Goal: Task Accomplishment & Management: Manage account settings

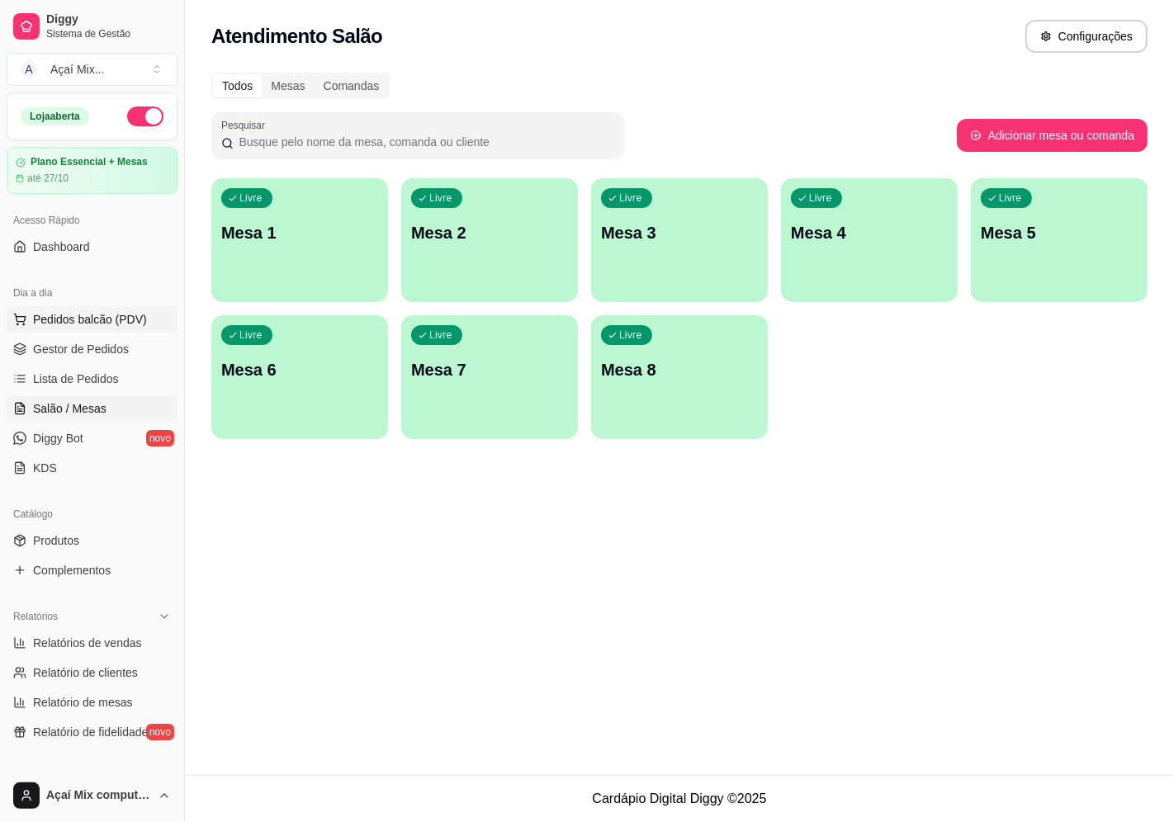
click at [71, 330] on button "Pedidos balcão (PDV)" at bounding box center [92, 319] width 171 height 26
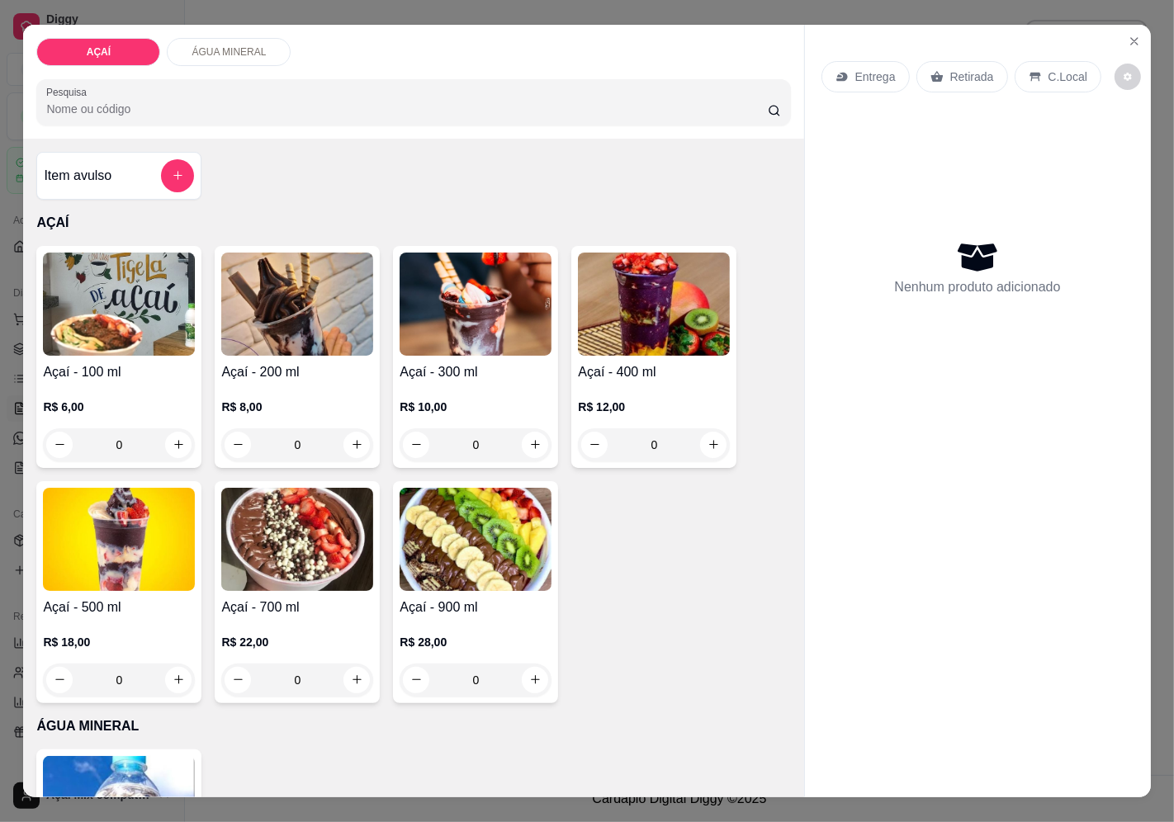
click at [586, 373] on h4 "Açaí - 400 ml" at bounding box center [654, 372] width 152 height 20
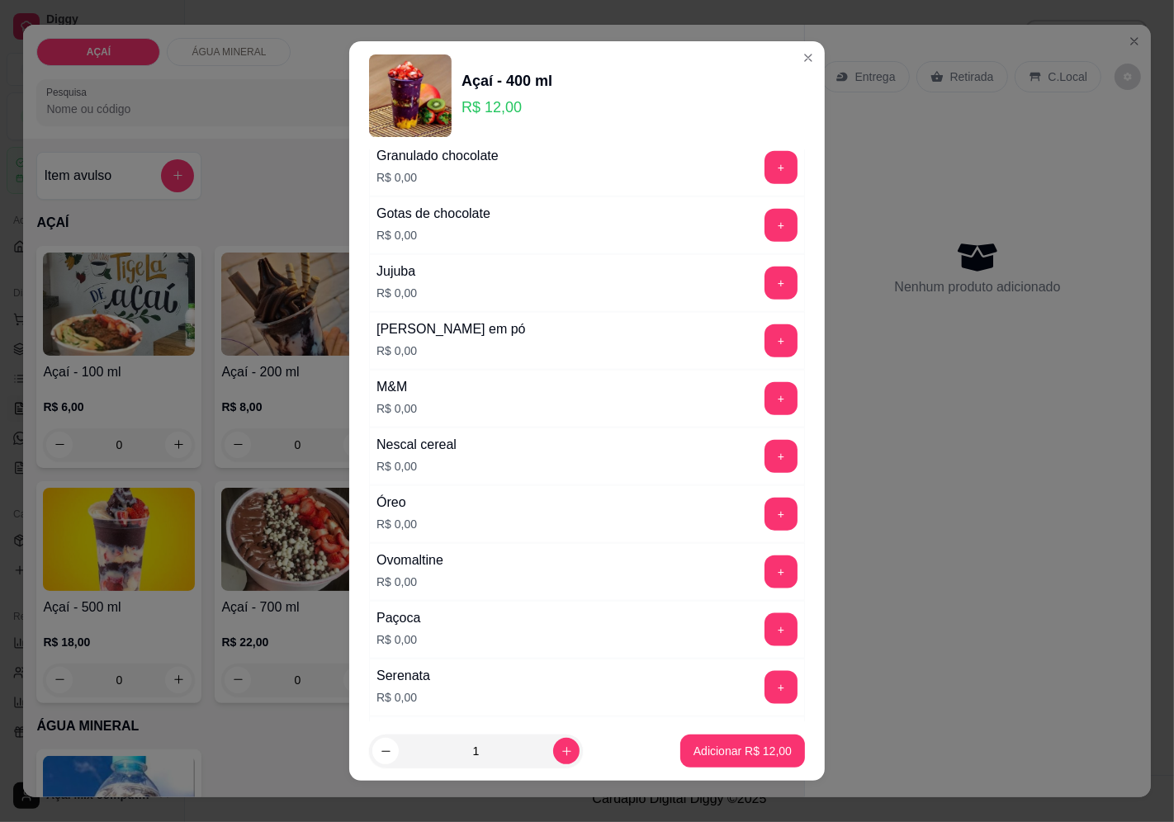
scroll to position [2013, 0]
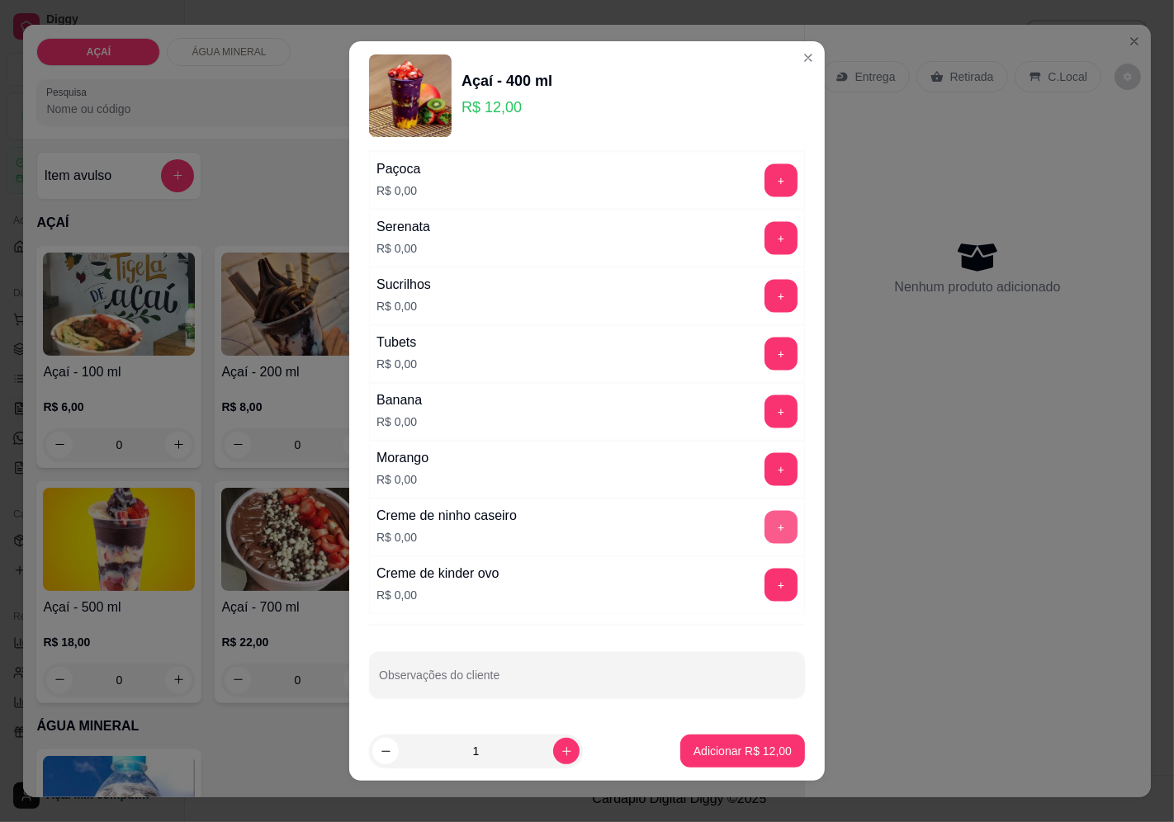
click at [764, 529] on button "+" at bounding box center [780, 527] width 33 height 33
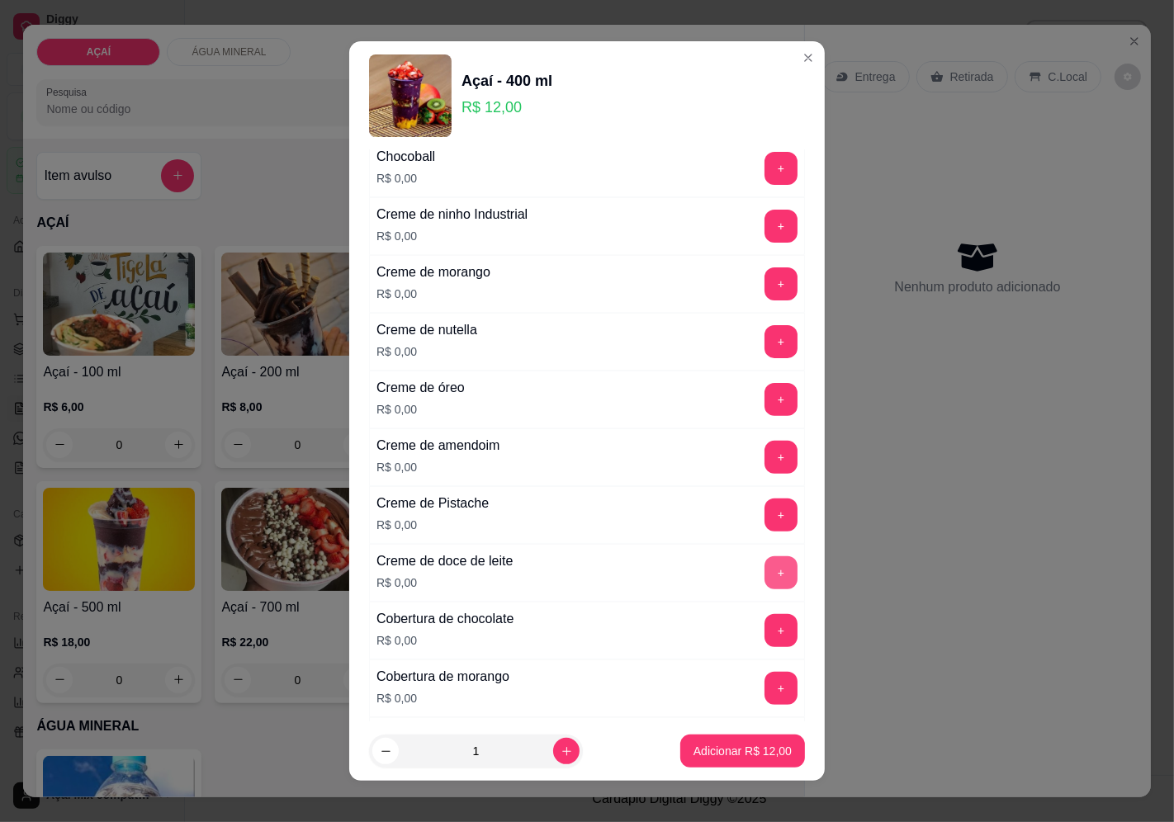
scroll to position [362, 0]
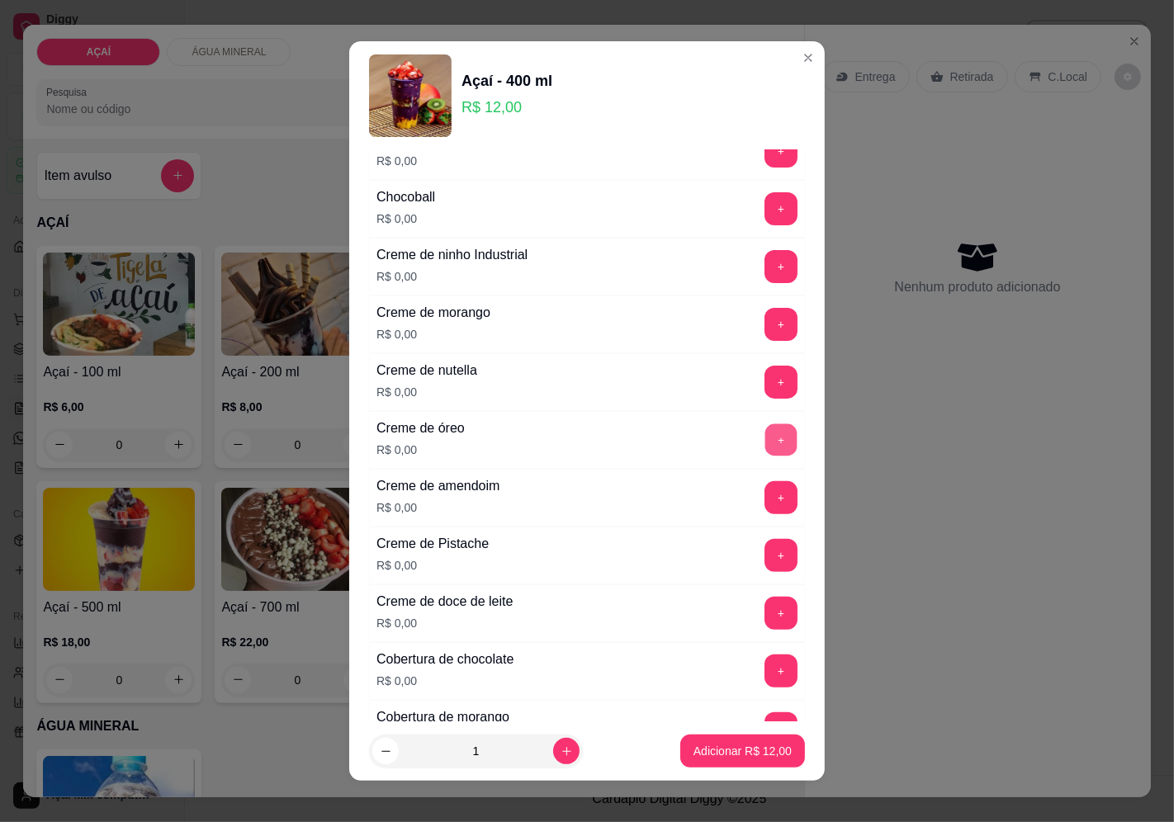
click at [765, 444] on button "+" at bounding box center [781, 440] width 32 height 32
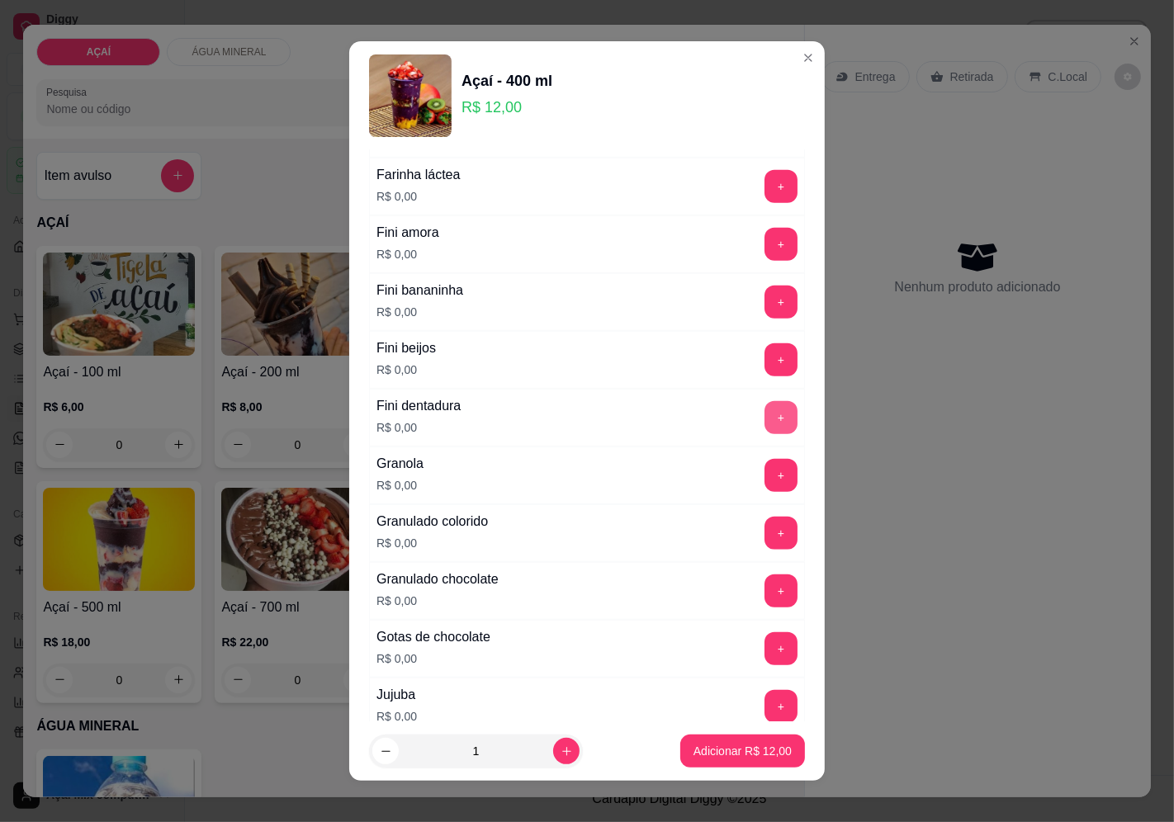
scroll to position [1096, 0]
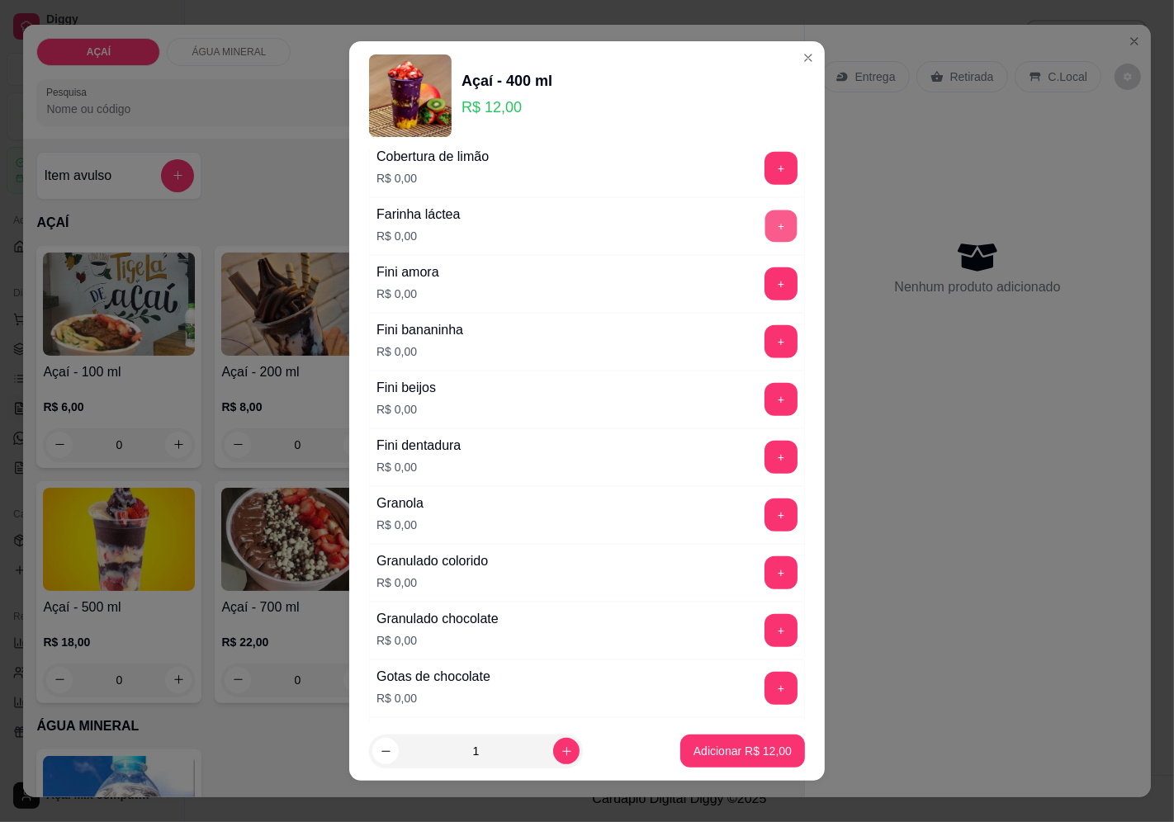
click at [765, 231] on button "+" at bounding box center [781, 226] width 32 height 32
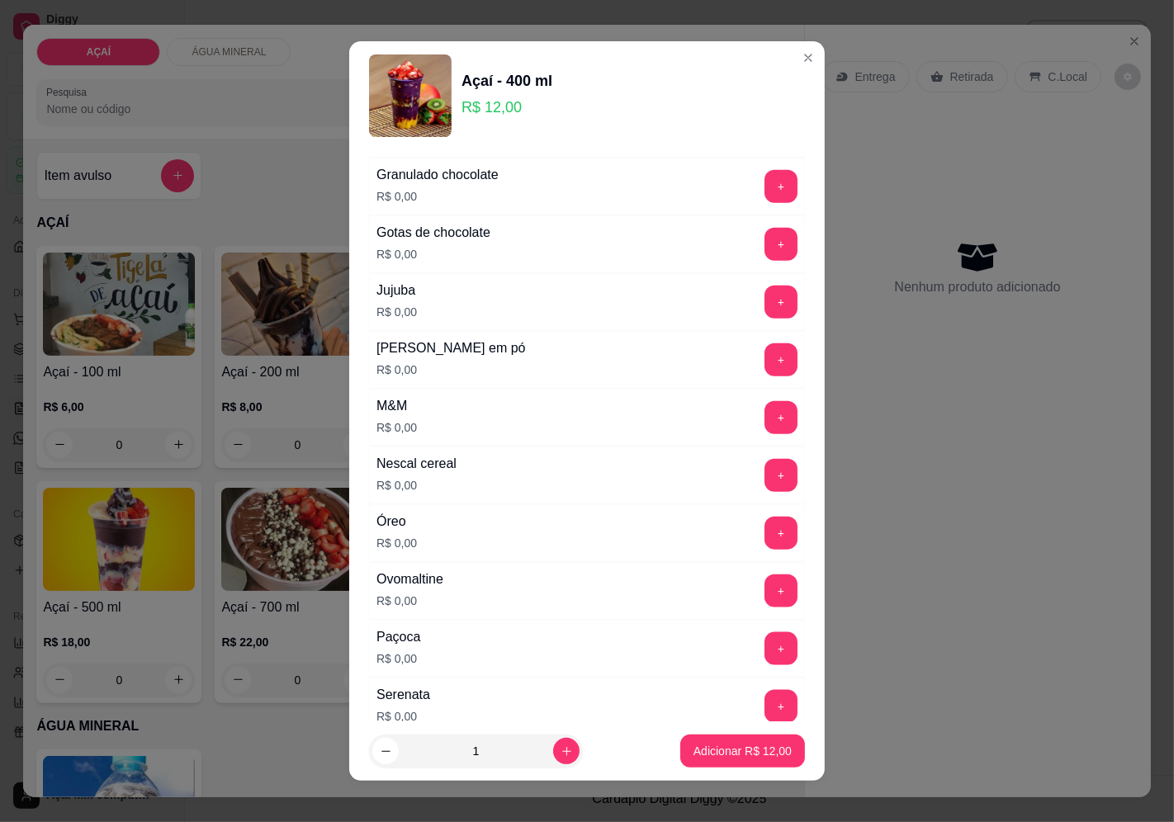
scroll to position [1555, 0]
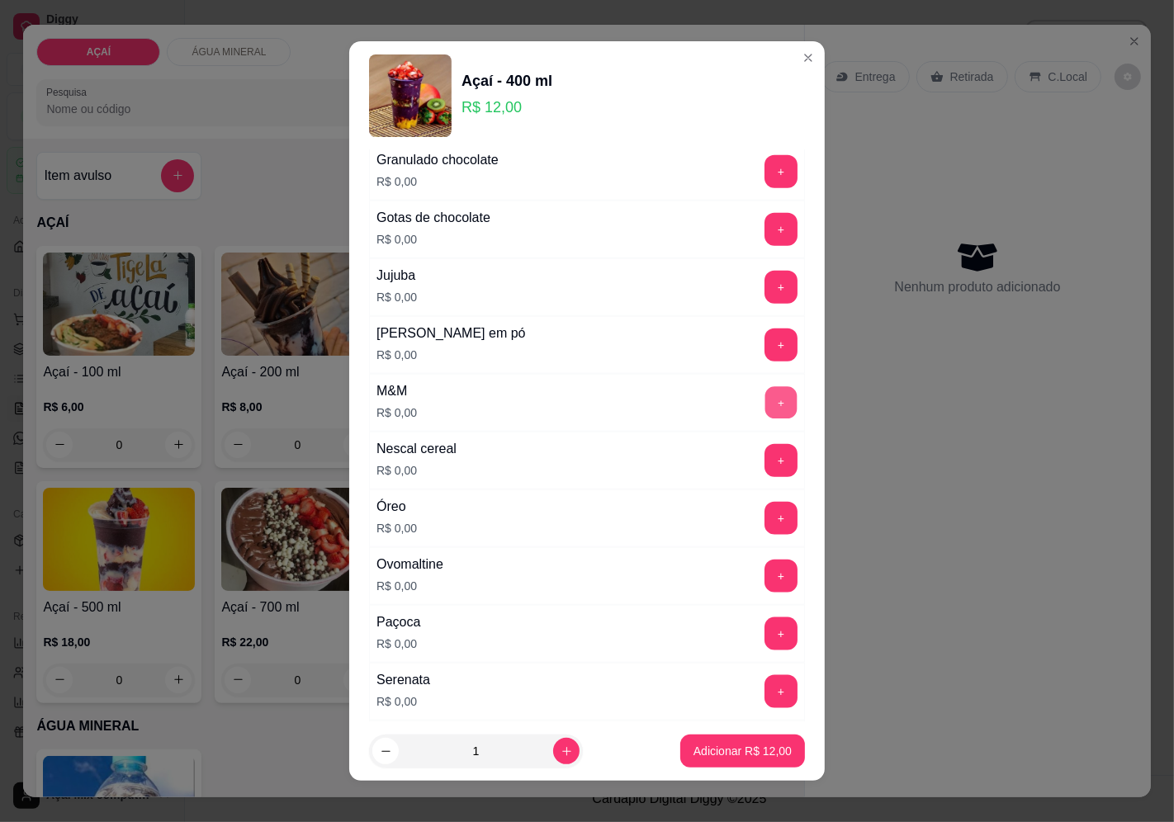
click at [765, 405] on button "+" at bounding box center [781, 402] width 32 height 32
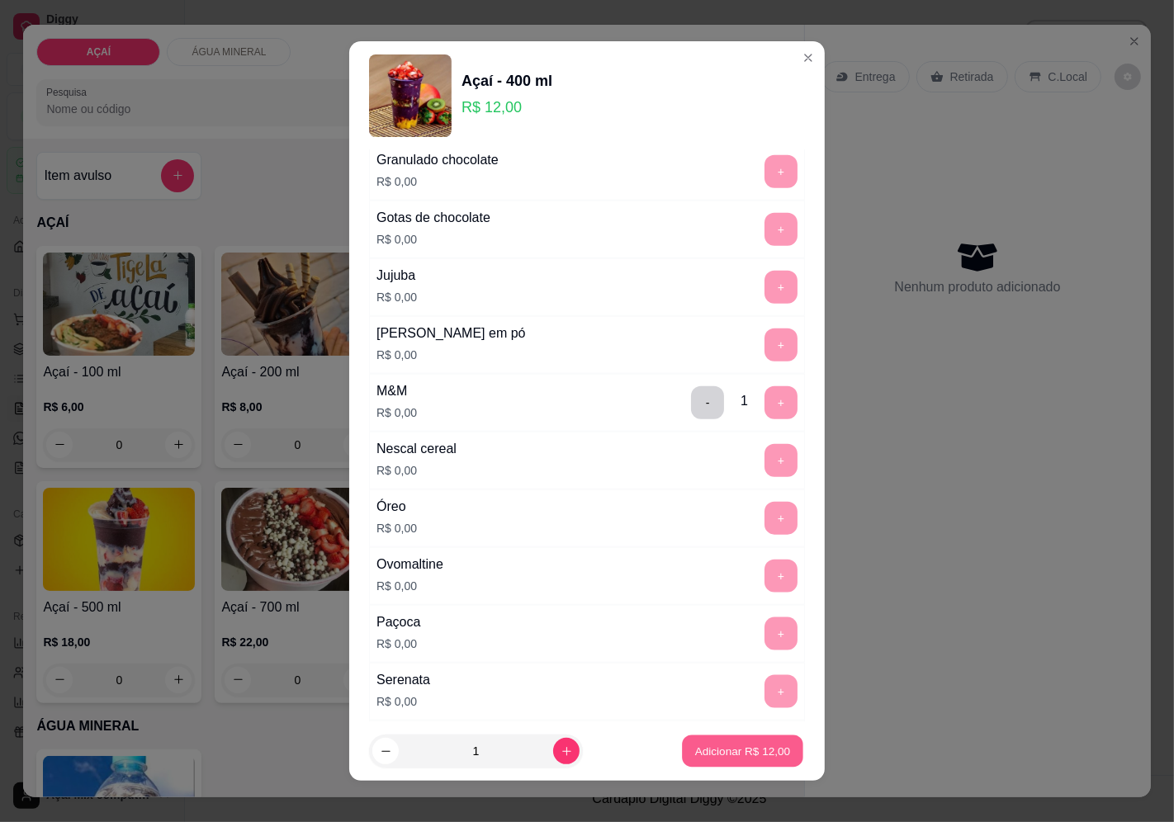
click at [758, 746] on p "Adicionar R$ 12,00" at bounding box center [743, 752] width 96 height 16
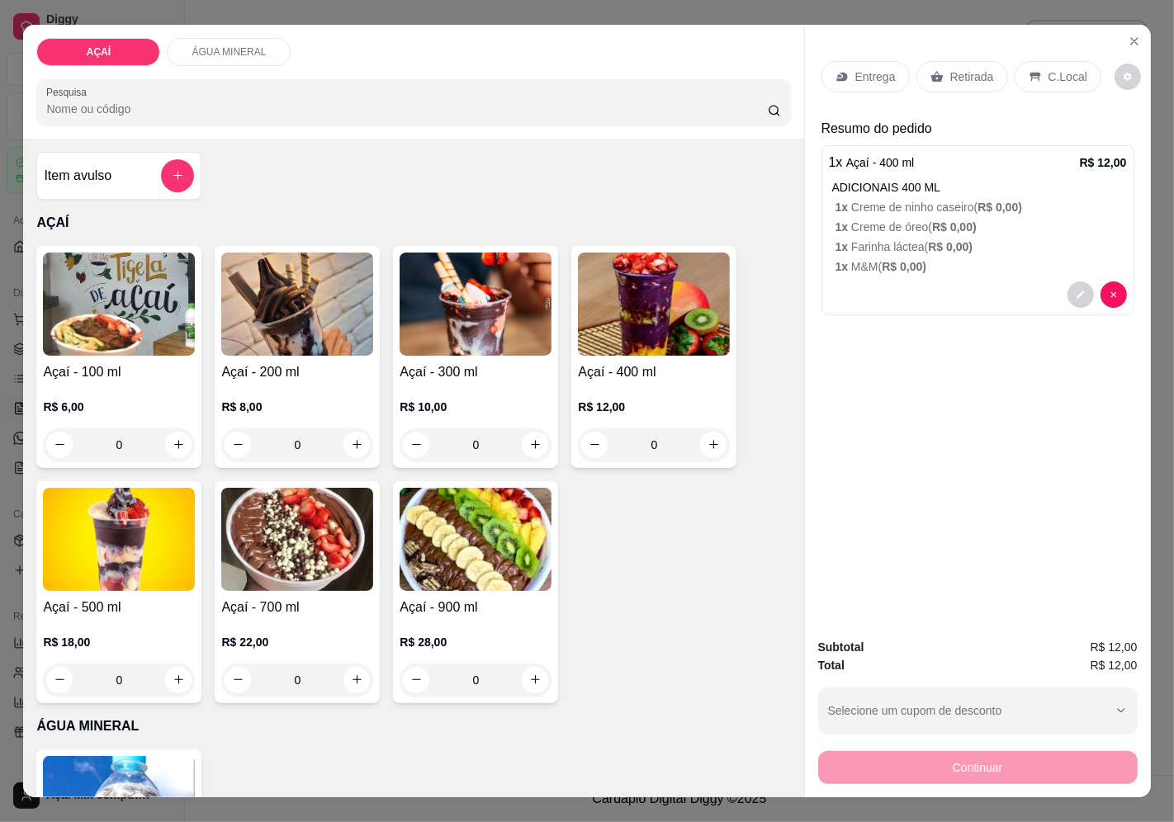
click at [876, 85] on div "Entrega" at bounding box center [865, 76] width 88 height 31
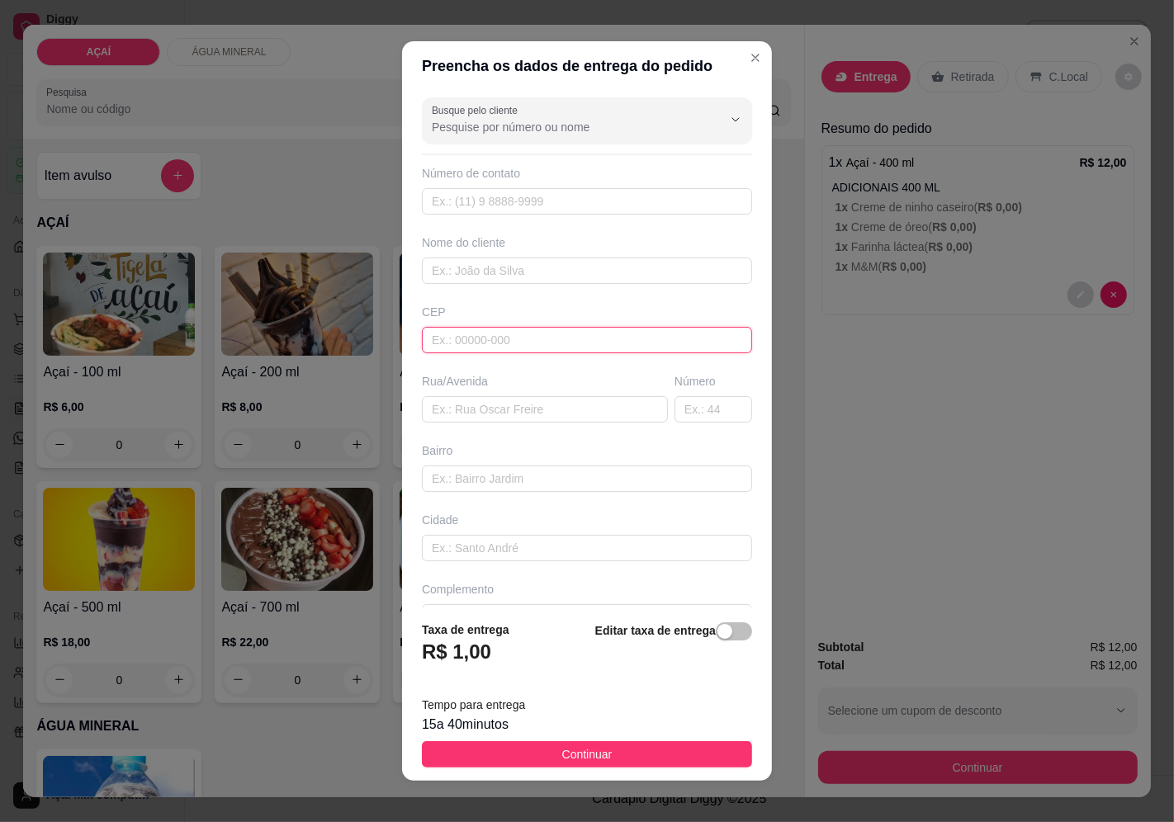
click at [581, 331] on input "text" at bounding box center [587, 340] width 330 height 26
type input "57520000"
type input "Maravilha"
type input "5752000000"
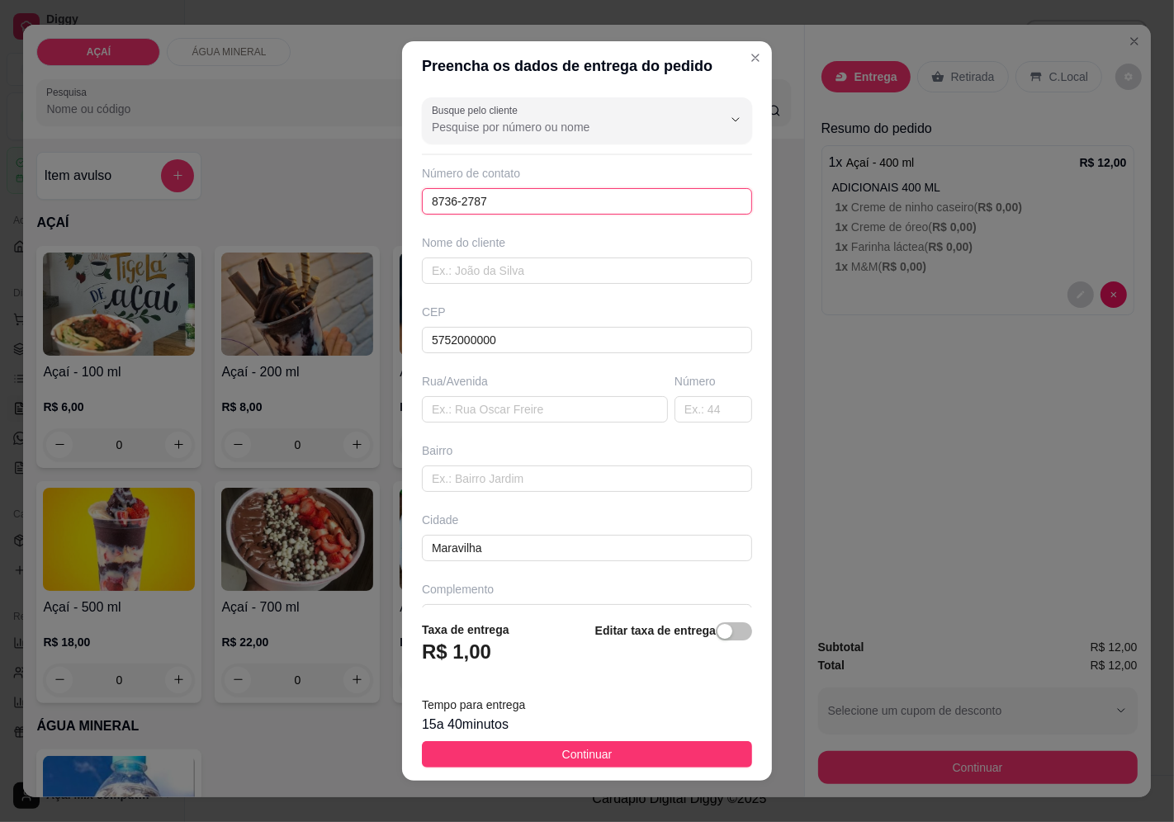
type input "8736-2787"
click at [566, 253] on div "Nome do cliente" at bounding box center [587, 259] width 337 height 50
drag, startPoint x: 572, startPoint y: 274, endPoint x: 599, endPoint y: 281, distance: 28.0
click at [594, 279] on input "text" at bounding box center [587, 271] width 330 height 26
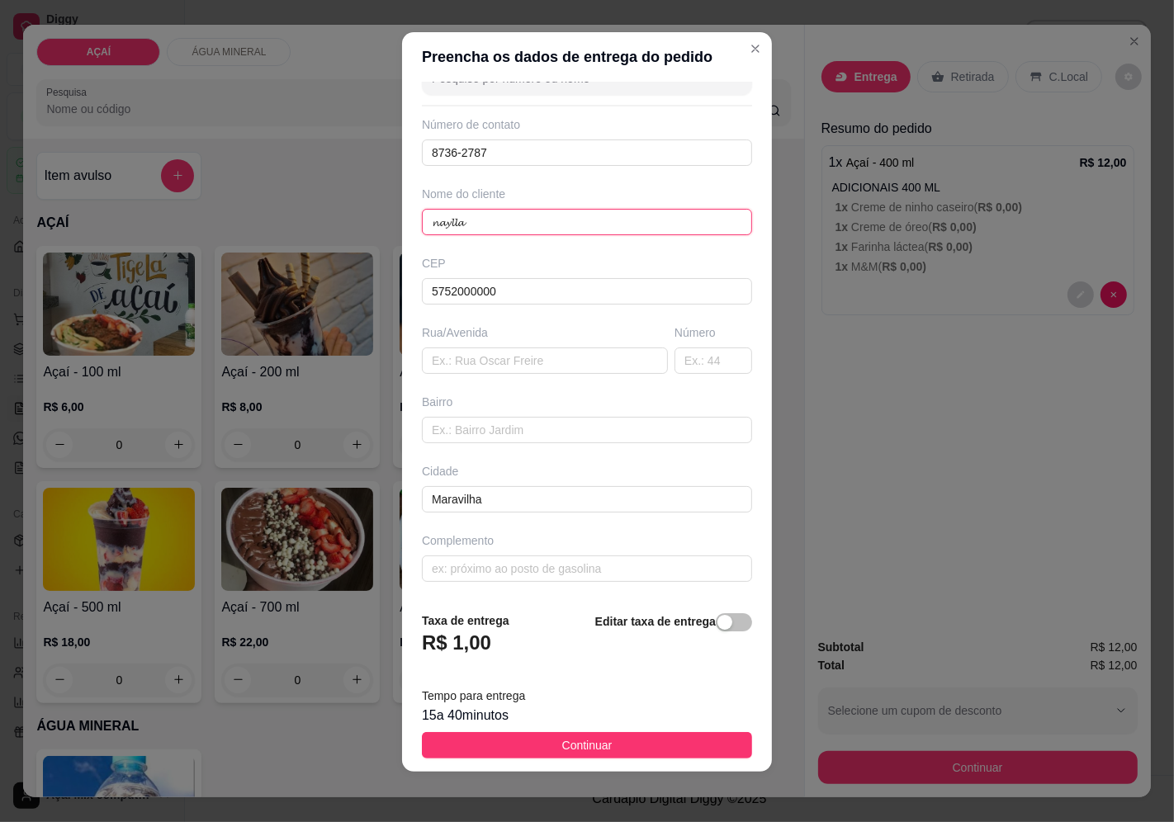
scroll to position [12, 0]
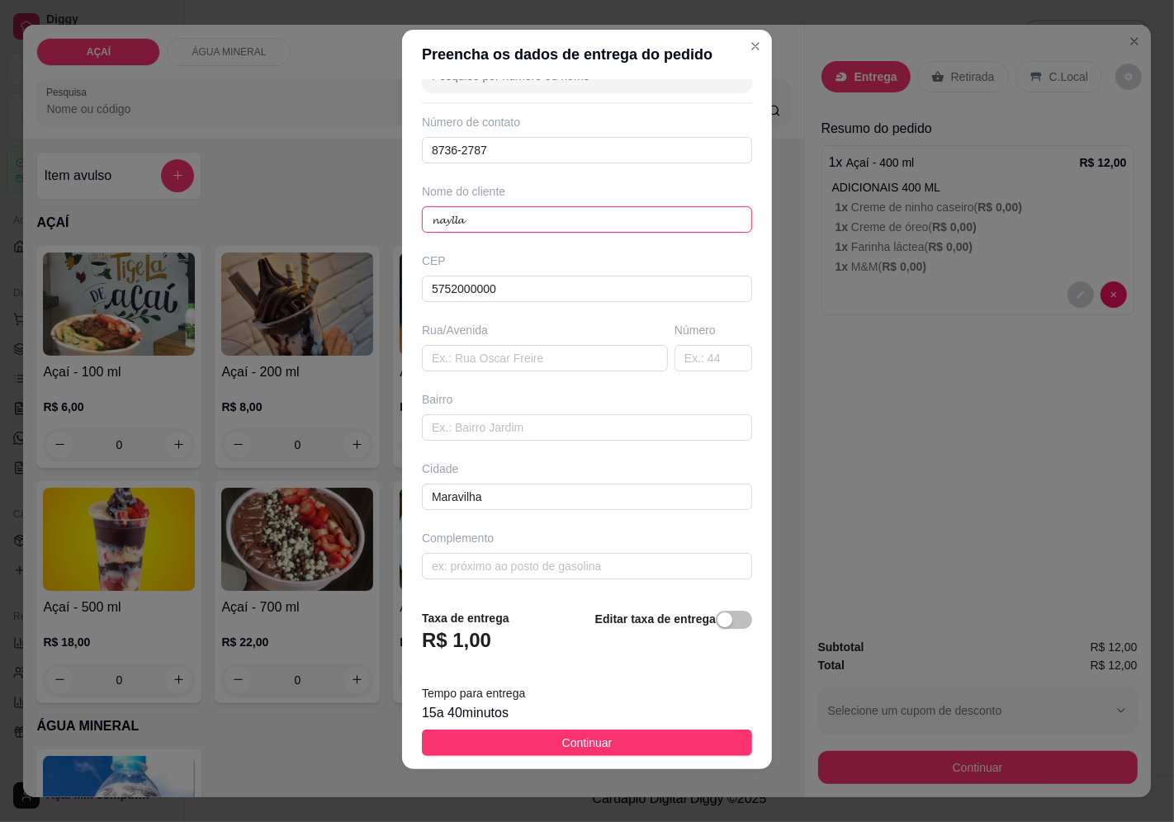
type input "𝓷𝓪𝔂𝓵𝓵𝓪"
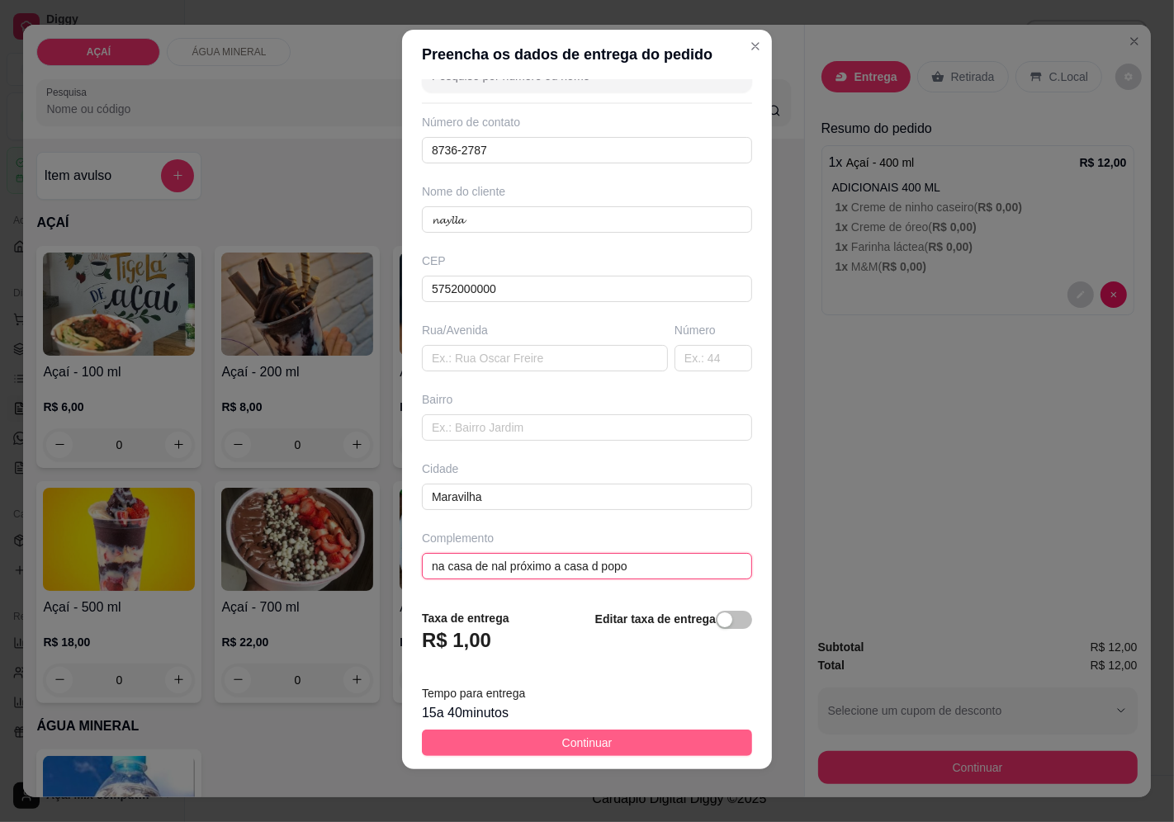
type input "na casa de nal próximo a casa d popo"
click at [675, 746] on button "Continuar" at bounding box center [587, 743] width 330 height 26
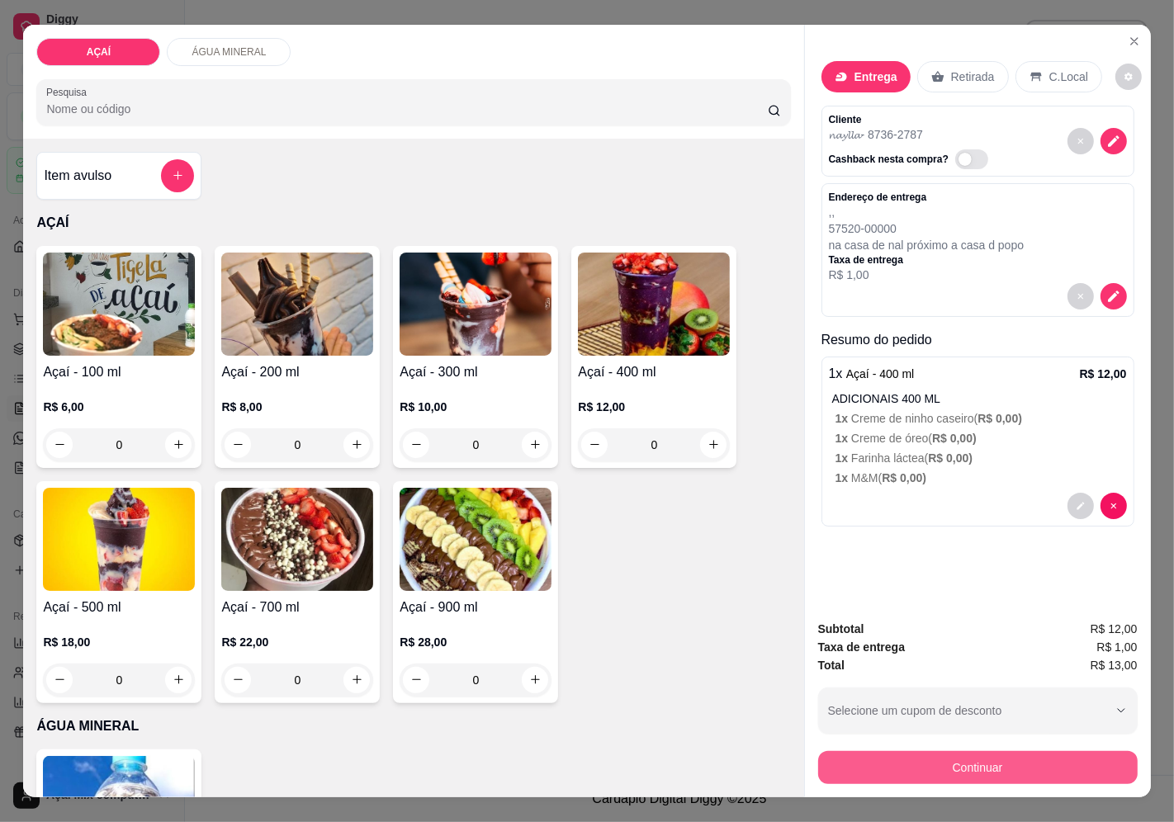
click at [1034, 777] on button "Continuar" at bounding box center [978, 767] width 320 height 33
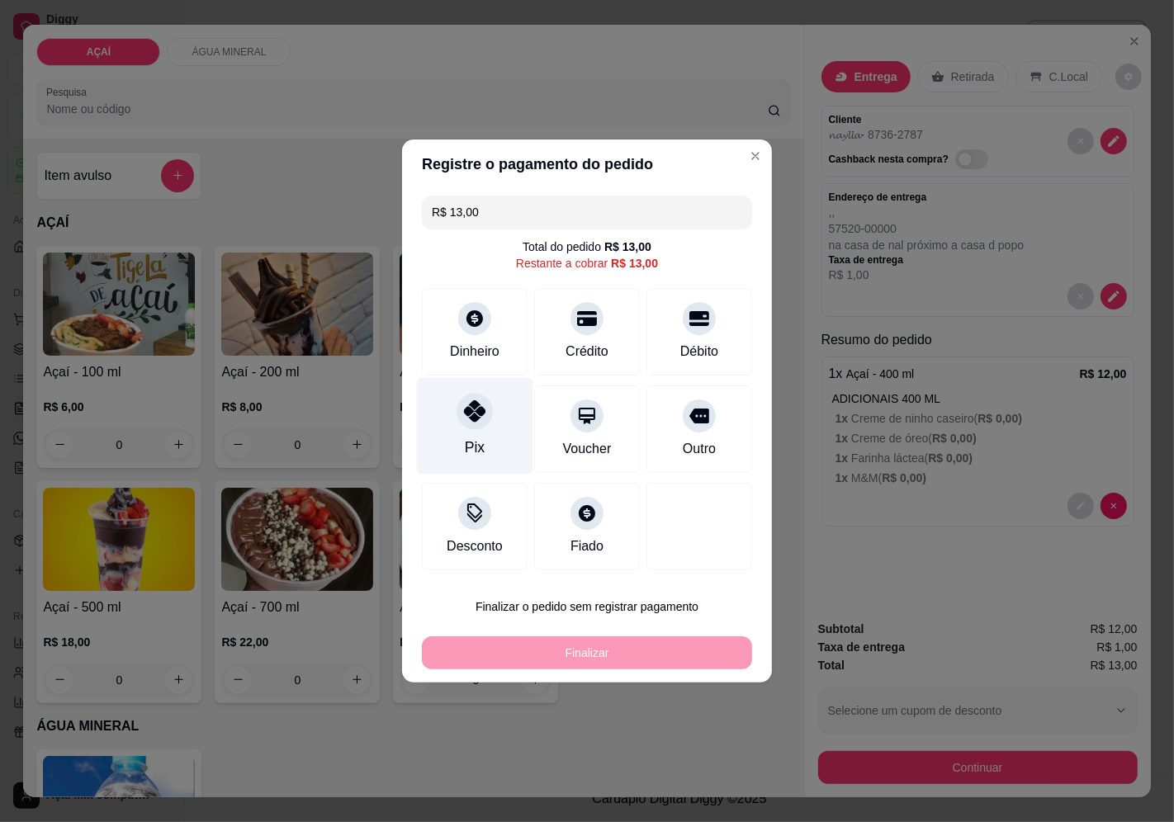
click at [455, 397] on div "Pix" at bounding box center [475, 426] width 116 height 97
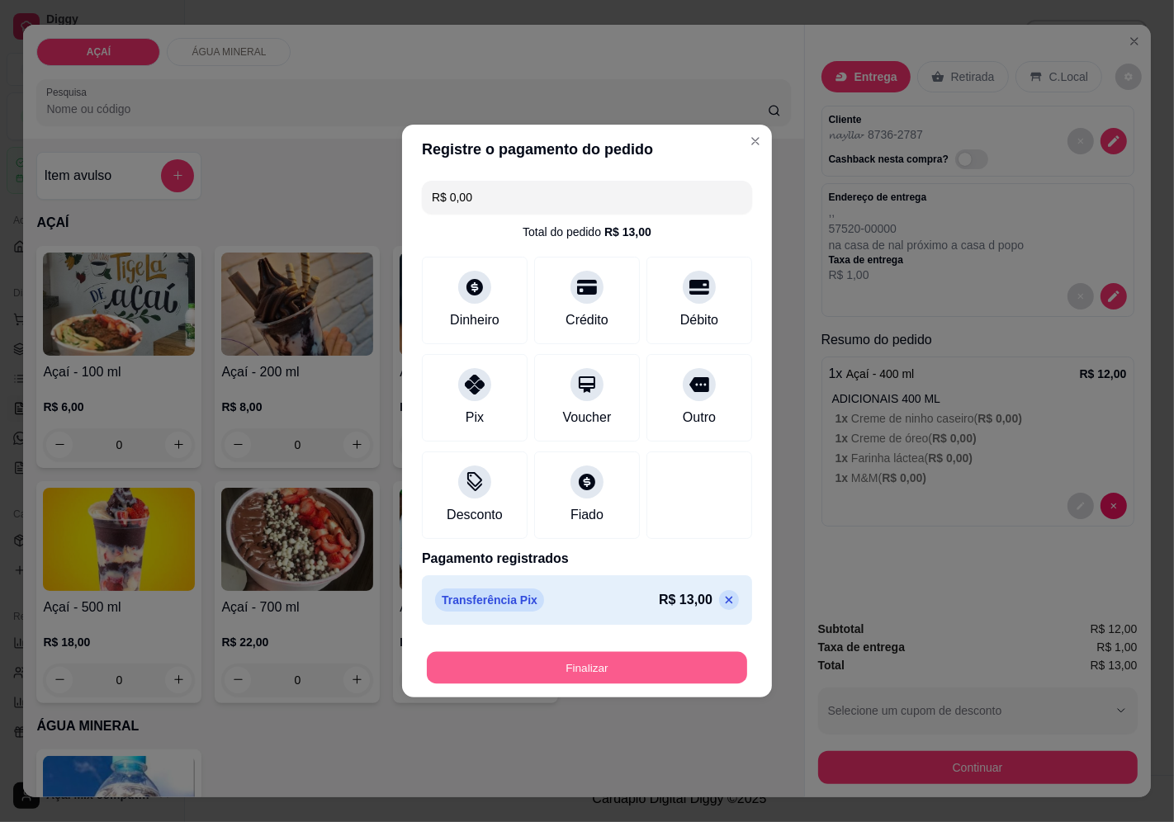
click at [628, 660] on button "Finalizar" at bounding box center [587, 668] width 320 height 32
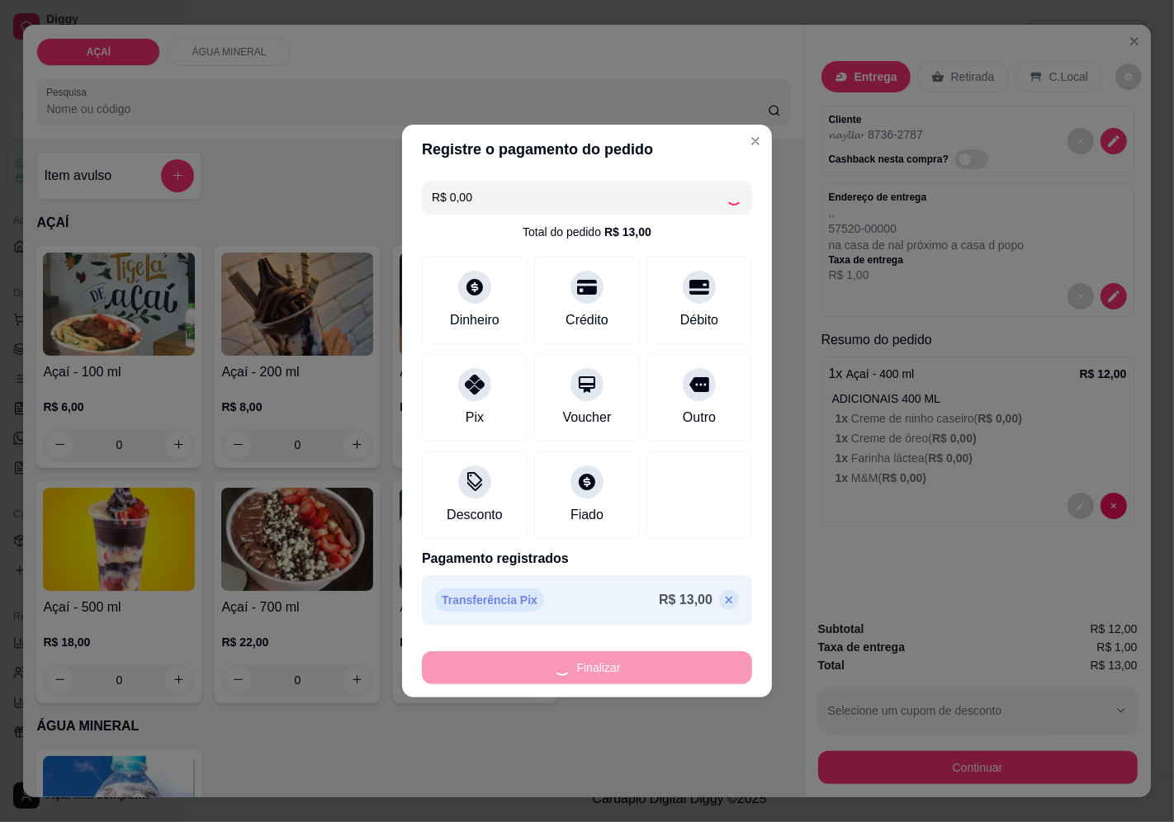
type input "-R$ 13,00"
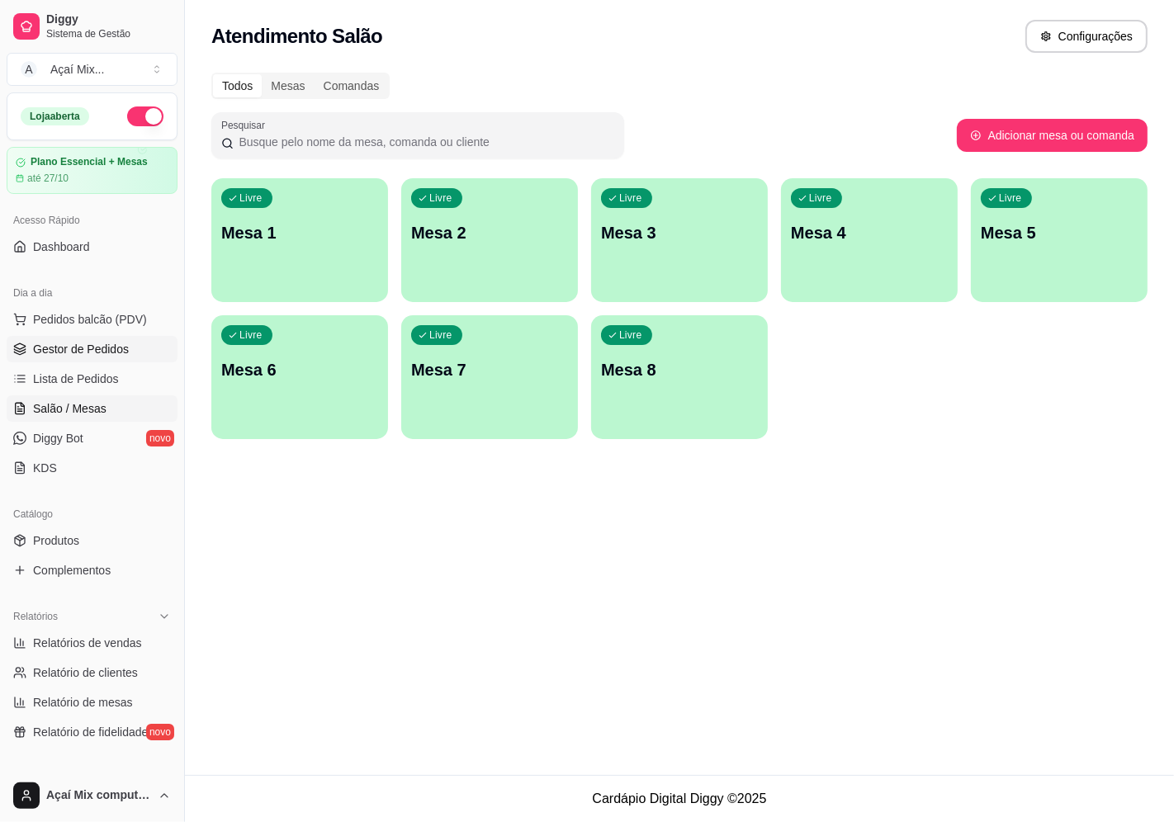
click at [67, 350] on span "Gestor de Pedidos" at bounding box center [81, 349] width 96 height 17
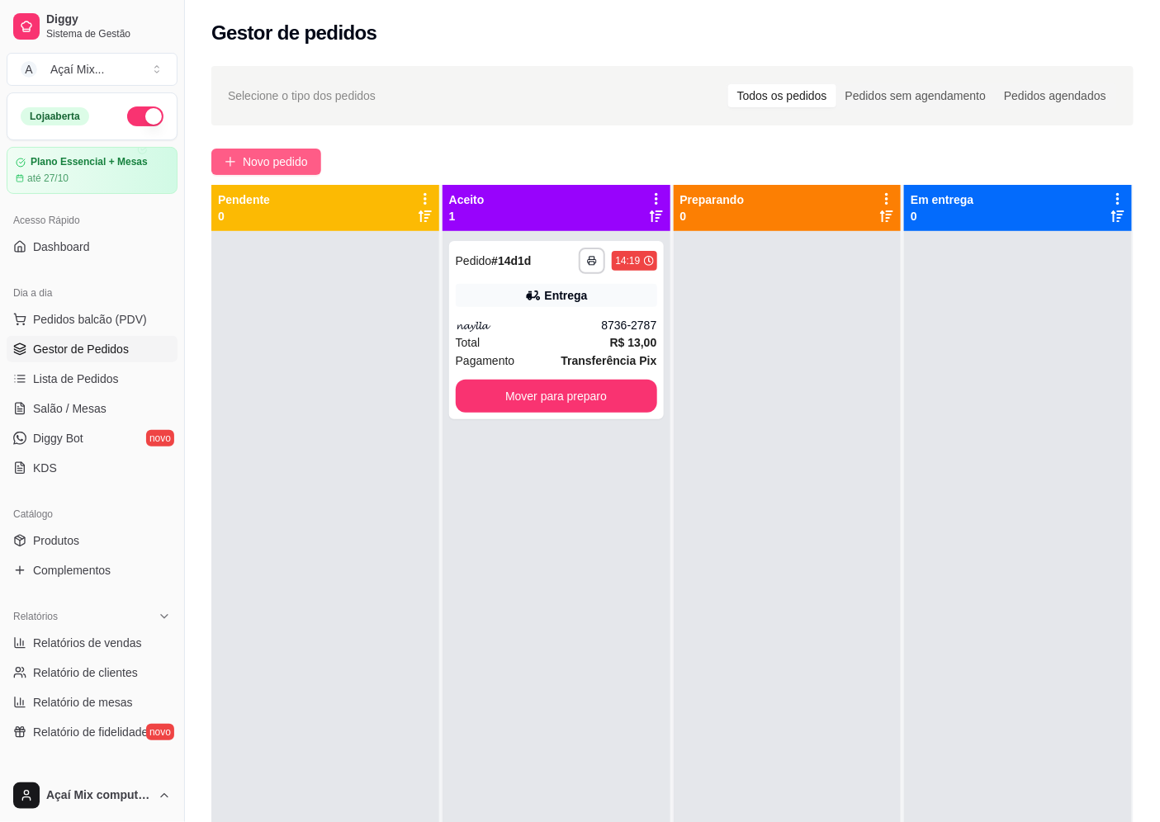
click at [249, 166] on span "Novo pedido" at bounding box center [275, 162] width 65 height 18
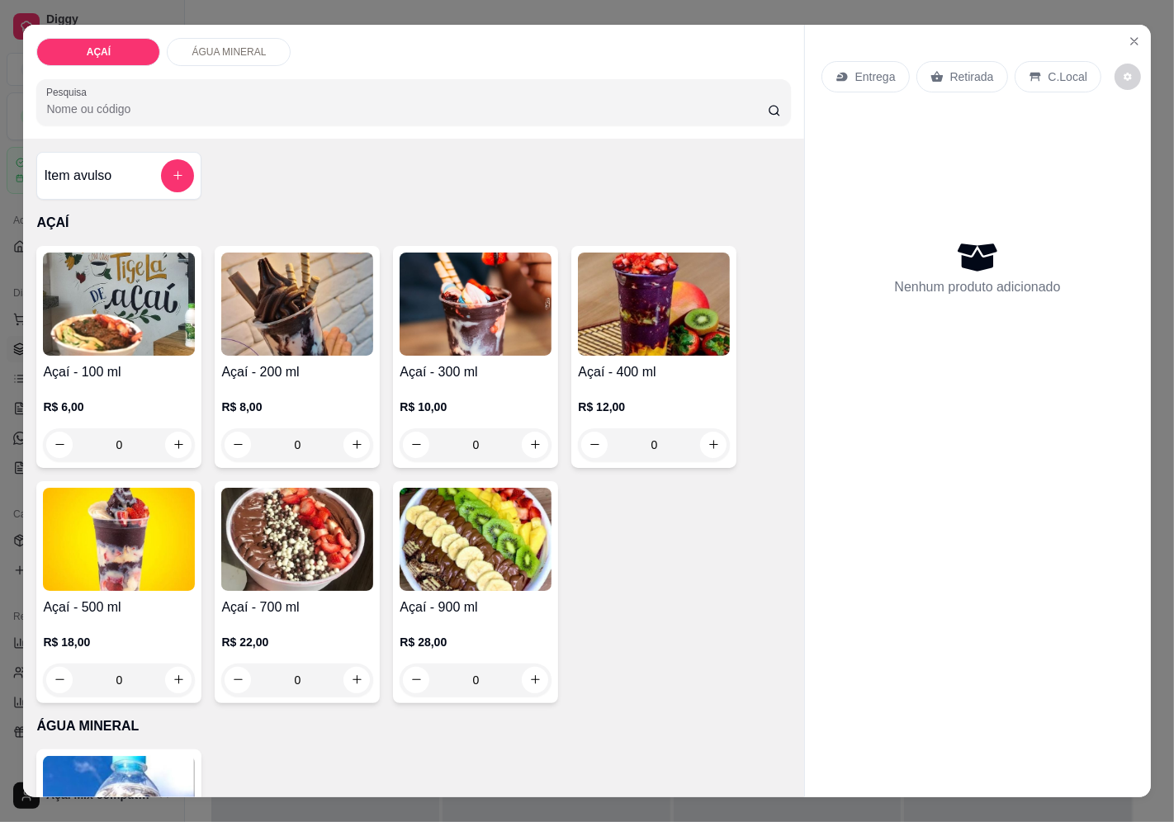
click at [475, 399] on p "R$ 10,00" at bounding box center [476, 407] width 152 height 17
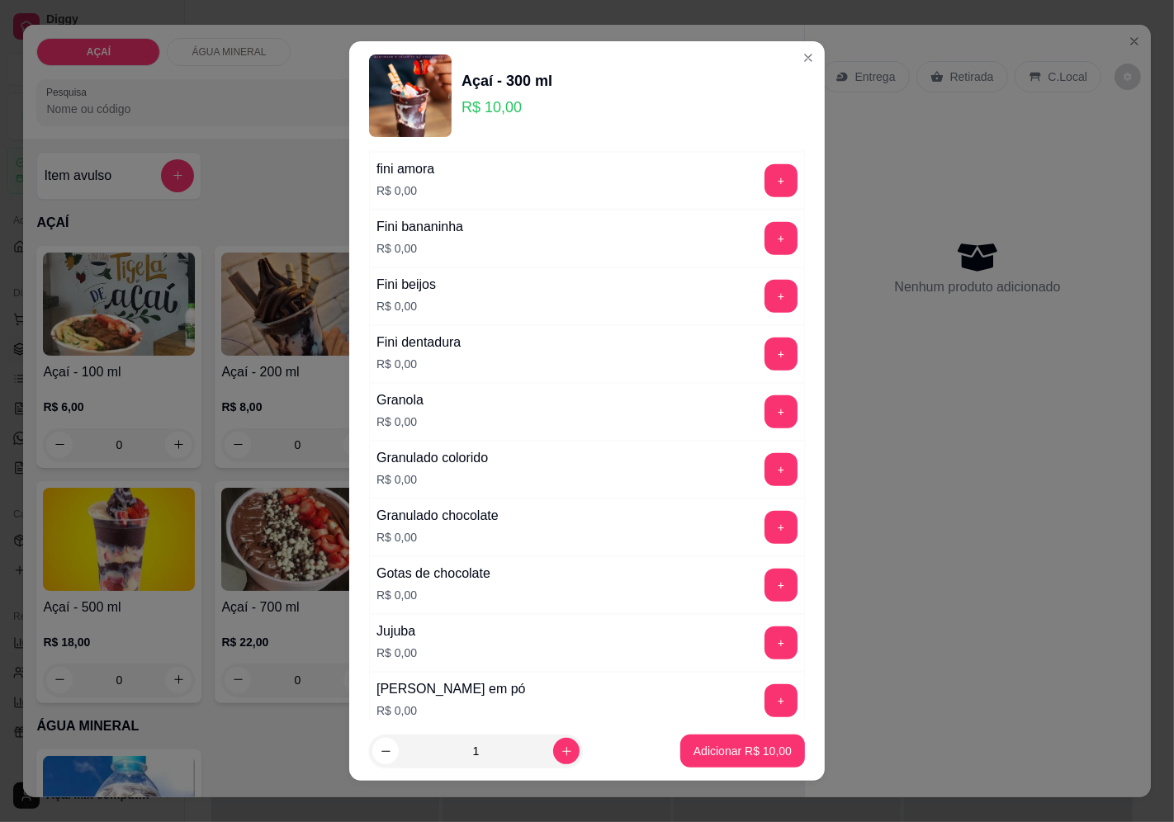
scroll to position [1284, 0]
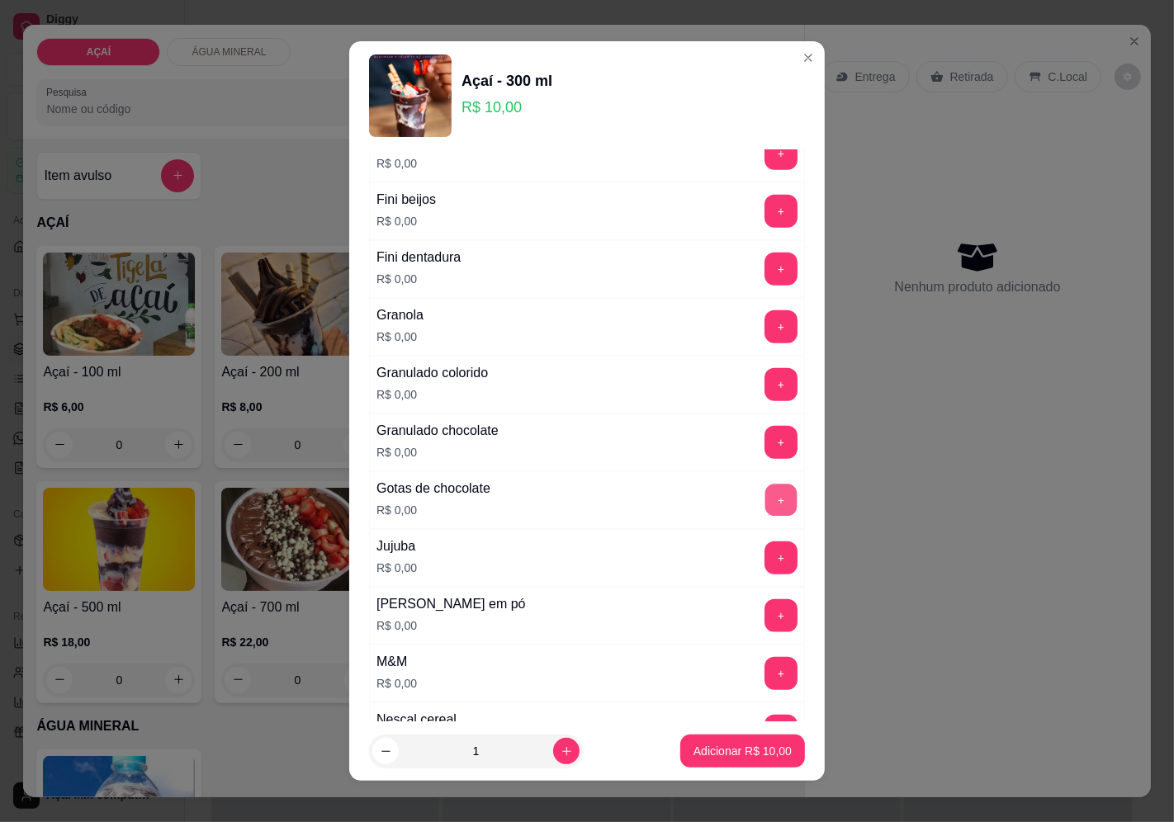
click at [765, 515] on button "+" at bounding box center [781, 500] width 32 height 32
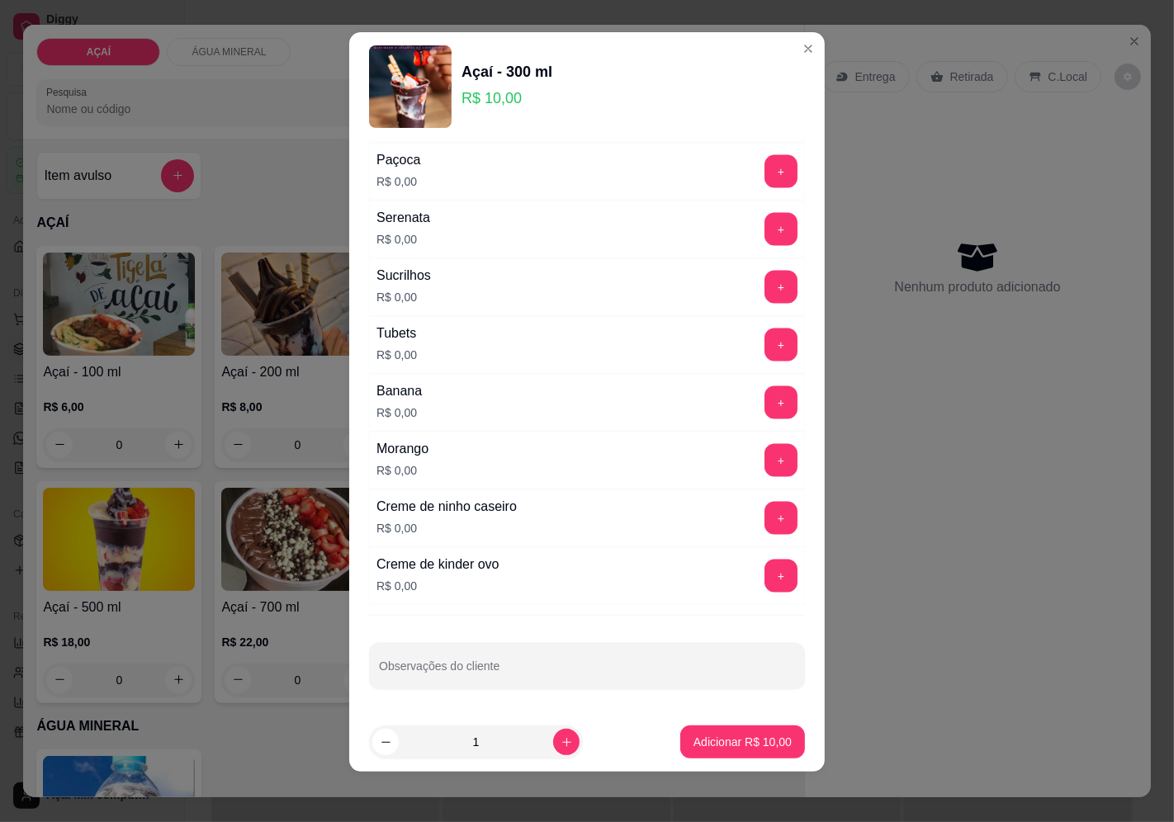
scroll to position [12, 0]
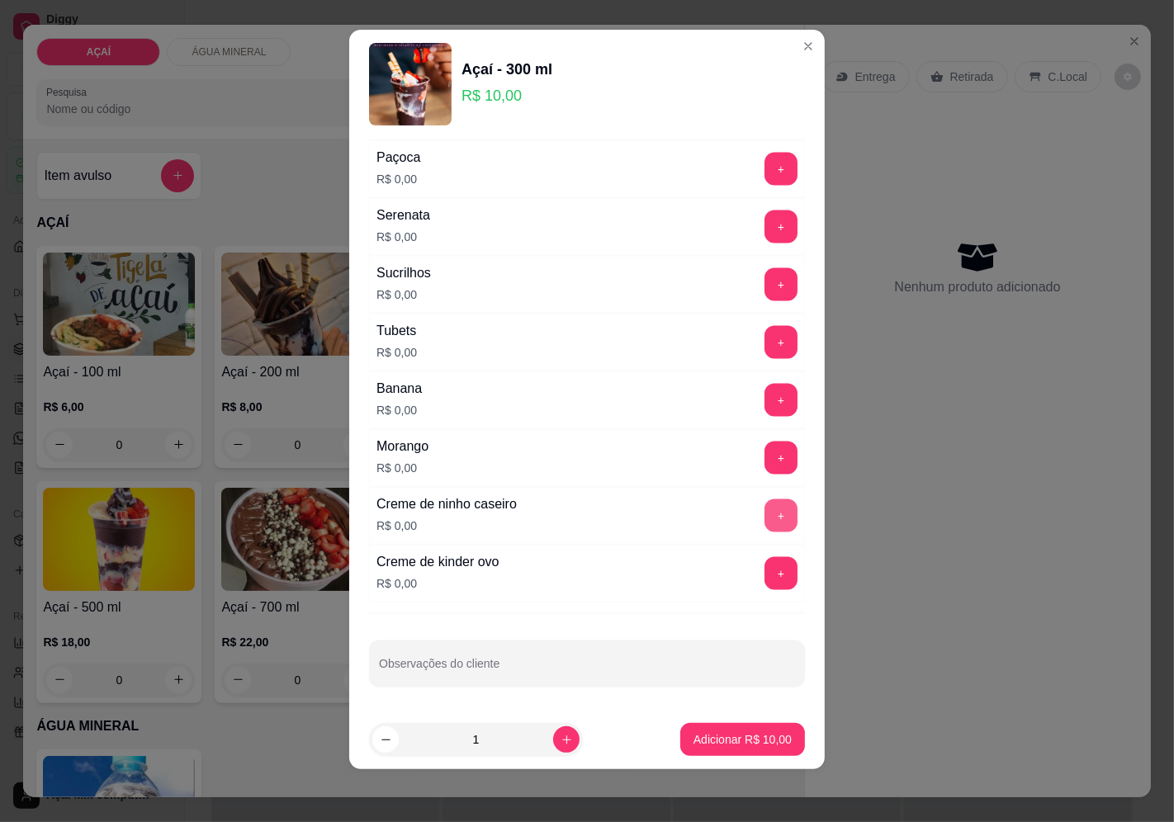
click at [764, 504] on button "+" at bounding box center [780, 515] width 33 height 33
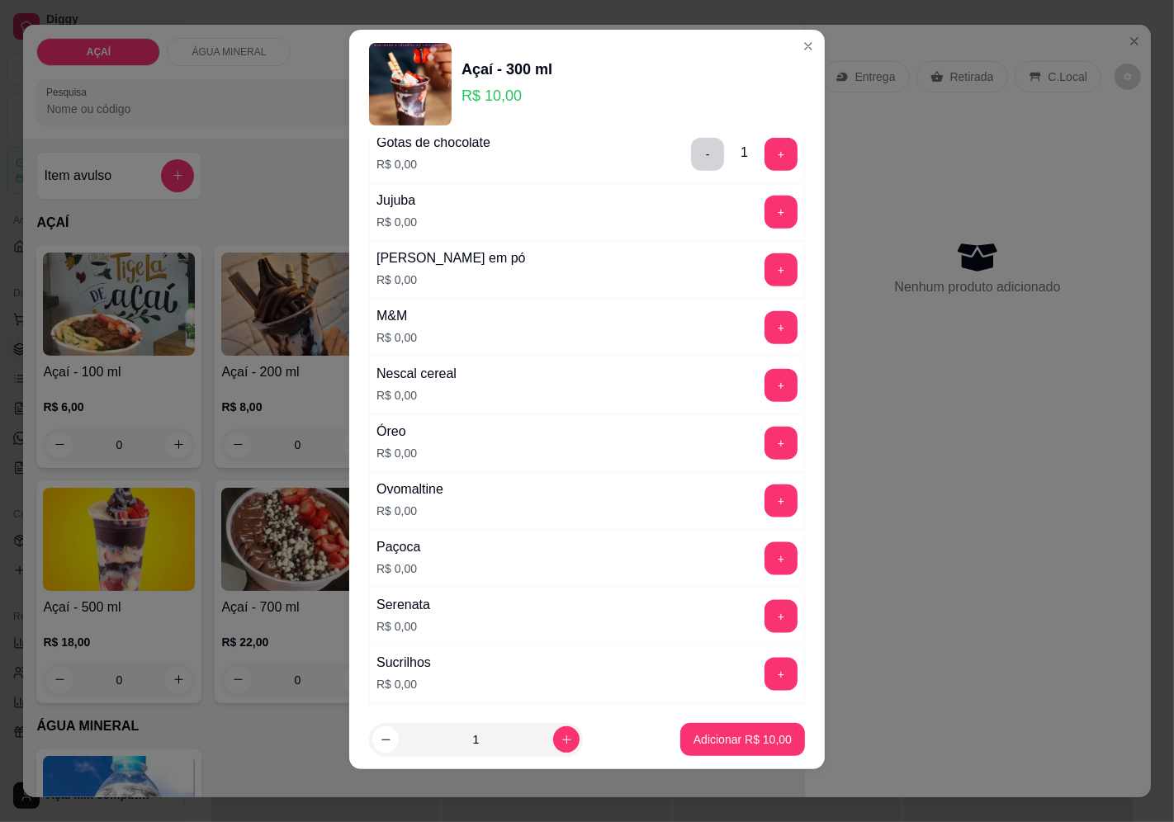
scroll to position [1646, 0]
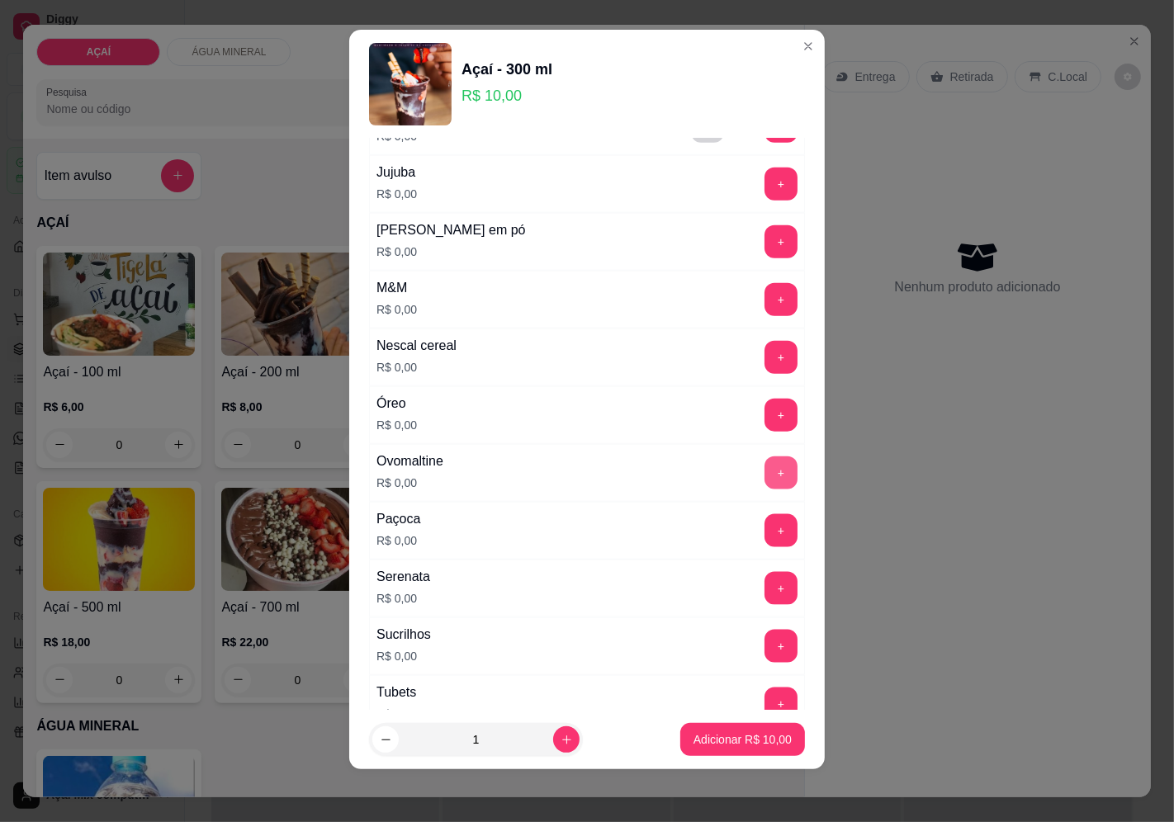
click at [764, 488] on button "+" at bounding box center [780, 473] width 33 height 33
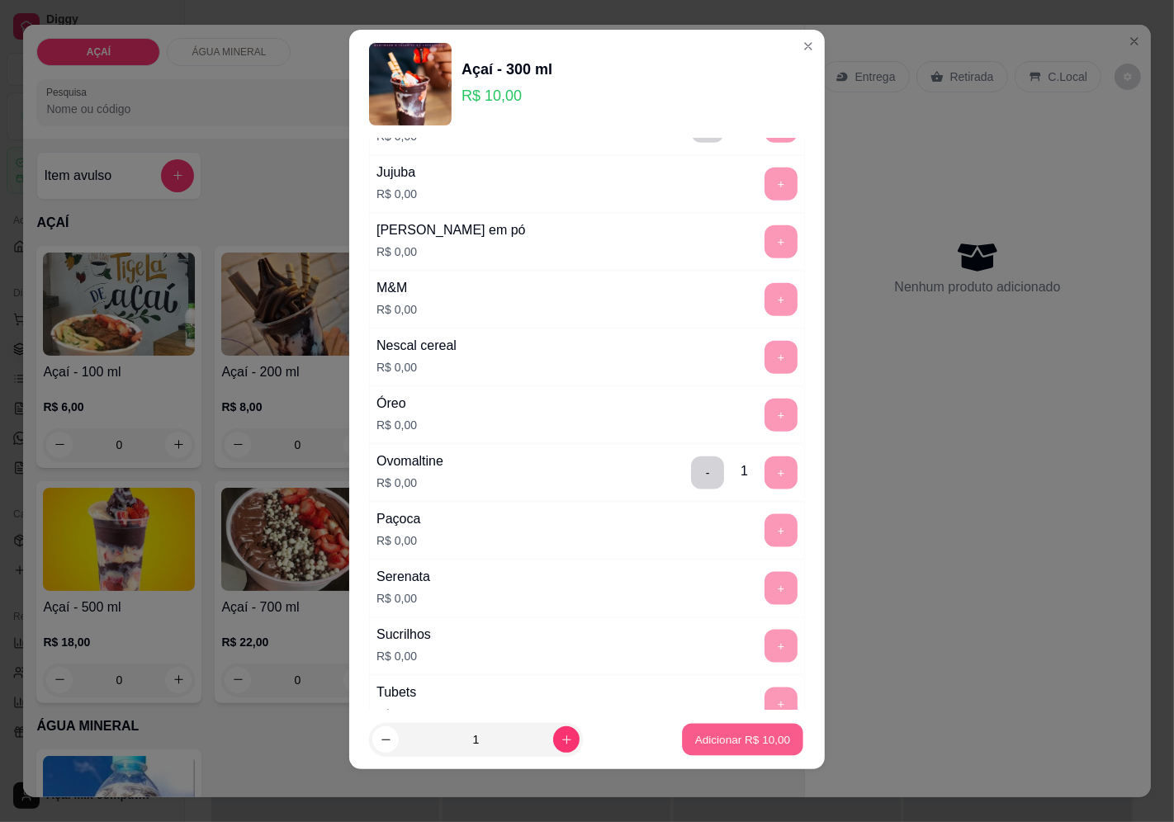
click at [712, 739] on p "Adicionar R$ 10,00" at bounding box center [743, 740] width 96 height 16
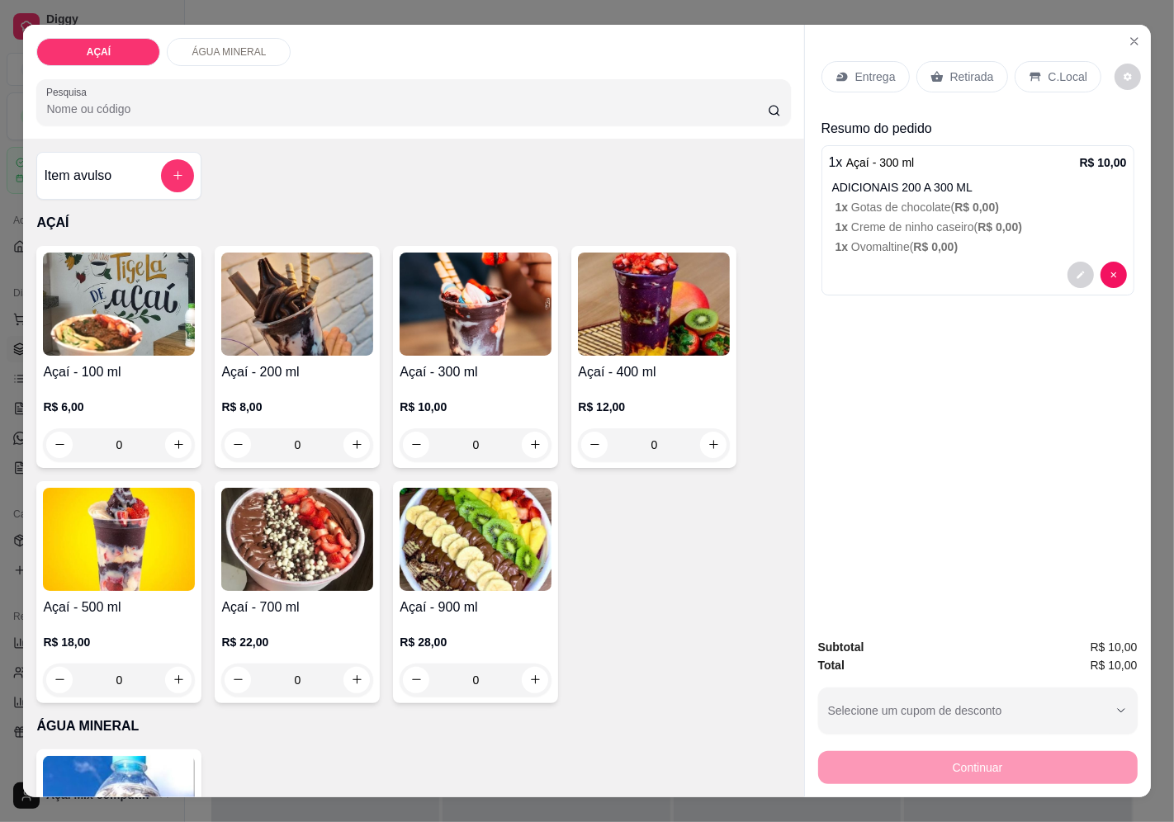
click at [855, 69] on p "Entrega" at bounding box center [875, 77] width 40 height 17
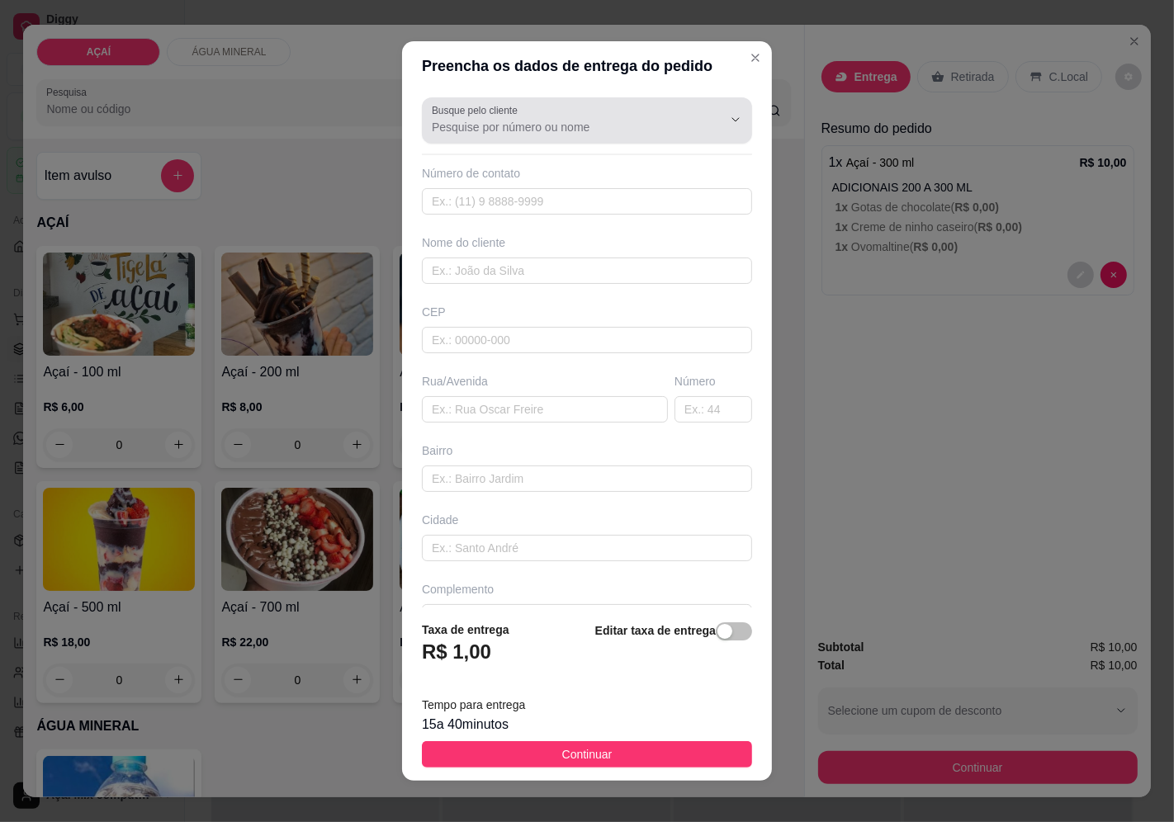
click at [489, 135] on input "Busque pelo cliente" at bounding box center [564, 127] width 264 height 17
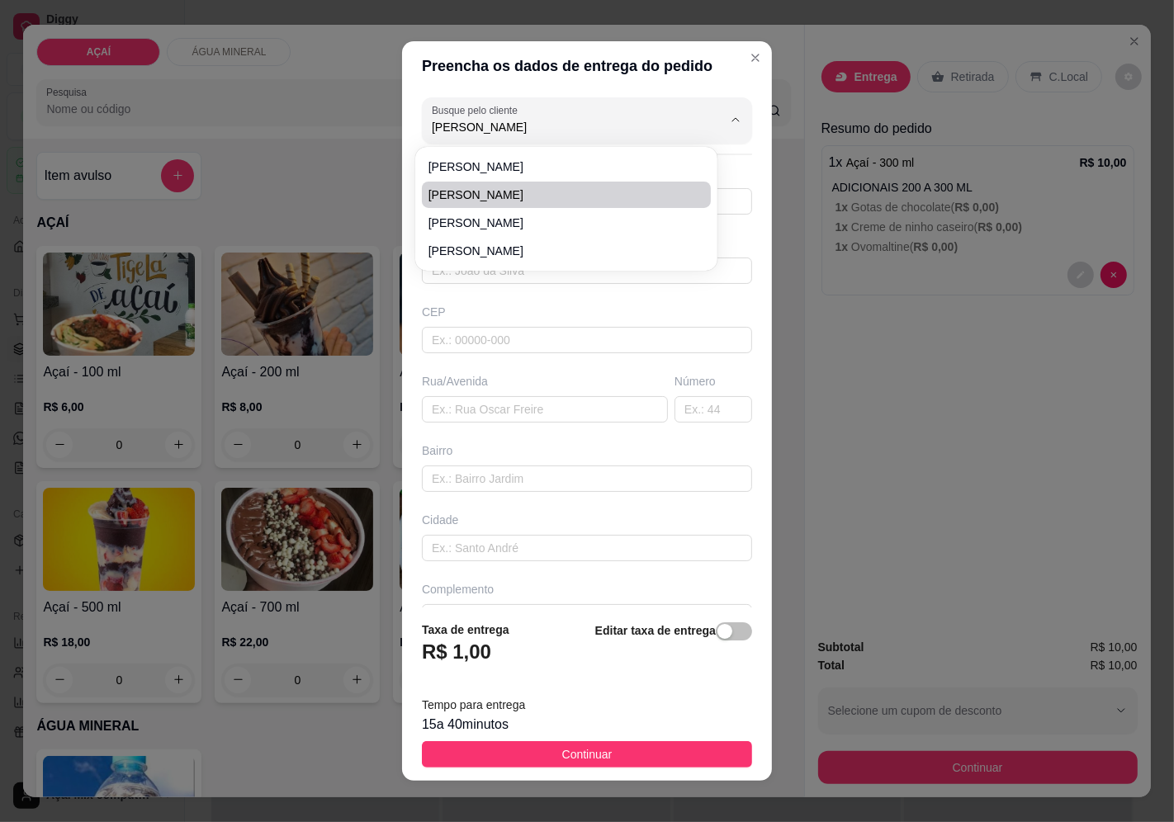
click at [516, 184] on li "[PERSON_NAME]" at bounding box center [567, 195] width 290 height 26
type input "[PERSON_NAME]"
type input "558281530392"
type input "[PERSON_NAME]"
type input "5752000000"
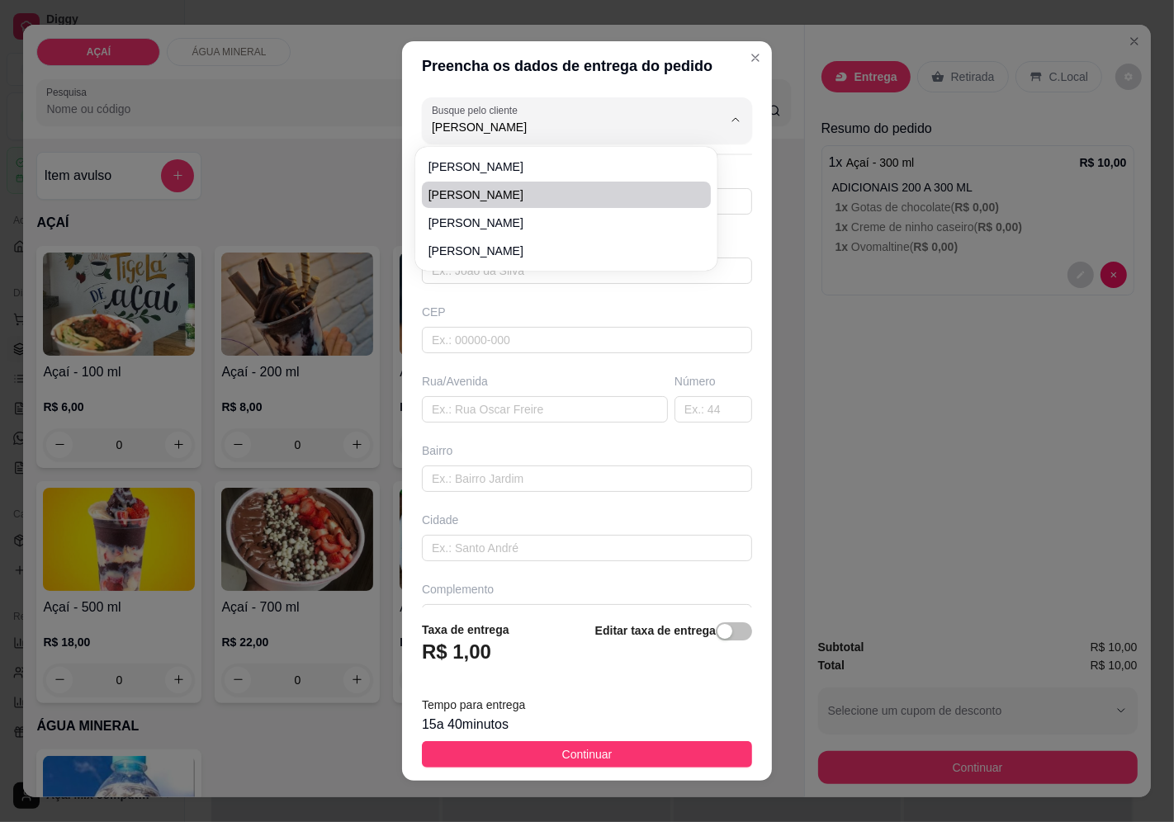
type input "Maravilha"
type input "[STREET_ADDRESS][PERSON_NAME] Próximo a pizzaria CANTINHO DA PIZZA"
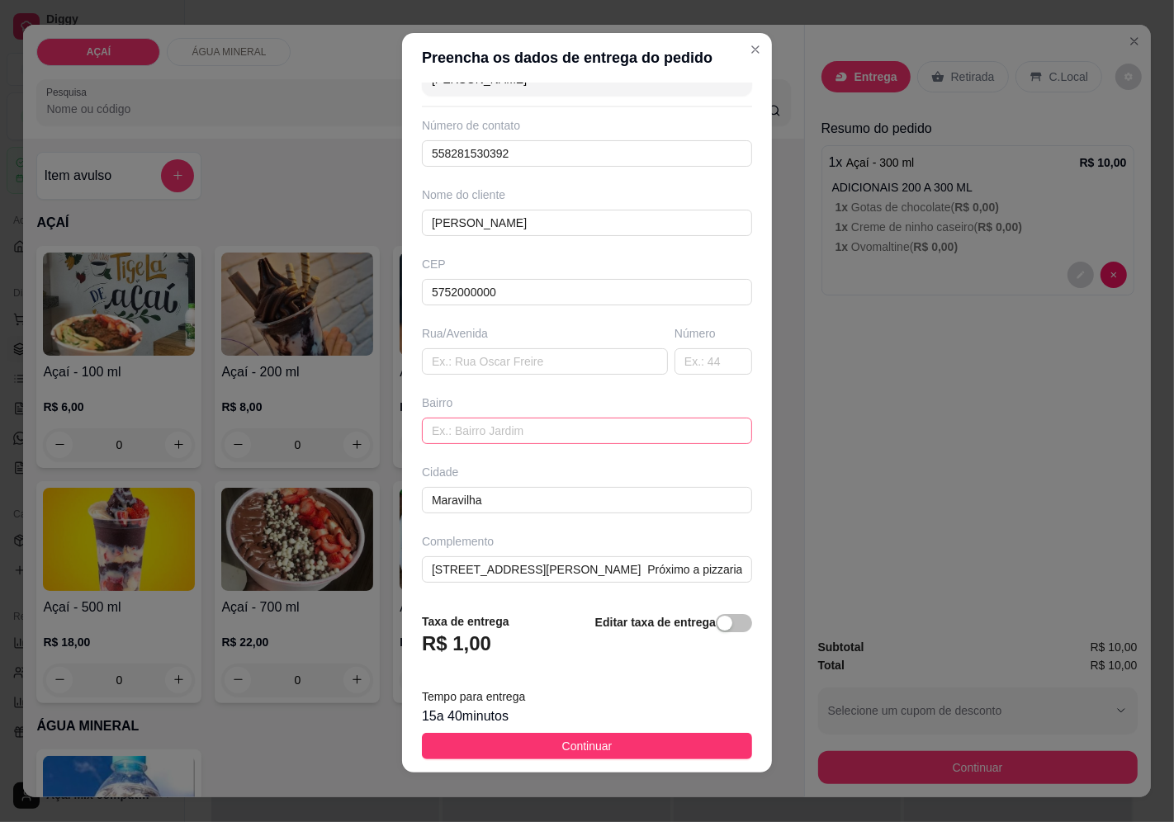
scroll to position [12, 0]
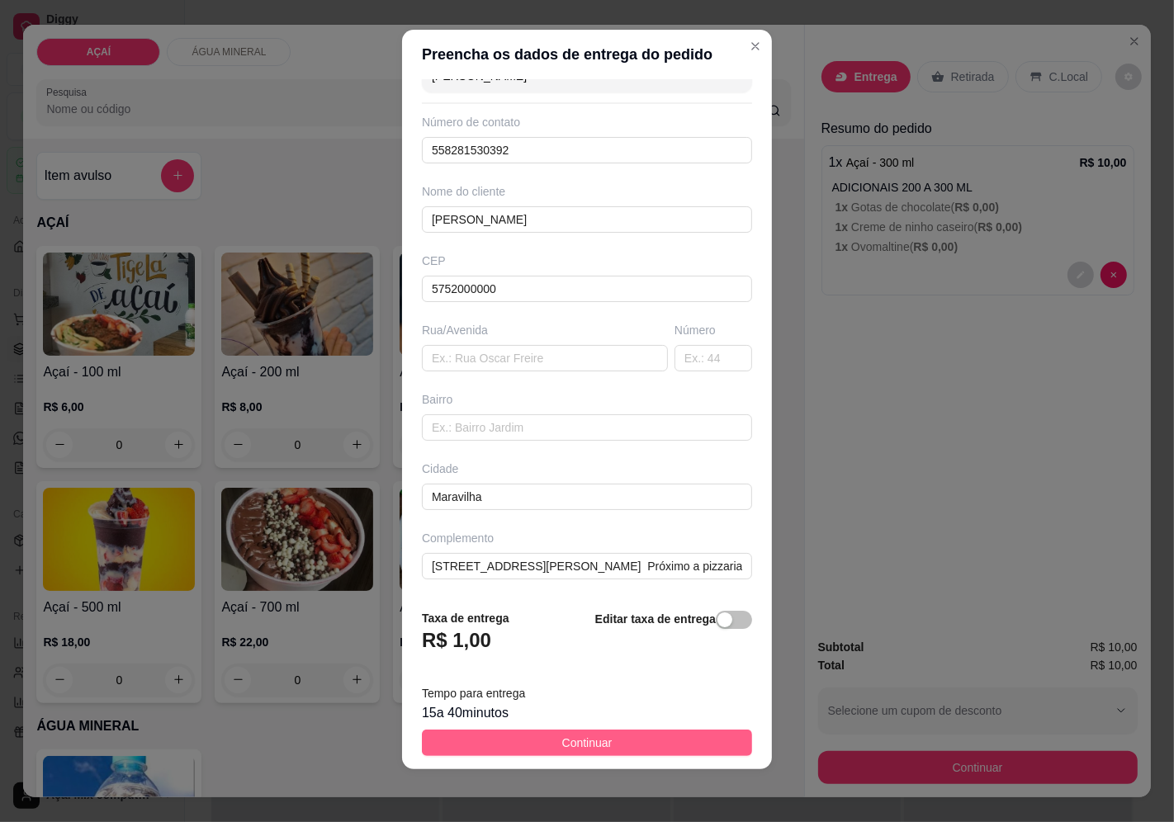
type input "[PERSON_NAME]"
click at [571, 740] on span "Continuar" at bounding box center [587, 743] width 50 height 18
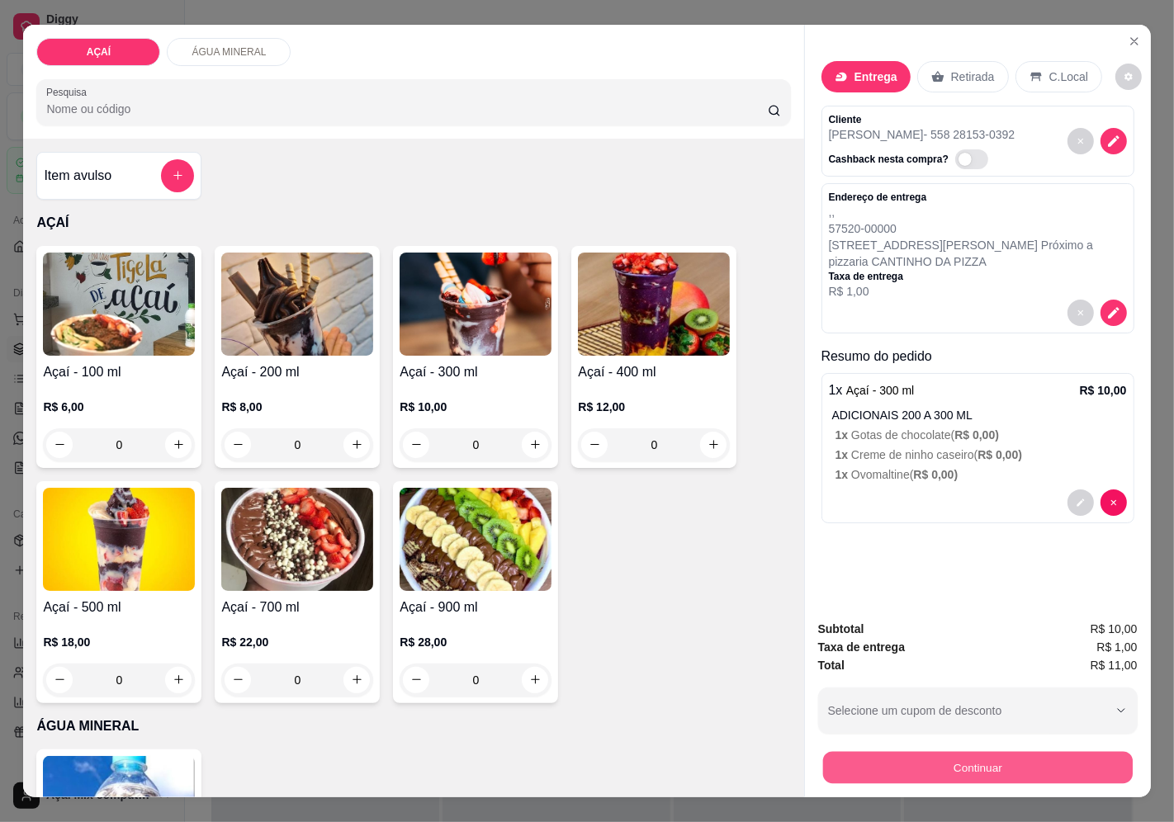
click at [941, 762] on button "Continuar" at bounding box center [977, 768] width 310 height 32
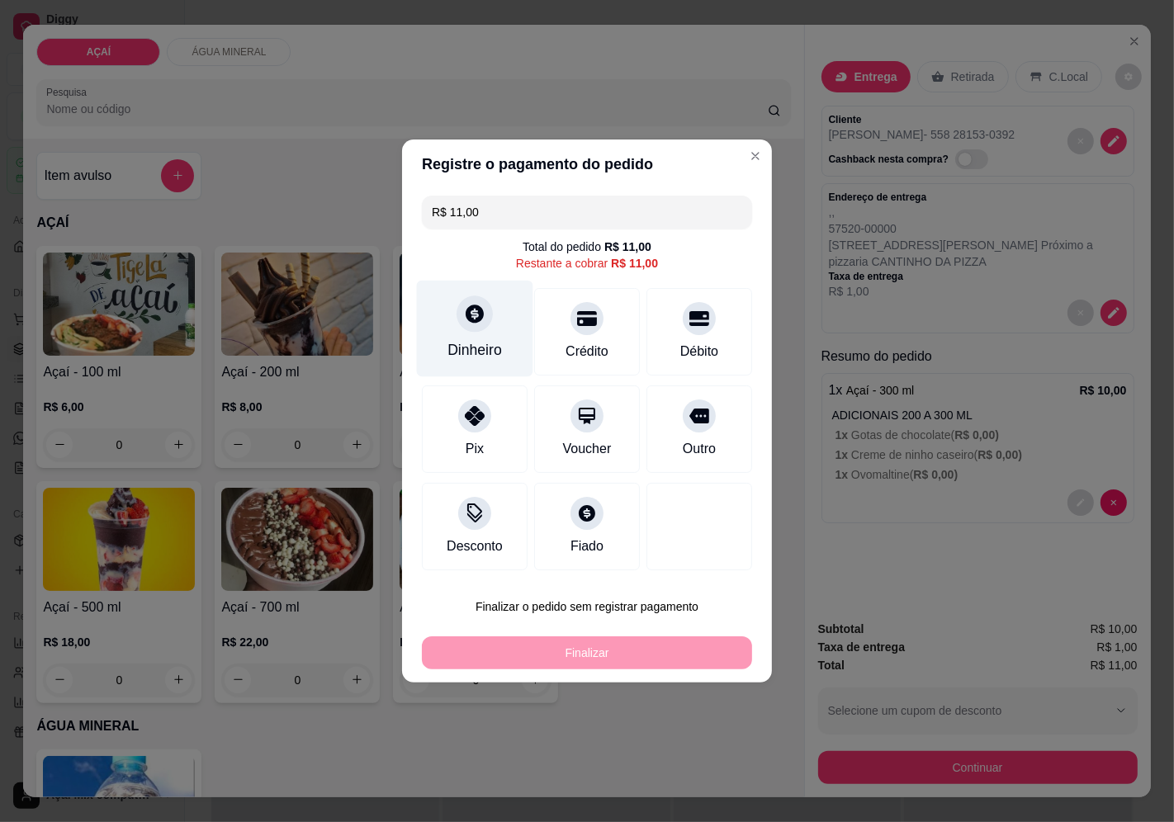
click at [484, 357] on div "Dinheiro" at bounding box center [474, 349] width 54 height 21
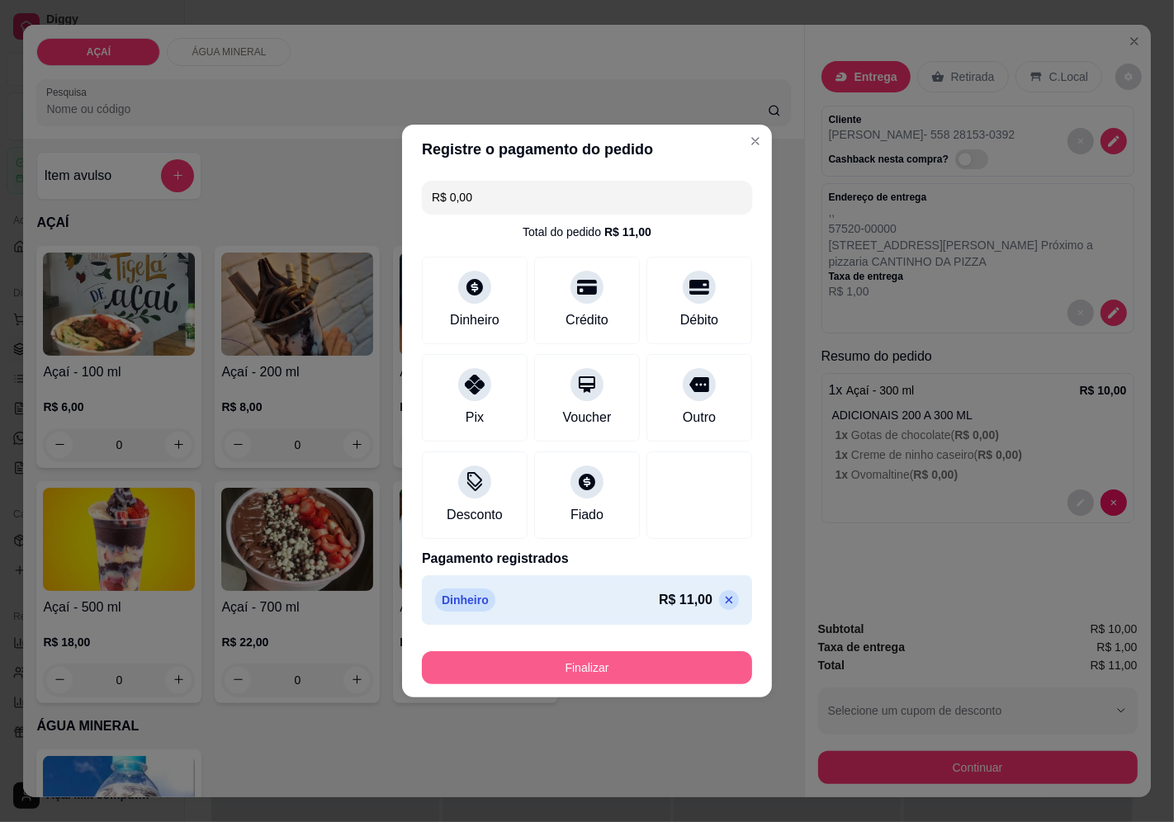
click at [650, 655] on button "Finalizar" at bounding box center [587, 667] width 330 height 33
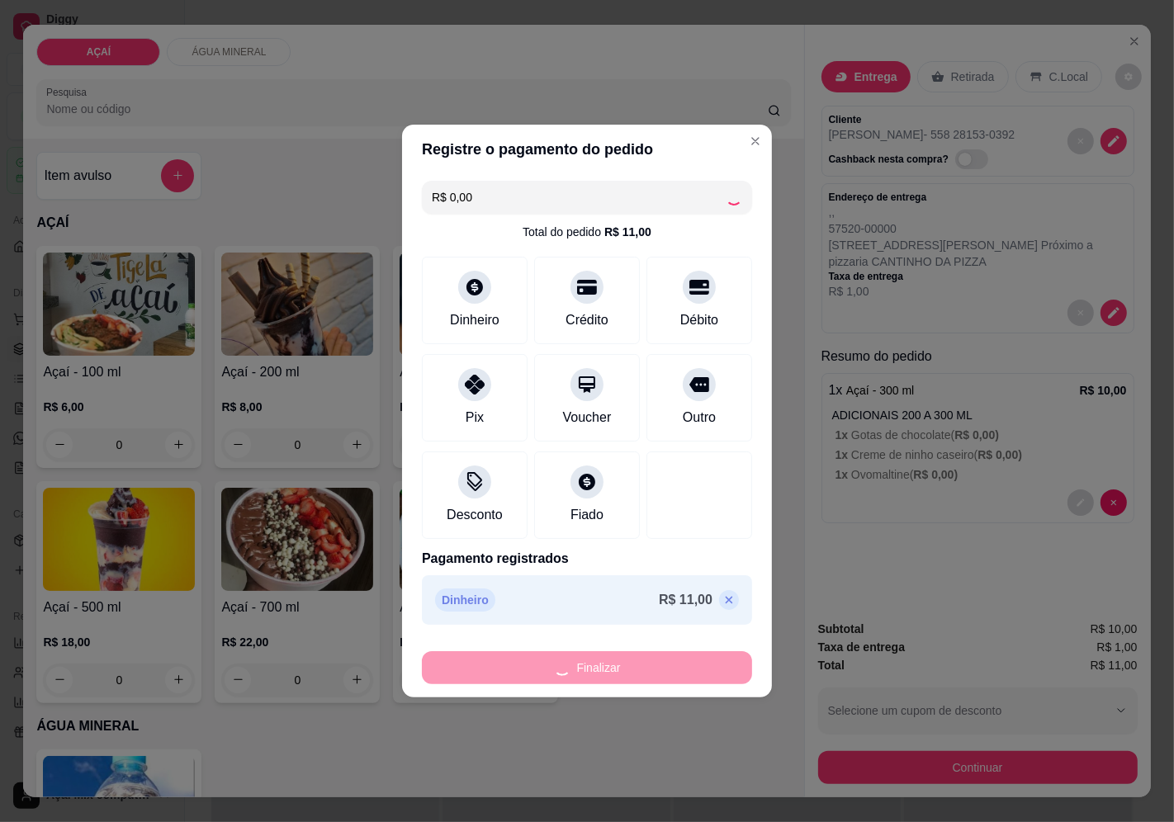
type input "-R$ 11,00"
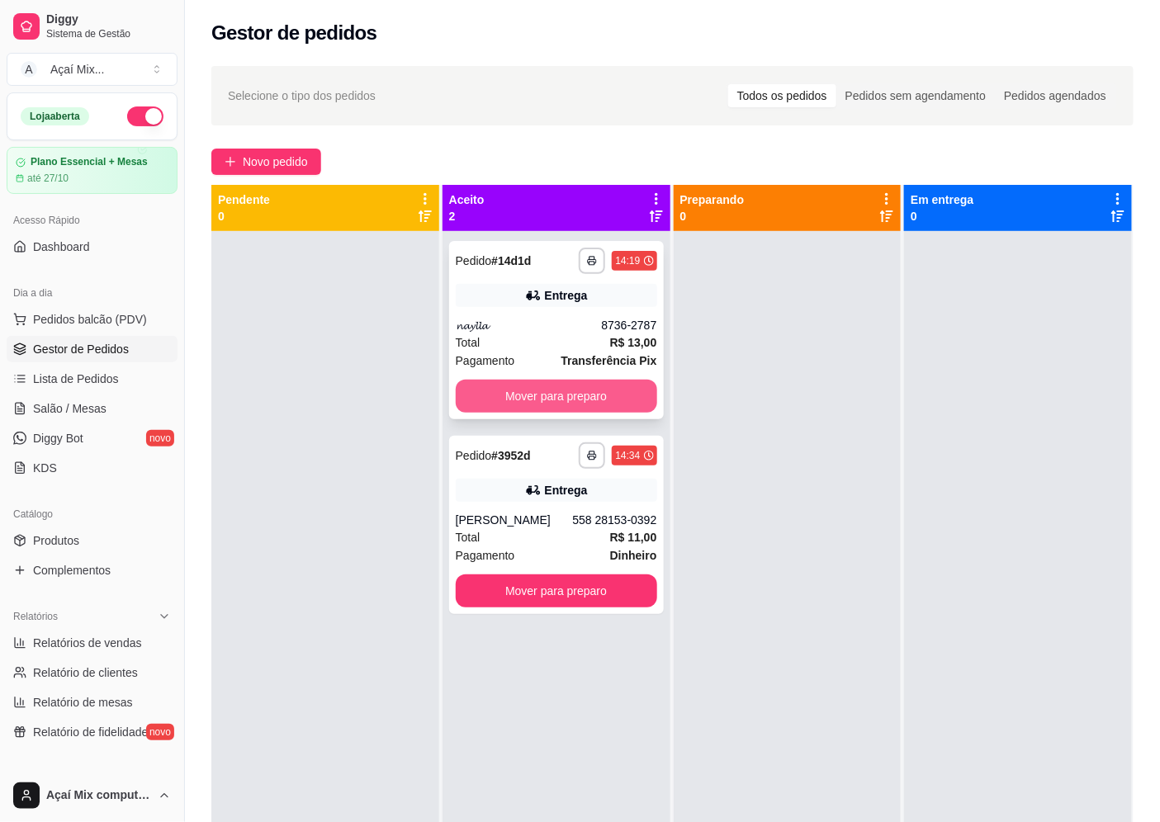
click at [533, 409] on button "Mover para preparo" at bounding box center [556, 396] width 201 height 33
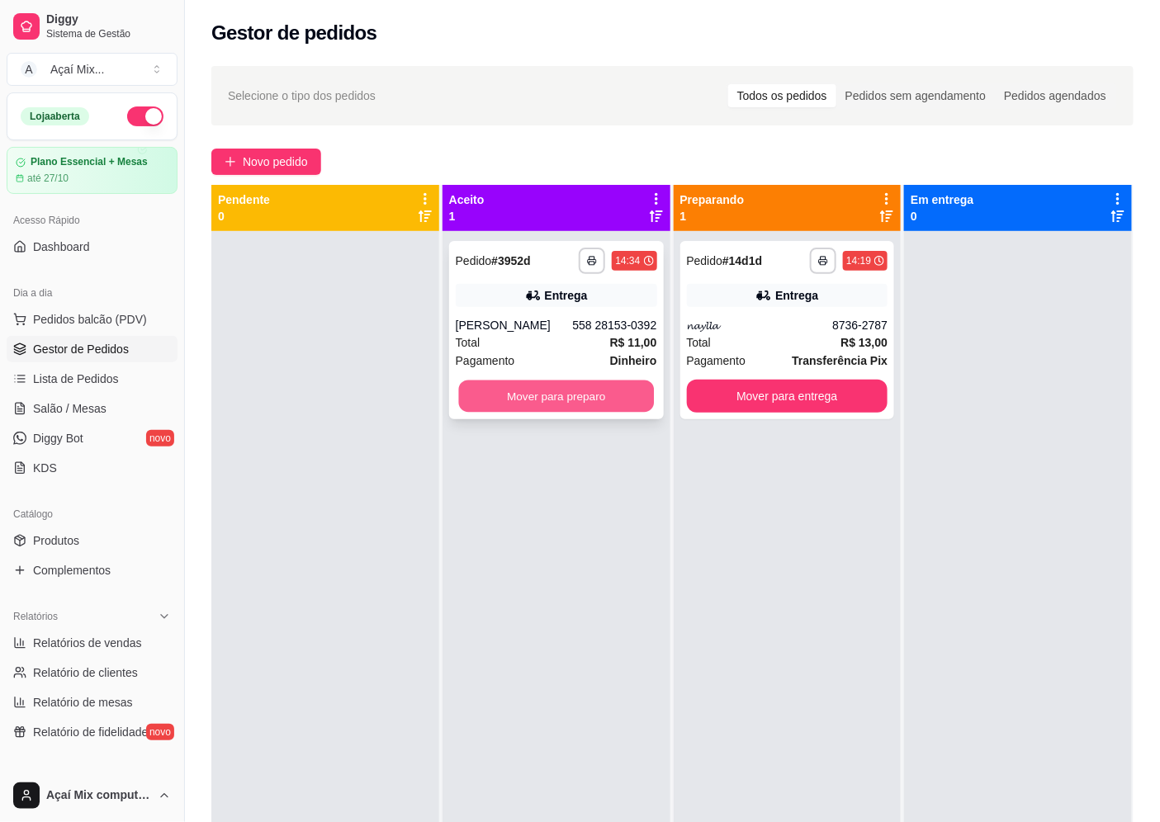
click at [562, 386] on button "Mover para preparo" at bounding box center [555, 397] width 195 height 32
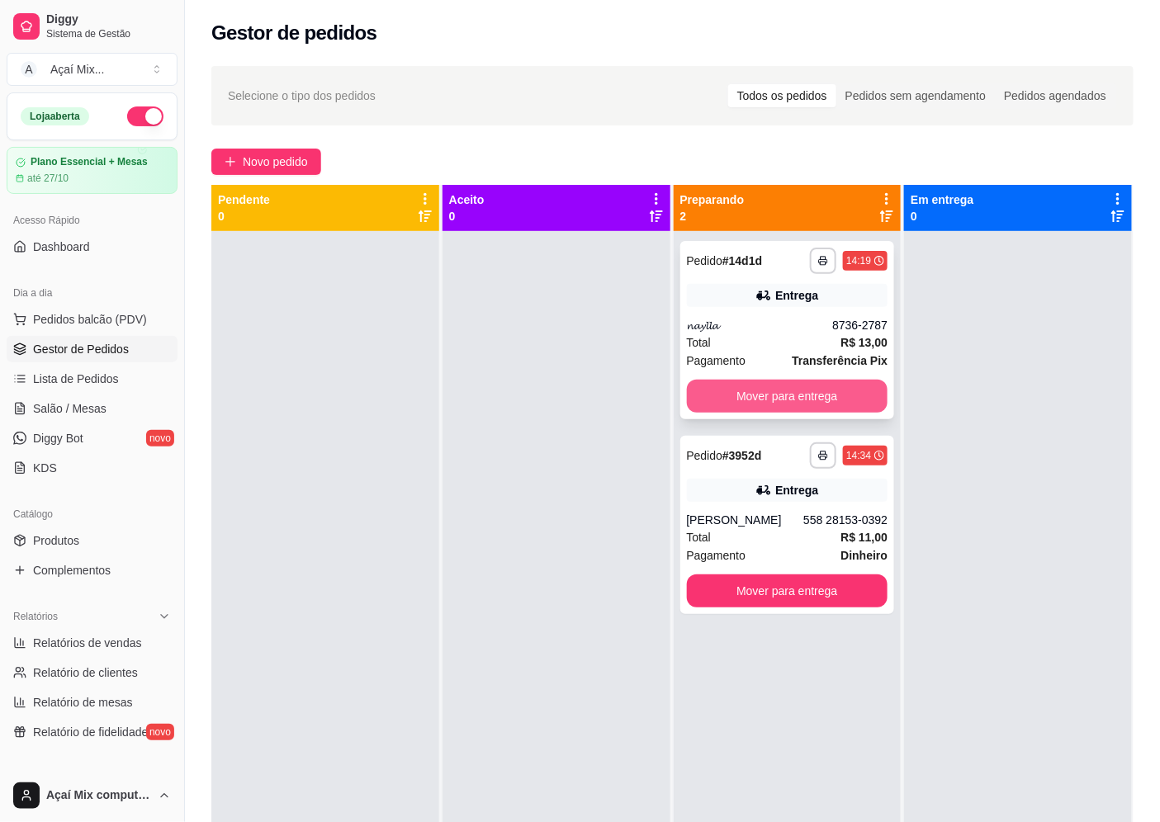
click at [818, 411] on button "Mover para entrega" at bounding box center [787, 396] width 201 height 33
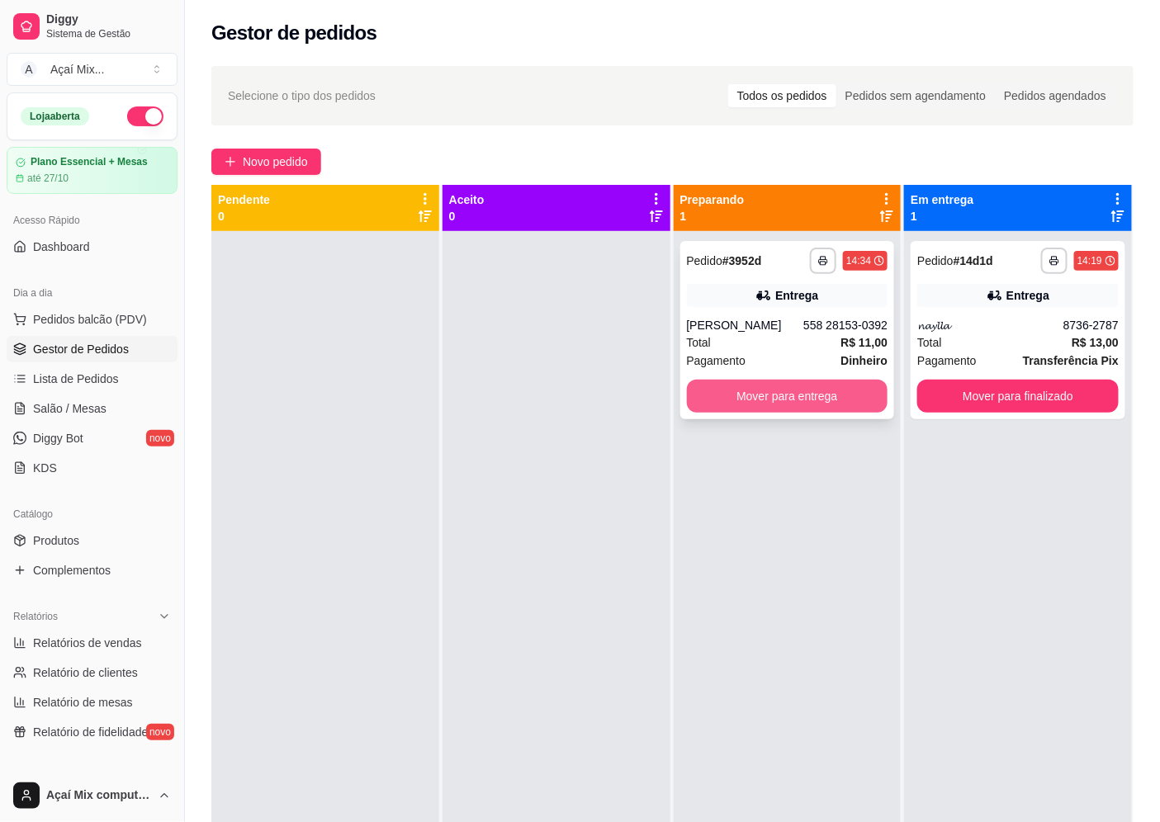
click at [821, 397] on button "Mover para entrega" at bounding box center [787, 396] width 201 height 33
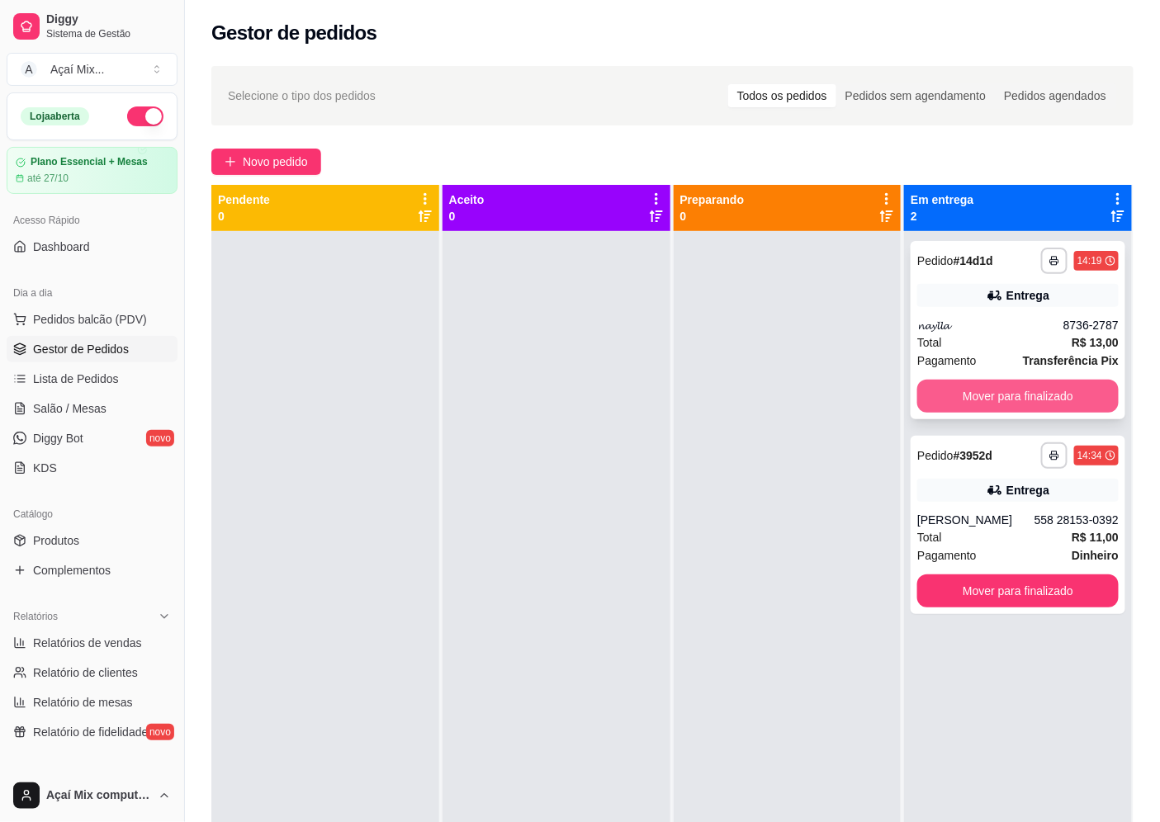
click at [964, 405] on button "Mover para finalizado" at bounding box center [1017, 396] width 201 height 33
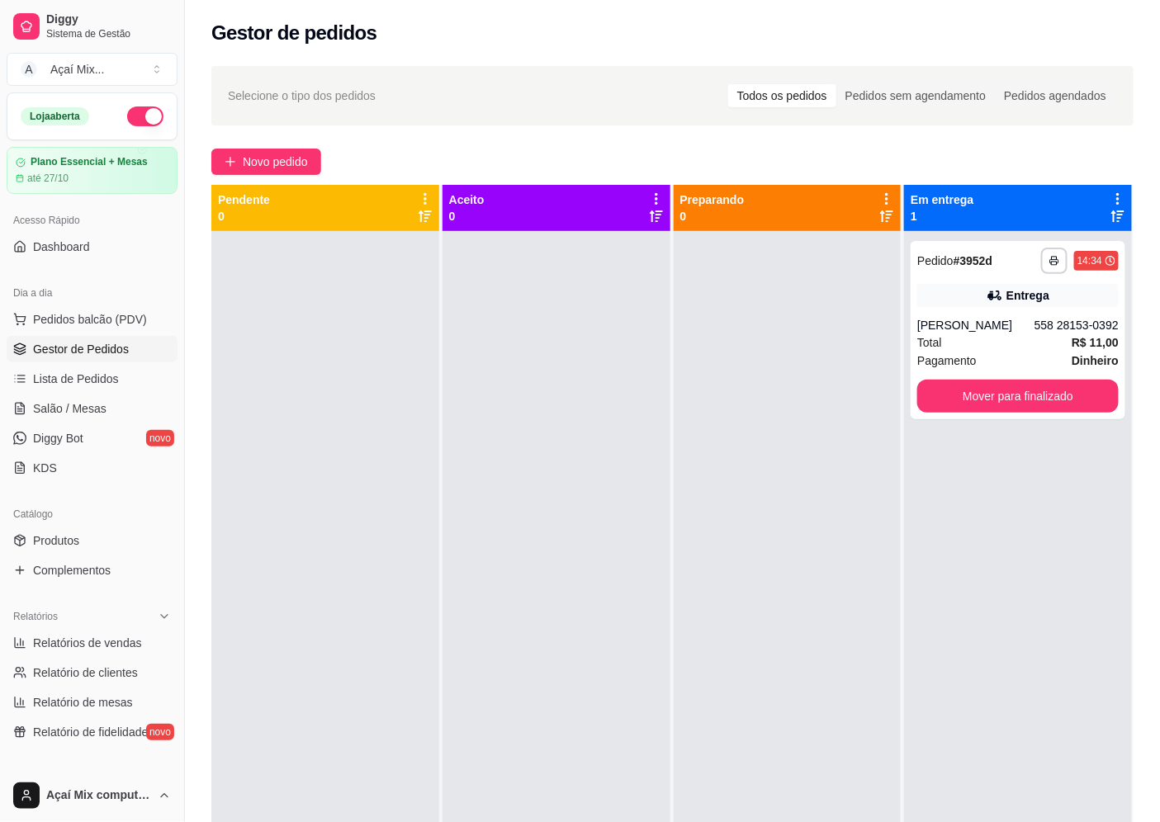
click at [78, 392] on ul "Pedidos balcão (PDV) Gestor de Pedidos Lista de Pedidos Salão / Mesas Diggy Bot…" at bounding box center [92, 393] width 171 height 175
click at [268, 172] on button "Novo pedido" at bounding box center [266, 162] width 110 height 26
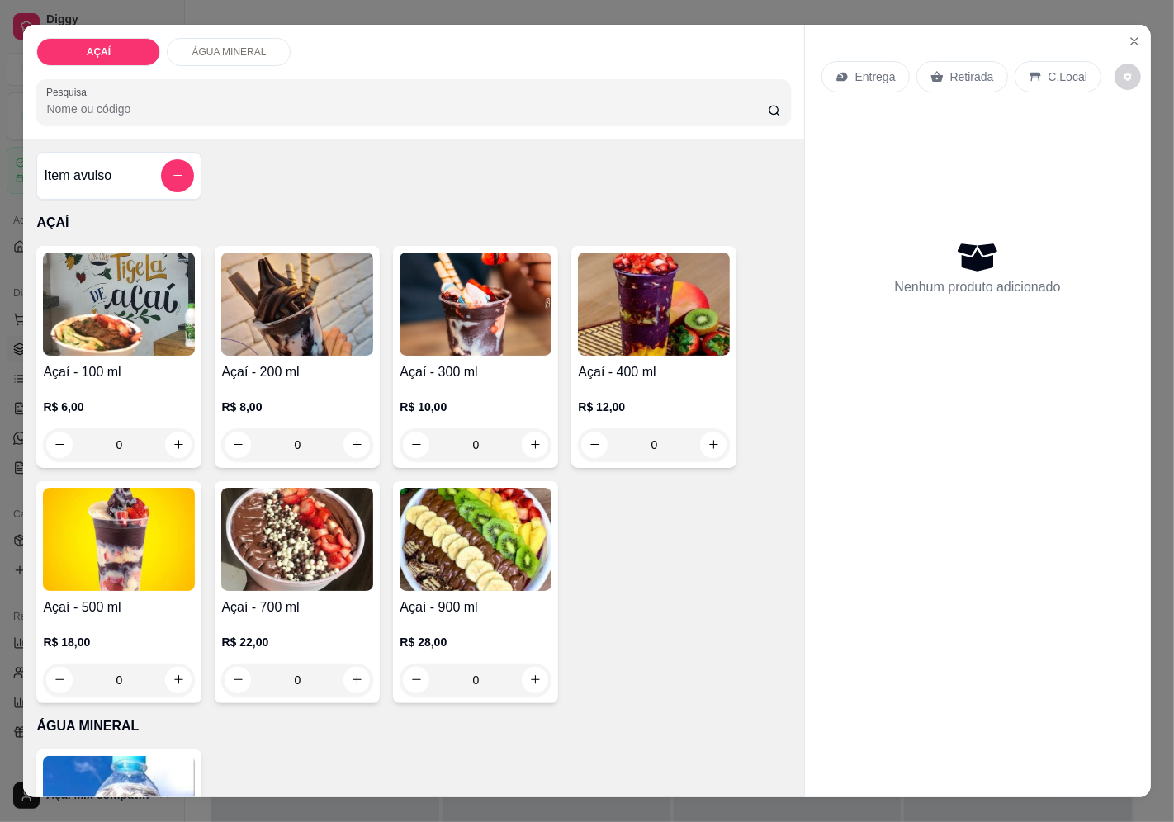
click at [305, 286] on img at bounding box center [297, 304] width 152 height 103
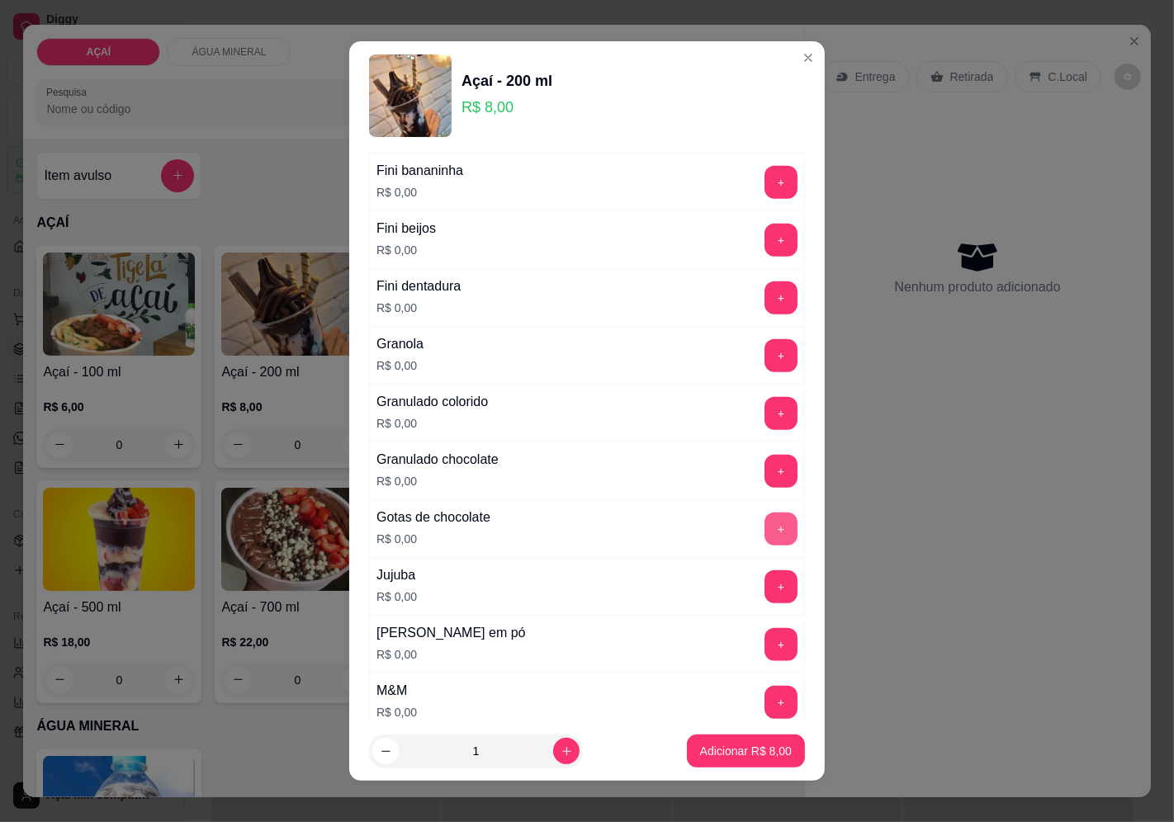
scroll to position [1375, 0]
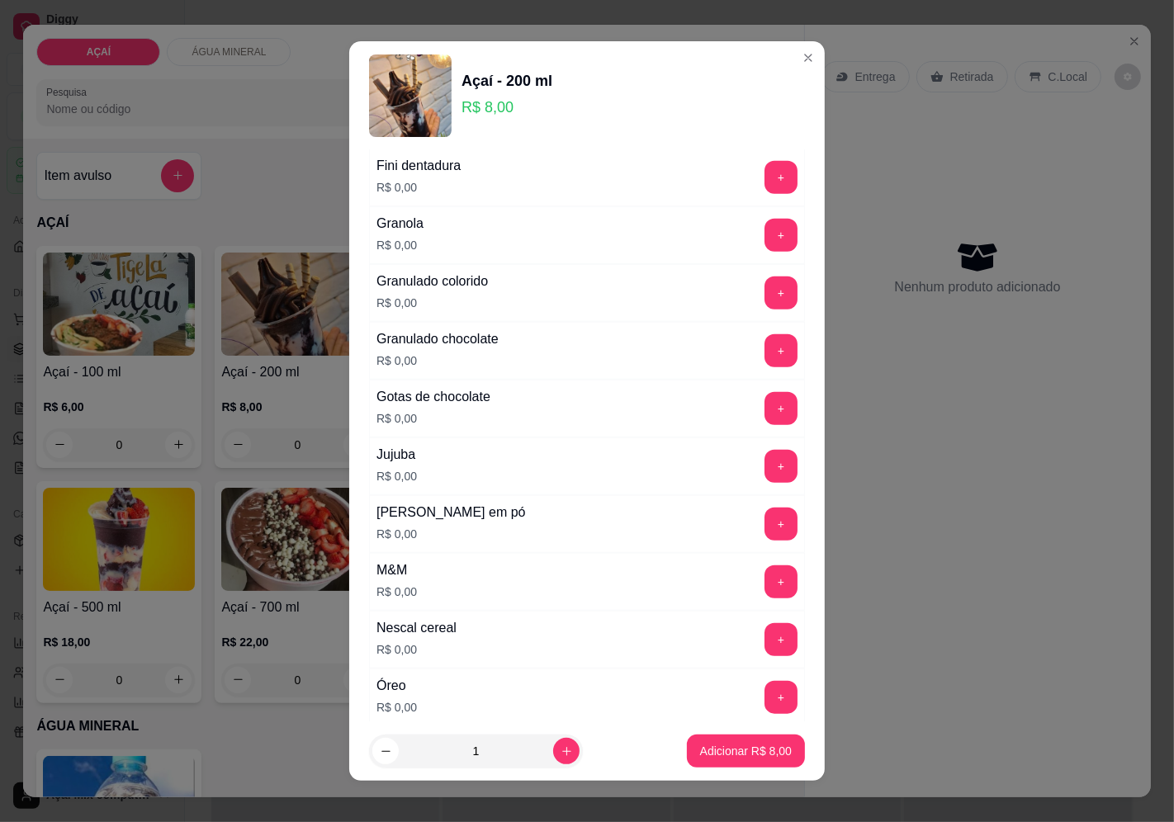
click at [749, 548] on div "Leite em pó R$ 0,00 +" at bounding box center [587, 524] width 436 height 58
click at [764, 525] on button "+" at bounding box center [780, 524] width 33 height 33
click at [746, 746] on p "Adicionar R$ 8,00" at bounding box center [745, 752] width 89 height 16
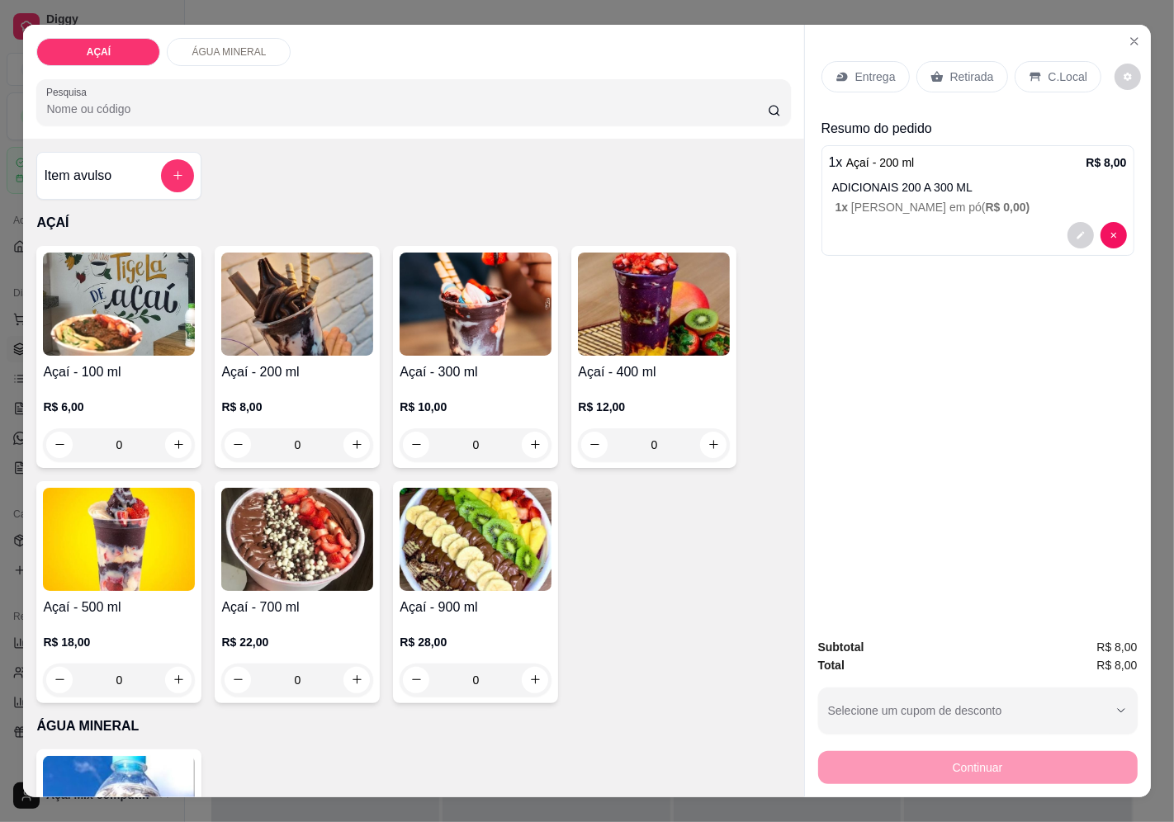
click at [310, 399] on p "R$ 8,00" at bounding box center [297, 407] width 152 height 17
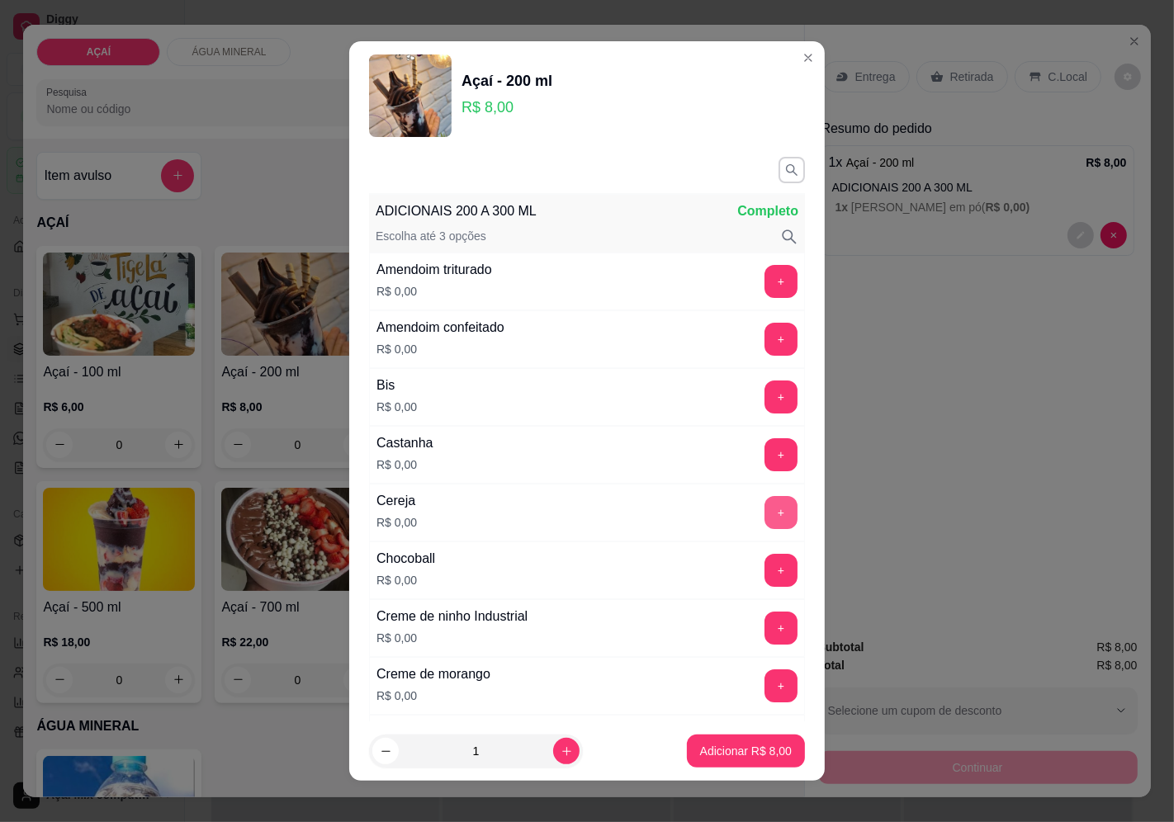
click at [764, 516] on button "+" at bounding box center [780, 512] width 33 height 33
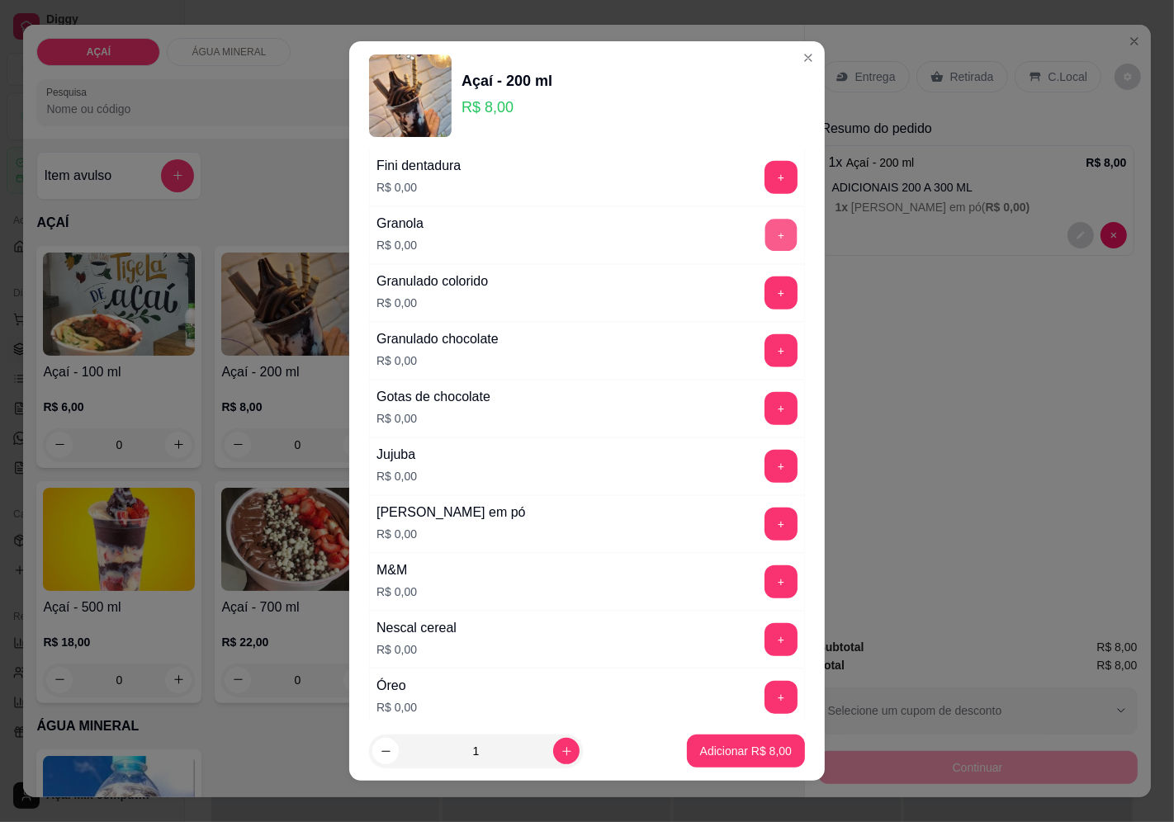
click at [765, 235] on button "+" at bounding box center [781, 235] width 32 height 32
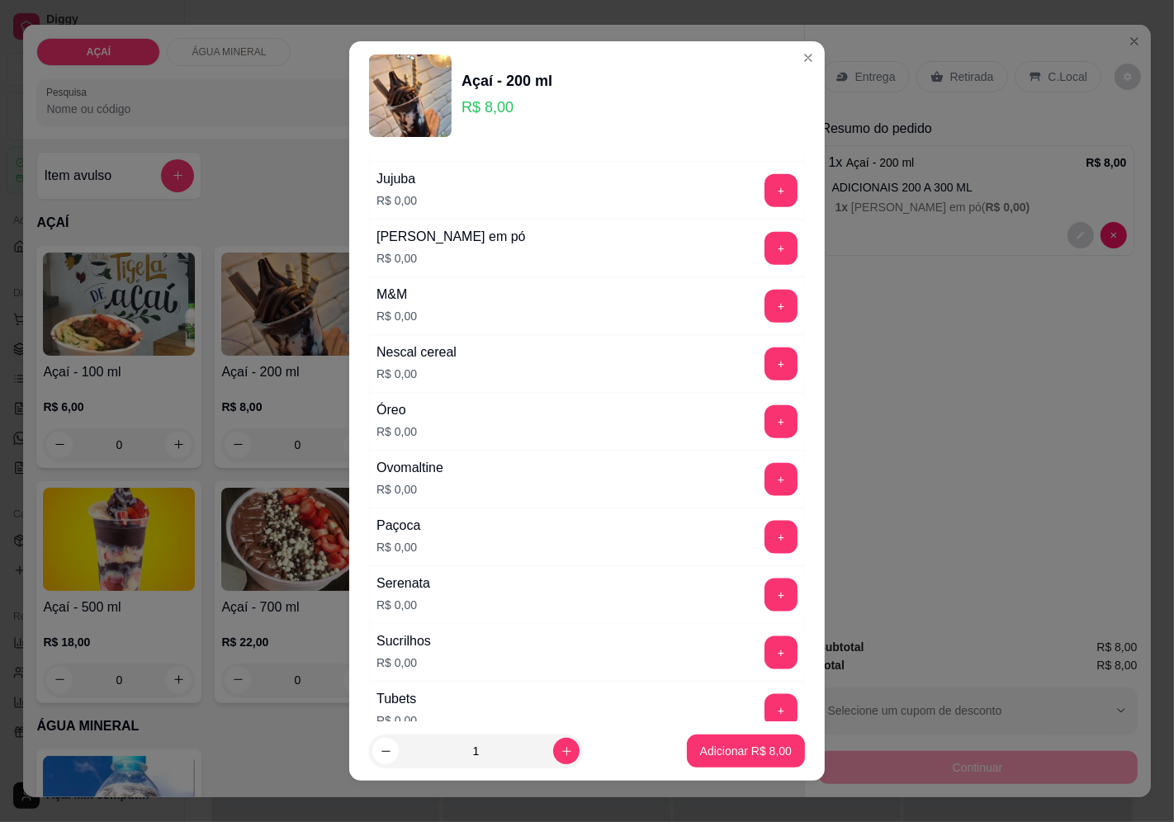
scroll to position [1743, 0]
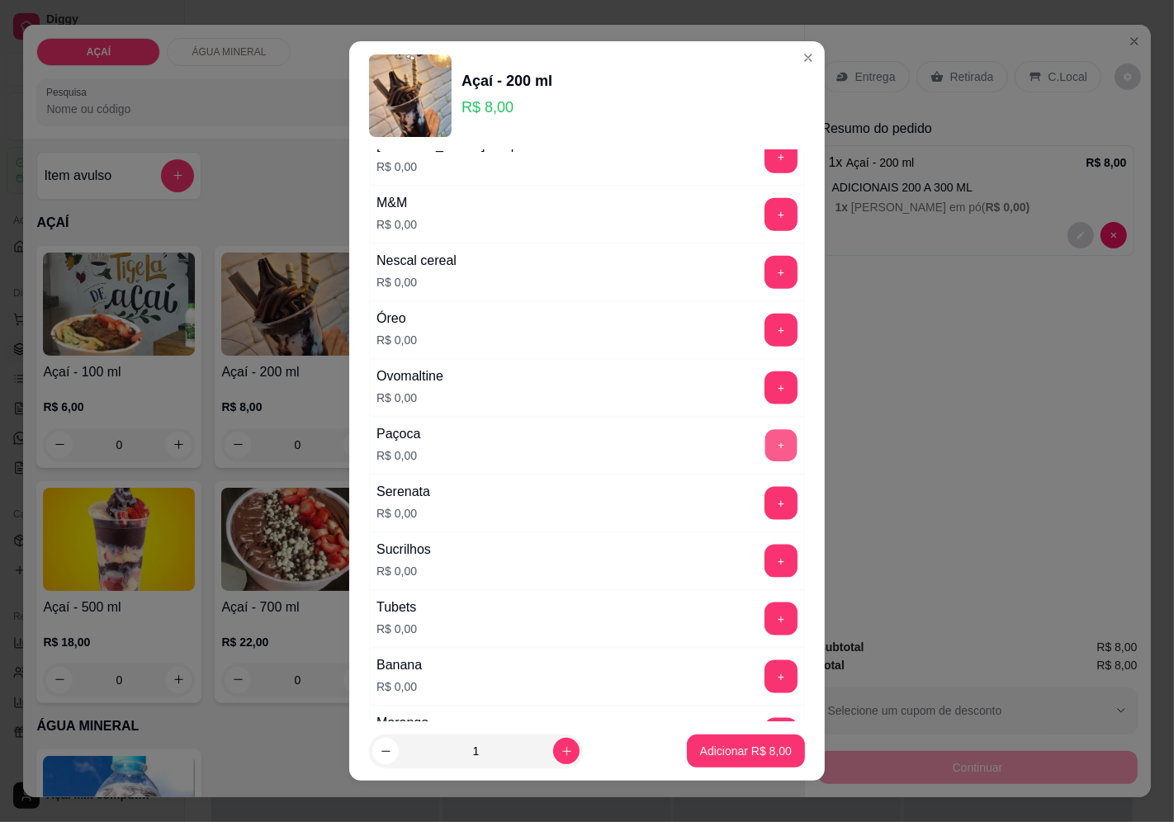
click at [765, 447] on button "+" at bounding box center [781, 445] width 32 height 32
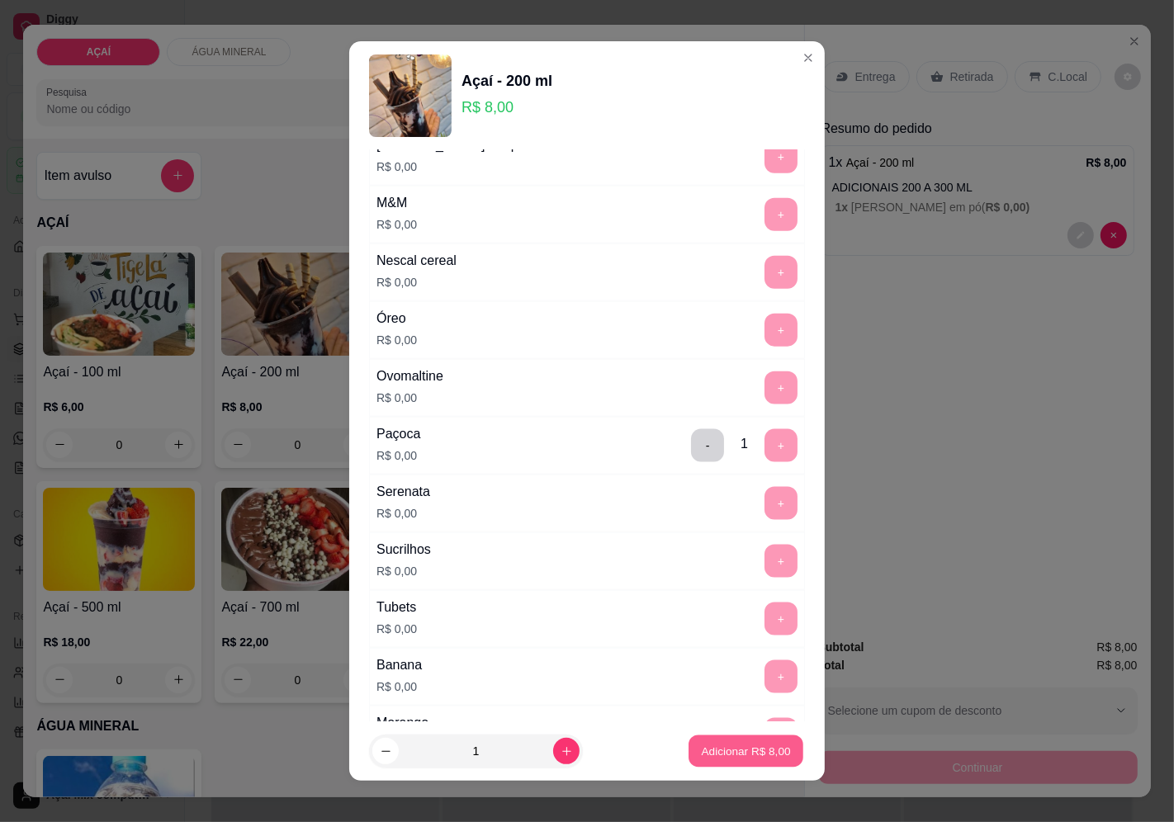
click at [733, 758] on p "Adicionar R$ 8,00" at bounding box center [745, 752] width 89 height 16
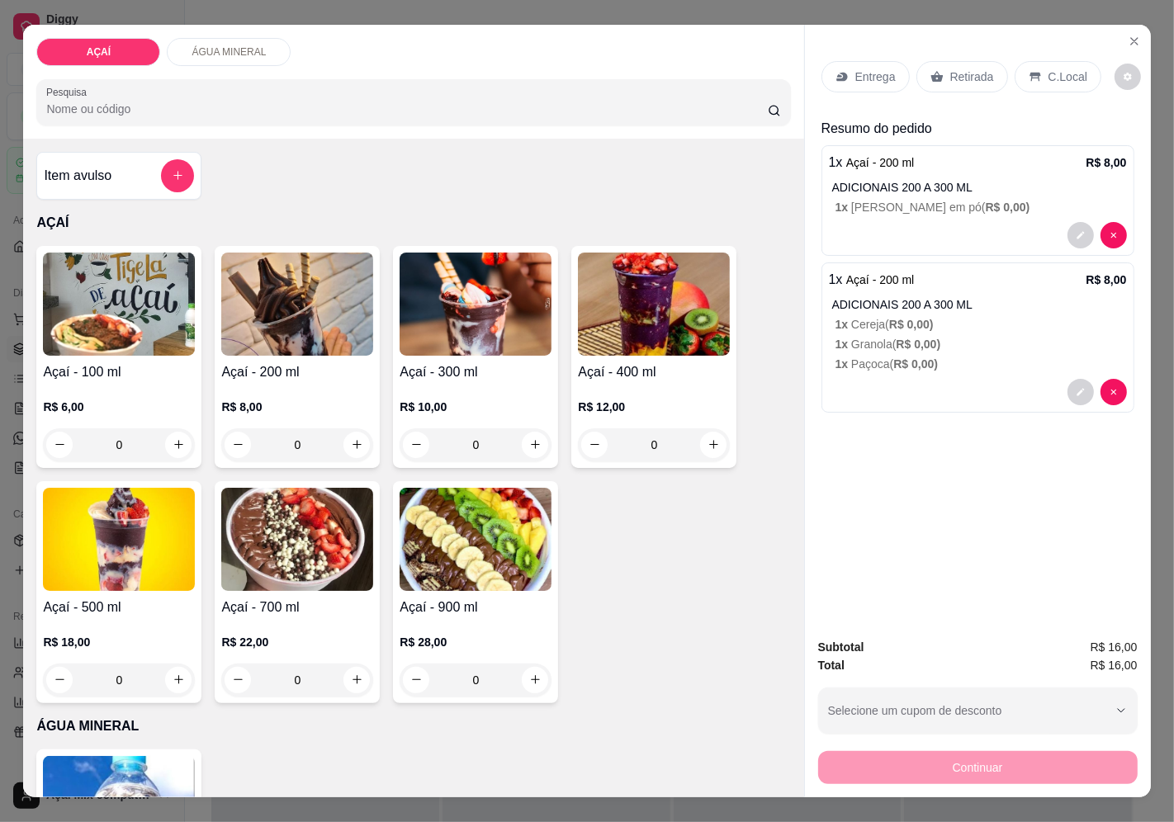
click at [852, 80] on div "Entrega" at bounding box center [865, 76] width 88 height 31
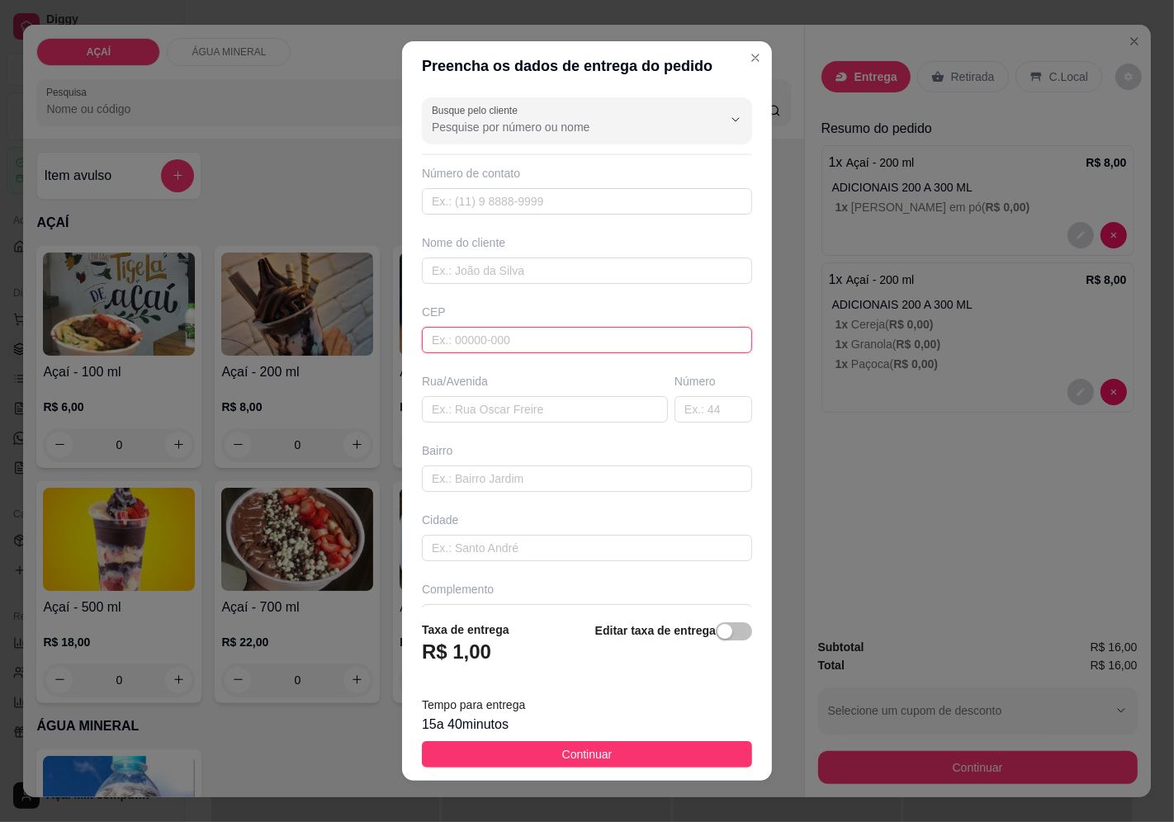
click at [573, 348] on input "text" at bounding box center [587, 340] width 330 height 26
type input "57520000"
type input "Maravilha"
type input "57520000000"
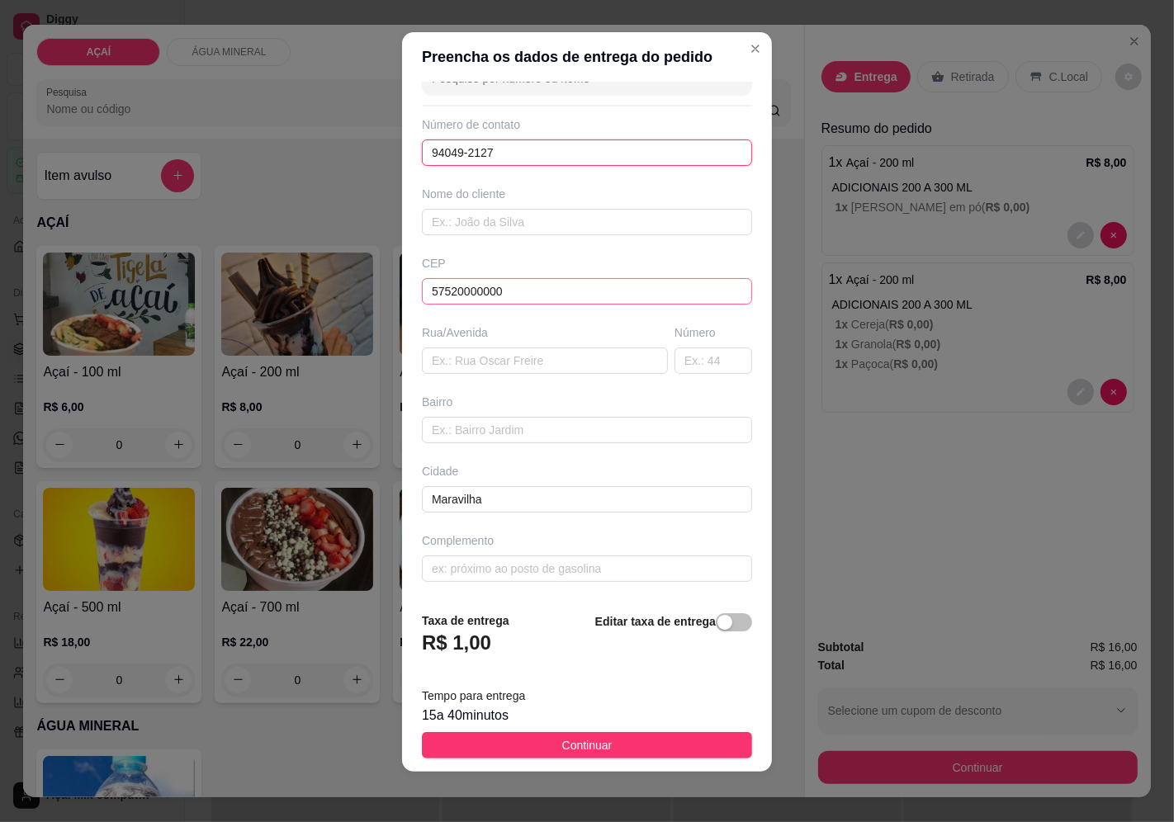
scroll to position [12, 0]
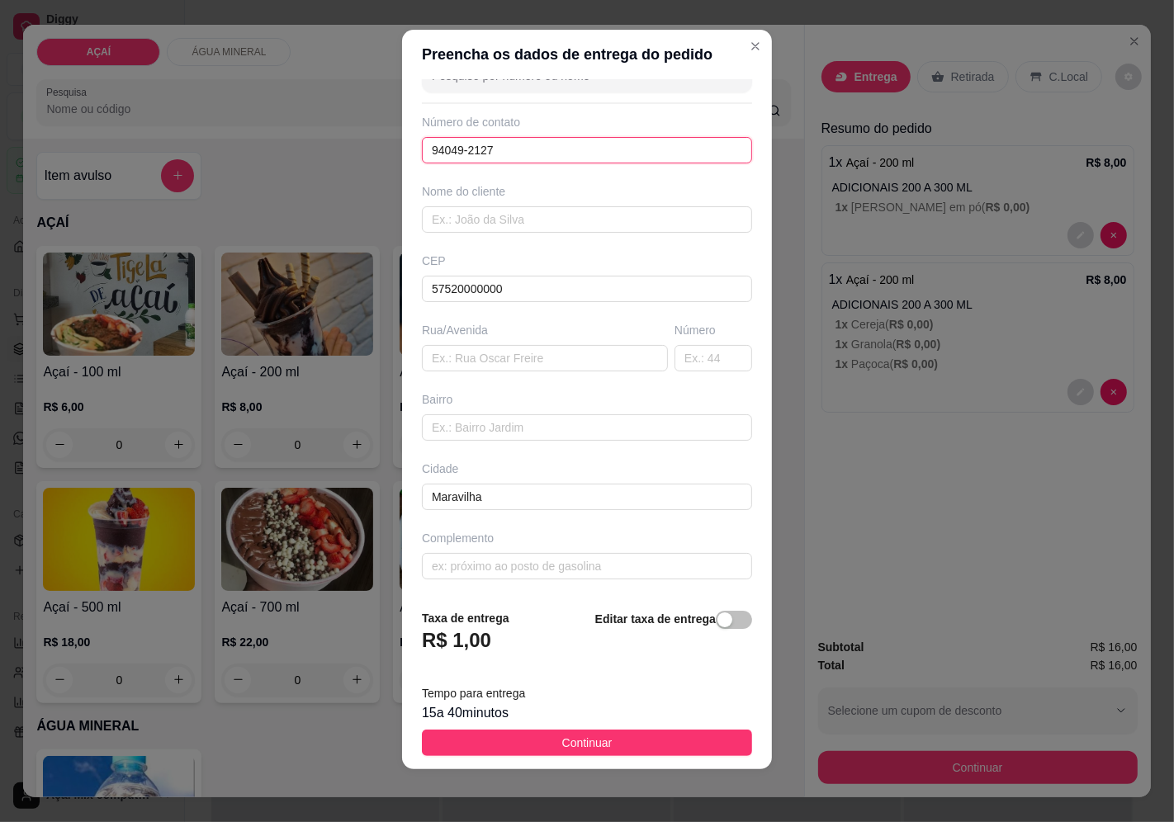
type input "94049-2127"
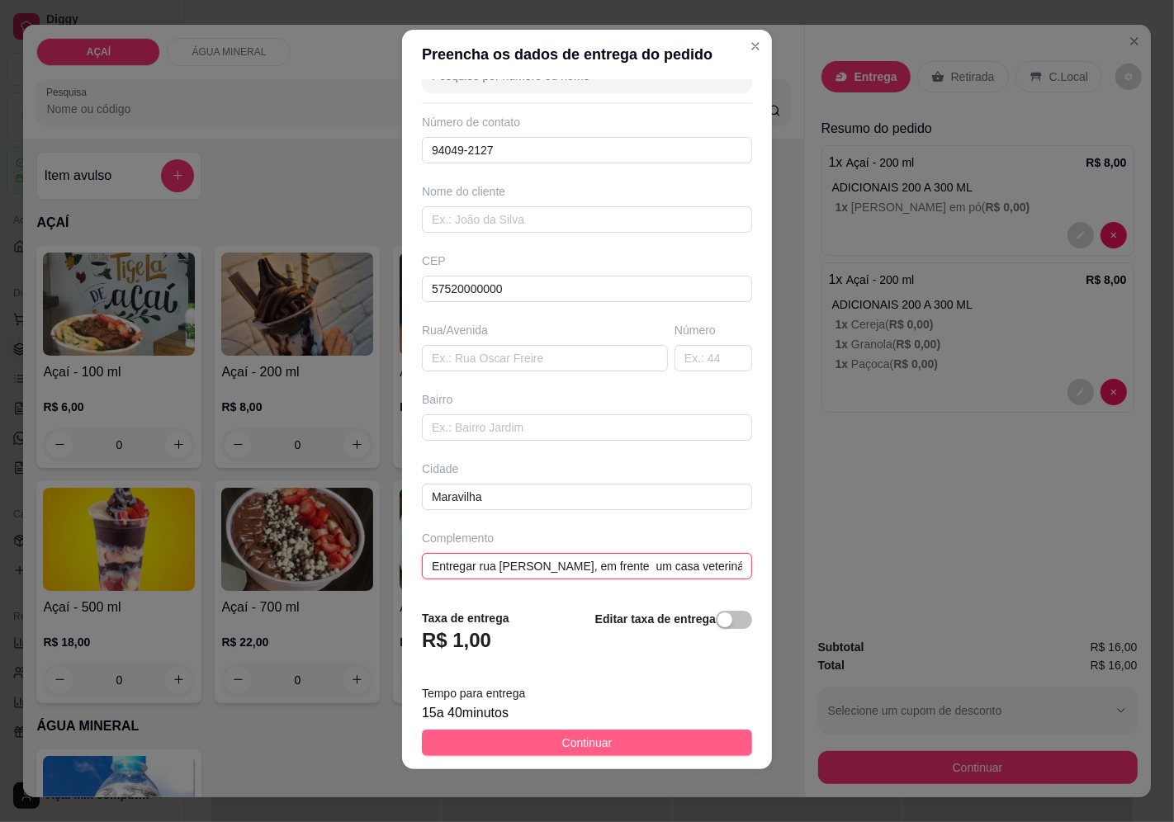
type input "Entregar rua [PERSON_NAME], em frente um casa veterinária JN"
click at [524, 737] on button "Continuar" at bounding box center [587, 743] width 330 height 26
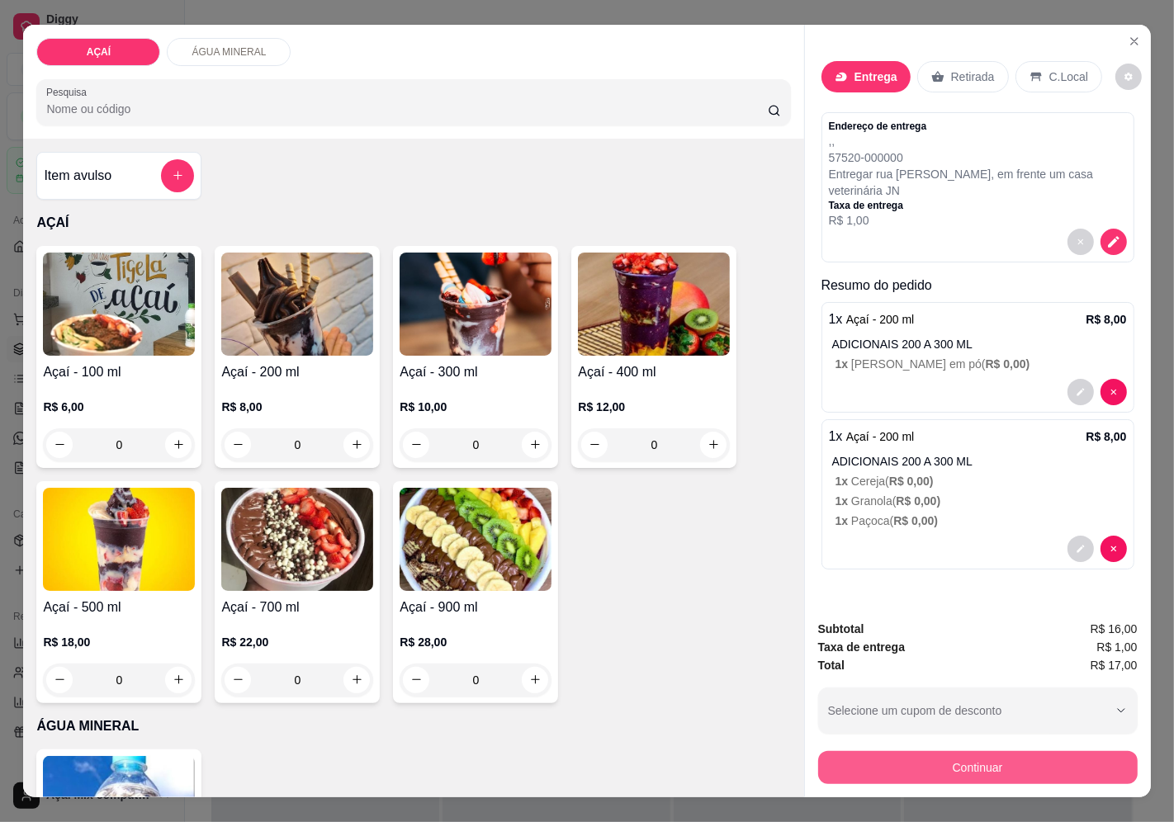
click at [1099, 751] on button "Continuar" at bounding box center [978, 767] width 320 height 33
click at [939, 763] on button "Continuar" at bounding box center [978, 767] width 320 height 33
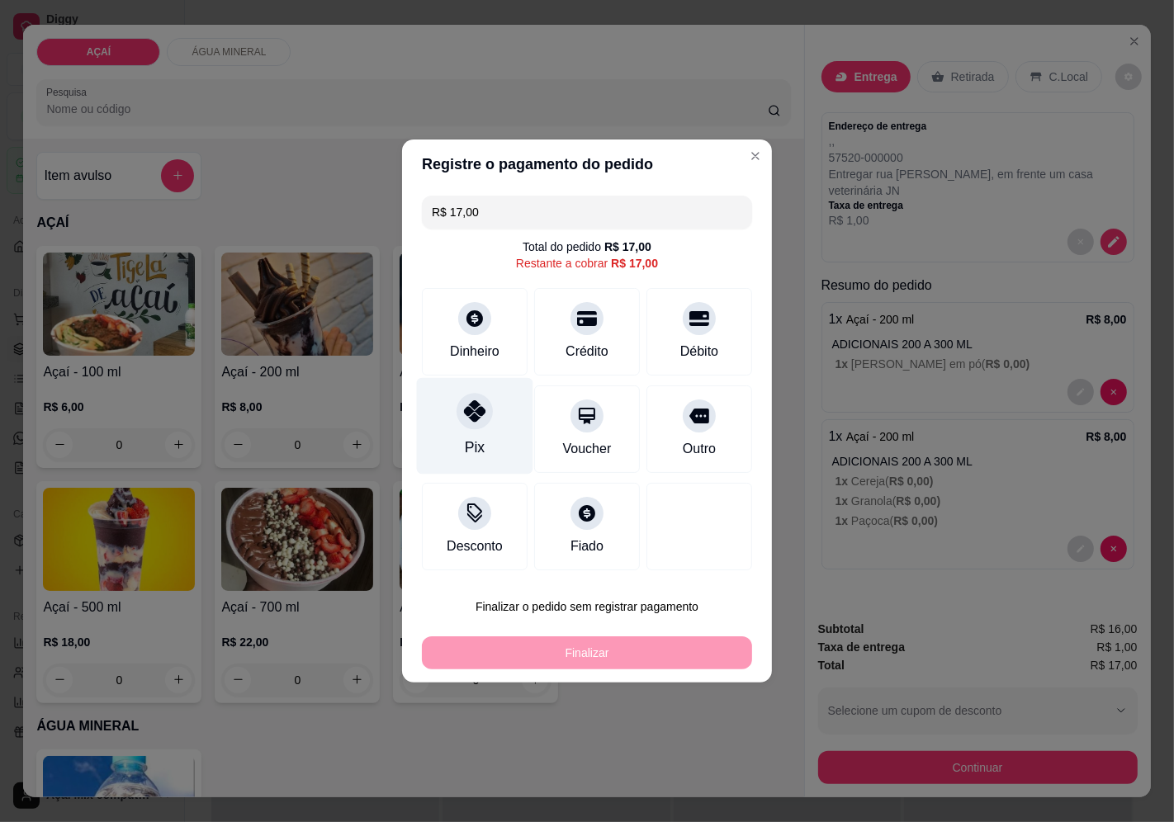
click at [474, 434] on div "Pix" at bounding box center [475, 426] width 116 height 97
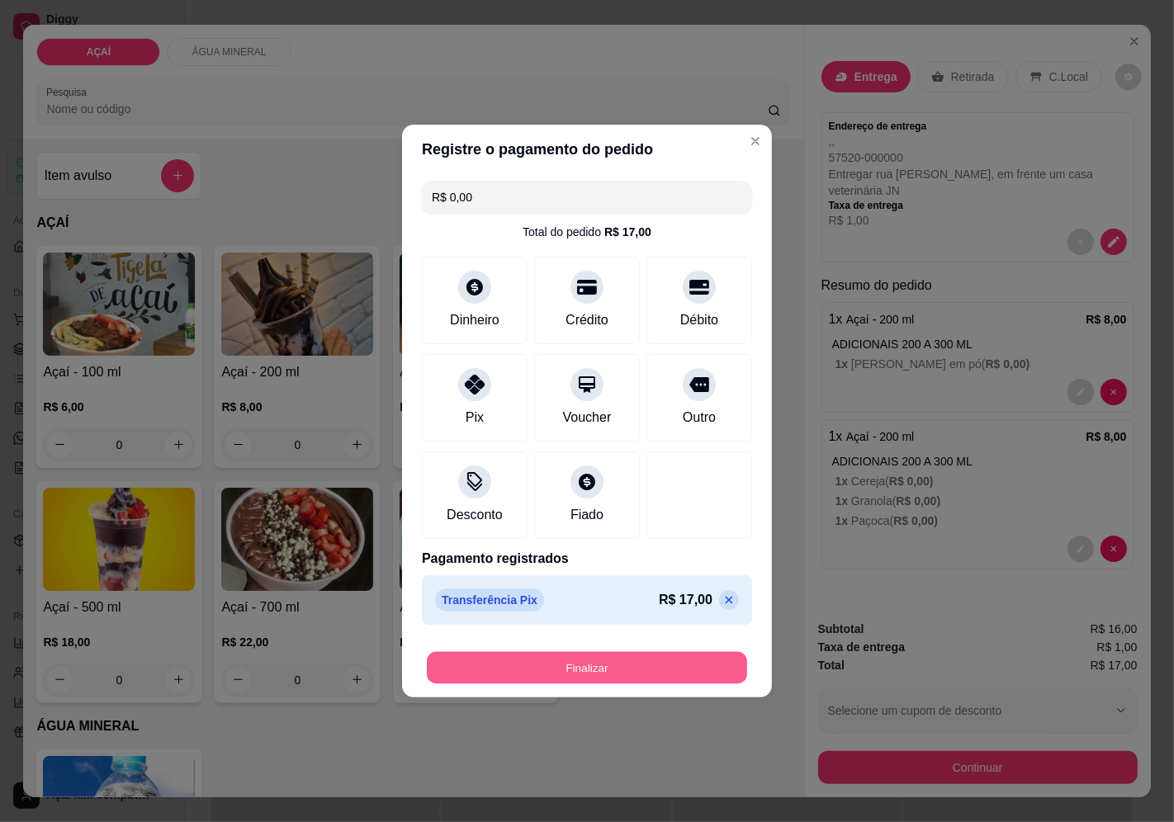
click at [646, 653] on button "Finalizar" at bounding box center [587, 668] width 320 height 32
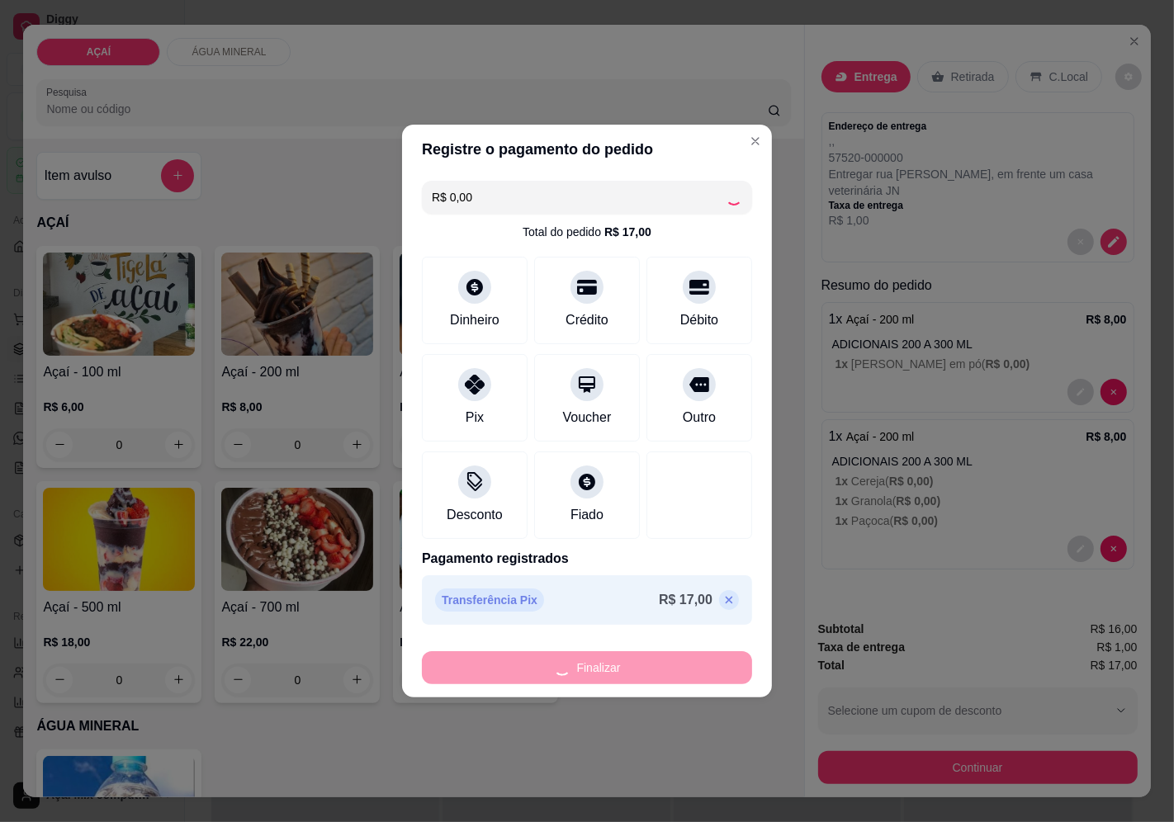
type input "-R$ 17,00"
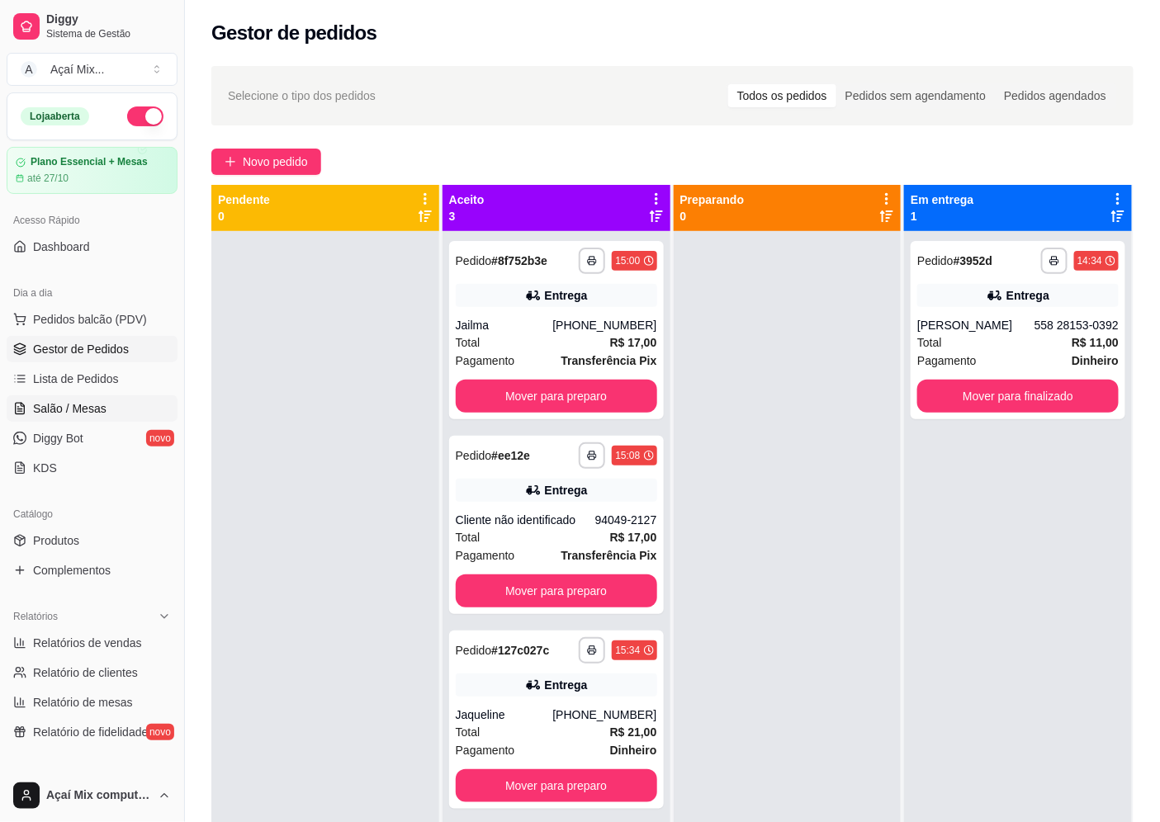
click at [75, 403] on span "Salão / Mesas" at bounding box center [69, 408] width 73 height 17
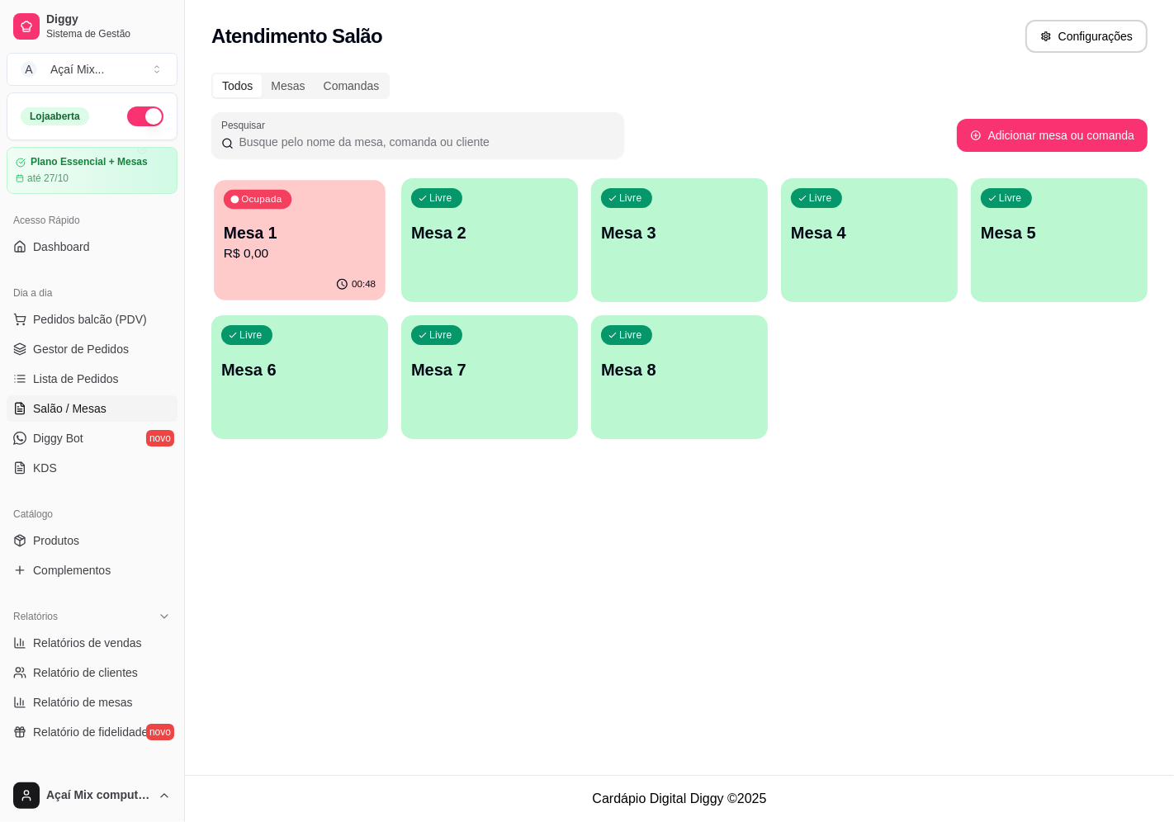
click at [363, 257] on p "R$ 0,00" at bounding box center [300, 253] width 152 height 19
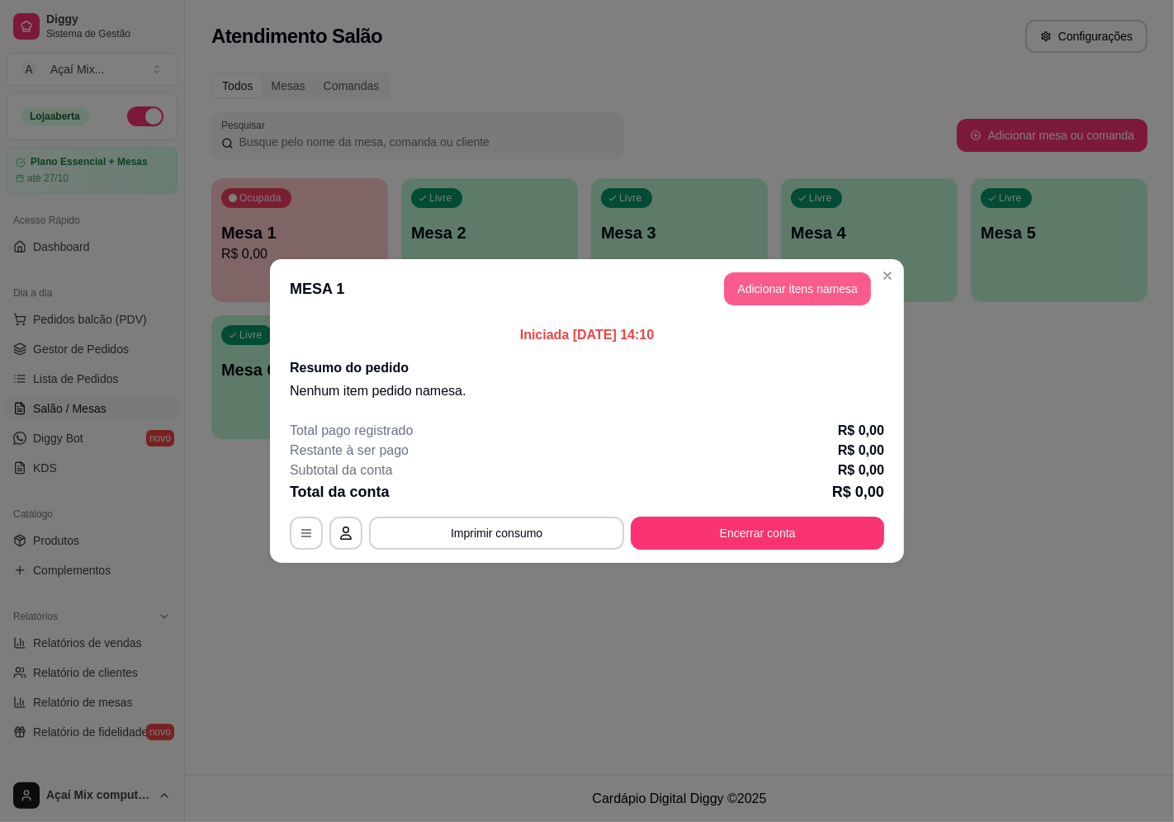
click at [797, 298] on button "Adicionar itens na mesa" at bounding box center [797, 288] width 147 height 33
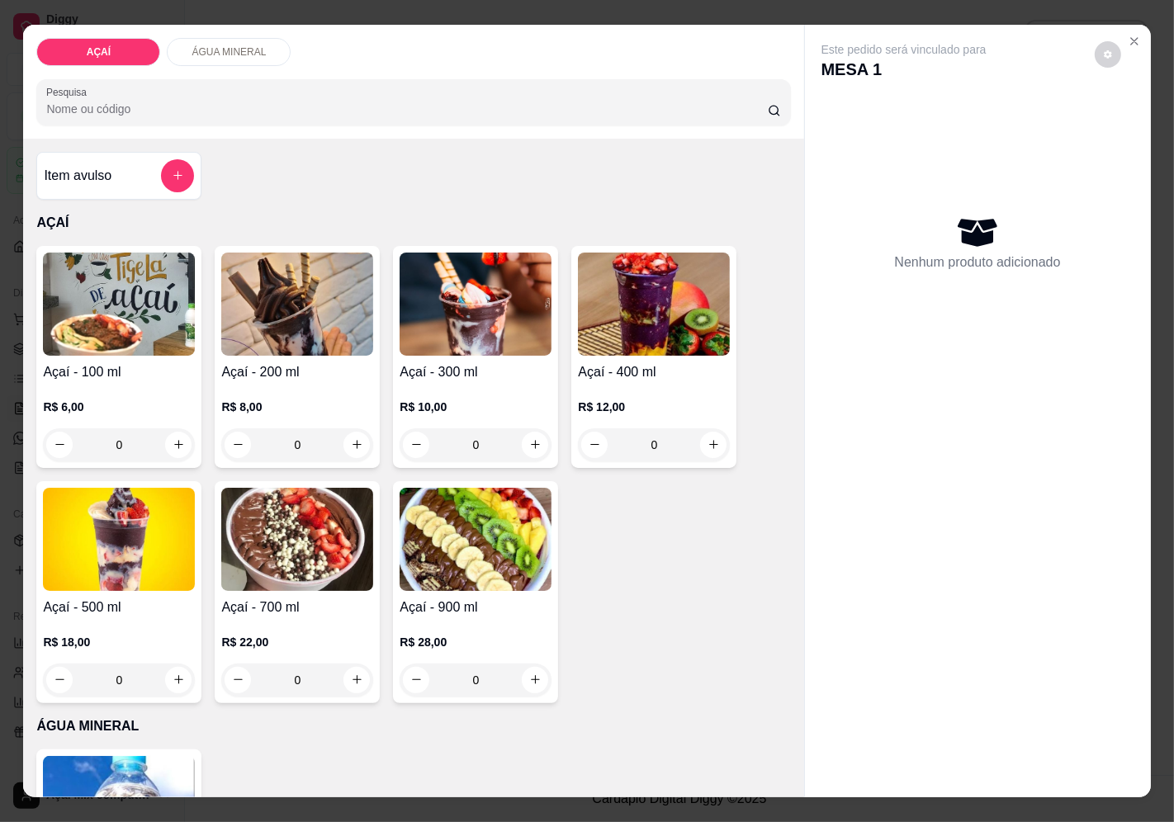
click at [335, 367] on h4 "Açaí - 200 ml" at bounding box center [297, 372] width 152 height 20
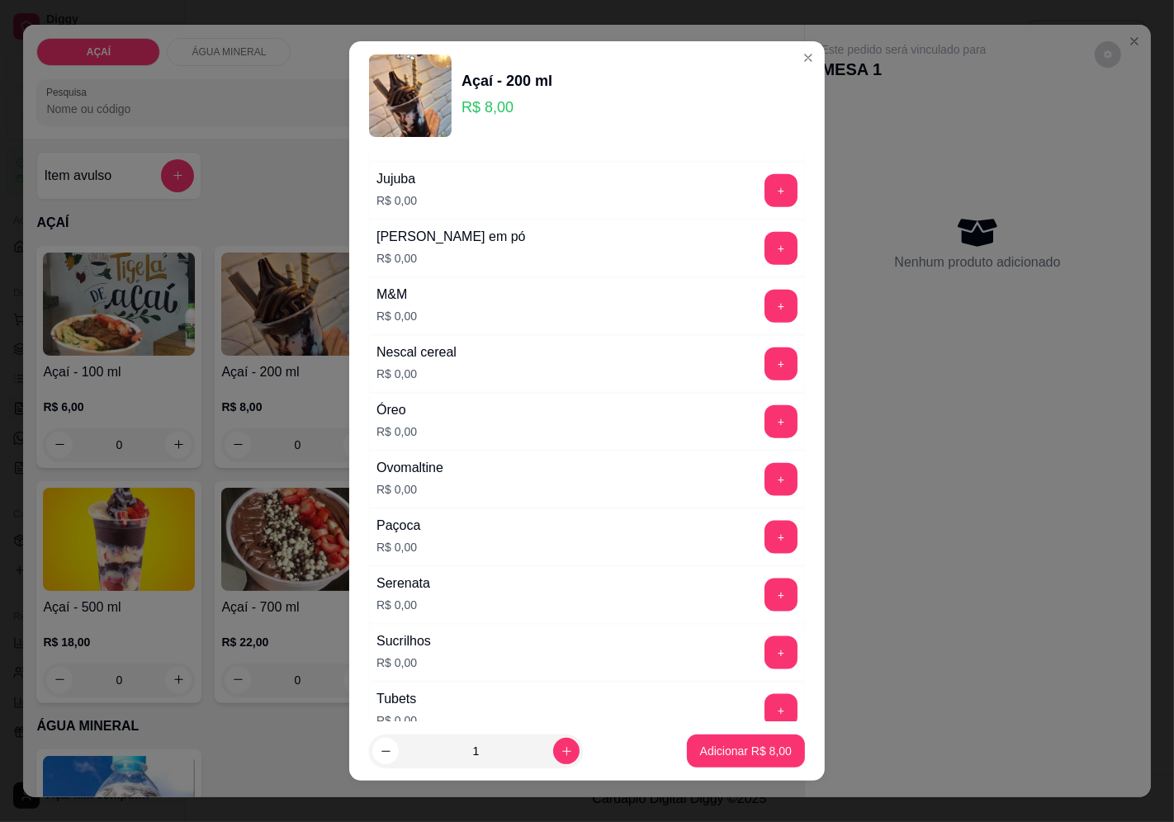
scroll to position [2013, 0]
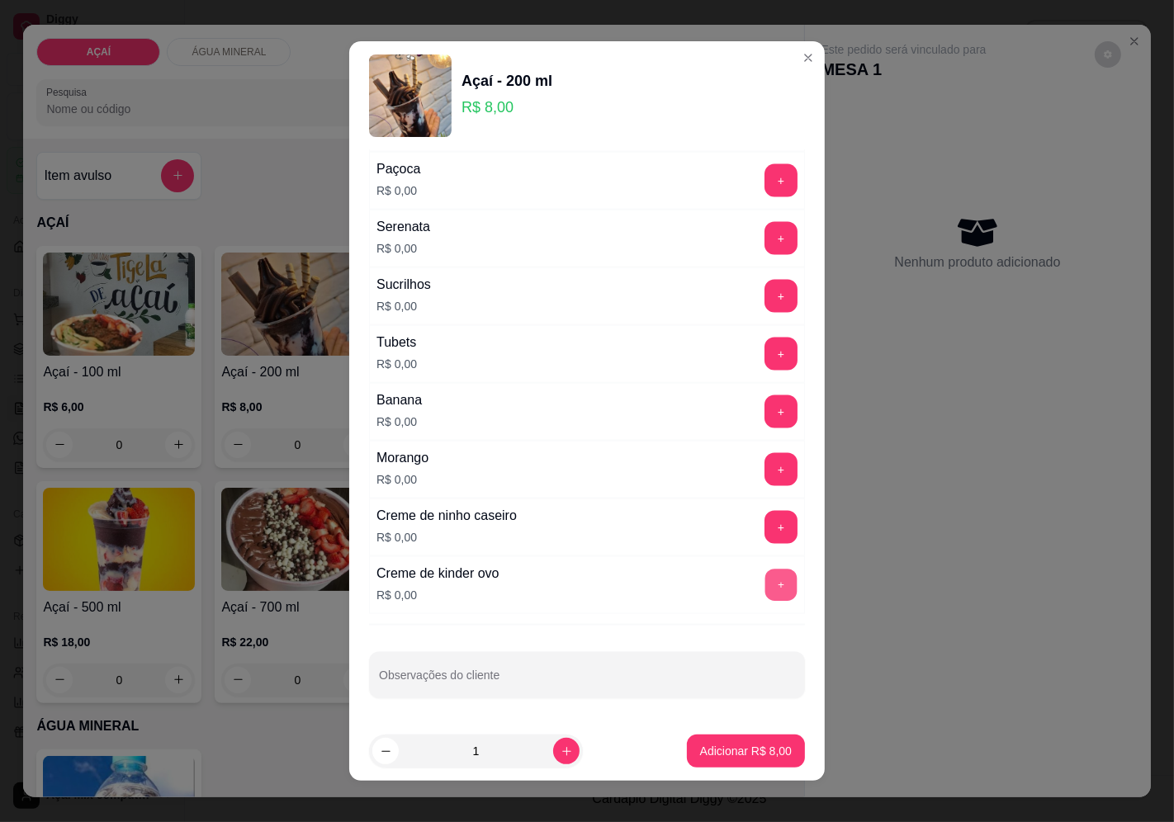
click at [758, 569] on div "+" at bounding box center [781, 585] width 46 height 33
click at [764, 583] on button "+" at bounding box center [780, 585] width 33 height 33
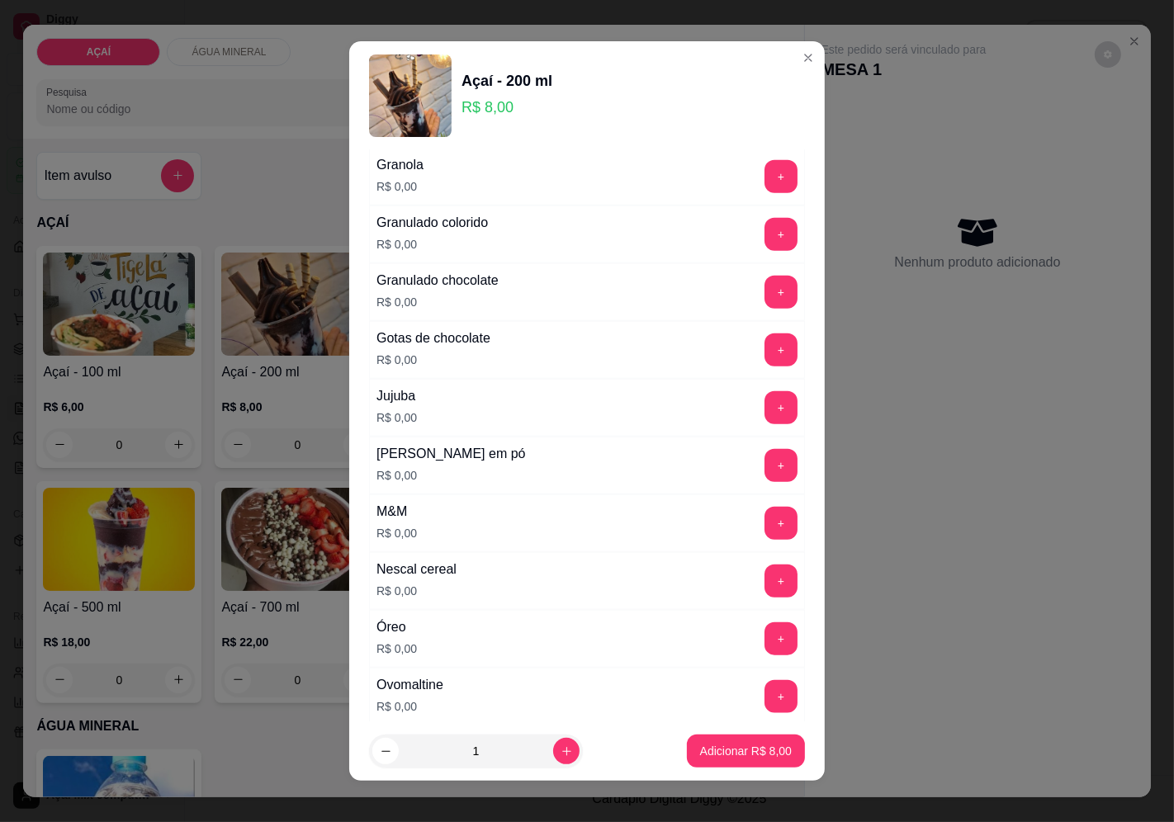
scroll to position [1371, 0]
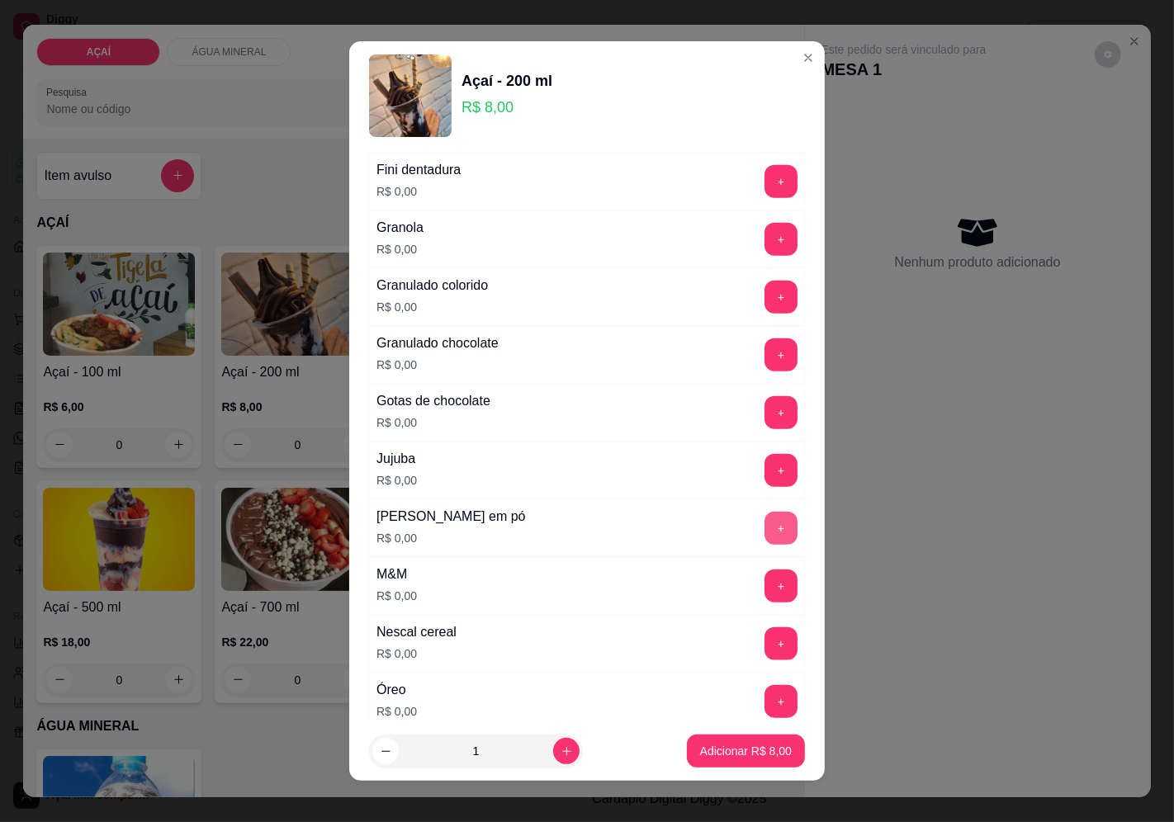
click at [764, 518] on button "+" at bounding box center [780, 528] width 33 height 33
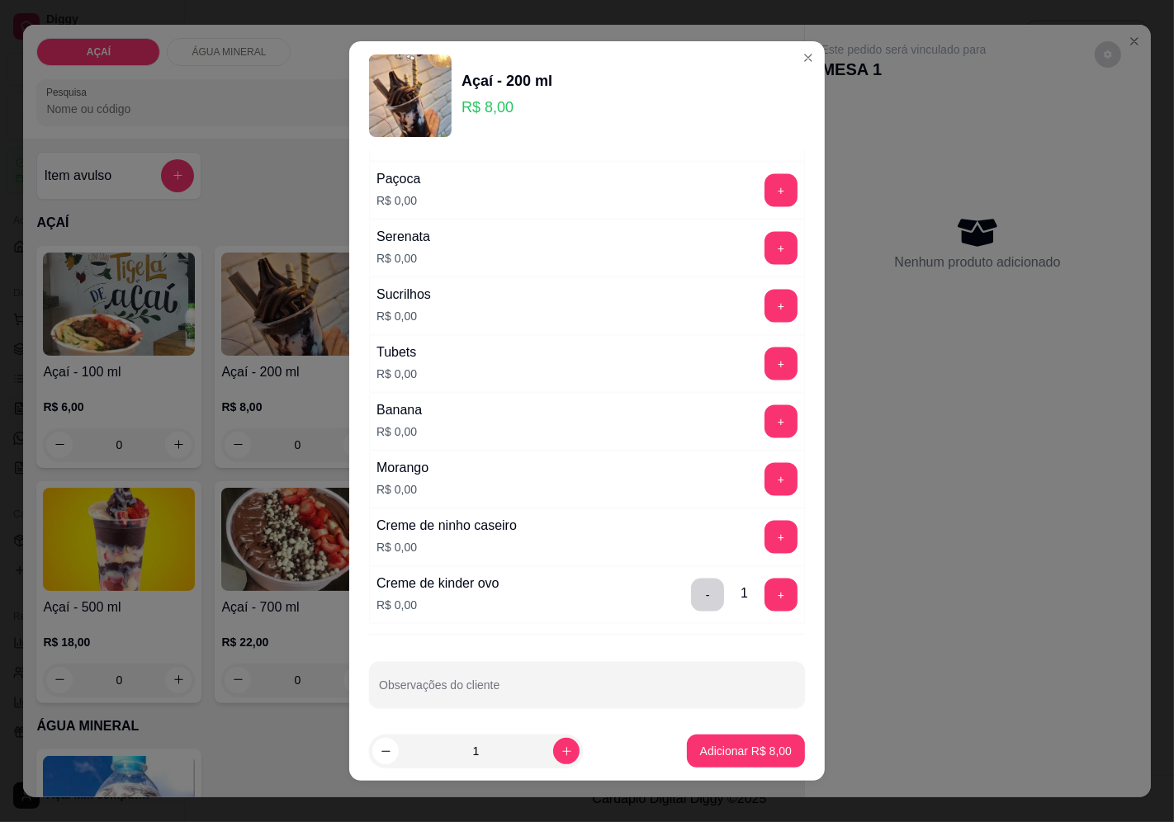
scroll to position [2013, 0]
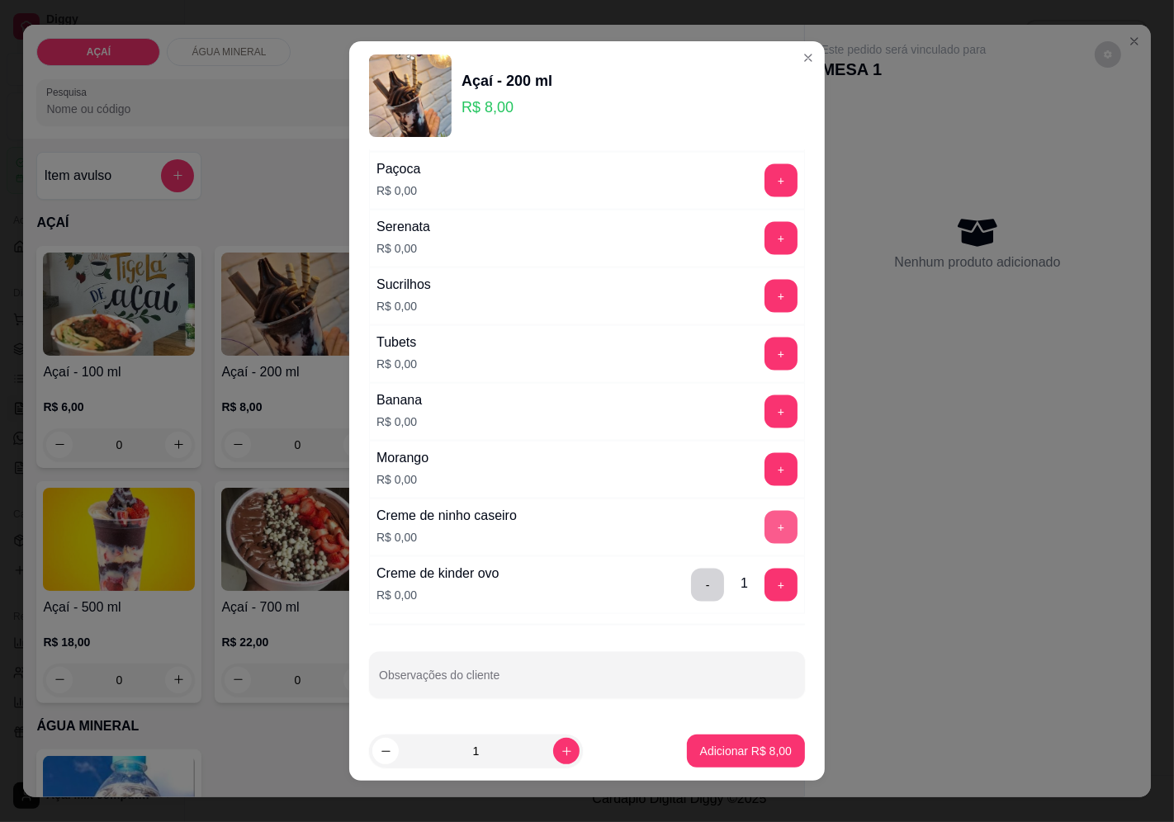
click at [764, 523] on button "+" at bounding box center [780, 527] width 33 height 33
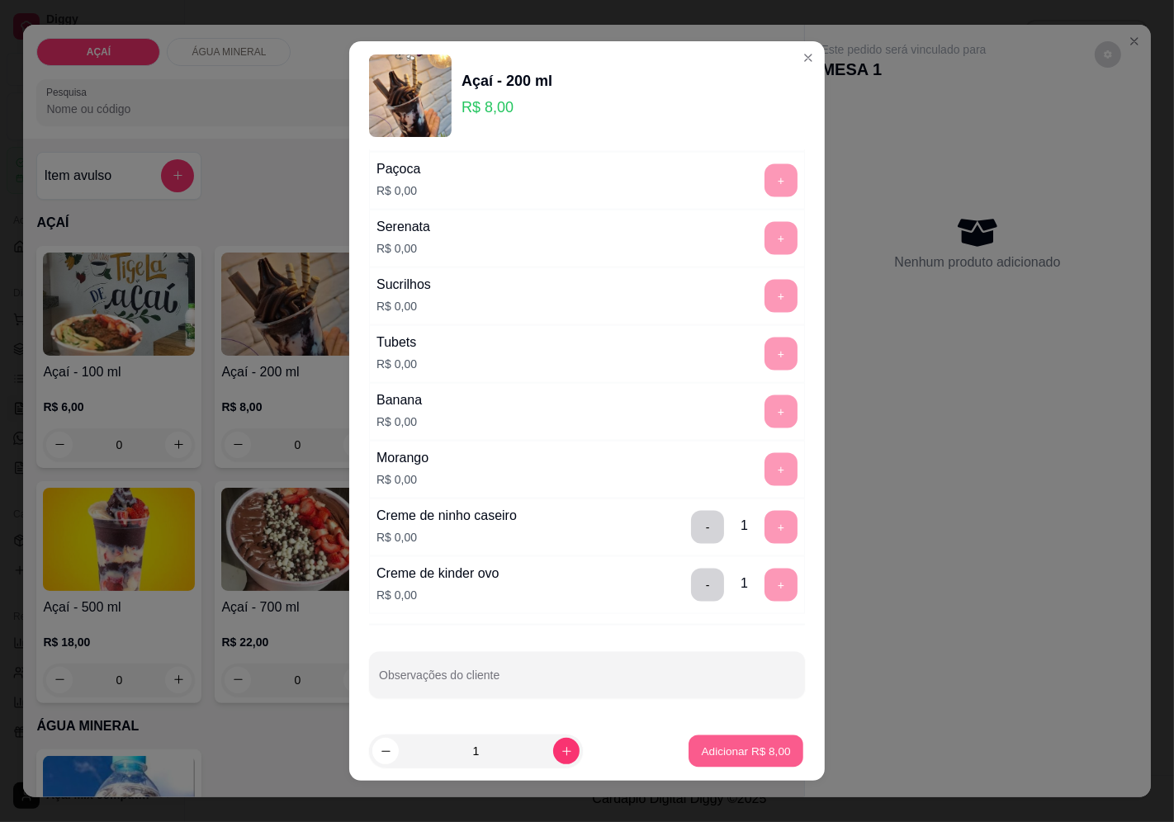
click at [728, 755] on p "Adicionar R$ 8,00" at bounding box center [745, 752] width 89 height 16
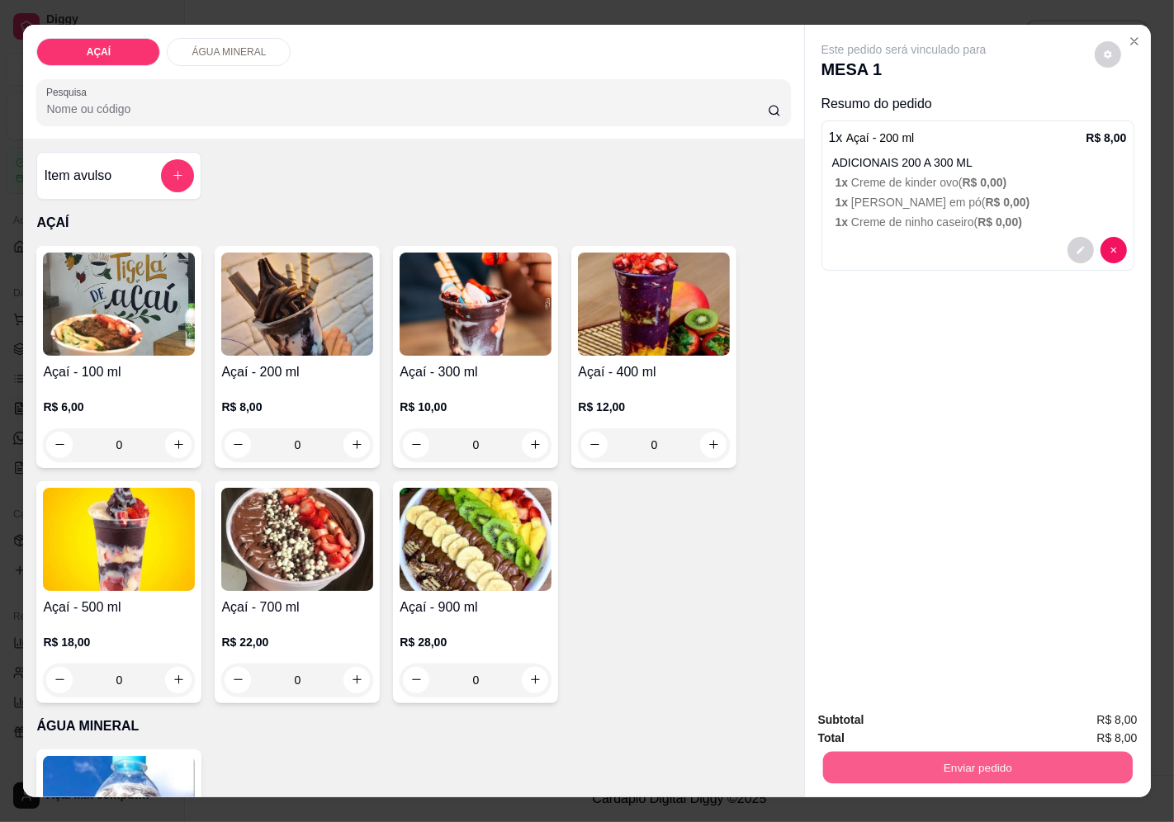
click at [871, 761] on button "Enviar pedido" at bounding box center [977, 768] width 310 height 32
click at [1075, 716] on button "Enviar pedido" at bounding box center [1094, 720] width 93 height 31
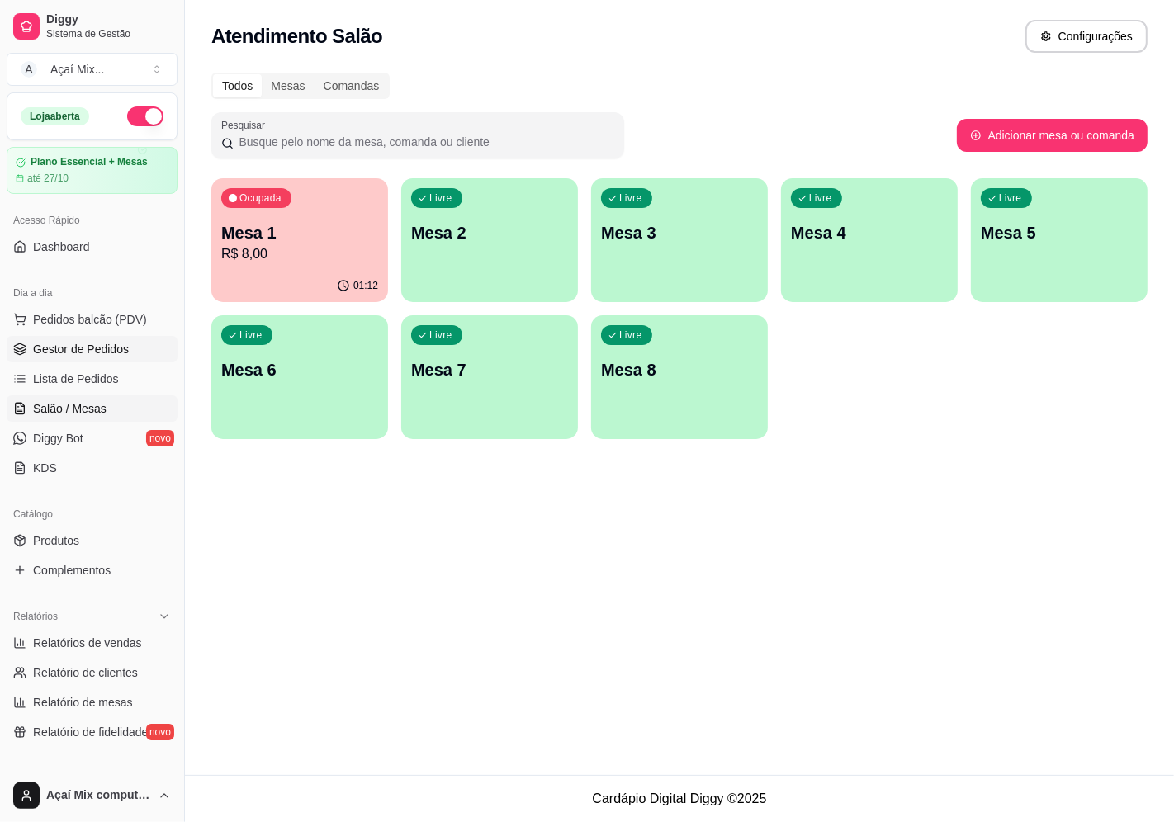
drag, startPoint x: 55, startPoint y: 359, endPoint x: 122, endPoint y: 358, distance: 66.9
click at [58, 359] on link "Gestor de Pedidos" at bounding box center [92, 349] width 171 height 26
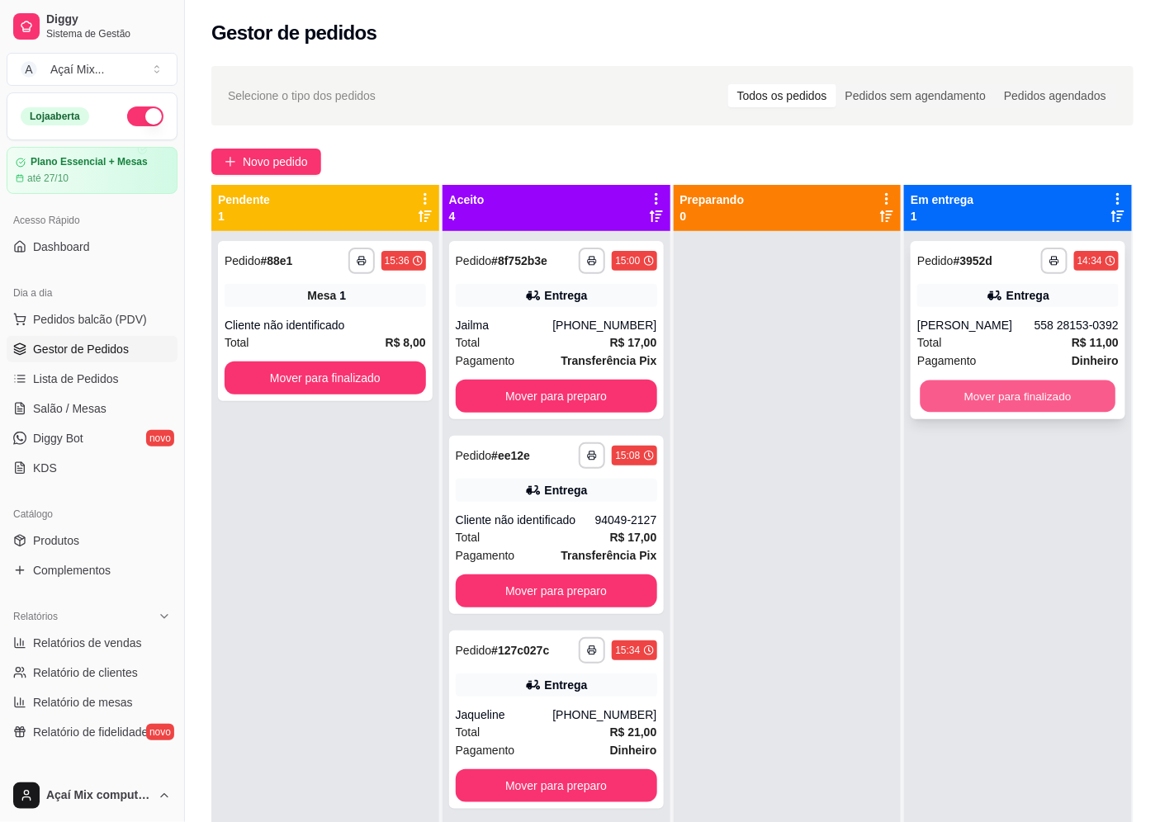
click at [1040, 395] on button "Mover para finalizado" at bounding box center [1018, 397] width 195 height 32
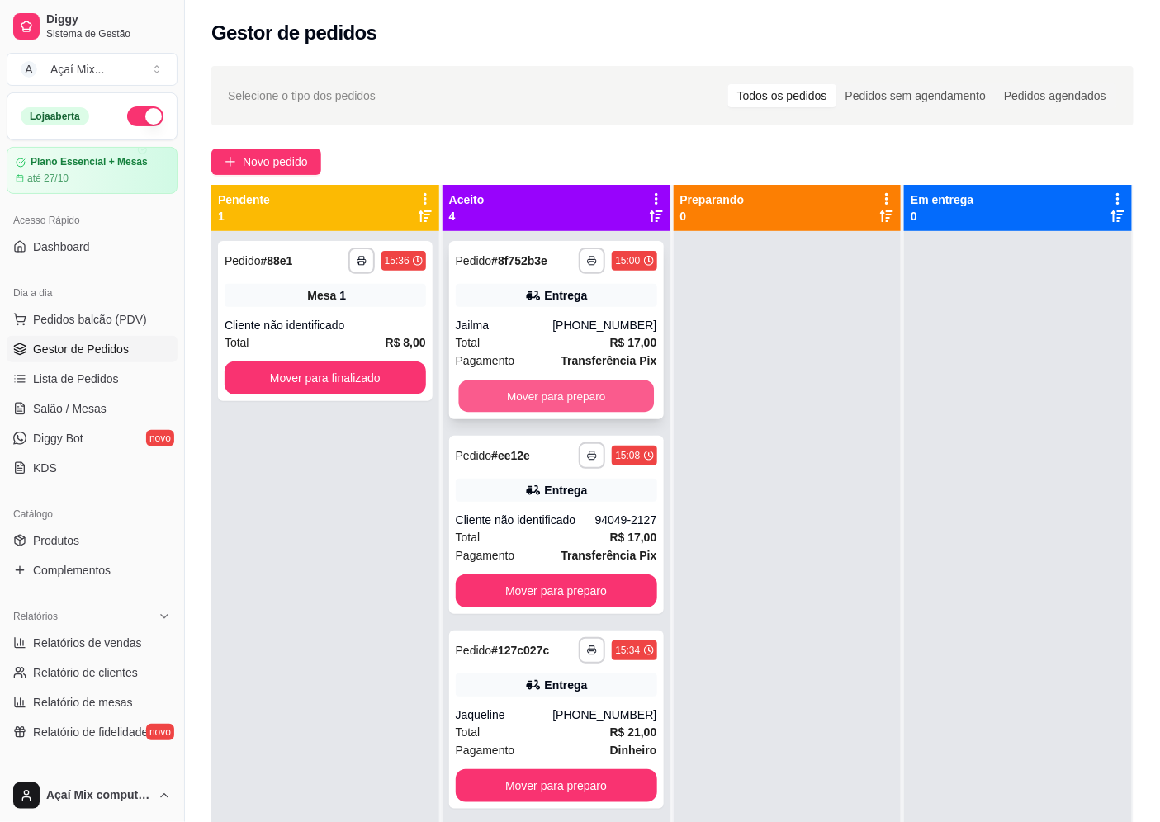
click at [545, 403] on button "Mover para preparo" at bounding box center [555, 397] width 195 height 32
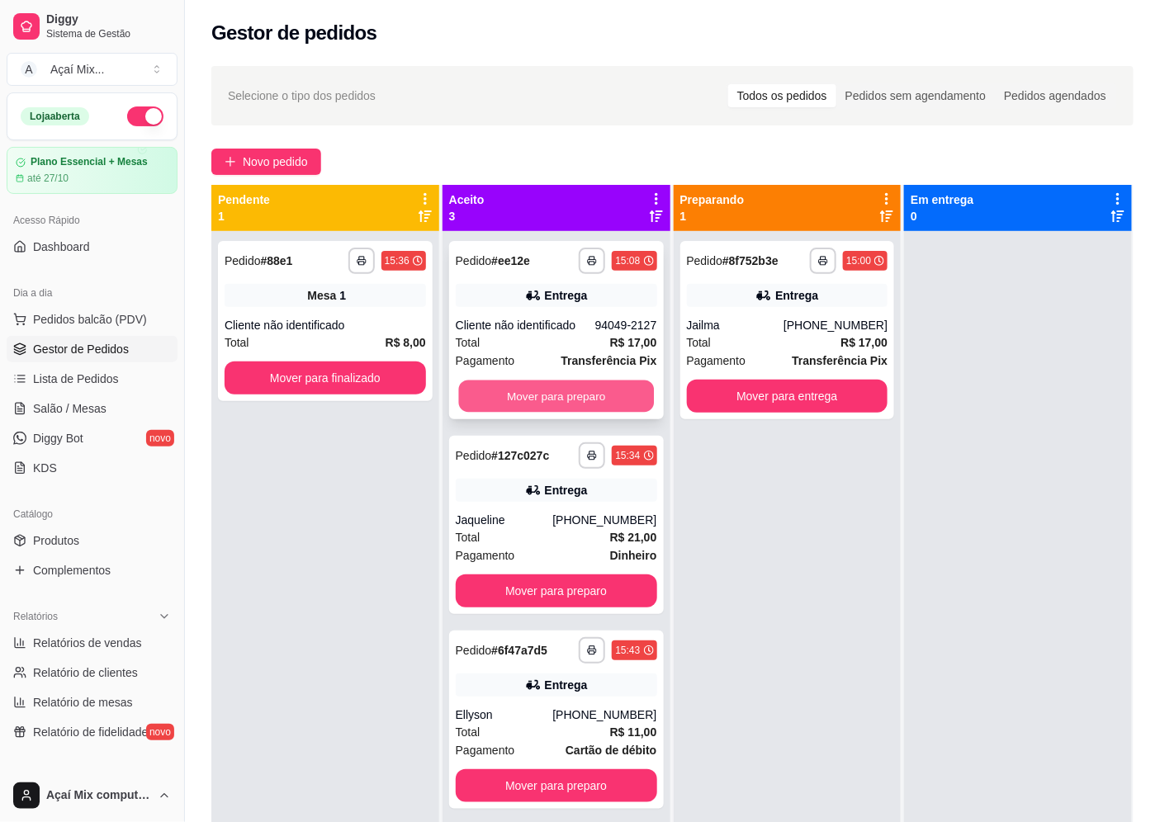
click at [636, 397] on button "Mover para preparo" at bounding box center [555, 397] width 195 height 32
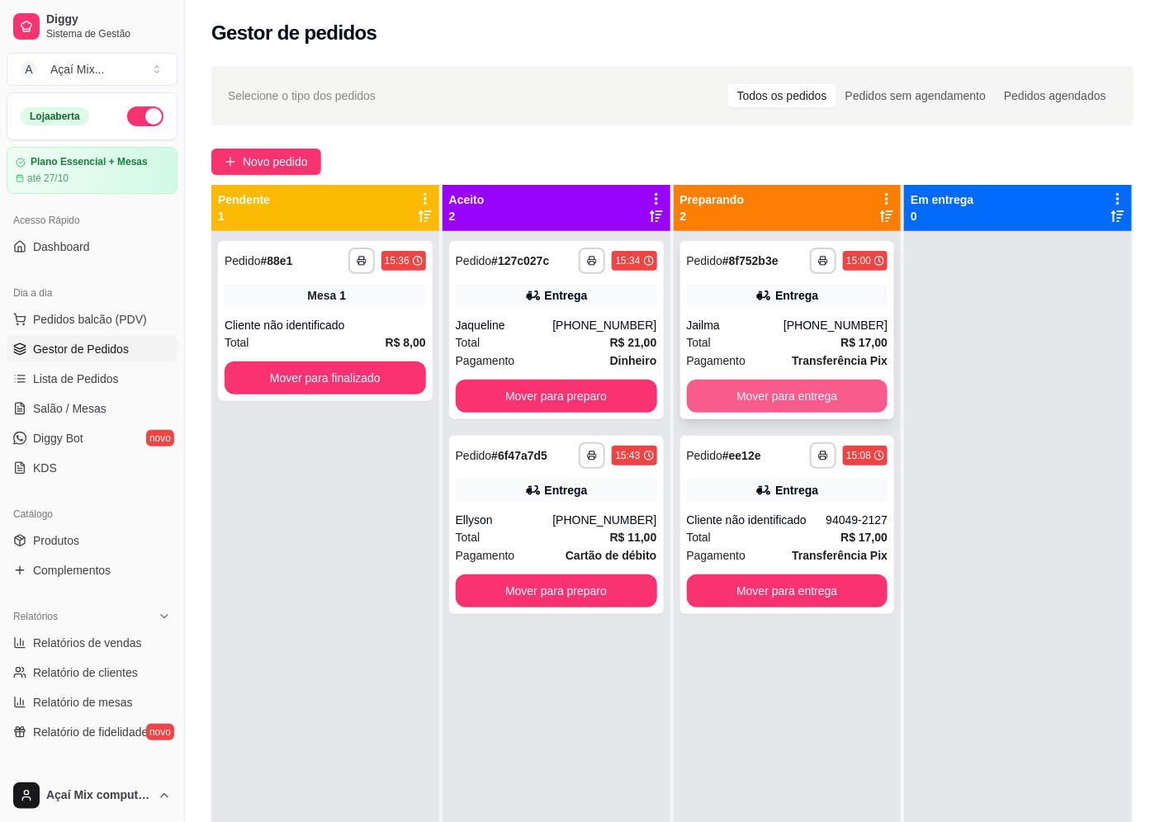
click at [712, 397] on button "Mover para entrega" at bounding box center [787, 396] width 201 height 33
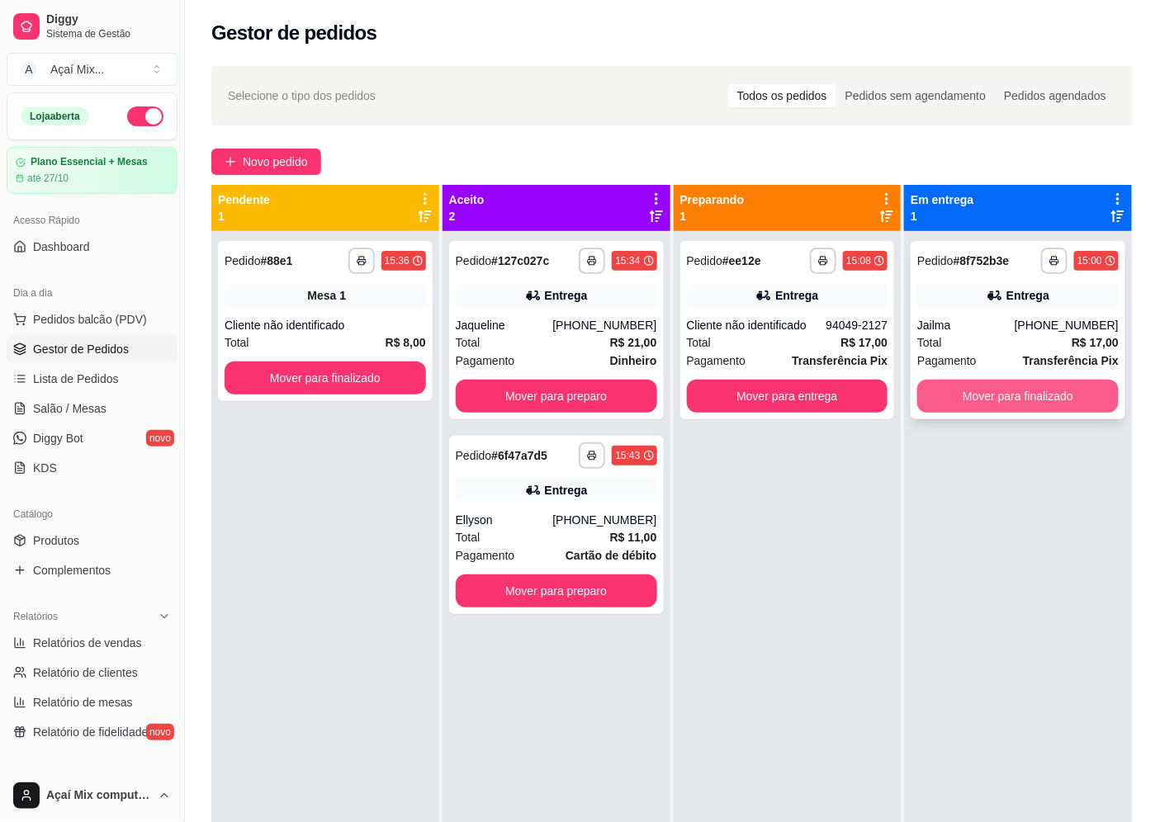
click at [967, 391] on button "Mover para finalizado" at bounding box center [1017, 396] width 201 height 33
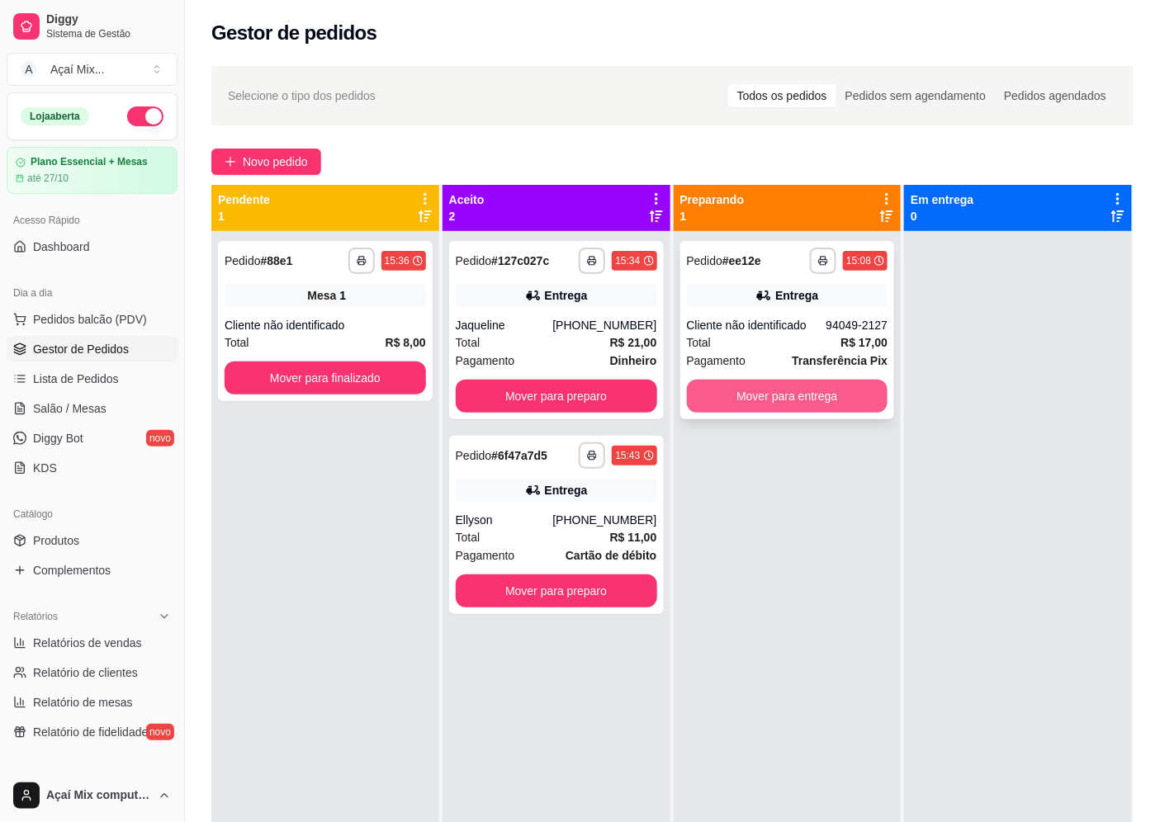
click at [846, 395] on button "Mover para entrega" at bounding box center [787, 396] width 201 height 33
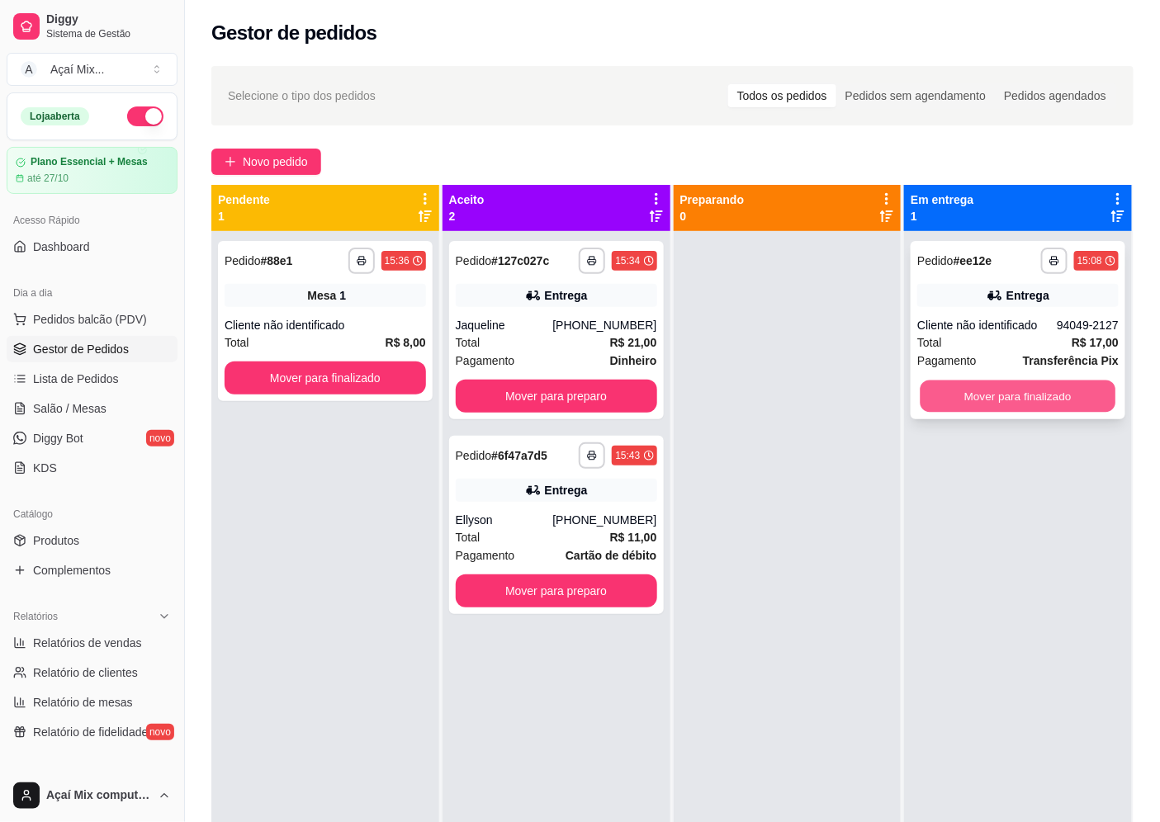
click at [987, 402] on button "Mover para finalizado" at bounding box center [1018, 397] width 195 height 32
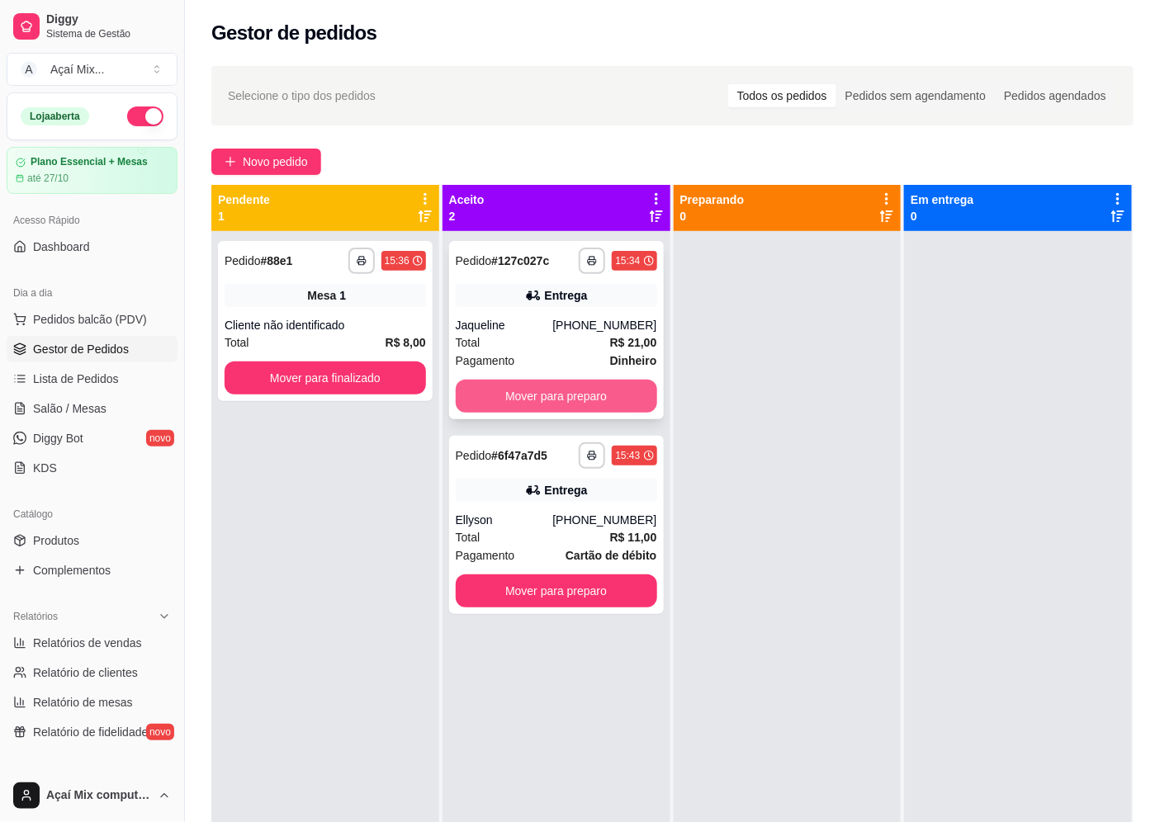
click at [604, 391] on button "Mover para preparo" at bounding box center [556, 396] width 201 height 33
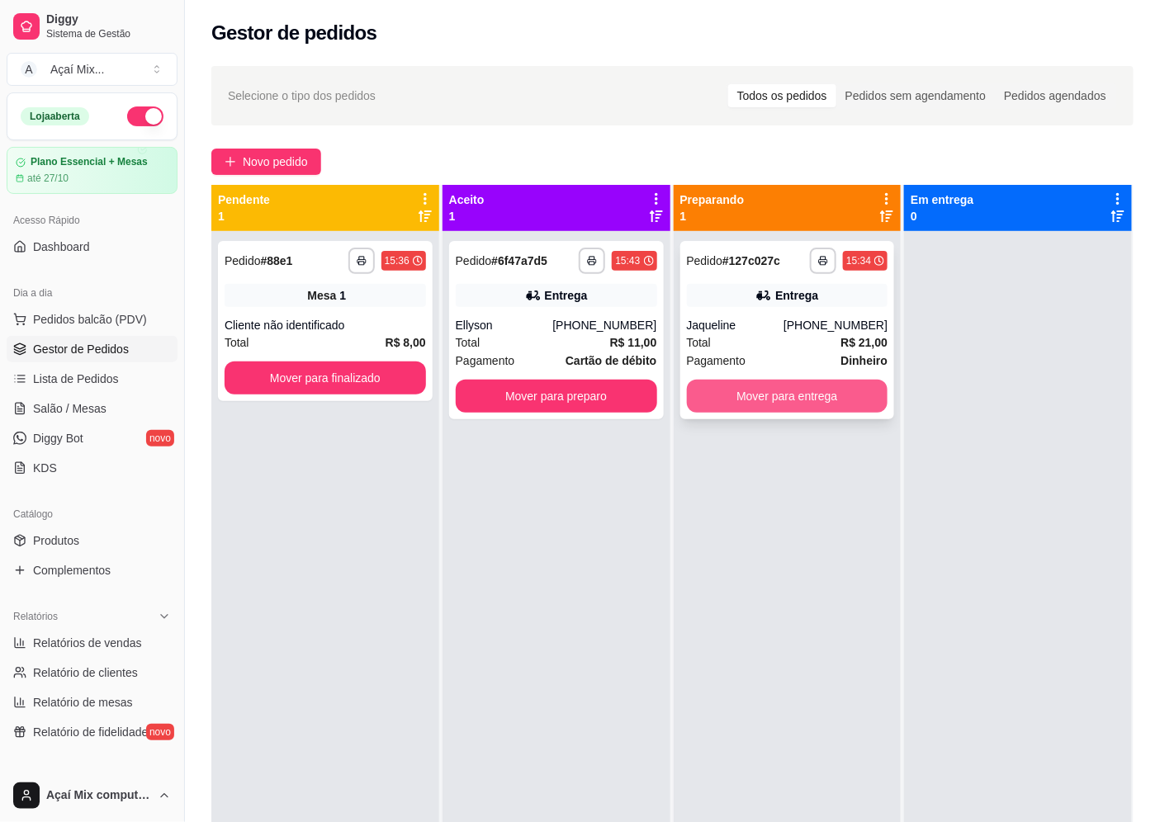
click at [823, 394] on button "Mover para entrega" at bounding box center [787, 396] width 201 height 33
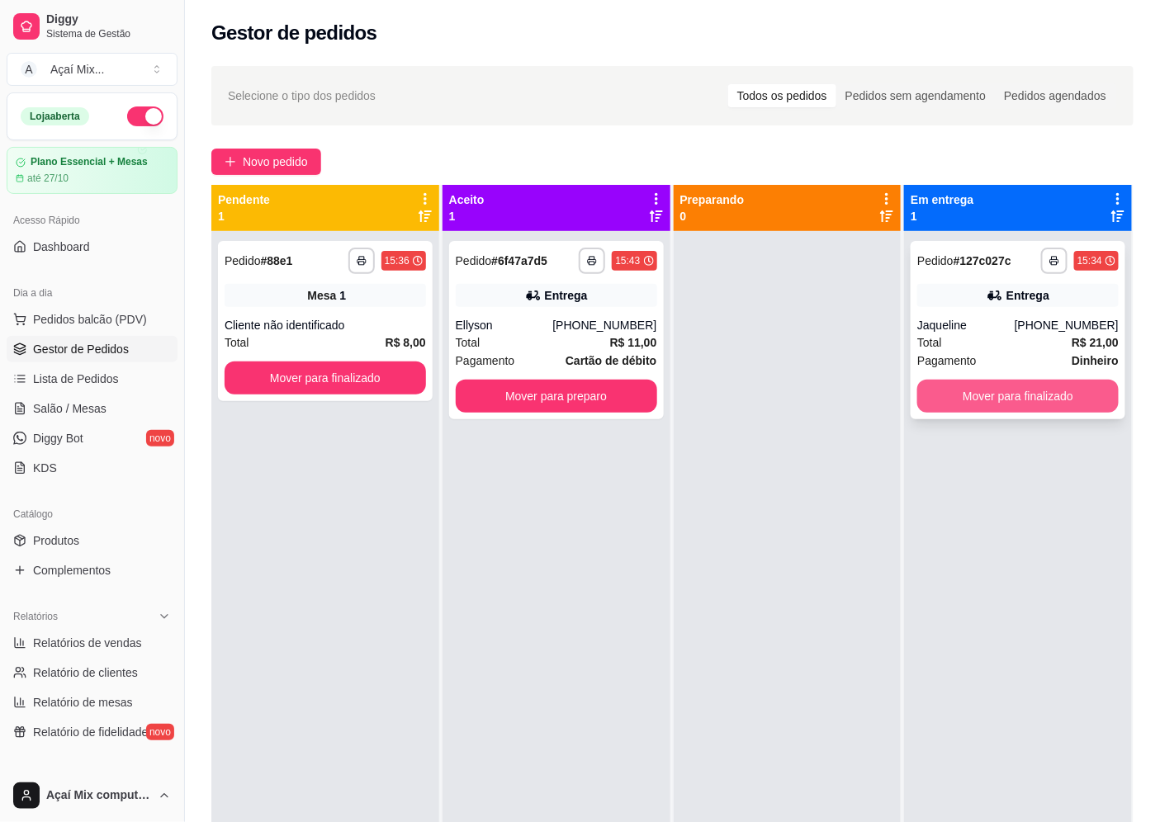
click at [917, 392] on button "Mover para finalizado" at bounding box center [1017, 396] width 201 height 33
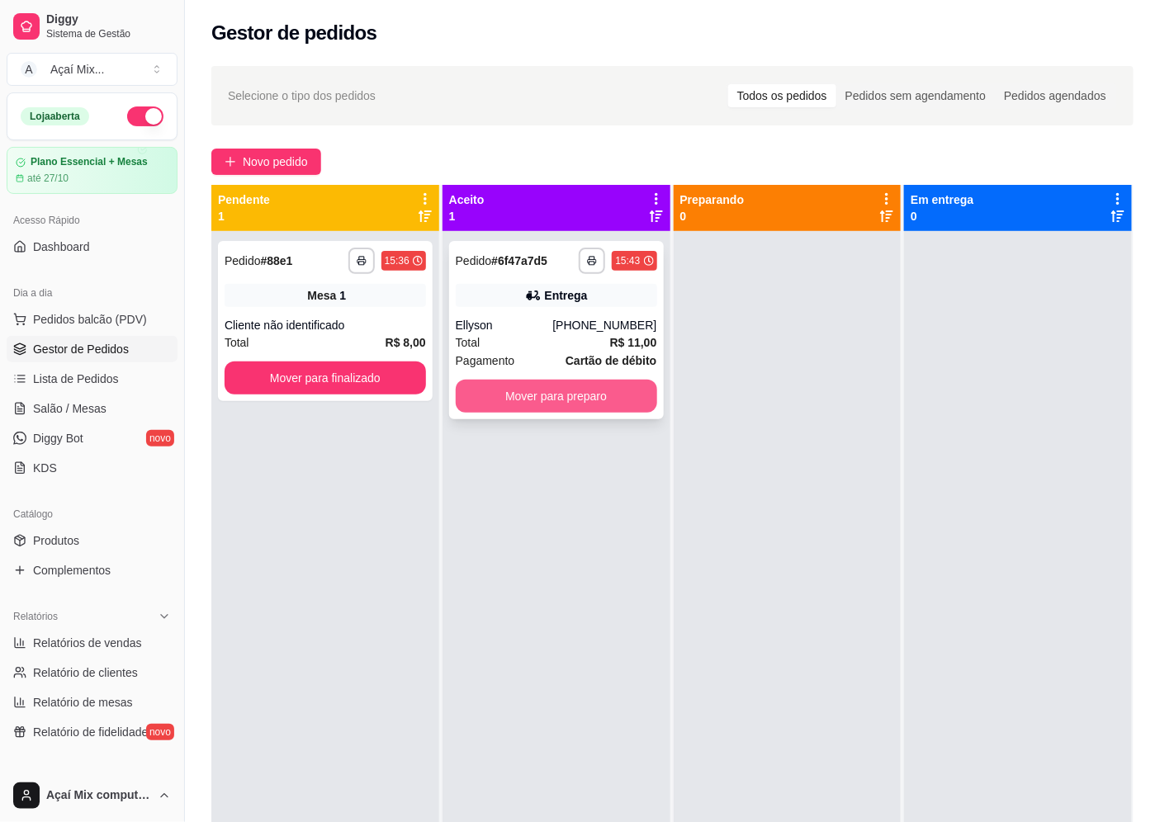
click at [614, 392] on button "Mover para preparo" at bounding box center [556, 396] width 201 height 33
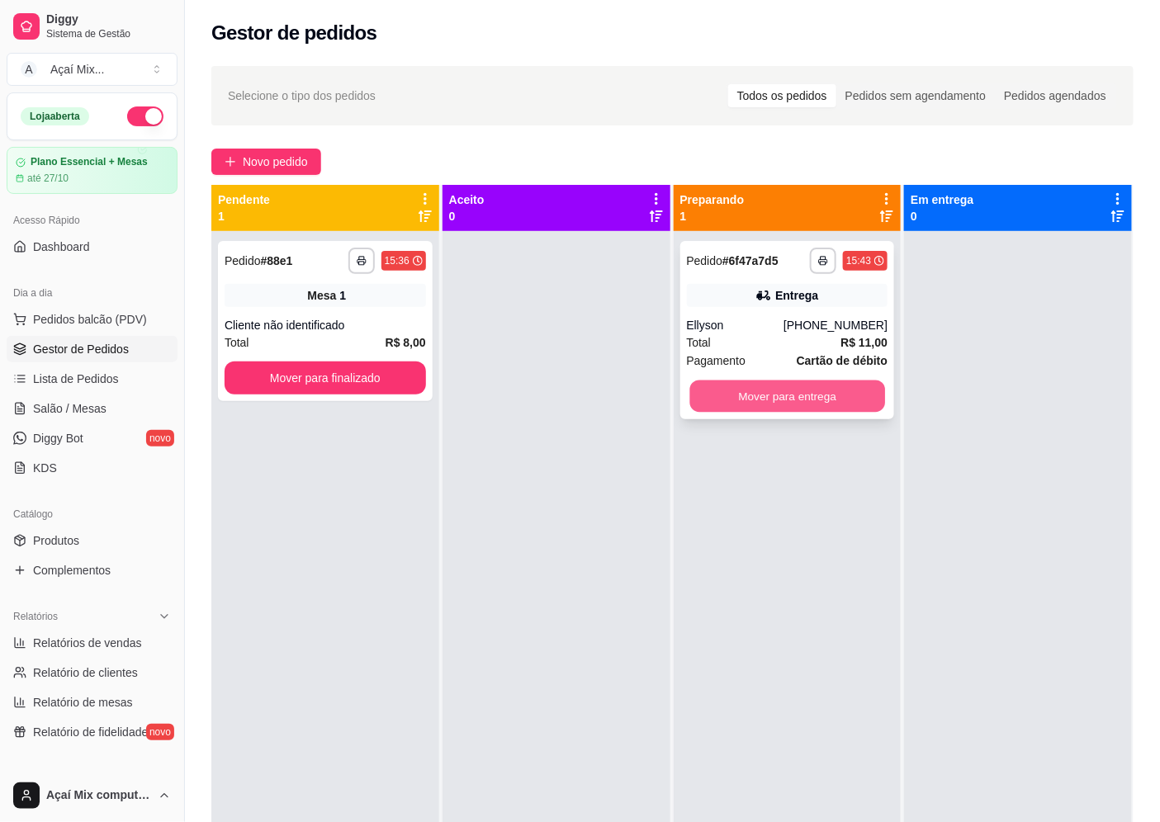
click at [760, 382] on button "Mover para entrega" at bounding box center [786, 397] width 195 height 32
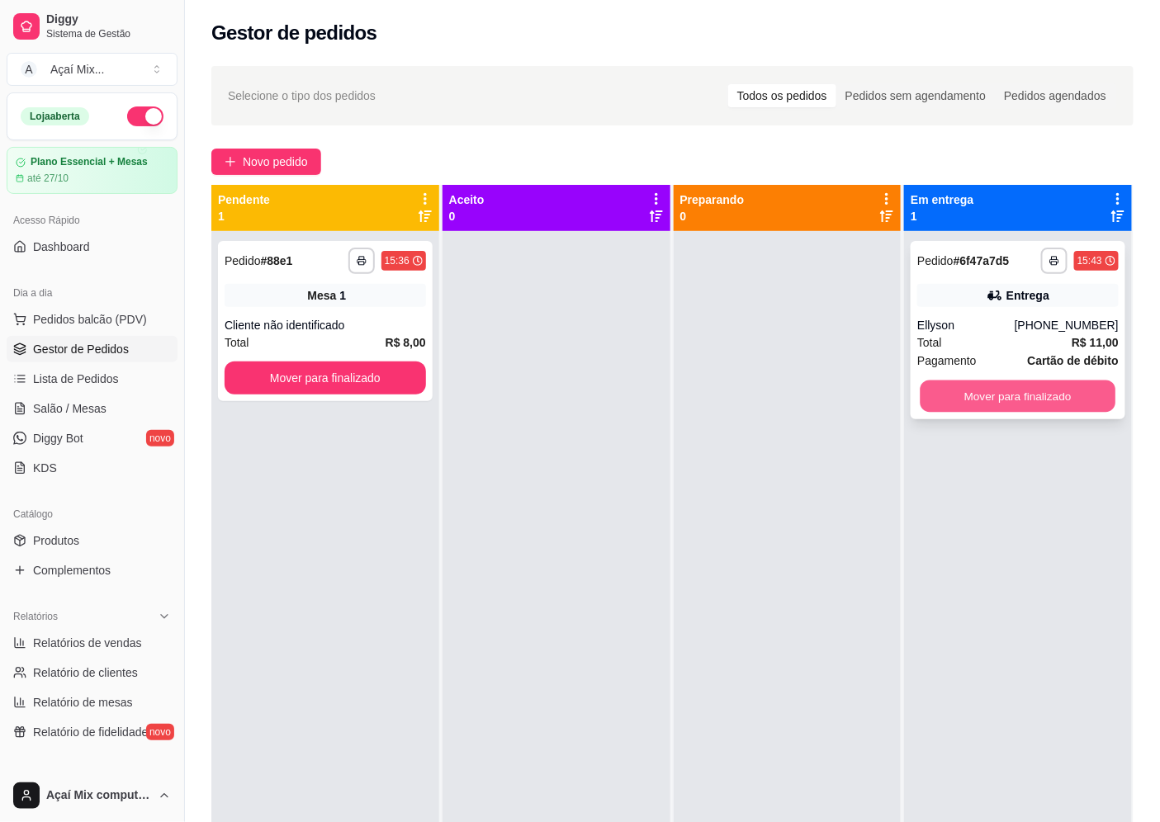
click at [925, 397] on button "Mover para finalizado" at bounding box center [1018, 397] width 195 height 32
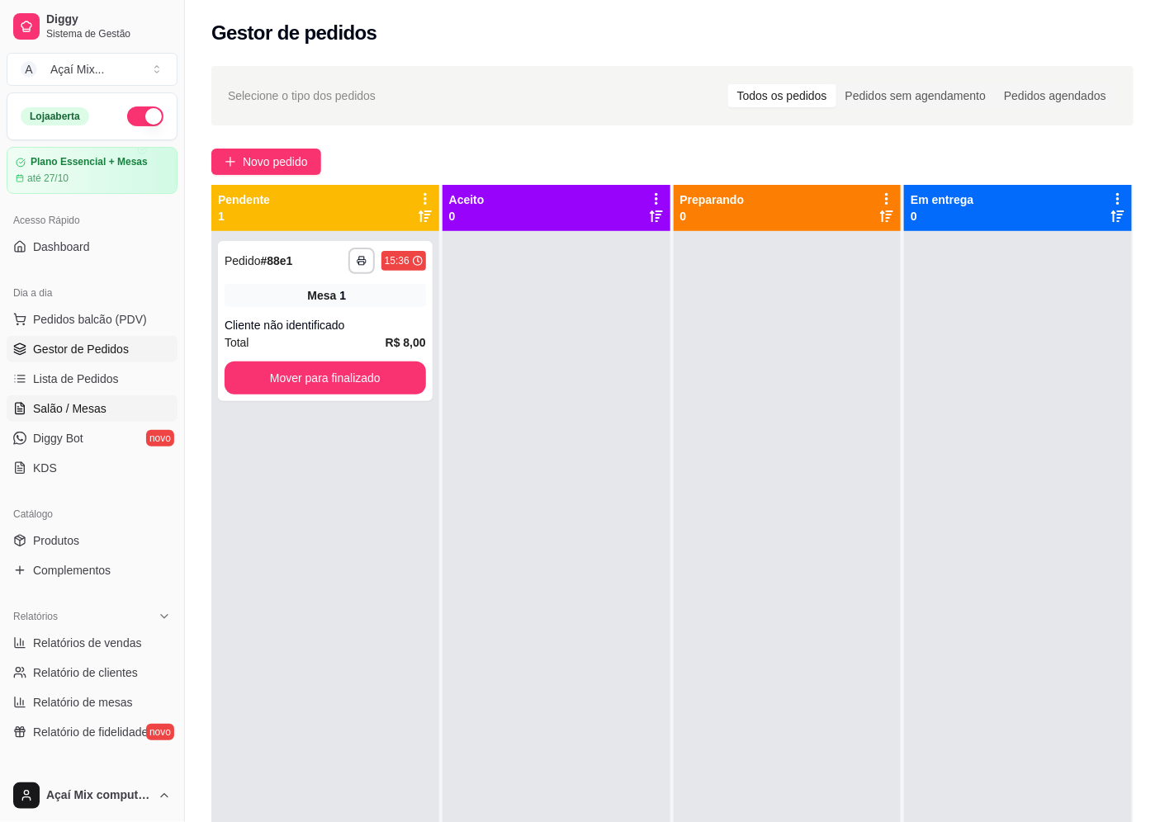
click at [86, 416] on span "Salão / Mesas" at bounding box center [69, 408] width 73 height 17
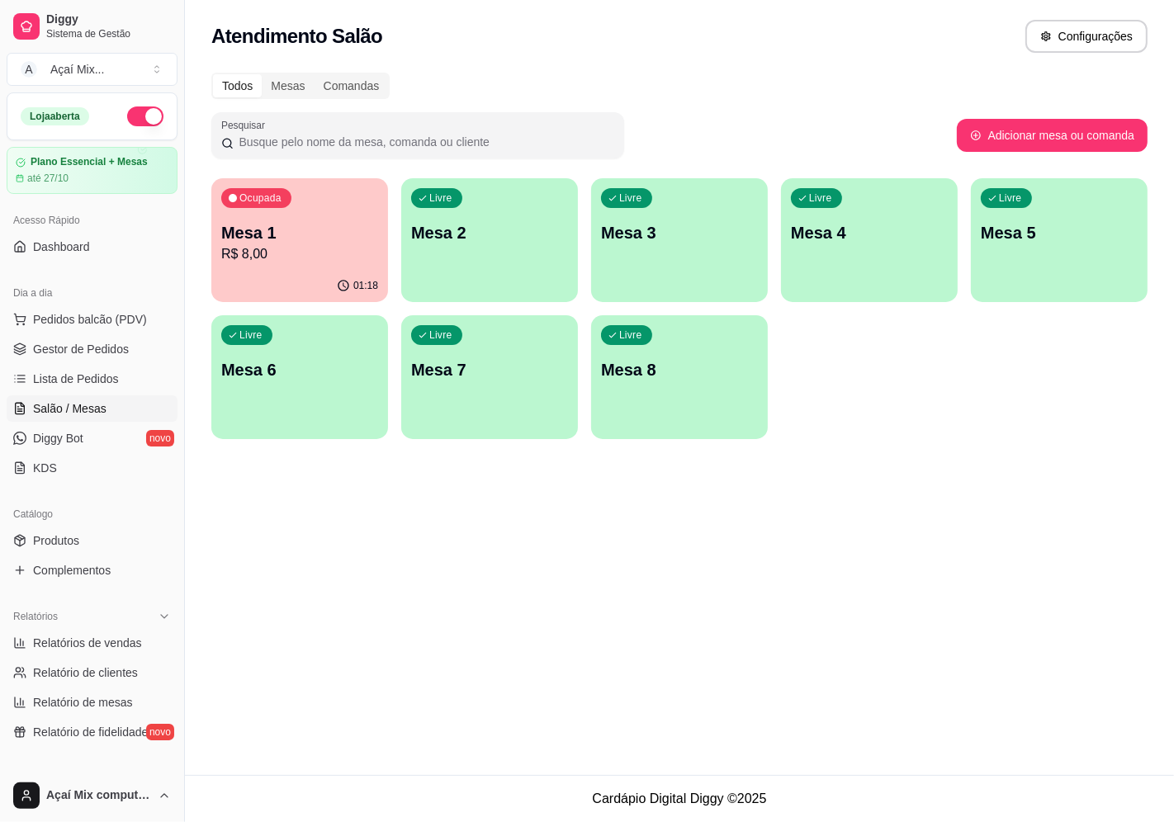
click at [459, 241] on p "Mesa 2" at bounding box center [489, 232] width 157 height 23
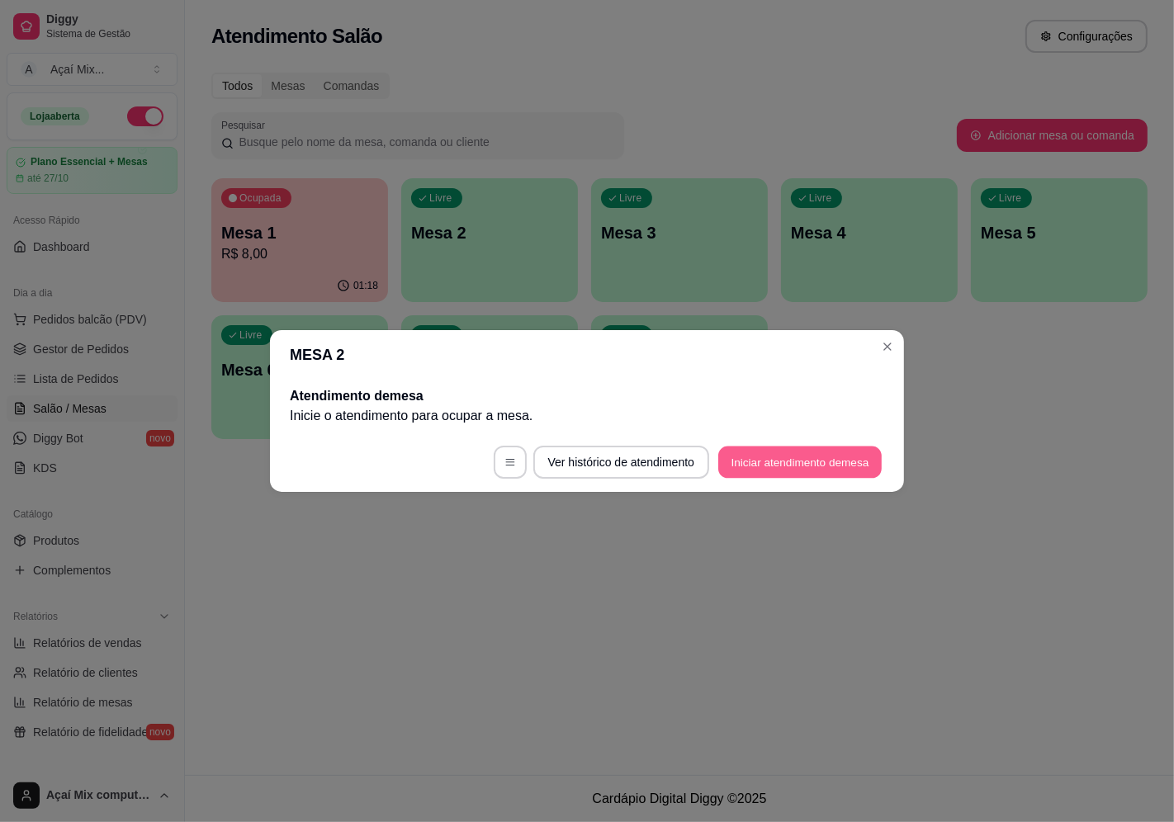
click at [751, 468] on button "Iniciar atendimento de mesa" at bounding box center [799, 463] width 163 height 32
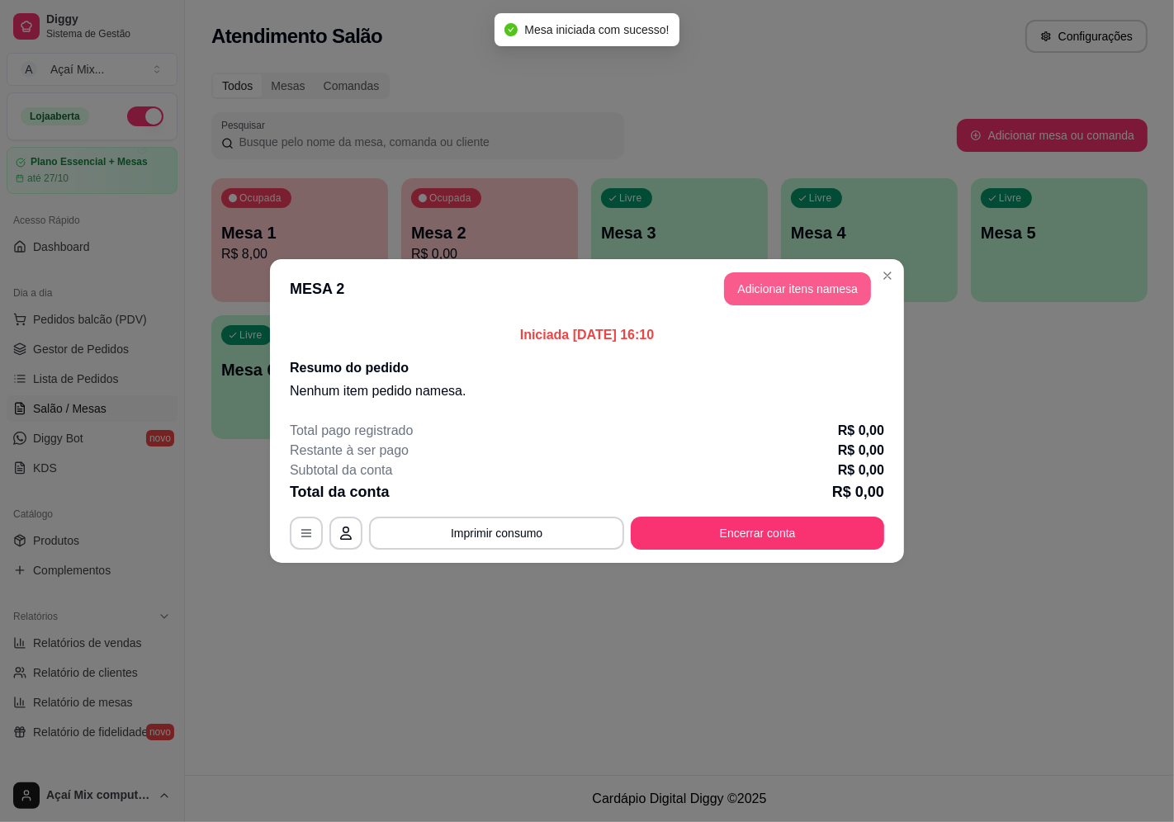
click at [771, 291] on button "Adicionar itens na mesa" at bounding box center [797, 288] width 147 height 33
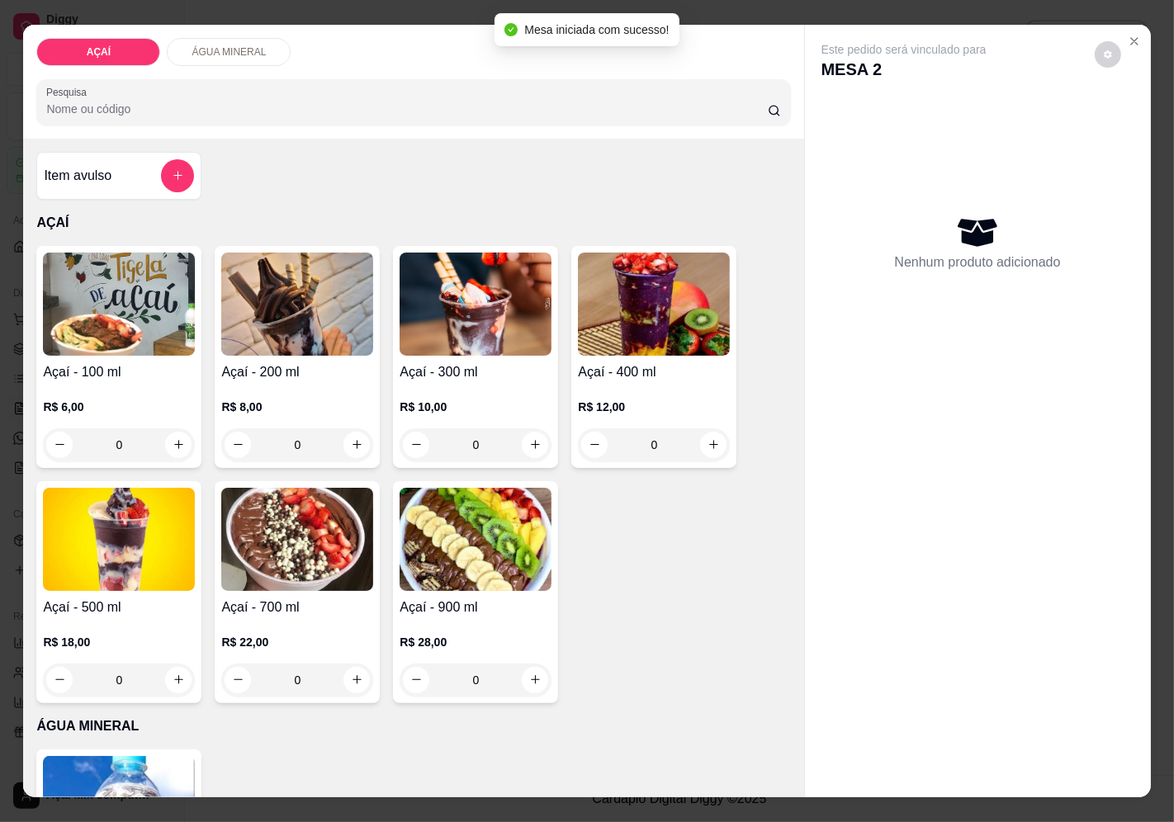
click at [609, 365] on h4 "Açaí - 400 ml" at bounding box center [654, 372] width 152 height 20
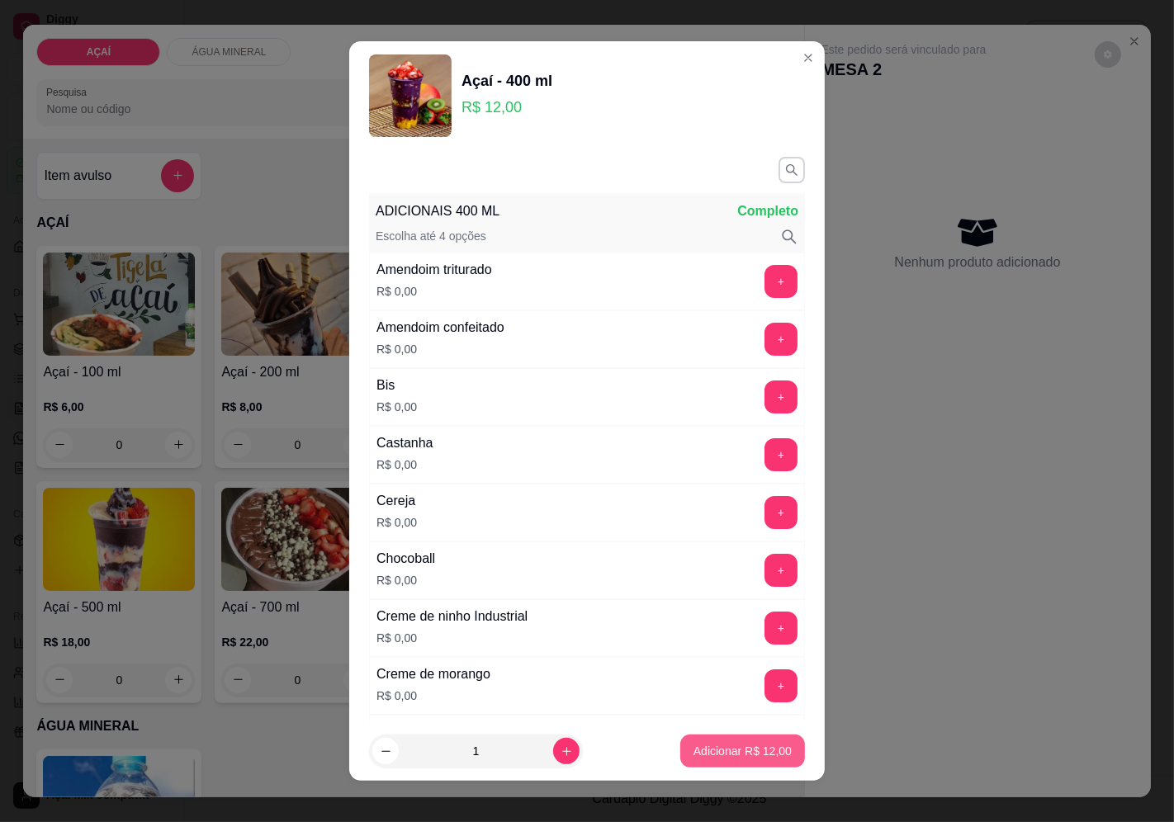
click at [763, 739] on button "Adicionar R$ 12,00" at bounding box center [742, 751] width 125 height 33
type input "1"
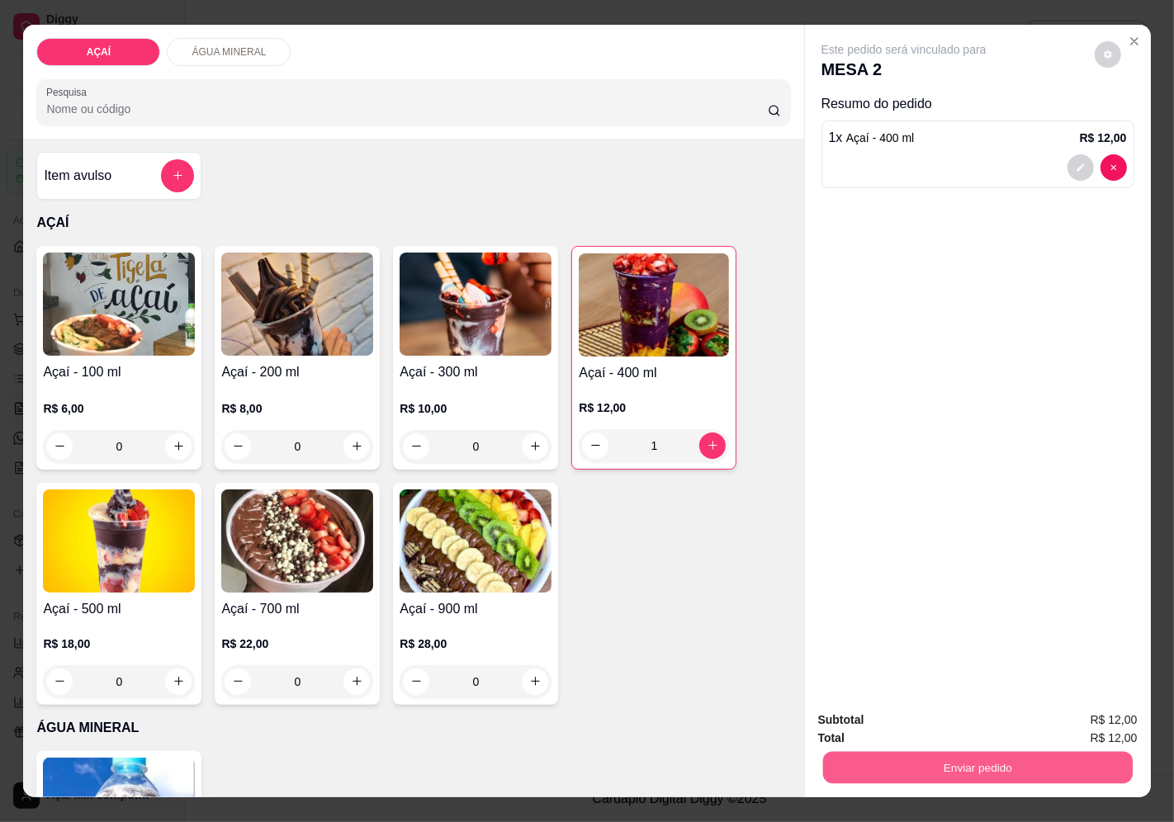
click at [987, 752] on button "Enviar pedido" at bounding box center [977, 768] width 310 height 32
click at [1141, 713] on button "Enviar pedido" at bounding box center [1094, 720] width 93 height 31
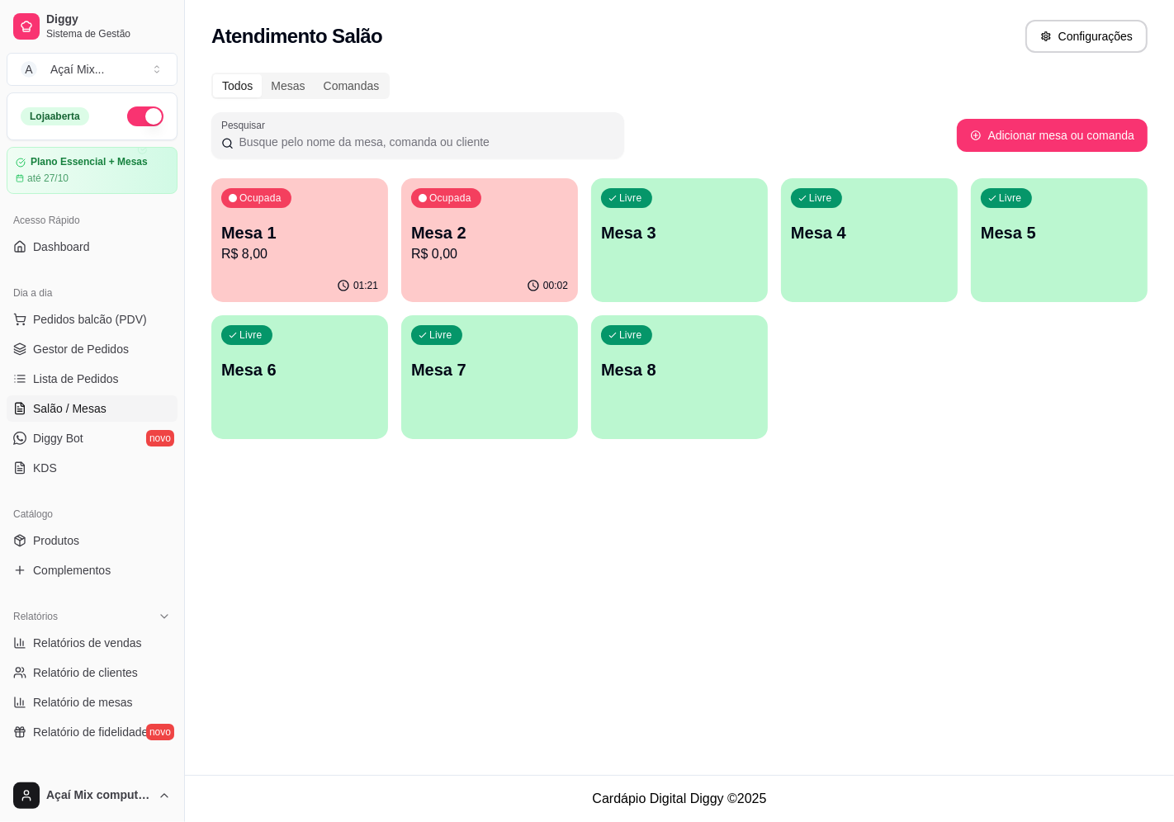
click at [337, 221] on p "Mesa 1" at bounding box center [299, 232] width 157 height 23
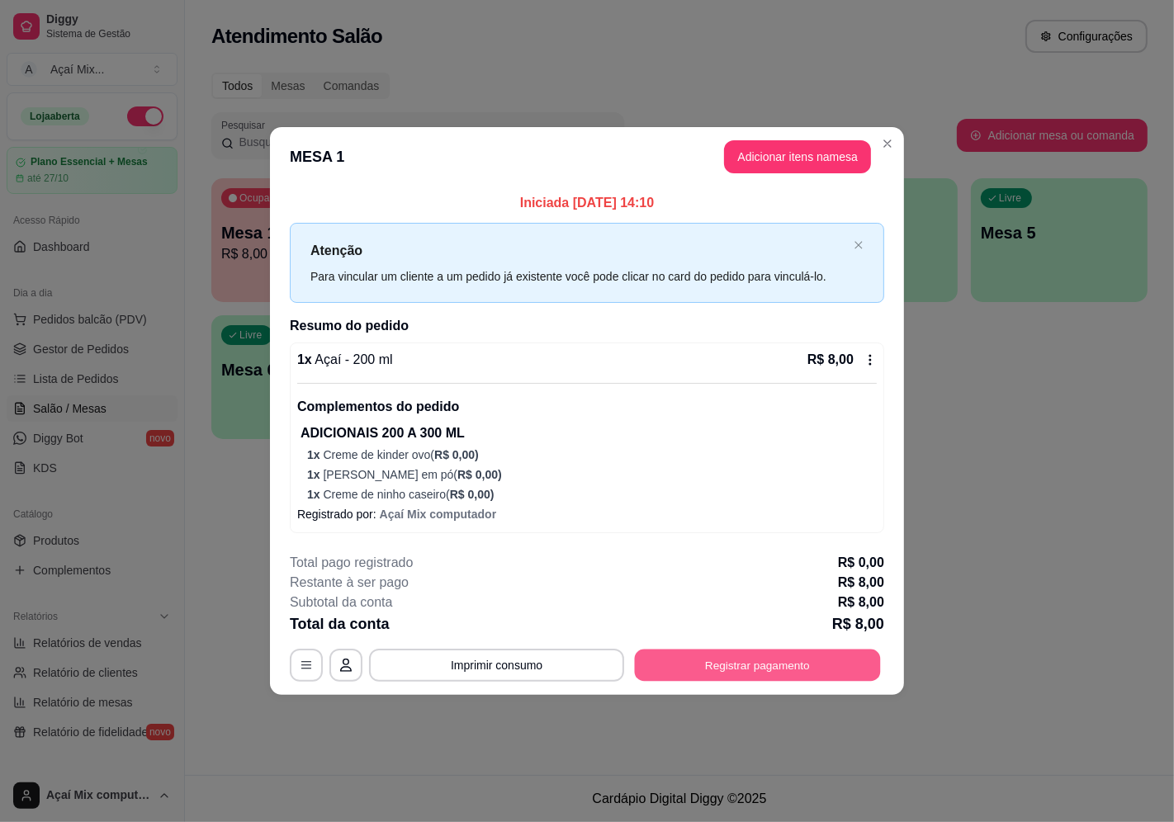
click at [763, 671] on button "Registrar pagamento" at bounding box center [758, 666] width 246 height 32
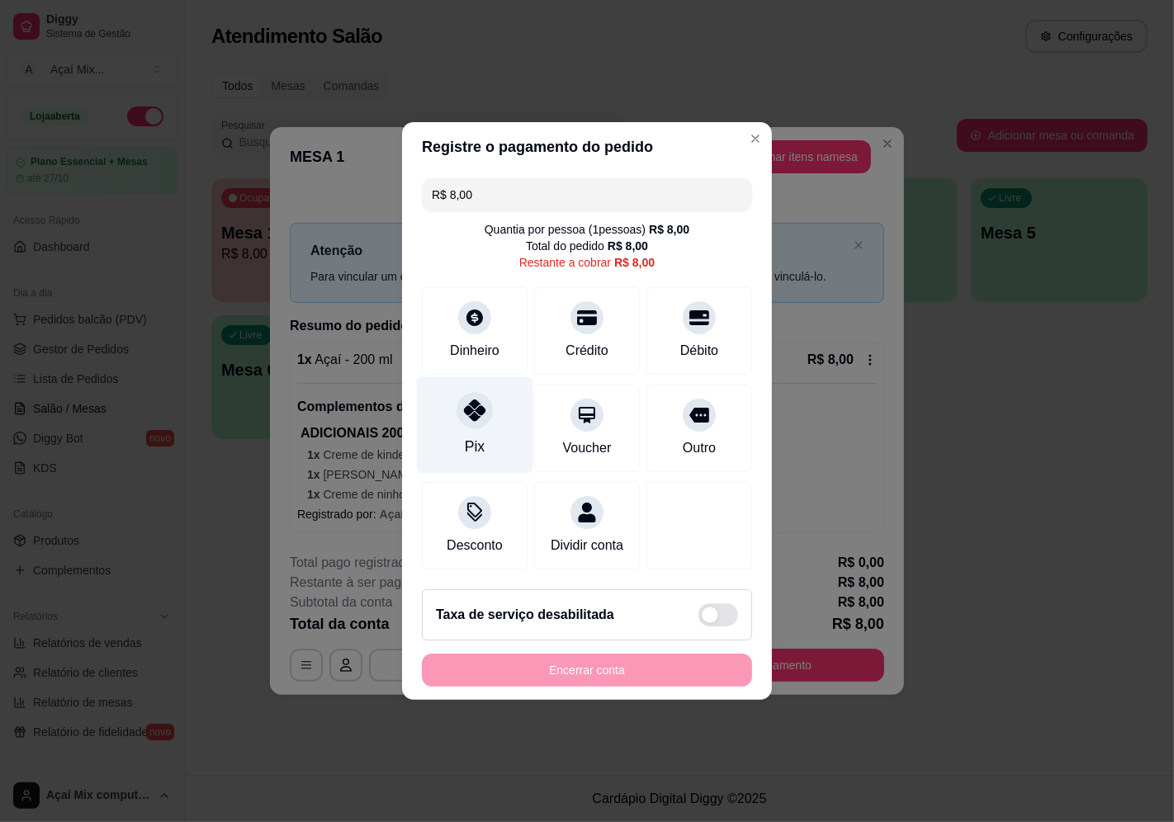
drag, startPoint x: 480, startPoint y: 422, endPoint x: 514, endPoint y: 443, distance: 40.1
click at [483, 422] on div "Pix" at bounding box center [475, 425] width 116 height 97
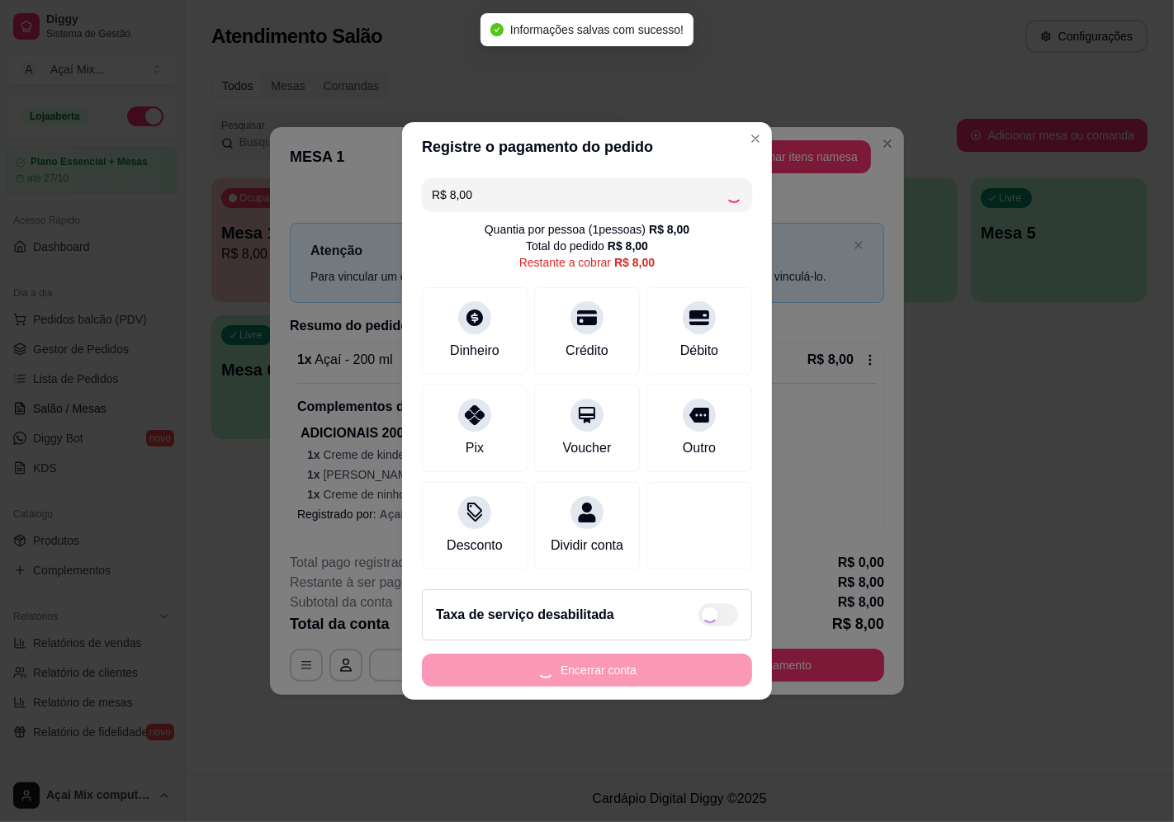
type input "R$ 0,00"
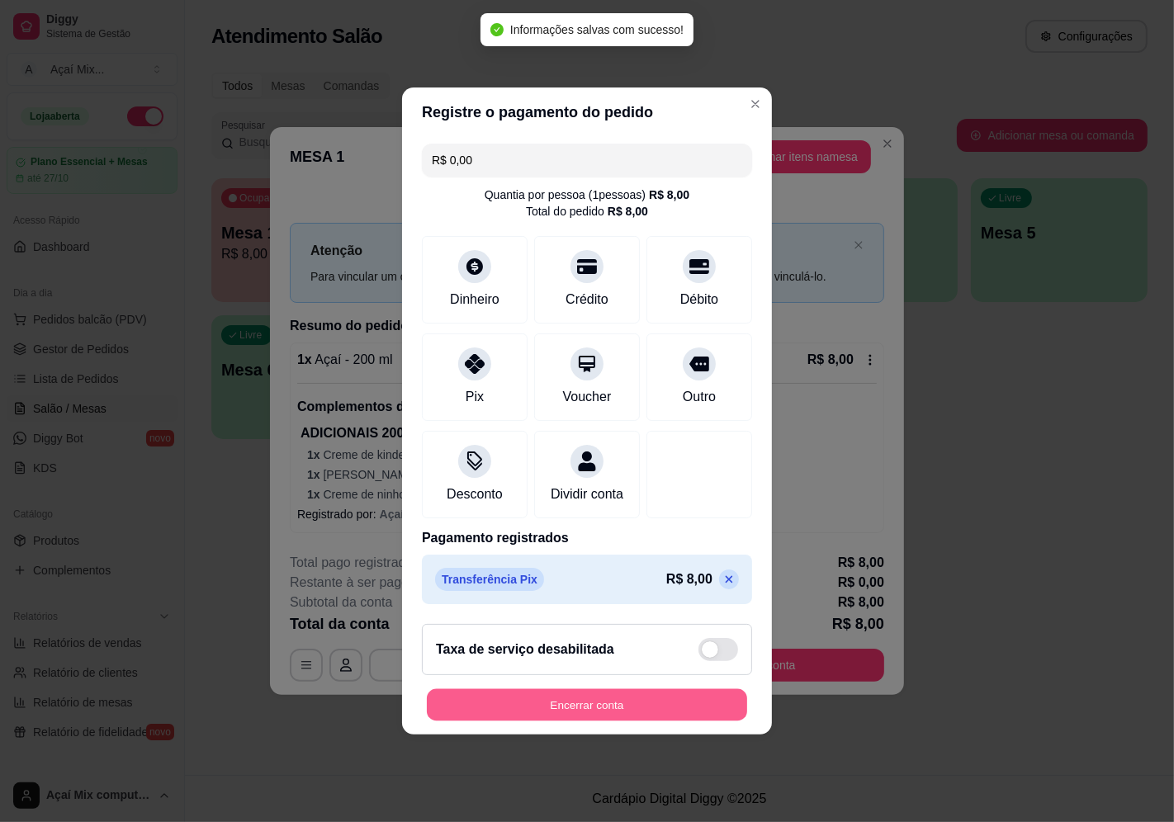
click at [650, 705] on button "Encerrar conta" at bounding box center [587, 705] width 320 height 32
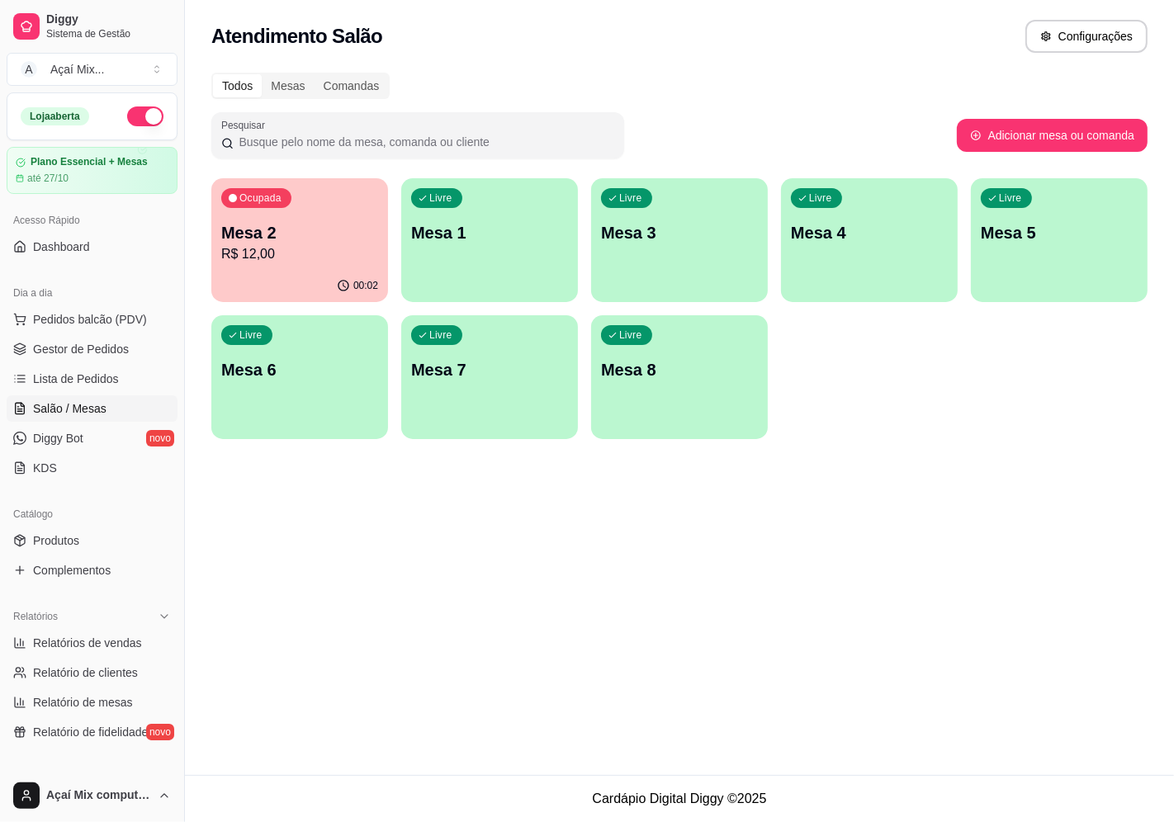
click at [447, 234] on p "Mesa 1" at bounding box center [489, 232] width 157 height 23
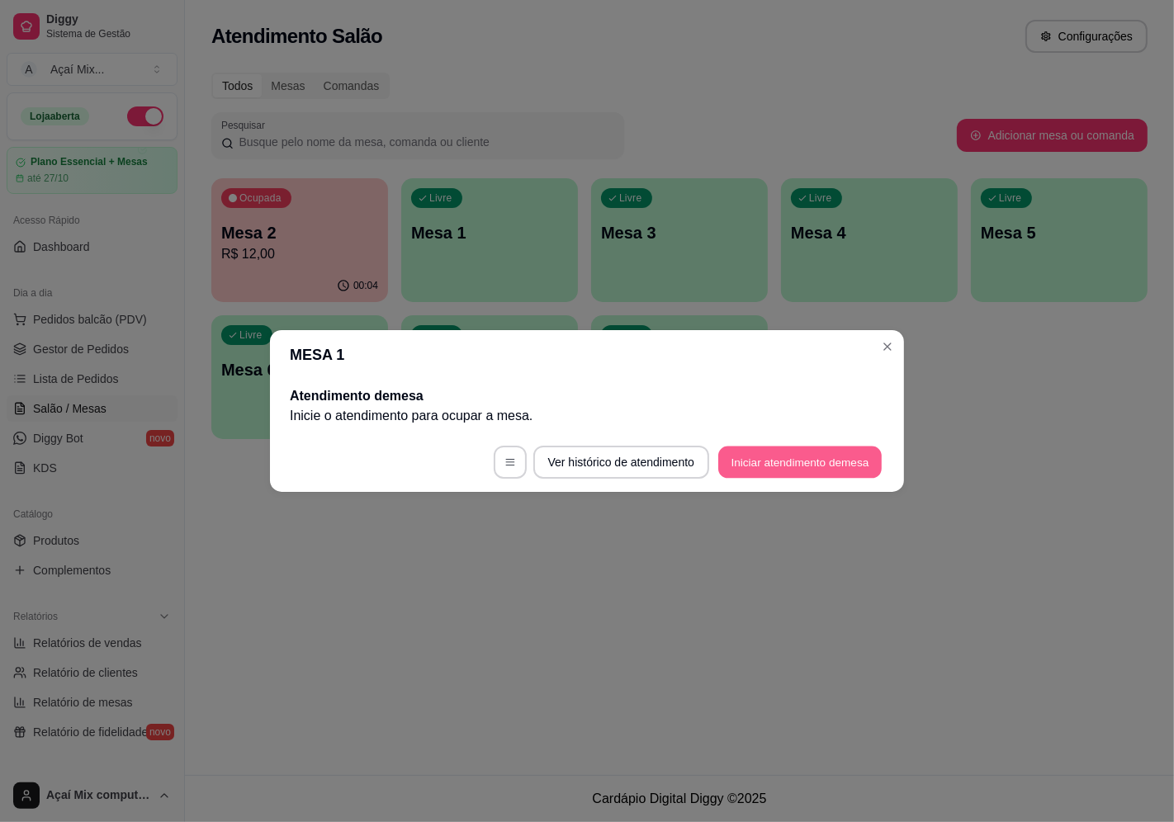
click at [727, 457] on button "Iniciar atendimento de mesa" at bounding box center [799, 463] width 163 height 32
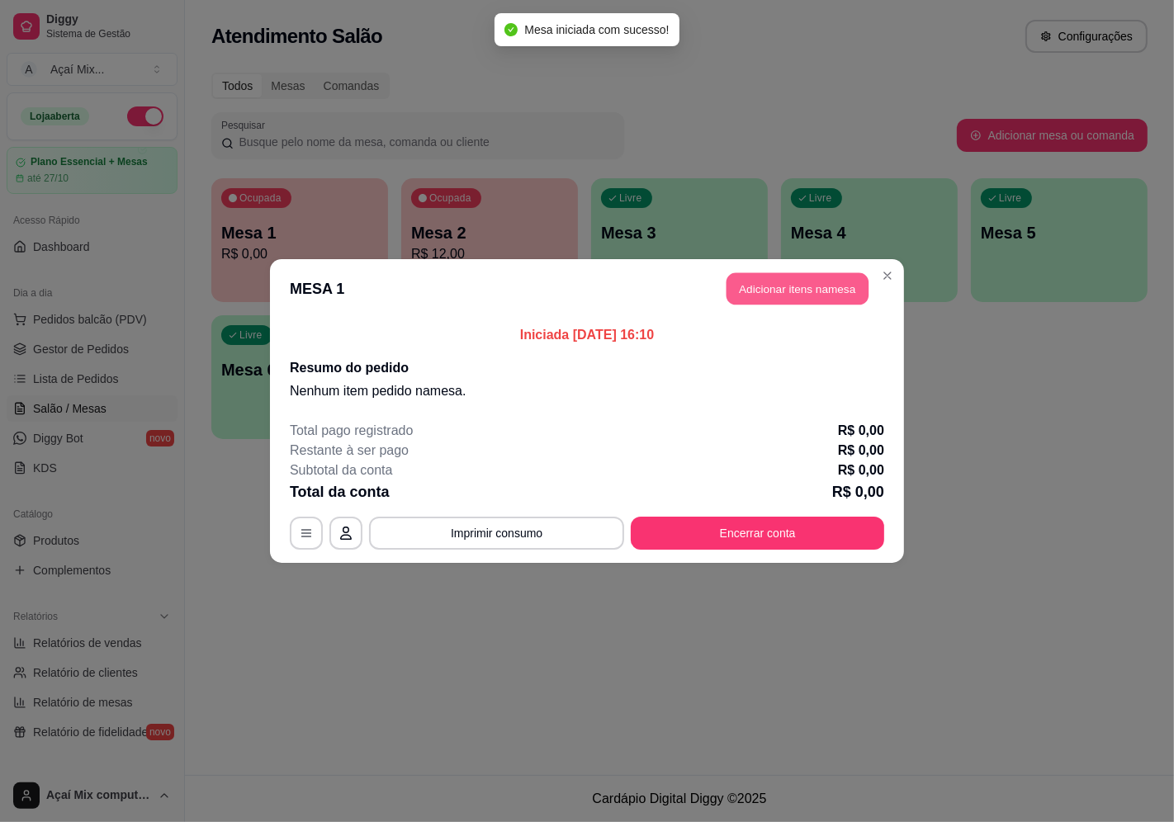
click at [844, 284] on button "Adicionar itens na mesa" at bounding box center [798, 289] width 142 height 32
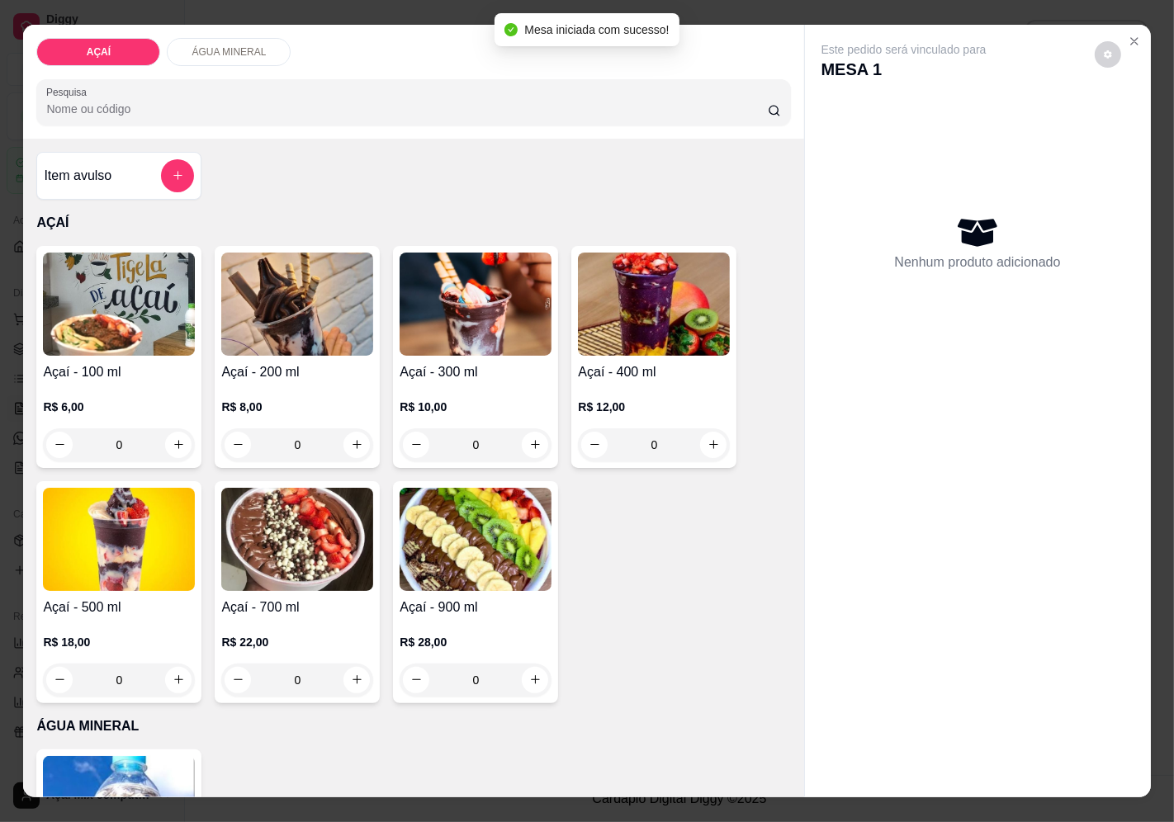
click at [604, 352] on div "Açaí - 400 ml R$ 12,00 0" at bounding box center [653, 357] width 165 height 222
click at [462, 384] on div "R$ 10,00 0" at bounding box center [476, 421] width 152 height 79
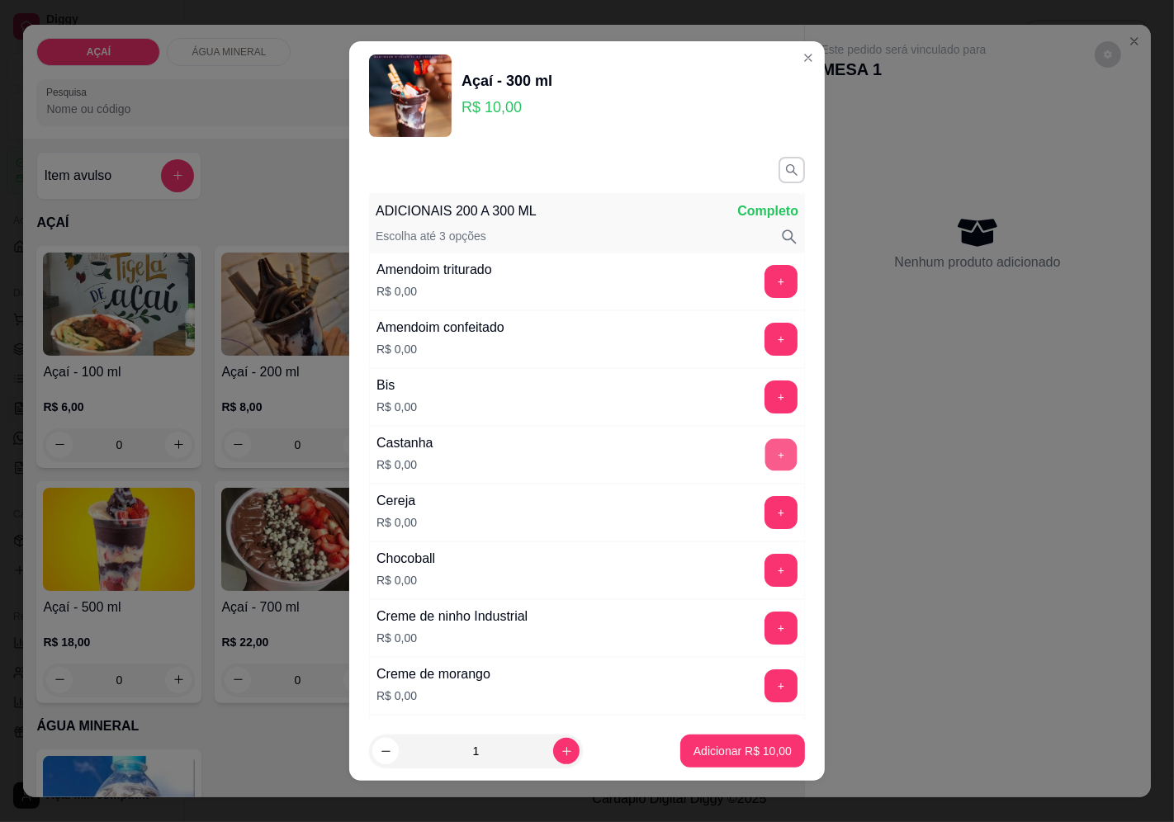
click at [765, 463] on button "+" at bounding box center [781, 454] width 32 height 32
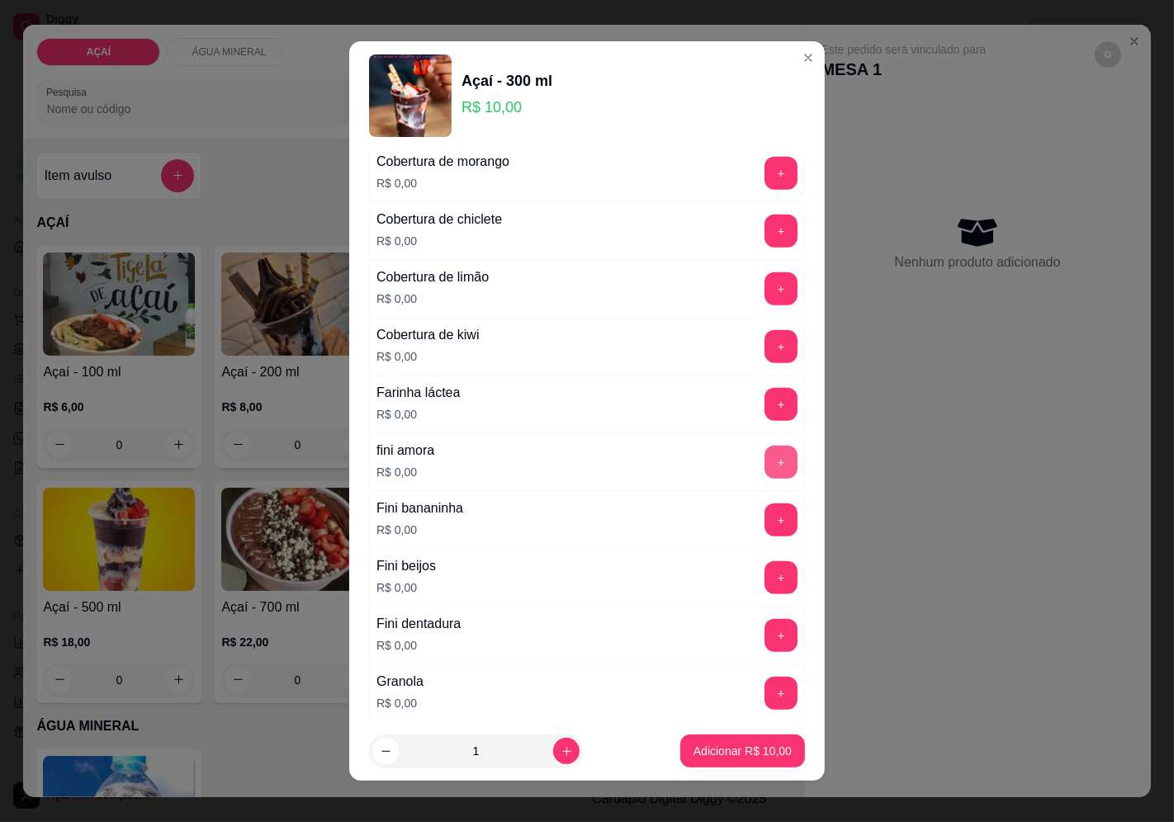
scroll to position [826, 0]
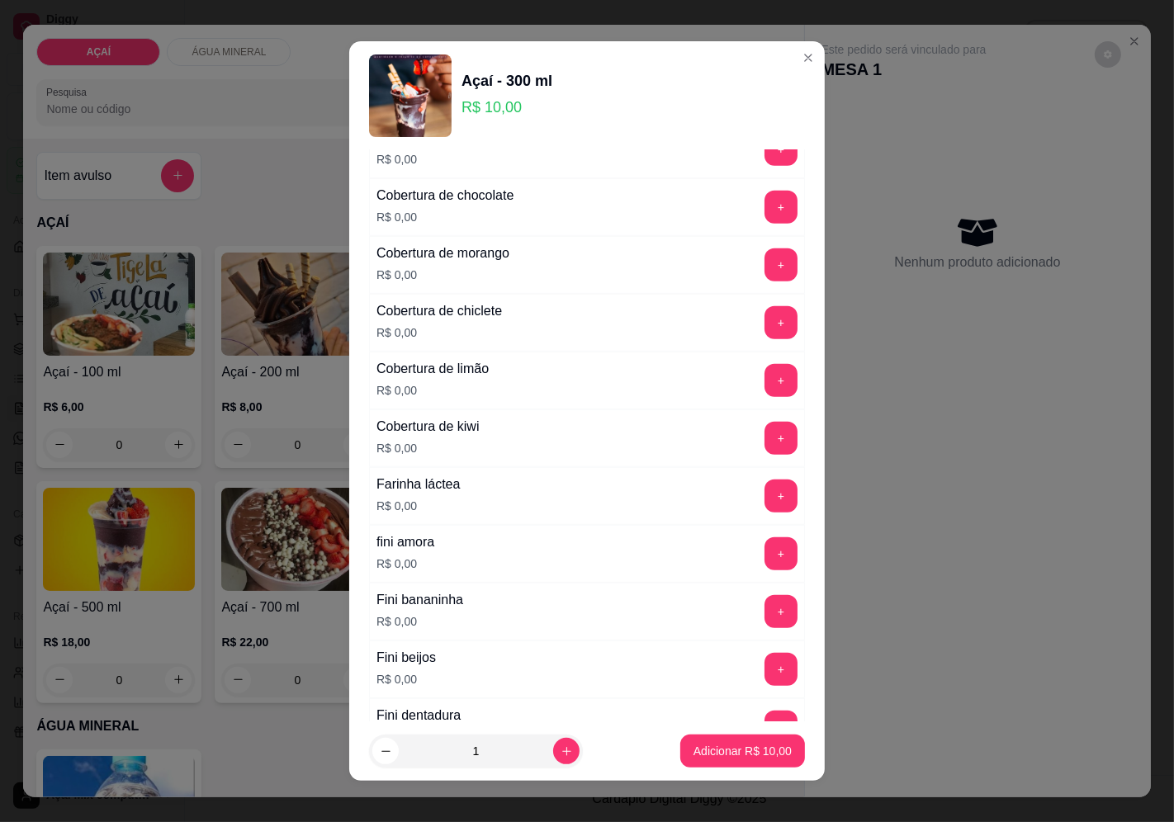
click at [764, 600] on button "+" at bounding box center [780, 611] width 33 height 33
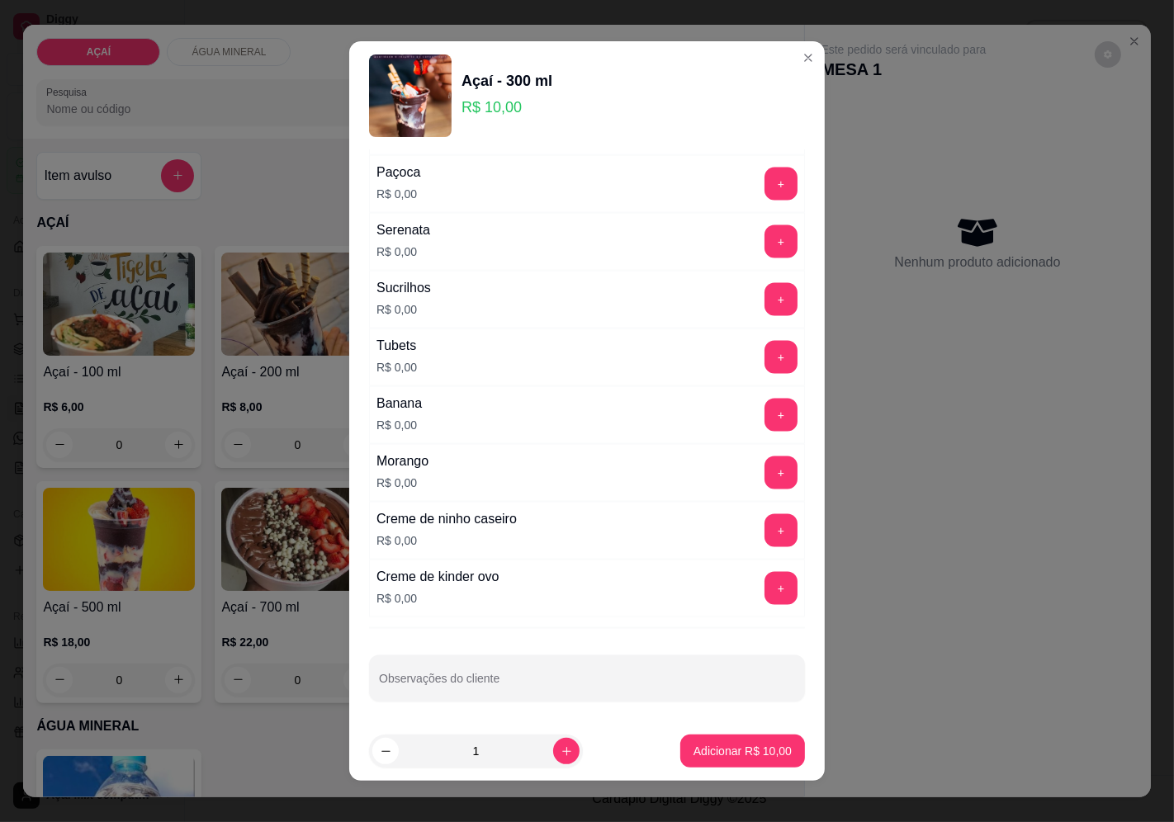
scroll to position [2013, 0]
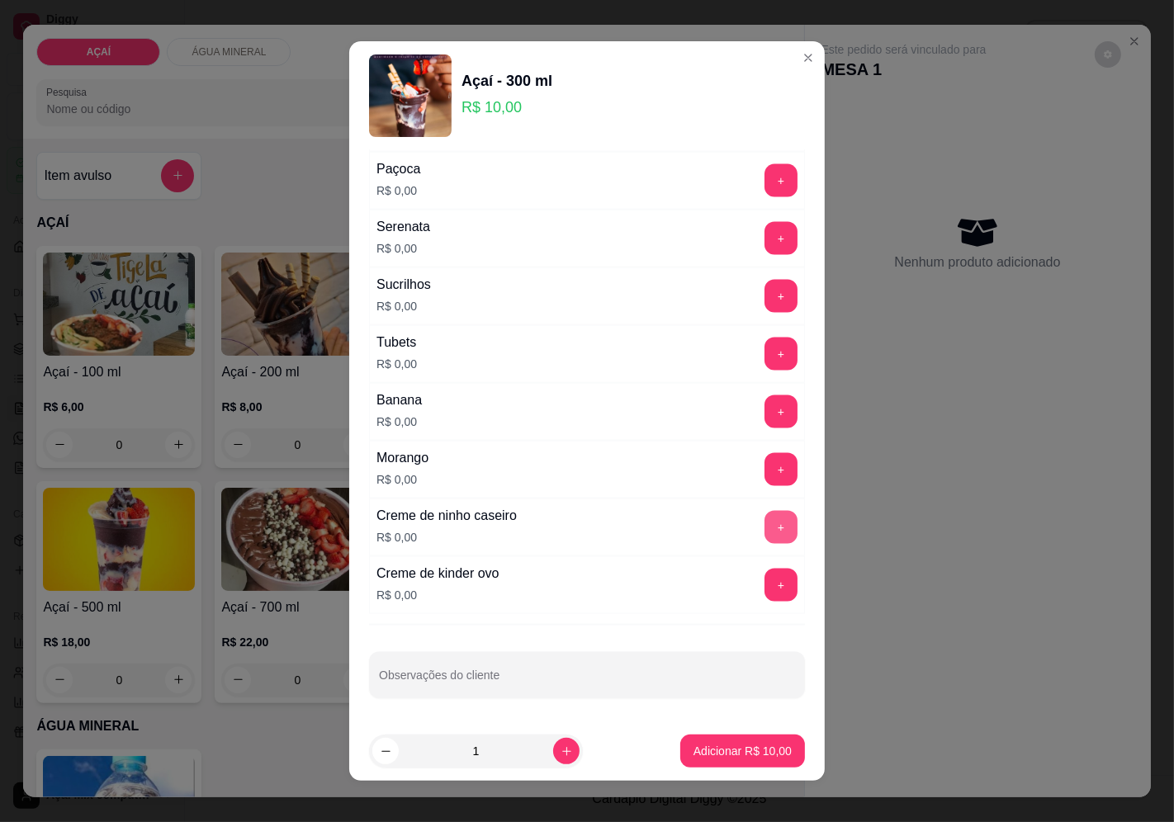
click at [764, 539] on button "+" at bounding box center [780, 527] width 33 height 33
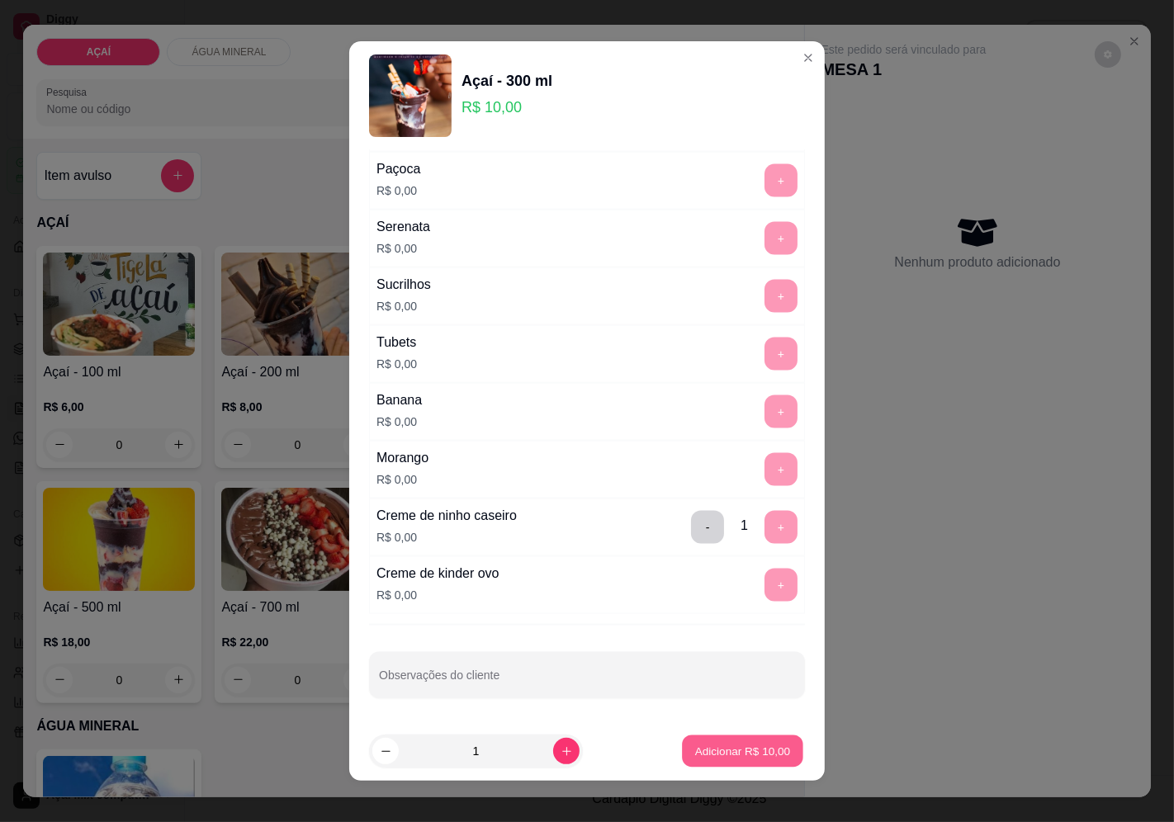
click at [694, 763] on button "Adicionar R$ 10,00" at bounding box center [742, 752] width 121 height 32
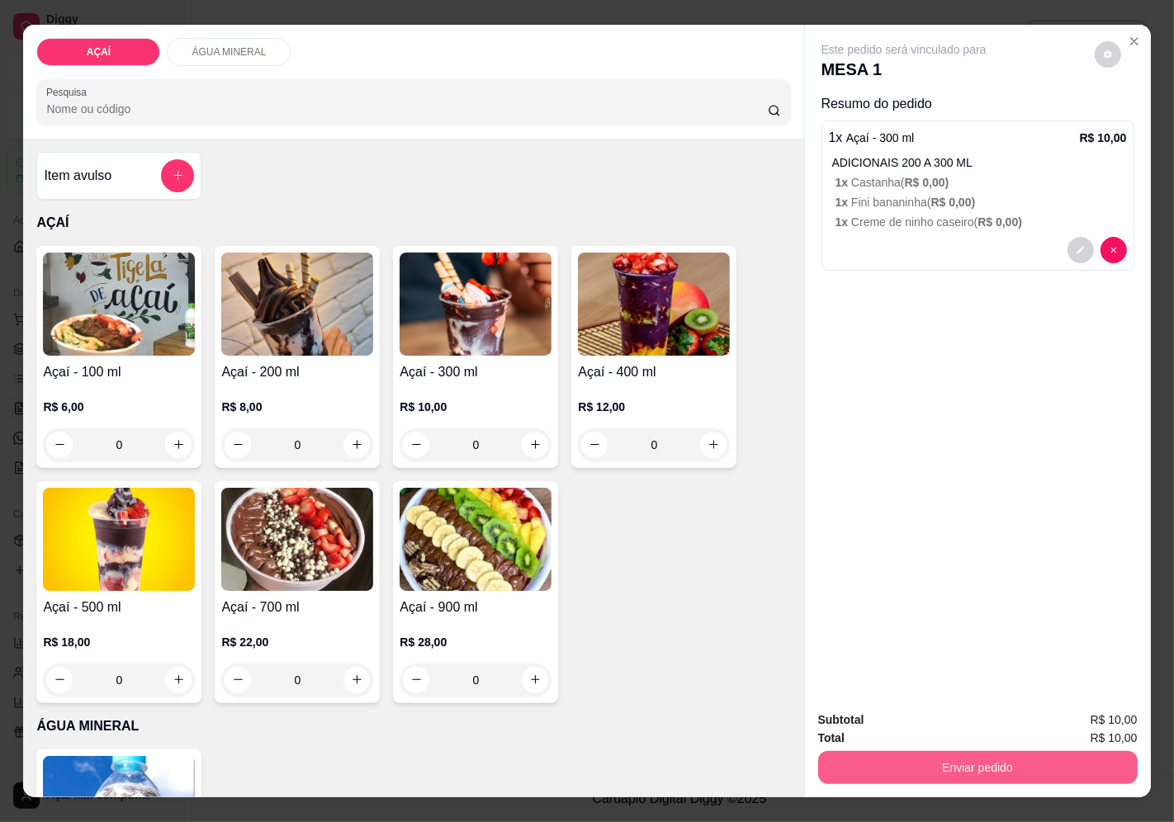
click at [963, 769] on button "Enviar pedido" at bounding box center [978, 767] width 320 height 33
click at [1079, 719] on button "Enviar pedido" at bounding box center [1094, 720] width 93 height 31
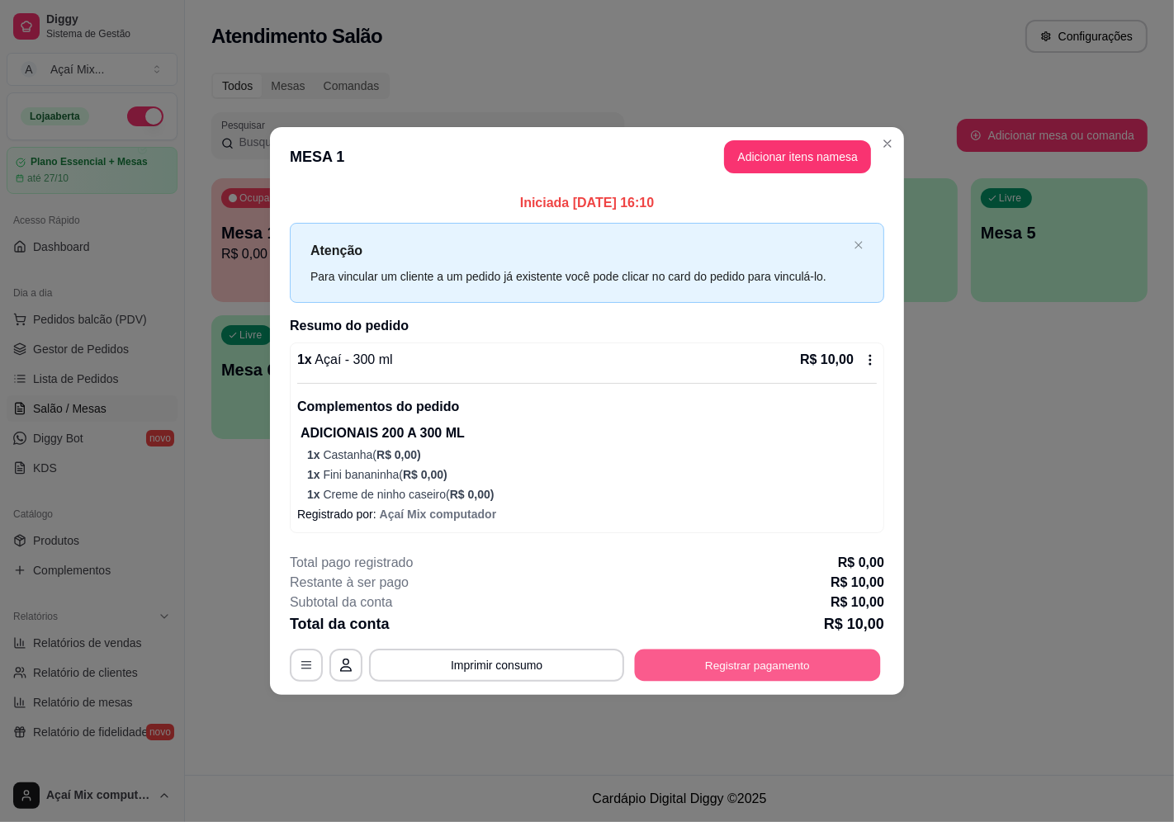
click at [764, 661] on button "Registrar pagamento" at bounding box center [758, 666] width 246 height 32
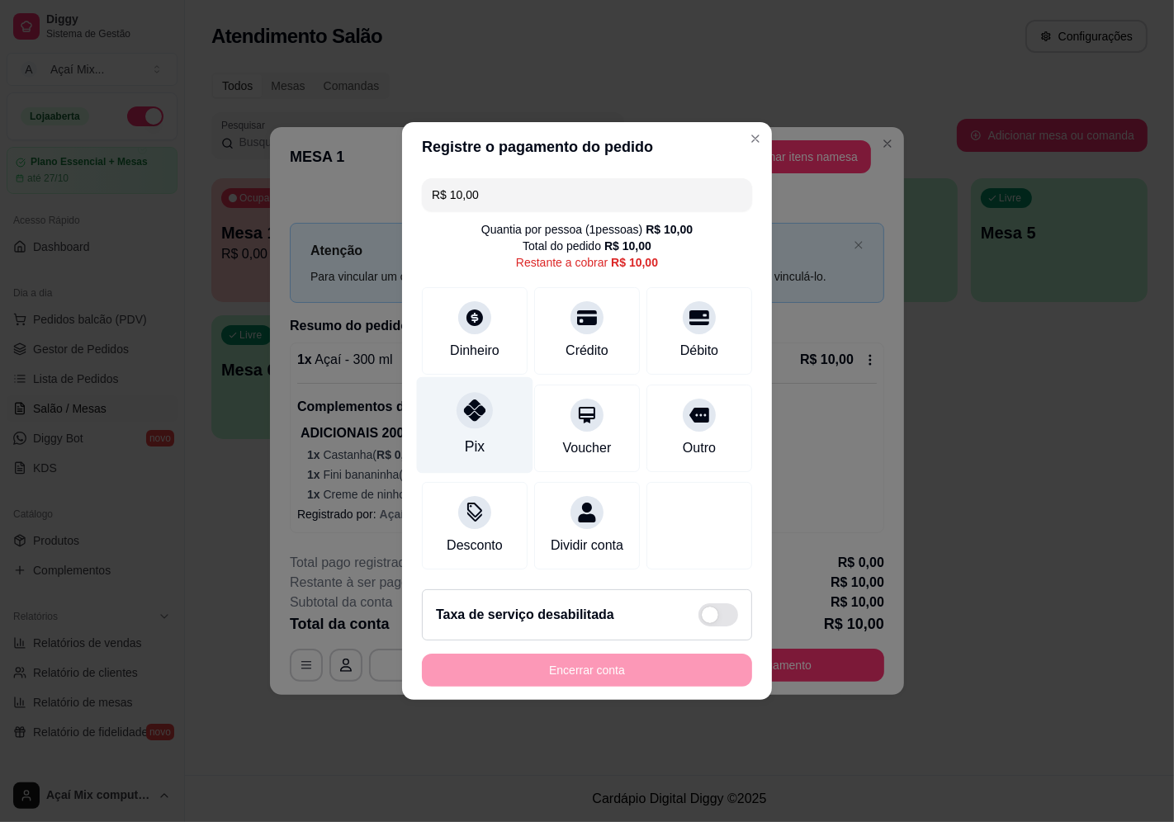
drag, startPoint x: 493, startPoint y: 400, endPoint x: 498, endPoint y: 433, distance: 32.6
click at [494, 402] on div "Pix" at bounding box center [475, 425] width 116 height 97
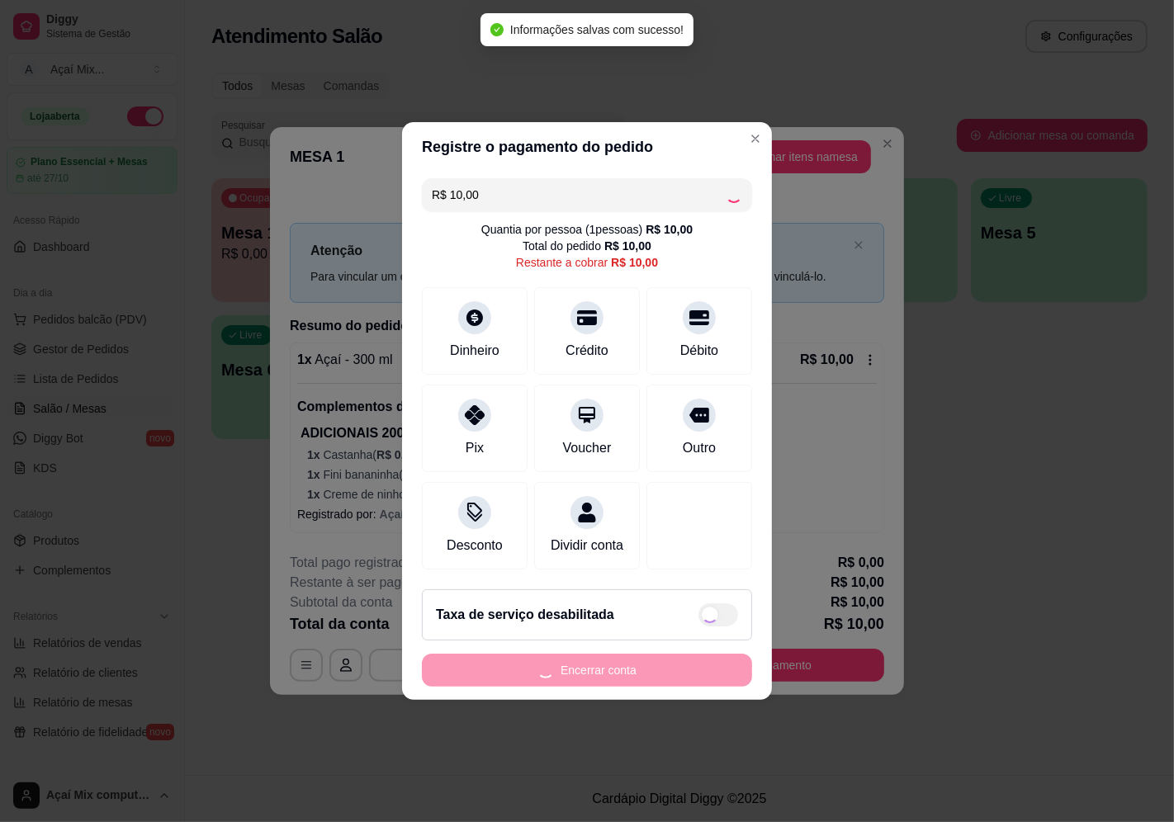
type input "R$ 0,00"
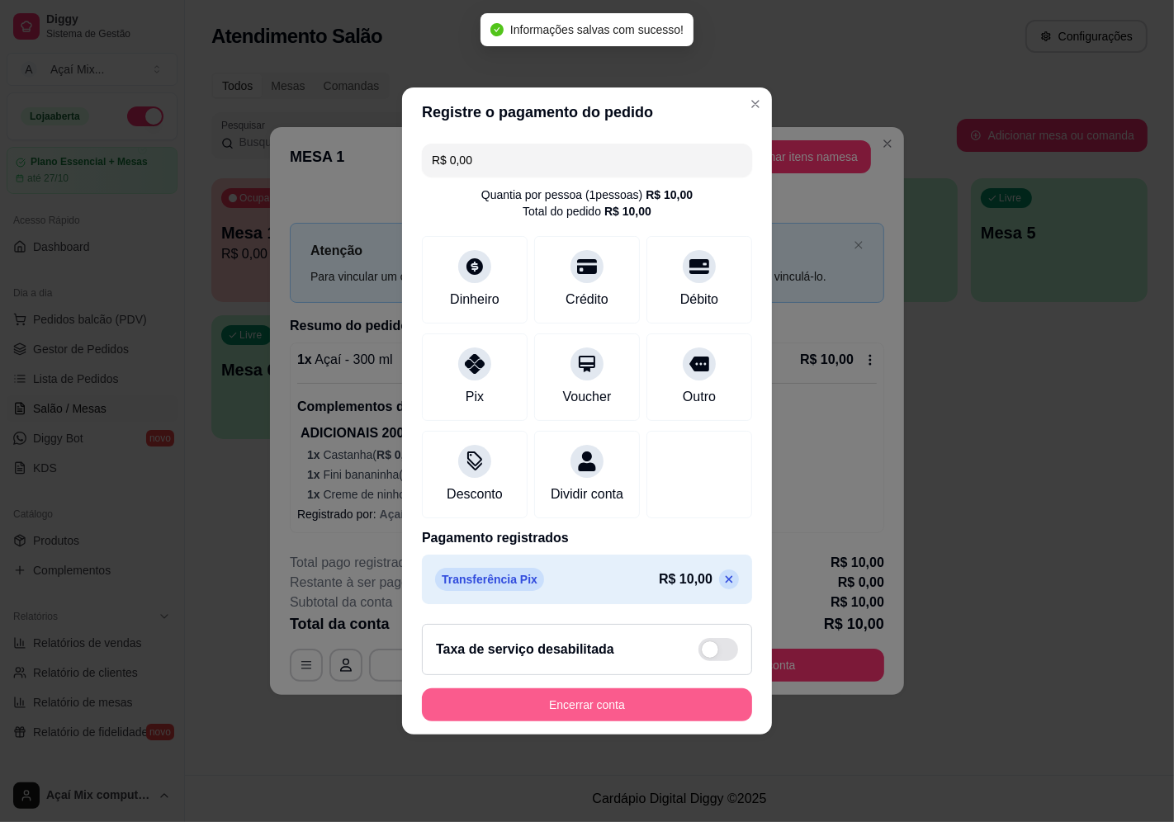
click at [589, 707] on button "Encerrar conta" at bounding box center [587, 705] width 330 height 33
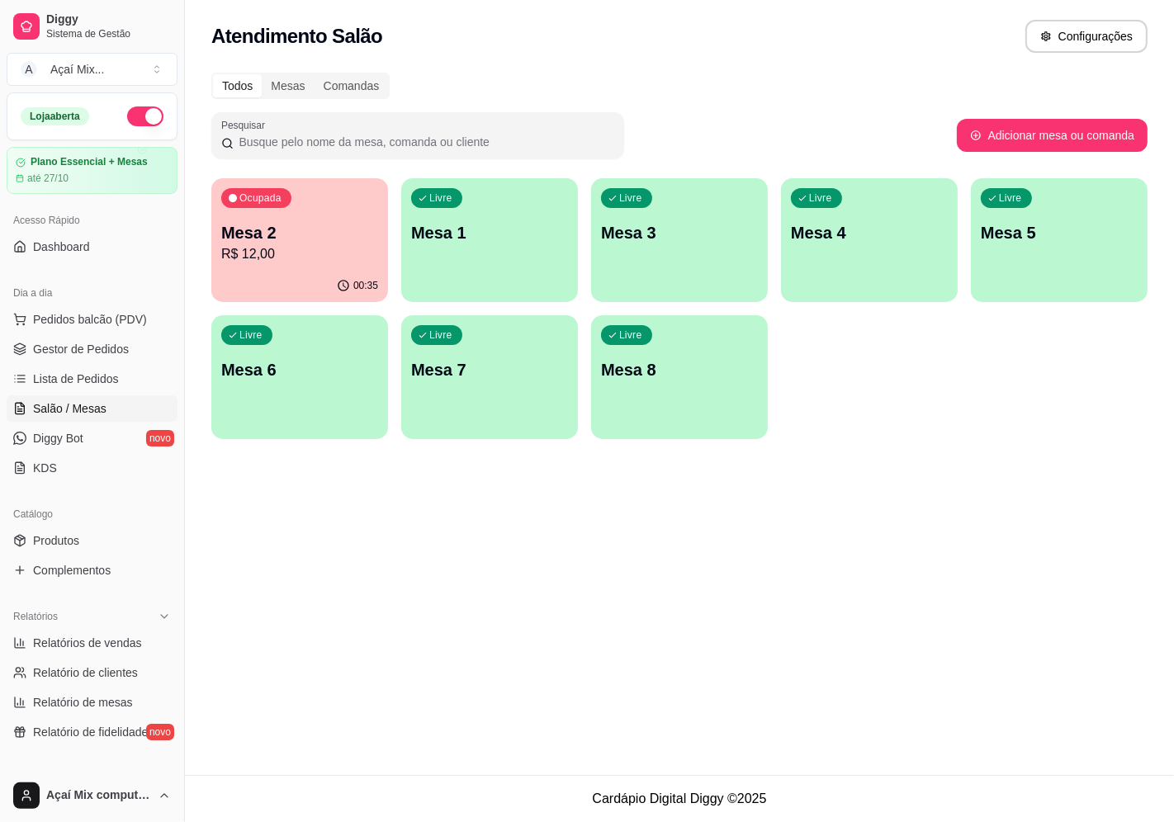
click at [267, 253] on p "R$ 12,00" at bounding box center [299, 254] width 157 height 20
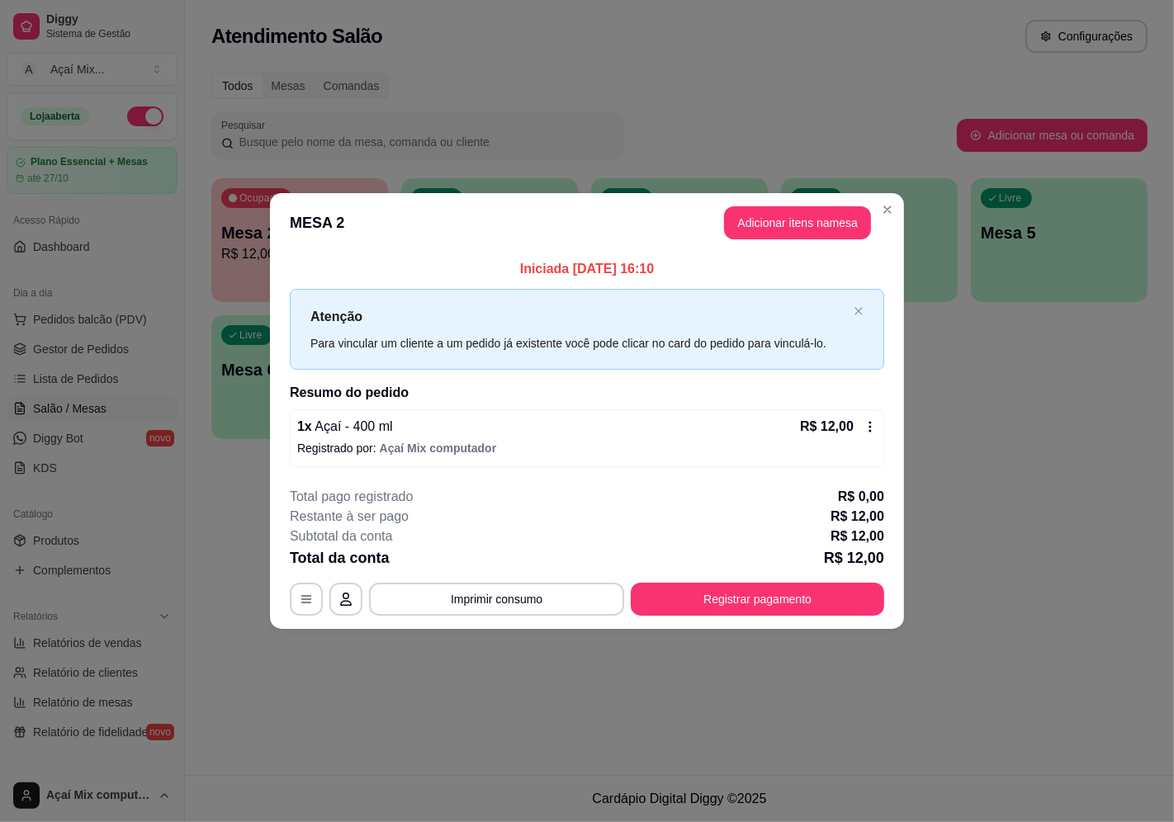
click at [389, 532] on div "**********" at bounding box center [587, 411] width 1174 height 822
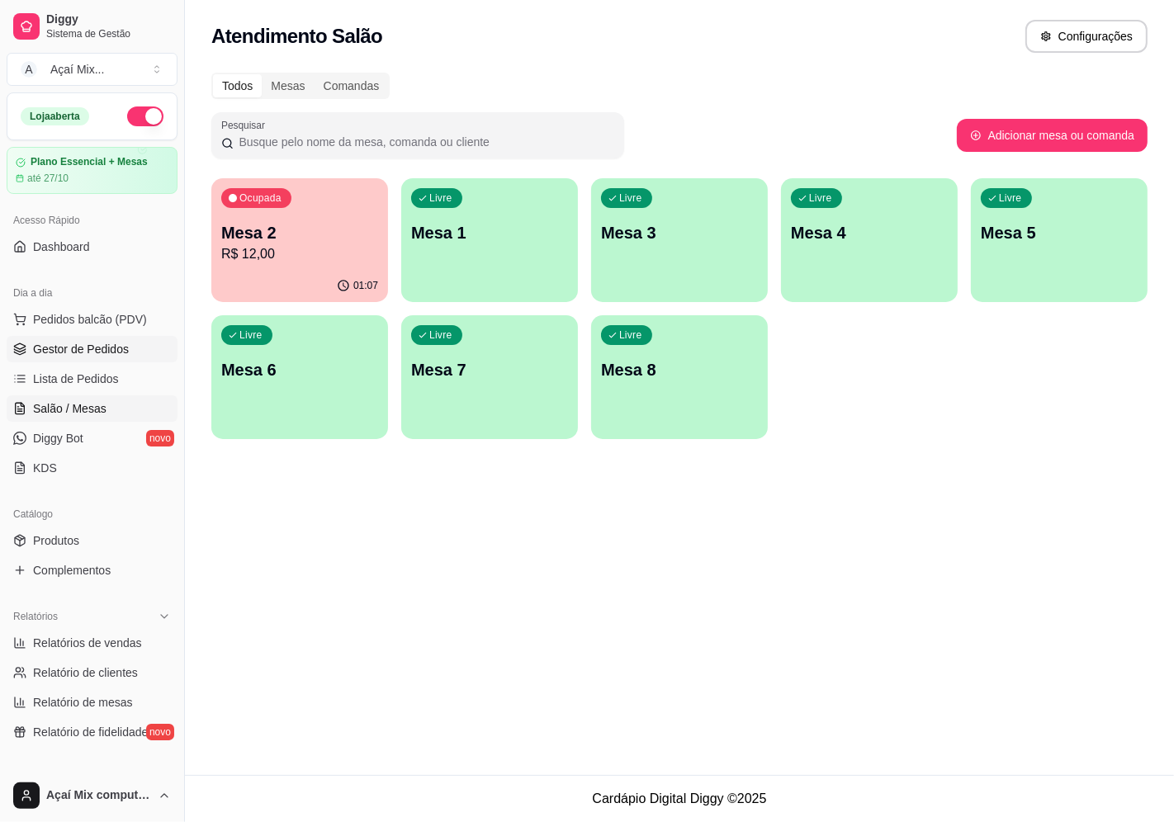
click at [125, 351] on span "Gestor de Pedidos" at bounding box center [81, 349] width 96 height 17
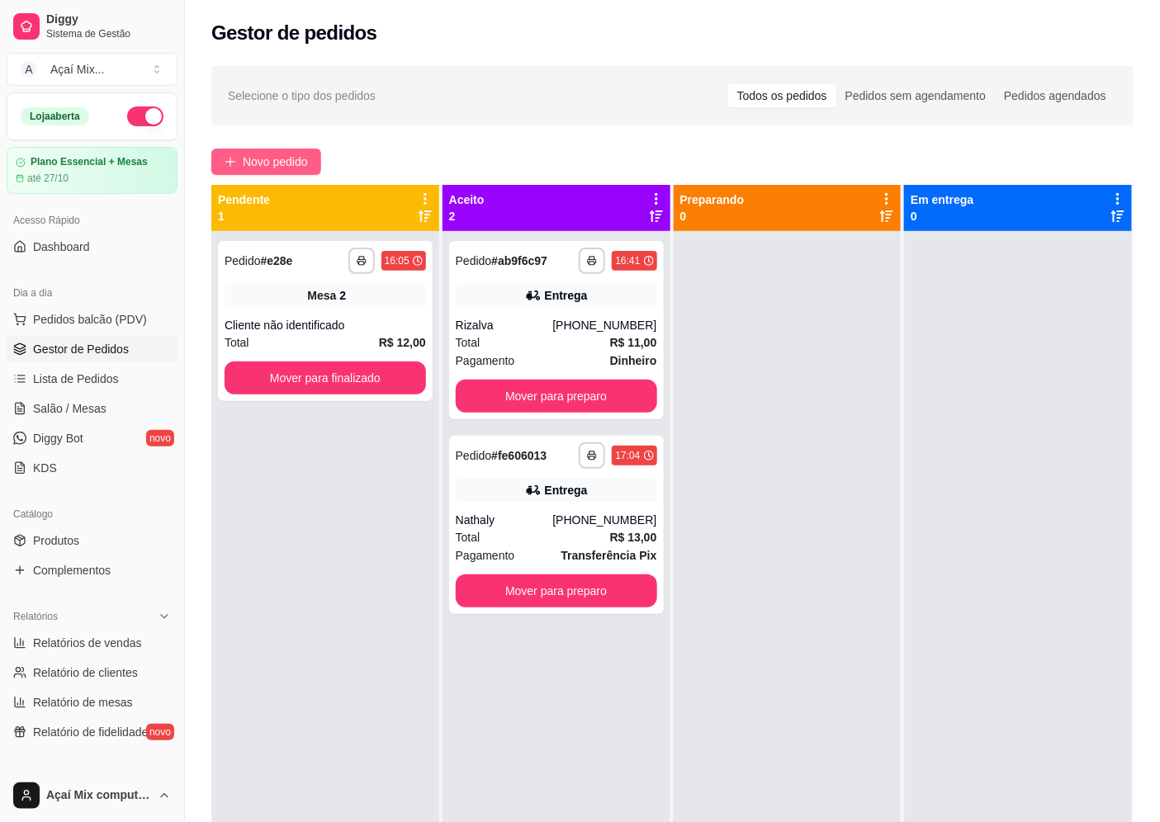
click at [226, 160] on icon "plus" at bounding box center [231, 162] width 12 height 12
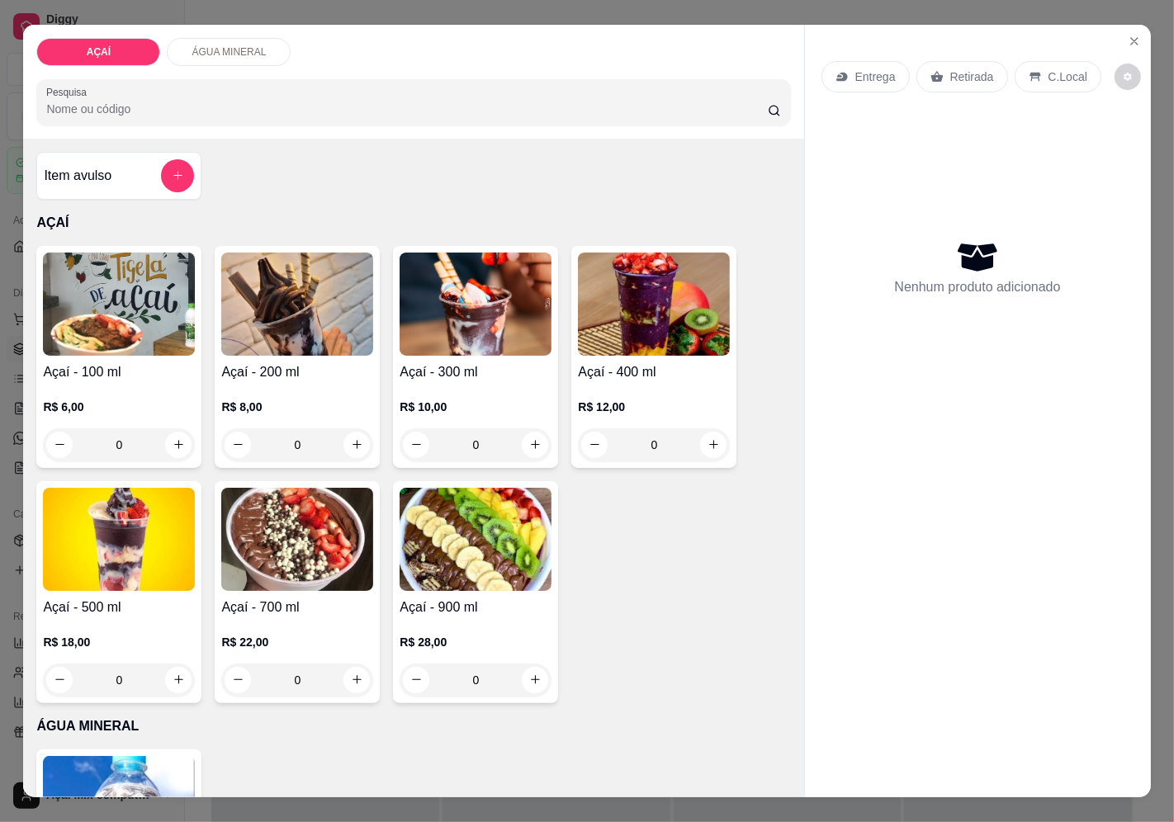
click at [253, 343] on img at bounding box center [297, 304] width 152 height 103
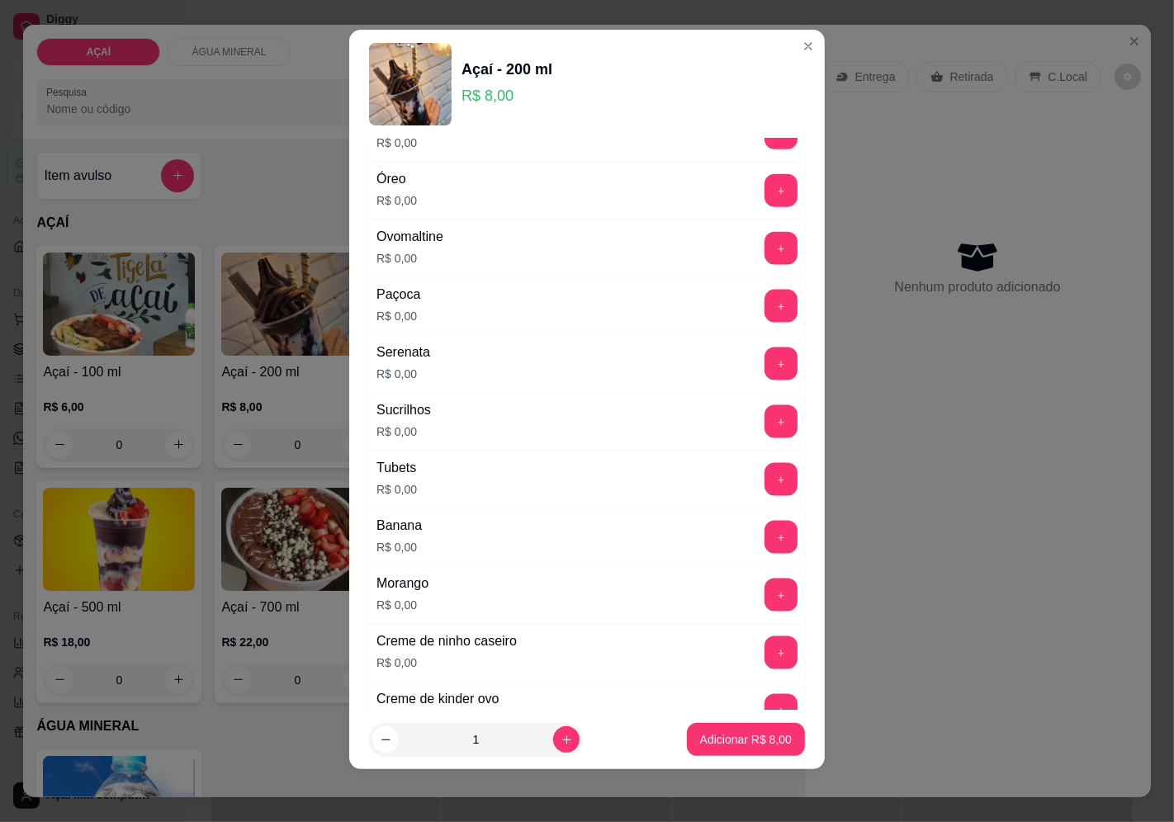
scroll to position [2013, 0]
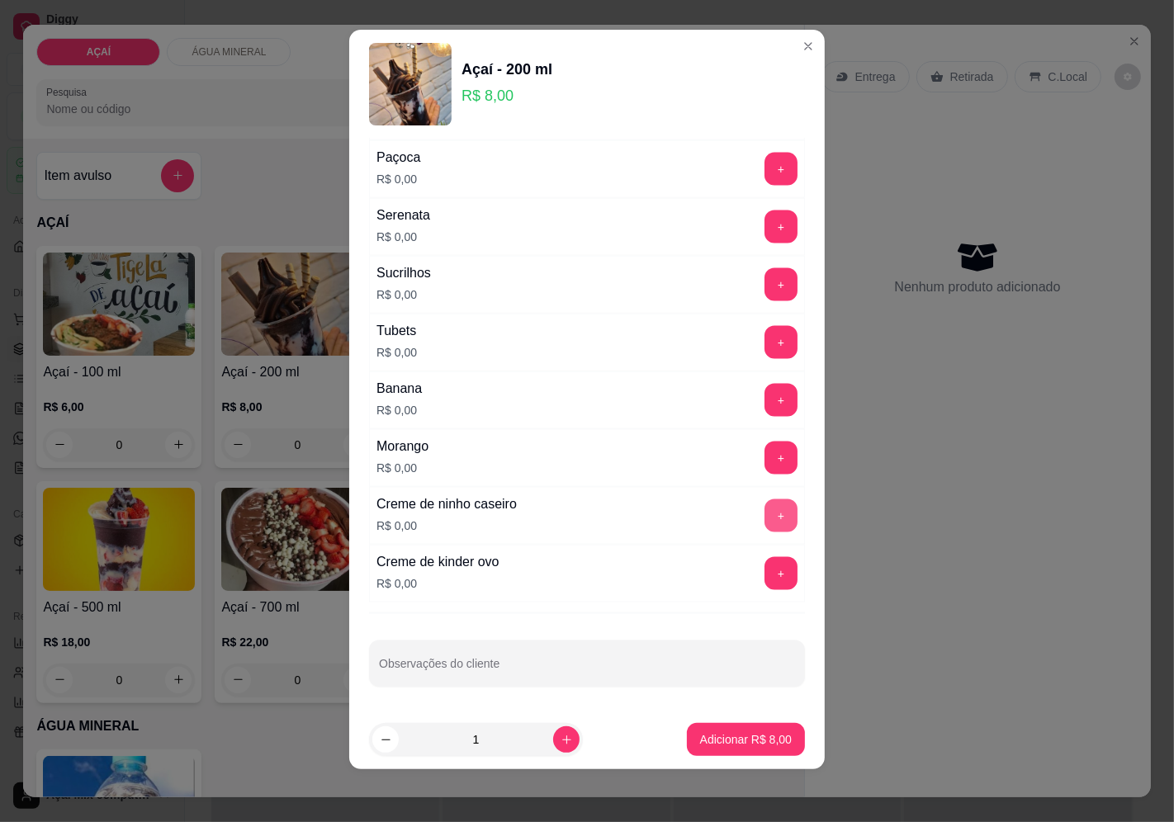
click at [764, 515] on button "+" at bounding box center [780, 515] width 33 height 33
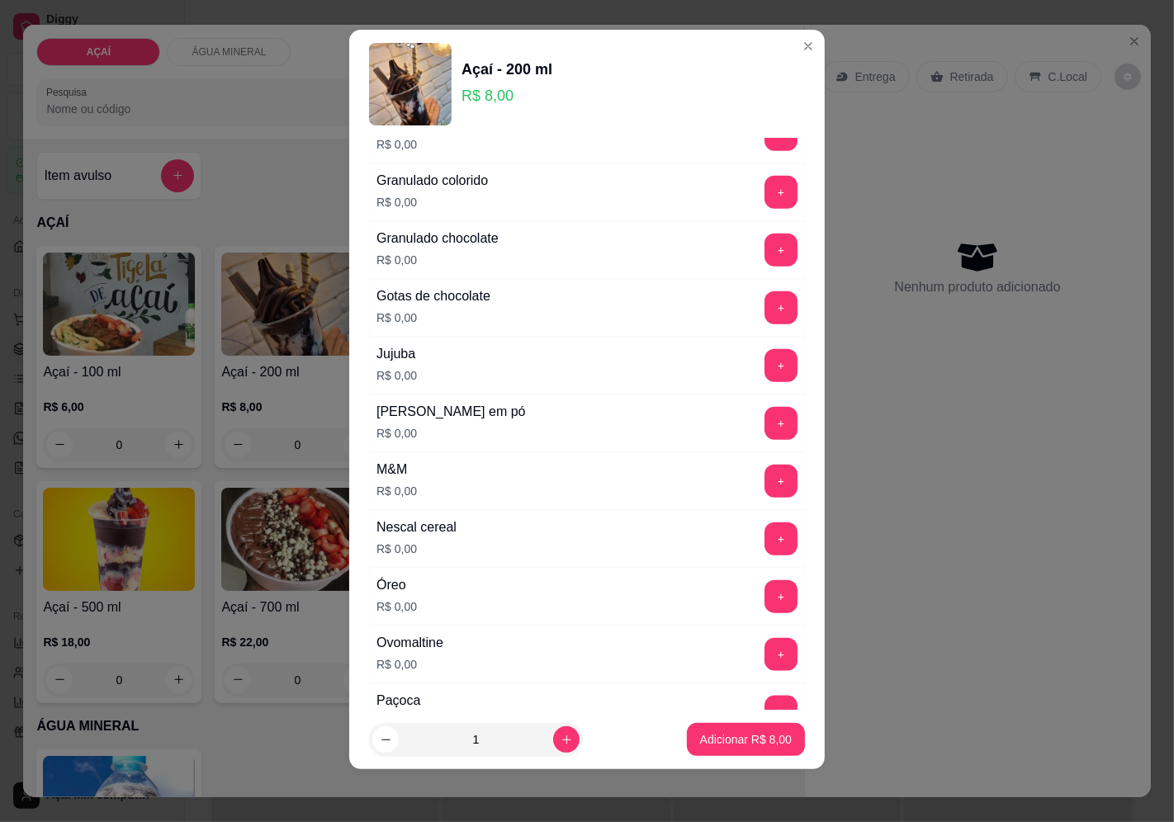
scroll to position [1463, 0]
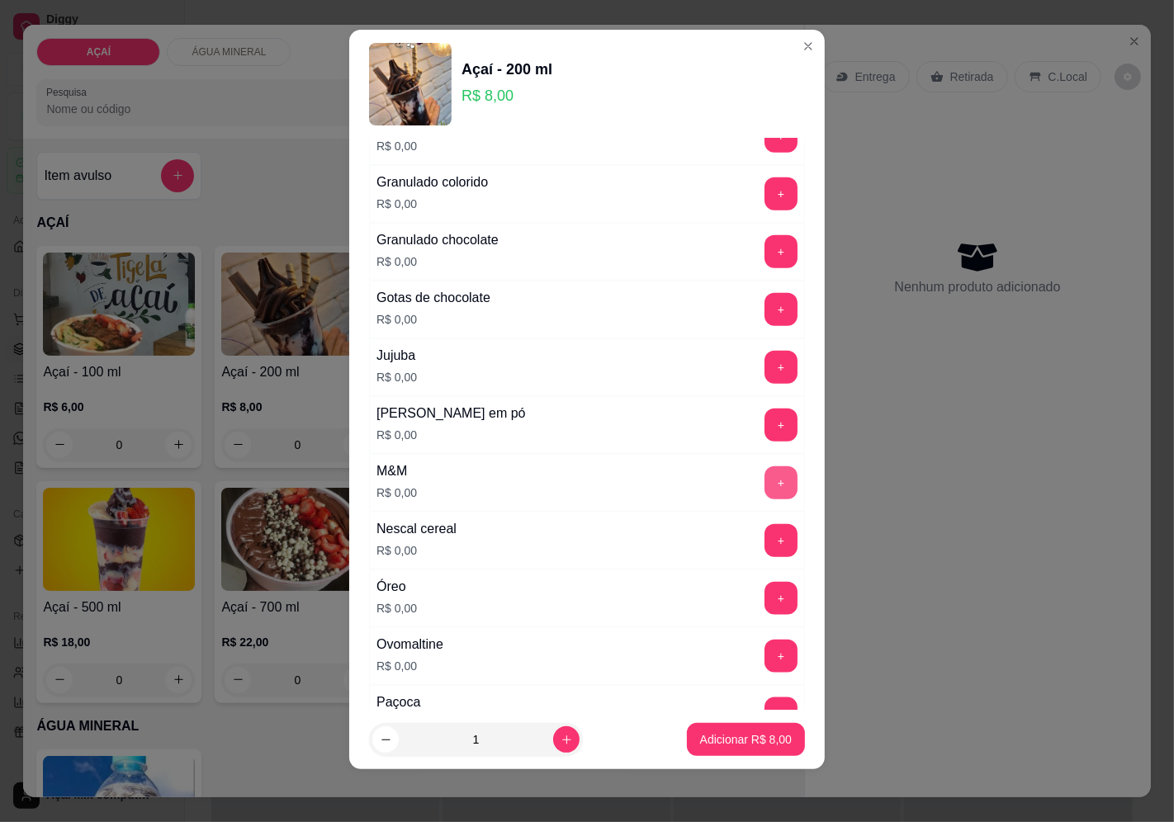
click at [764, 477] on button "+" at bounding box center [780, 482] width 33 height 33
click at [764, 323] on button "+" at bounding box center [780, 309] width 33 height 33
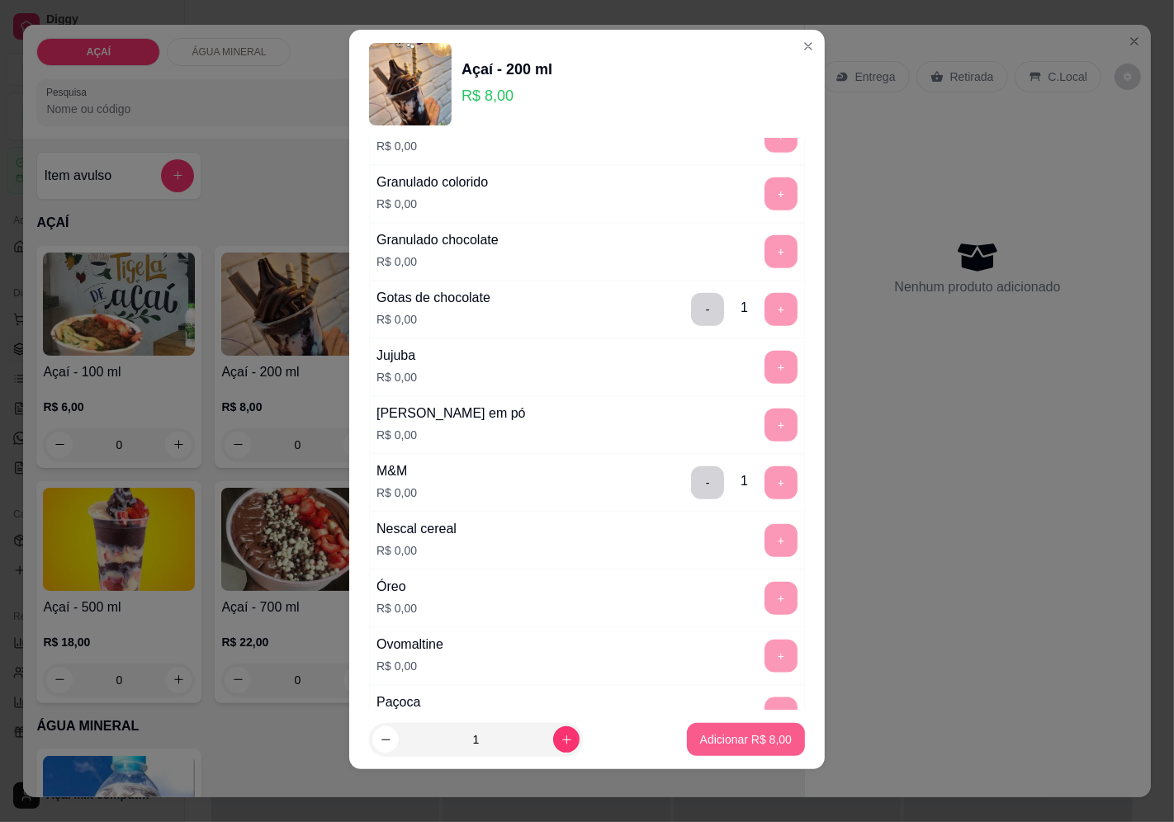
click at [755, 740] on p "Adicionar R$ 8,00" at bounding box center [746, 739] width 92 height 17
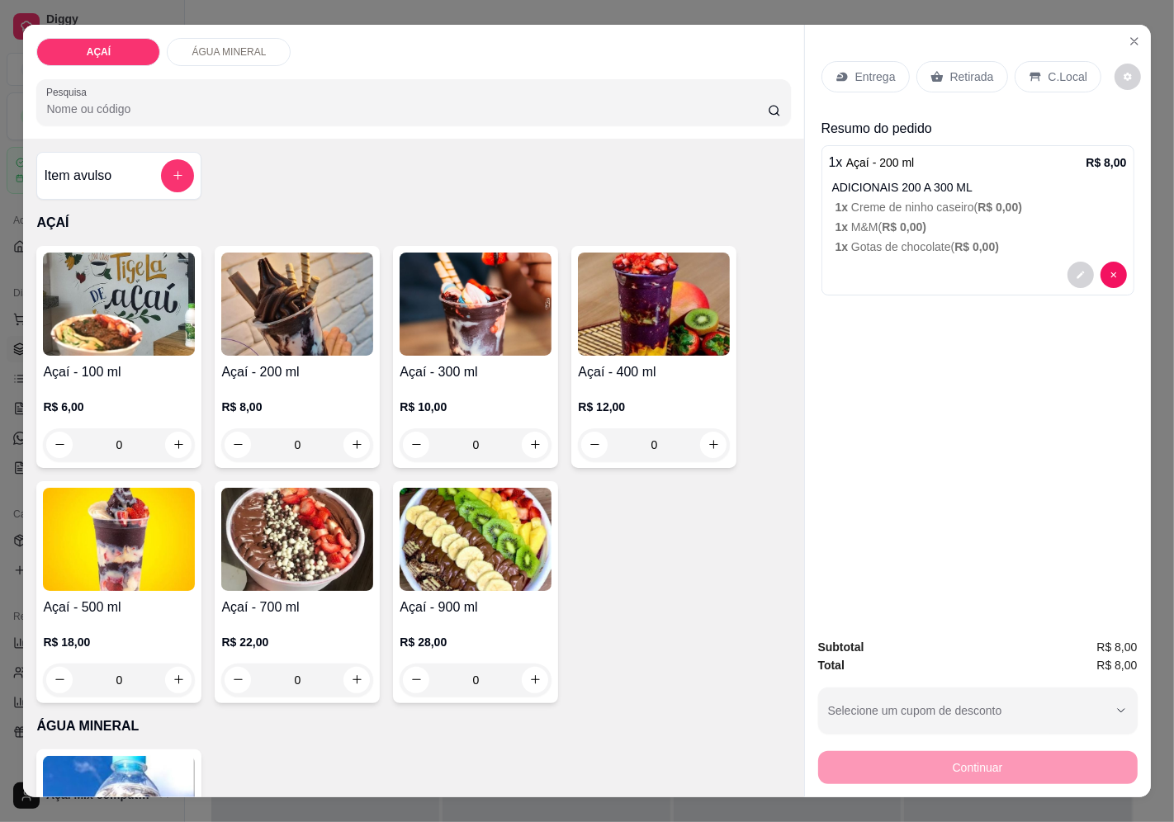
click at [835, 70] on icon at bounding box center [841, 76] width 13 height 13
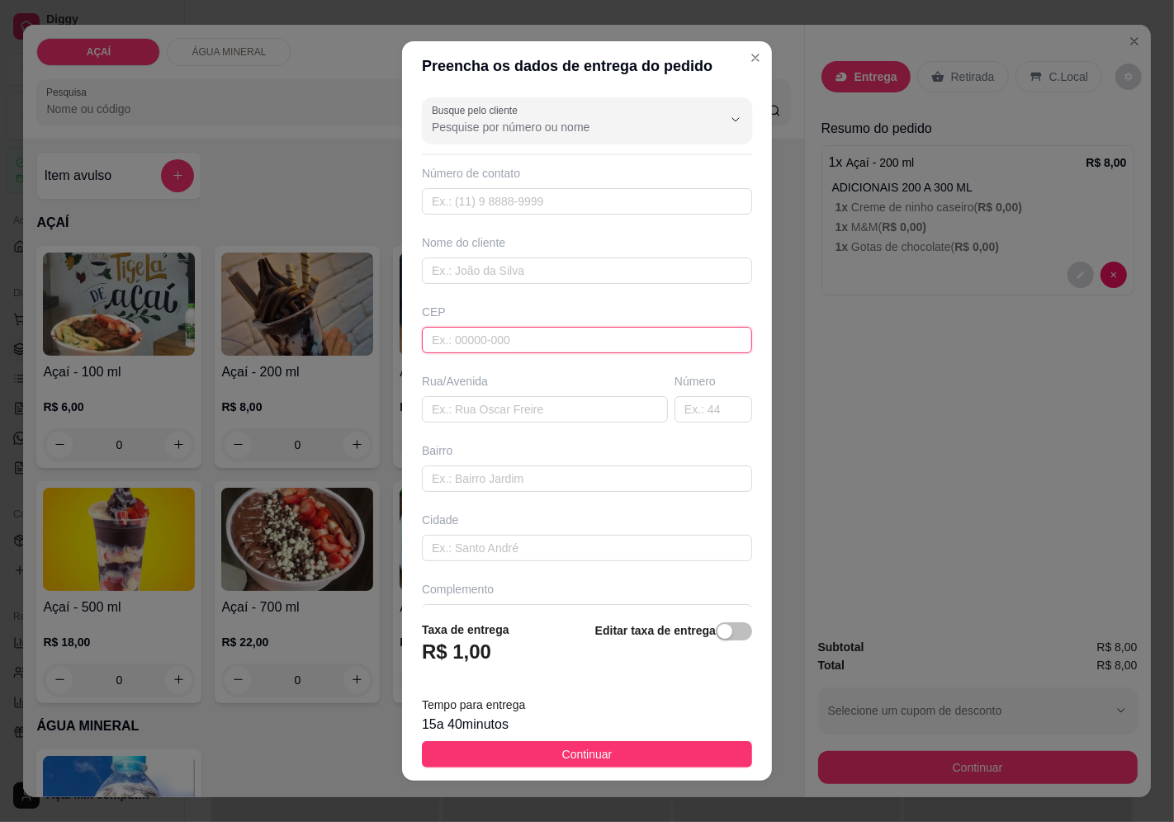
click at [578, 353] on input "text" at bounding box center [587, 340] width 330 height 26
type input "57520000"
type input "Maravilha"
type input "5752000000000"
type input "EllysonJRSF💙"
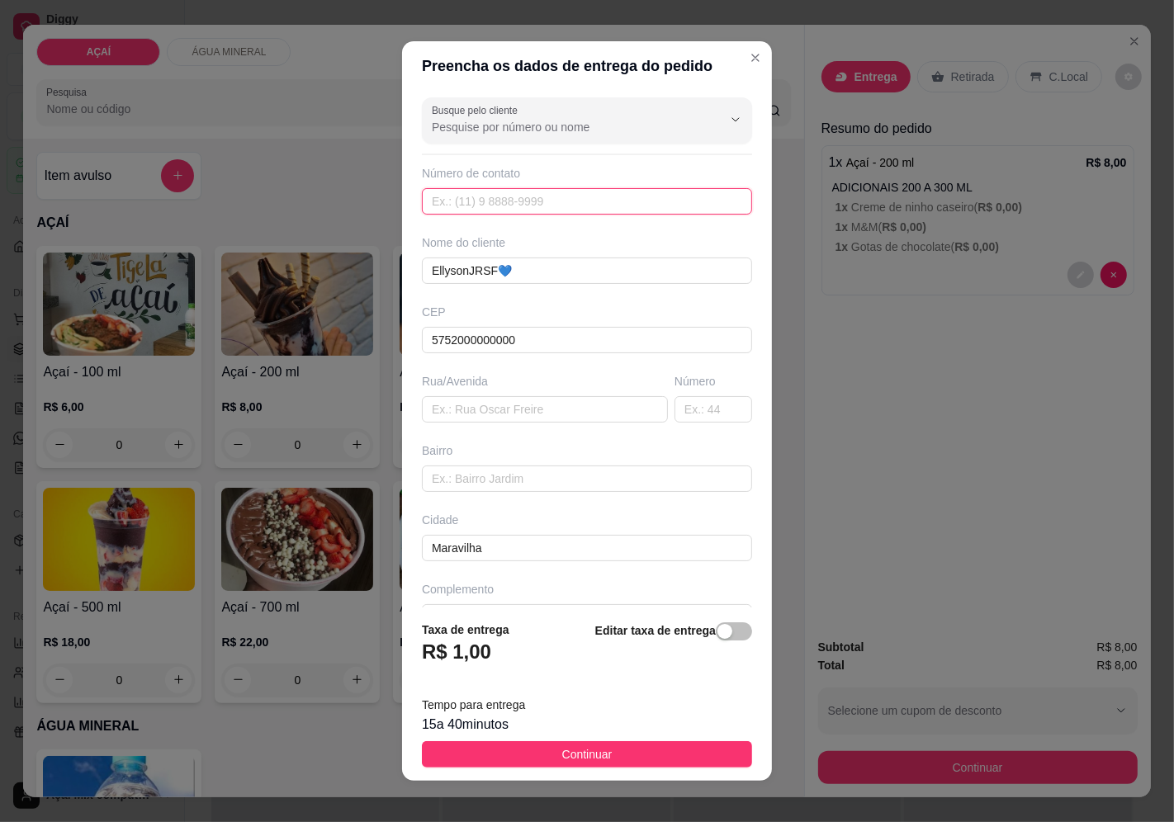
click at [540, 200] on input "text" at bounding box center [587, 201] width 330 height 26
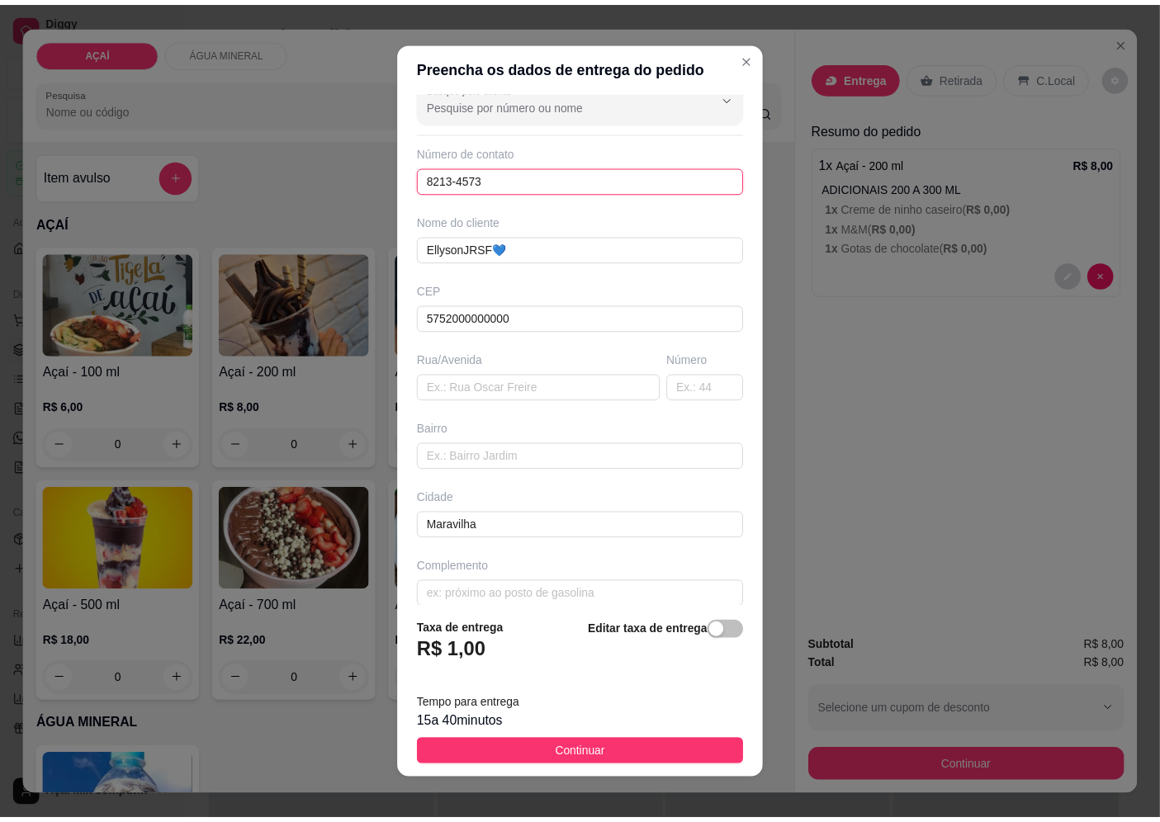
scroll to position [40, 0]
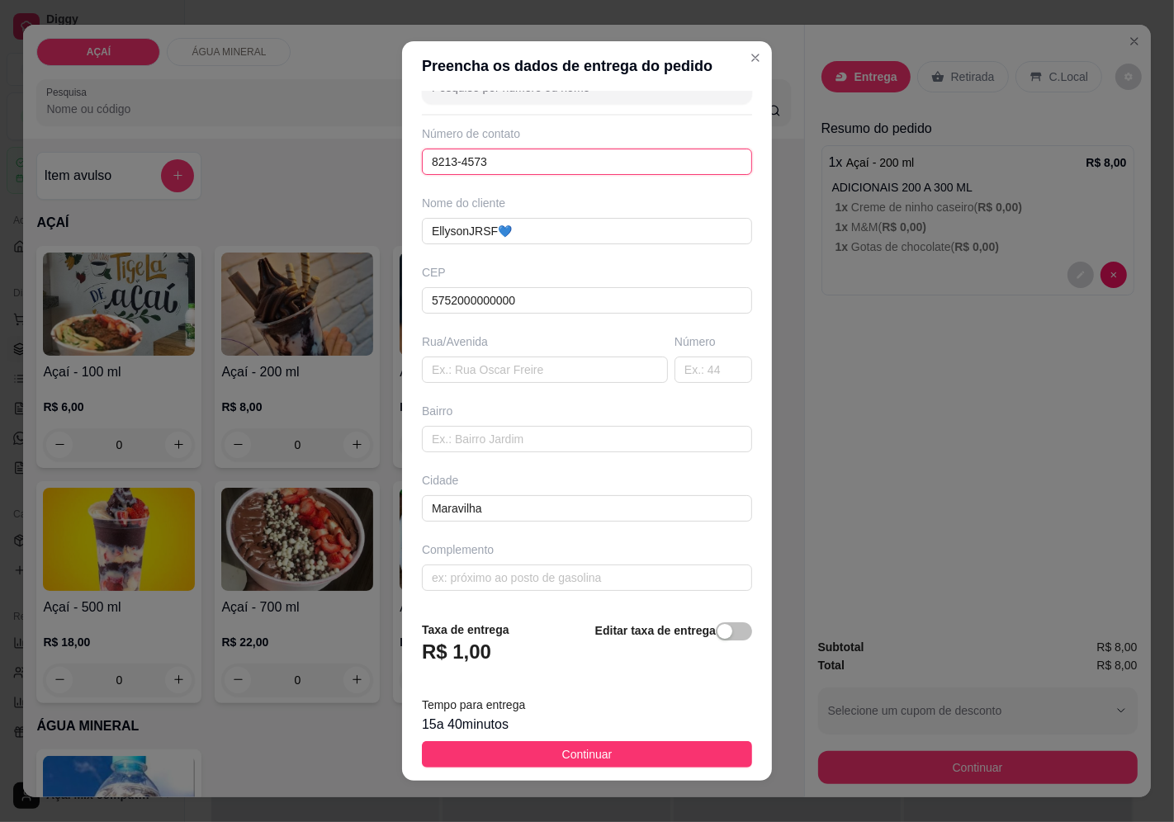
type input "8213-4573"
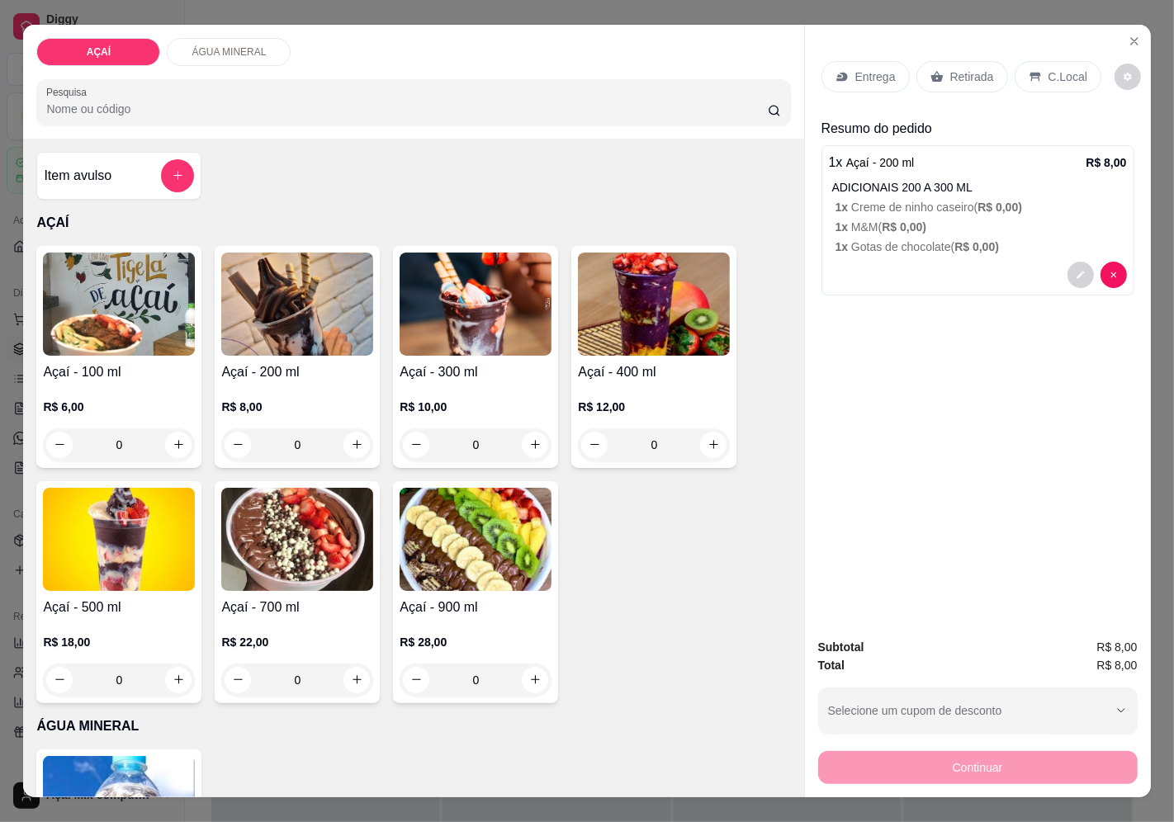
click at [973, 69] on p "Retirada" at bounding box center [972, 77] width 44 height 17
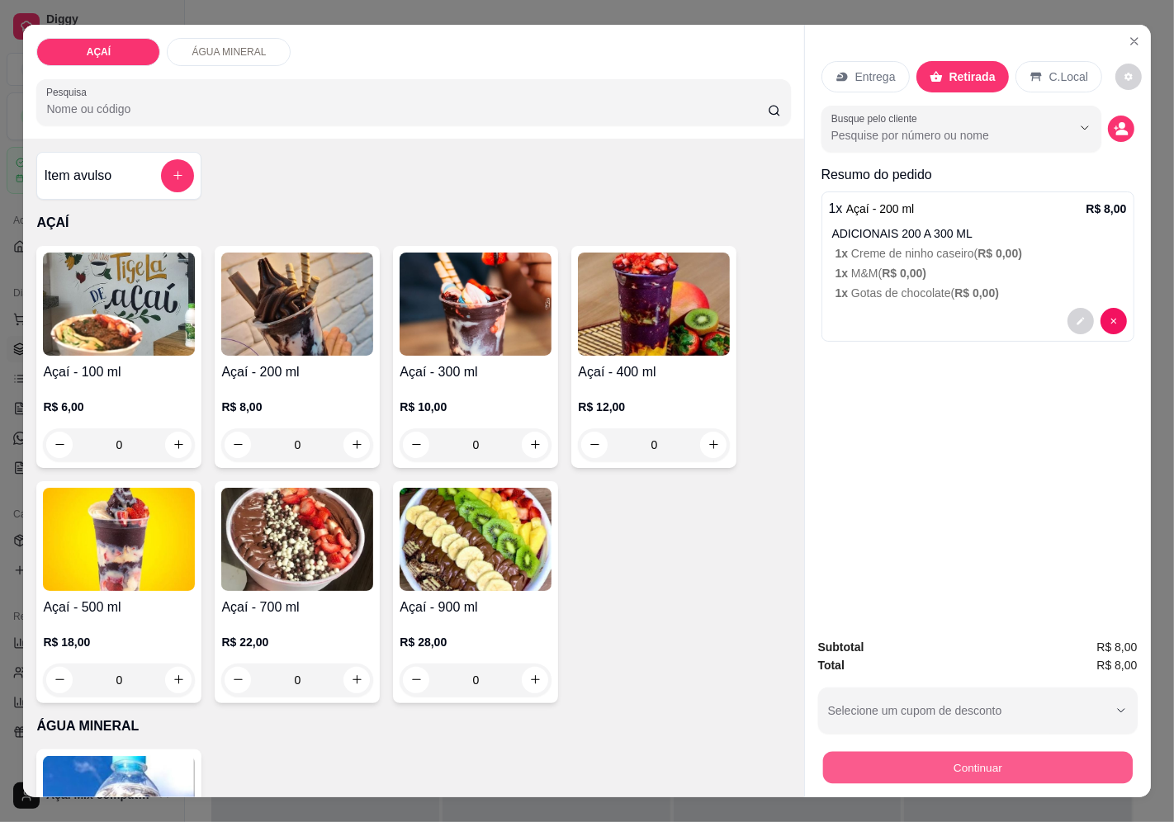
click at [934, 755] on button "Continuar" at bounding box center [977, 768] width 310 height 32
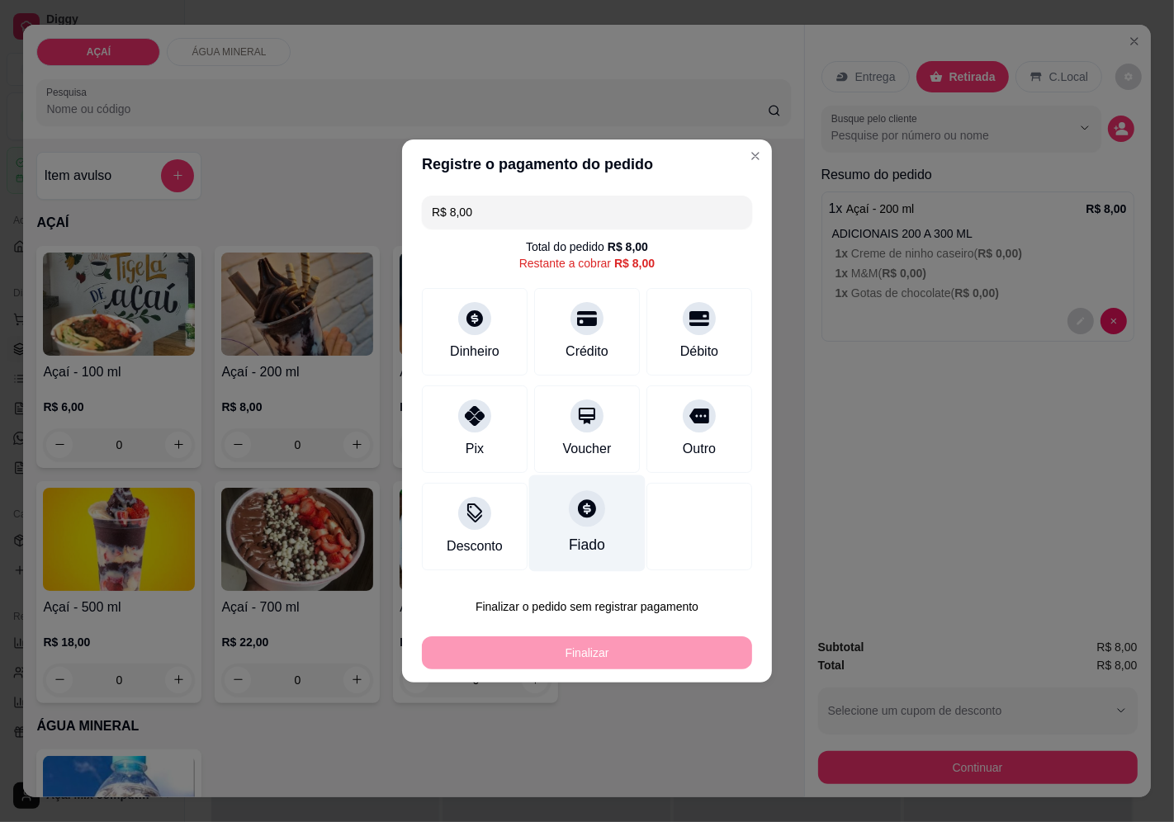
drag, startPoint x: 443, startPoint y: 409, endPoint x: 534, endPoint y: 538, distance: 158.7
click at [444, 409] on div "Pix" at bounding box center [475, 430] width 106 height 88
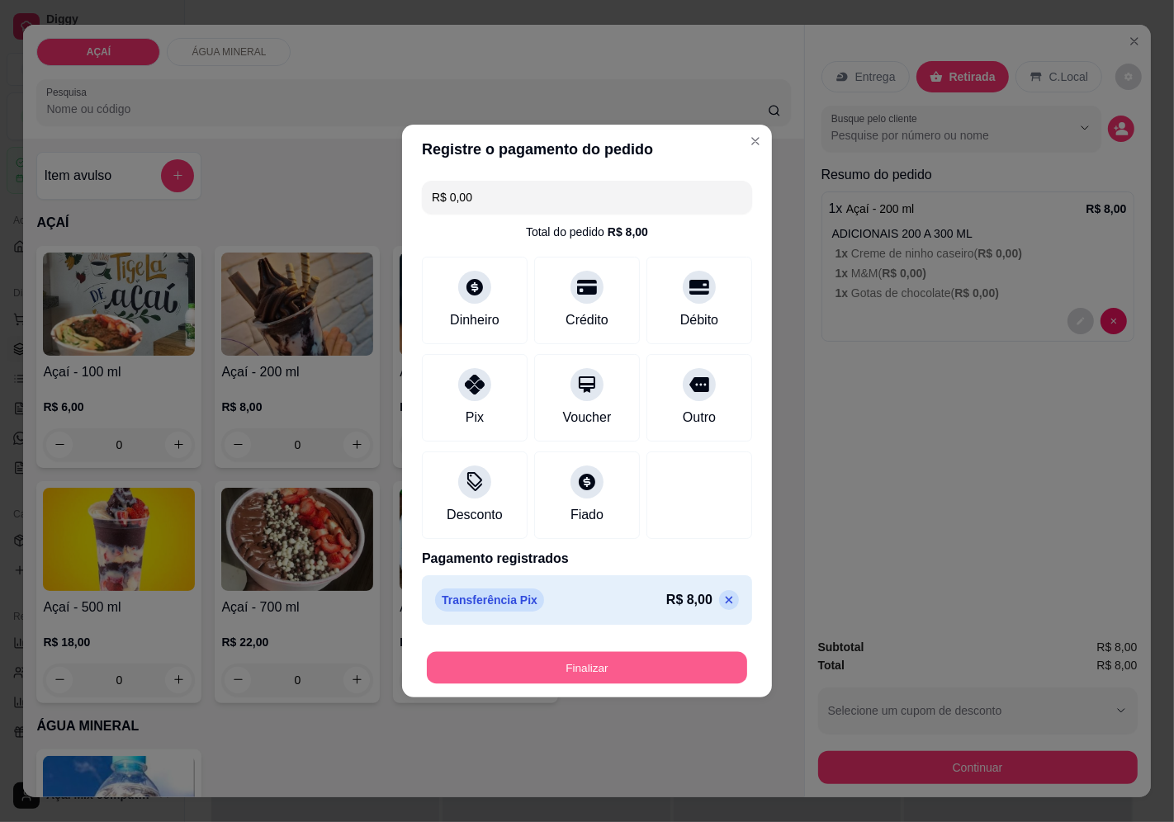
click at [576, 656] on button "Finalizar" at bounding box center [587, 668] width 320 height 32
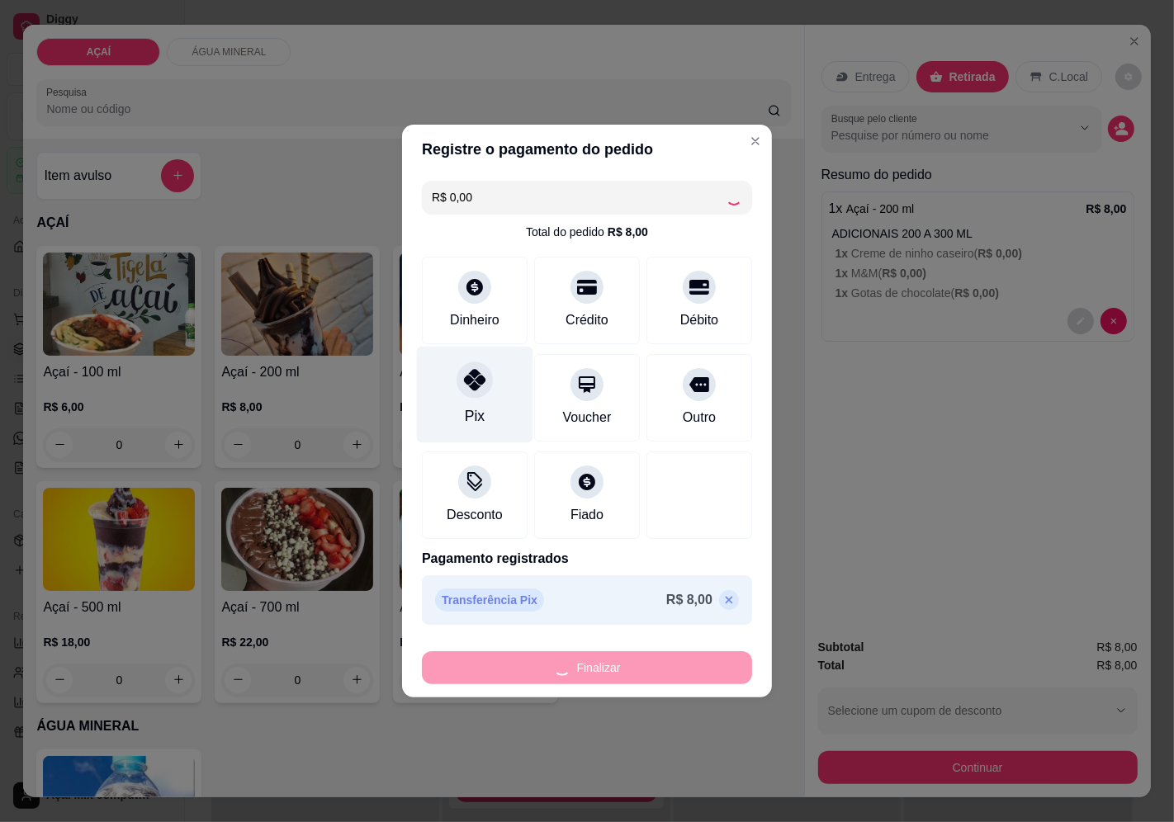
type input "-R$ 8,00"
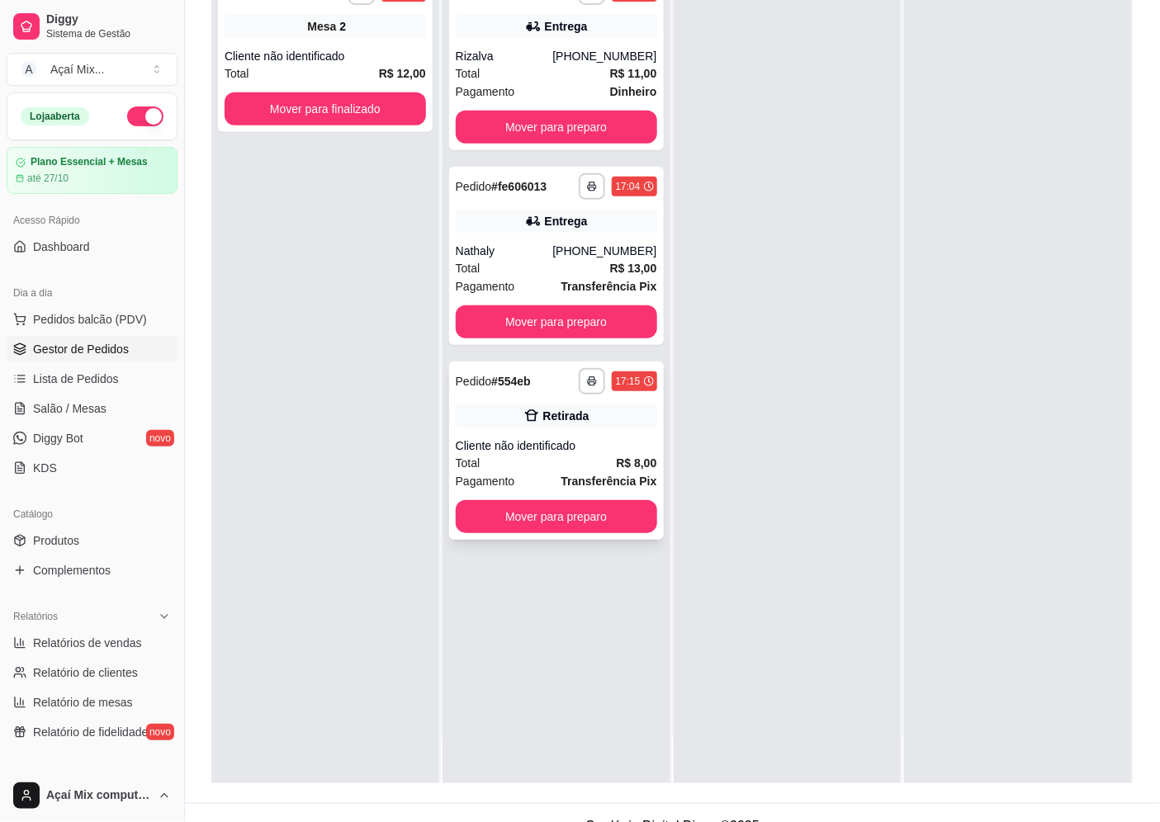
scroll to position [252, 0]
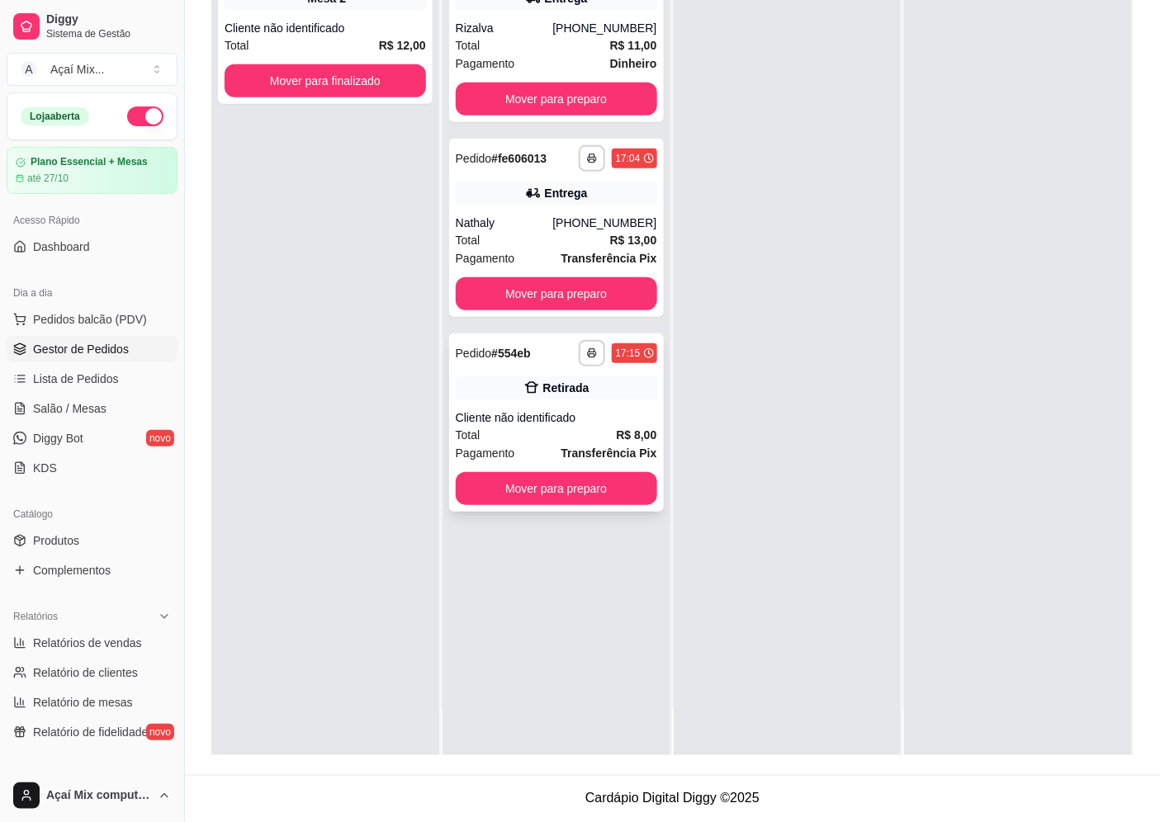
click at [555, 504] on div "**********" at bounding box center [556, 423] width 215 height 178
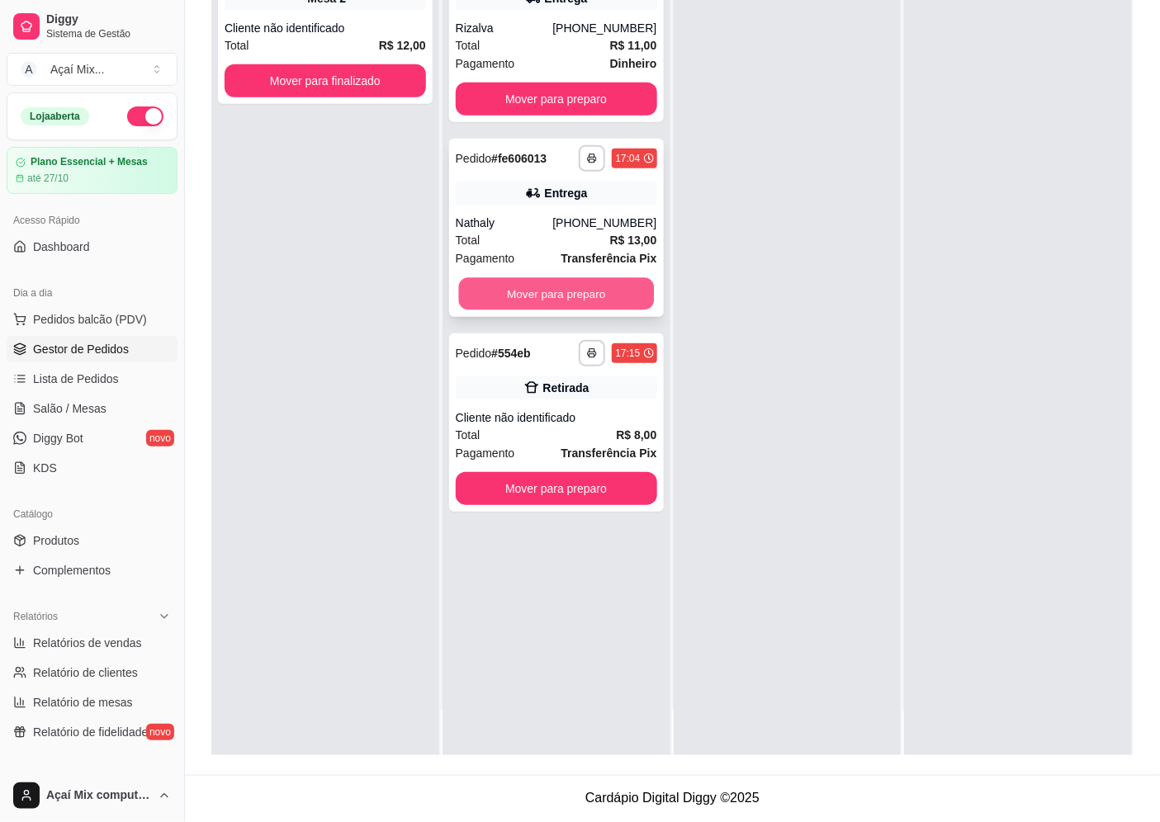
click at [613, 281] on button "Mover para preparo" at bounding box center [555, 294] width 195 height 32
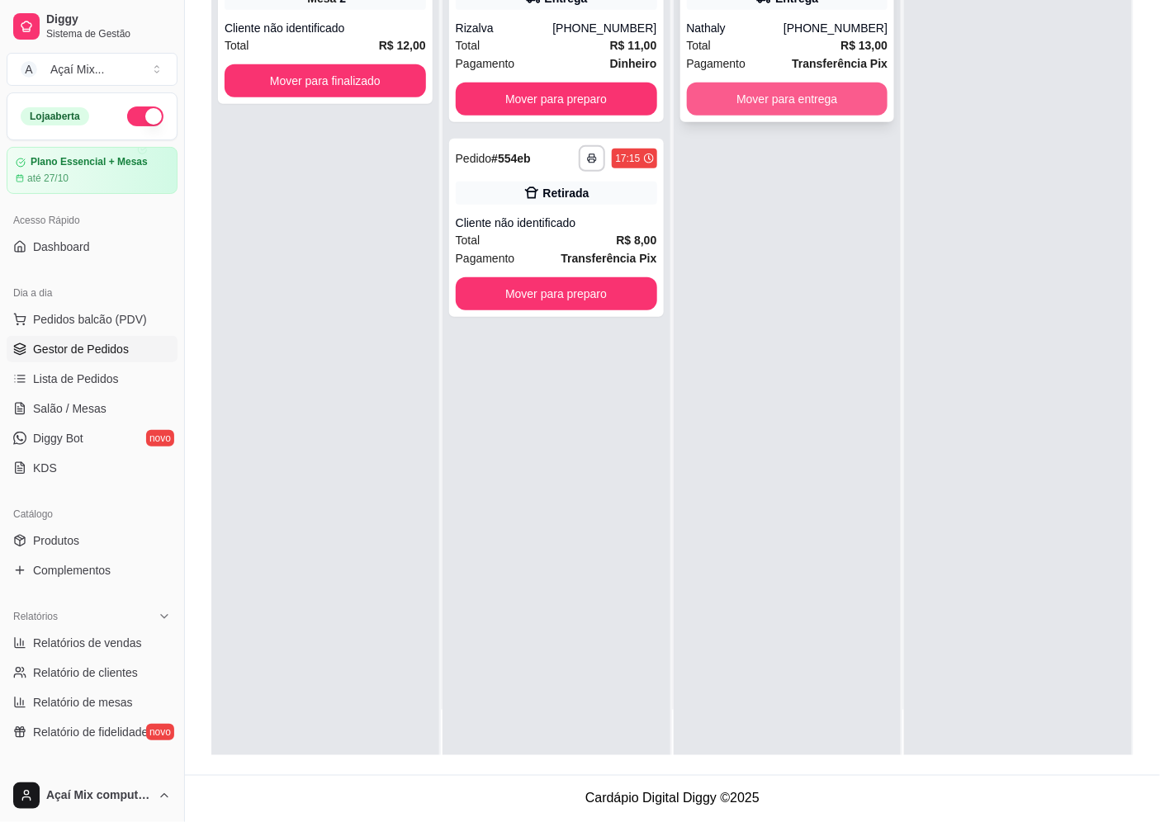
click at [698, 105] on button "Mover para entrega" at bounding box center [787, 99] width 201 height 33
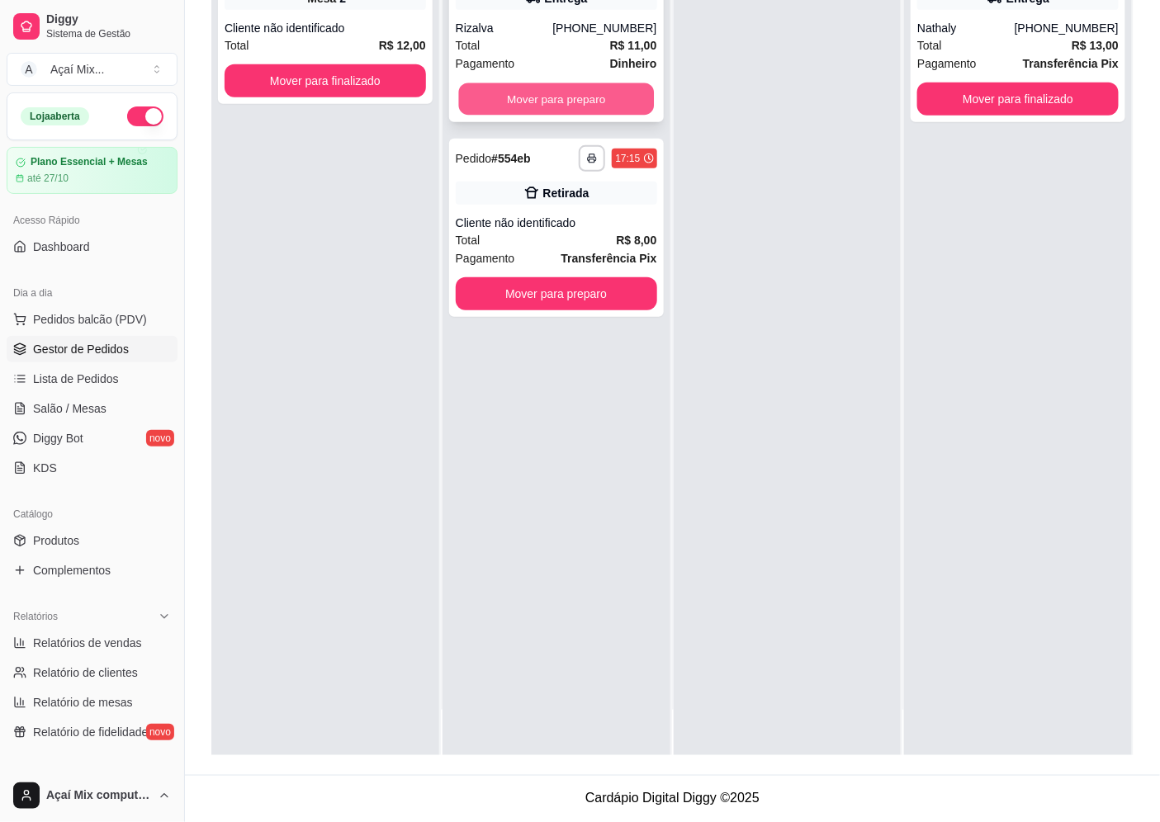
click at [628, 83] on button "Mover para preparo" at bounding box center [555, 99] width 195 height 32
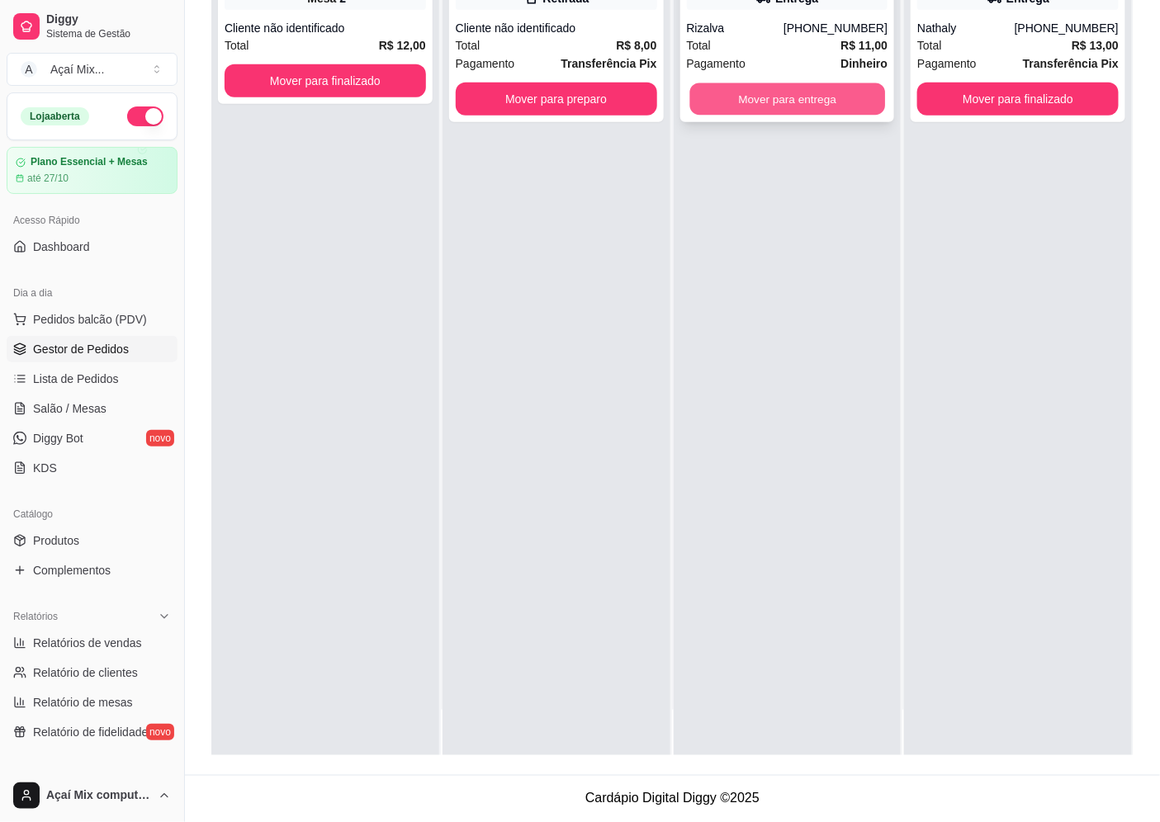
click at [794, 85] on button "Mover para entrega" at bounding box center [786, 99] width 195 height 32
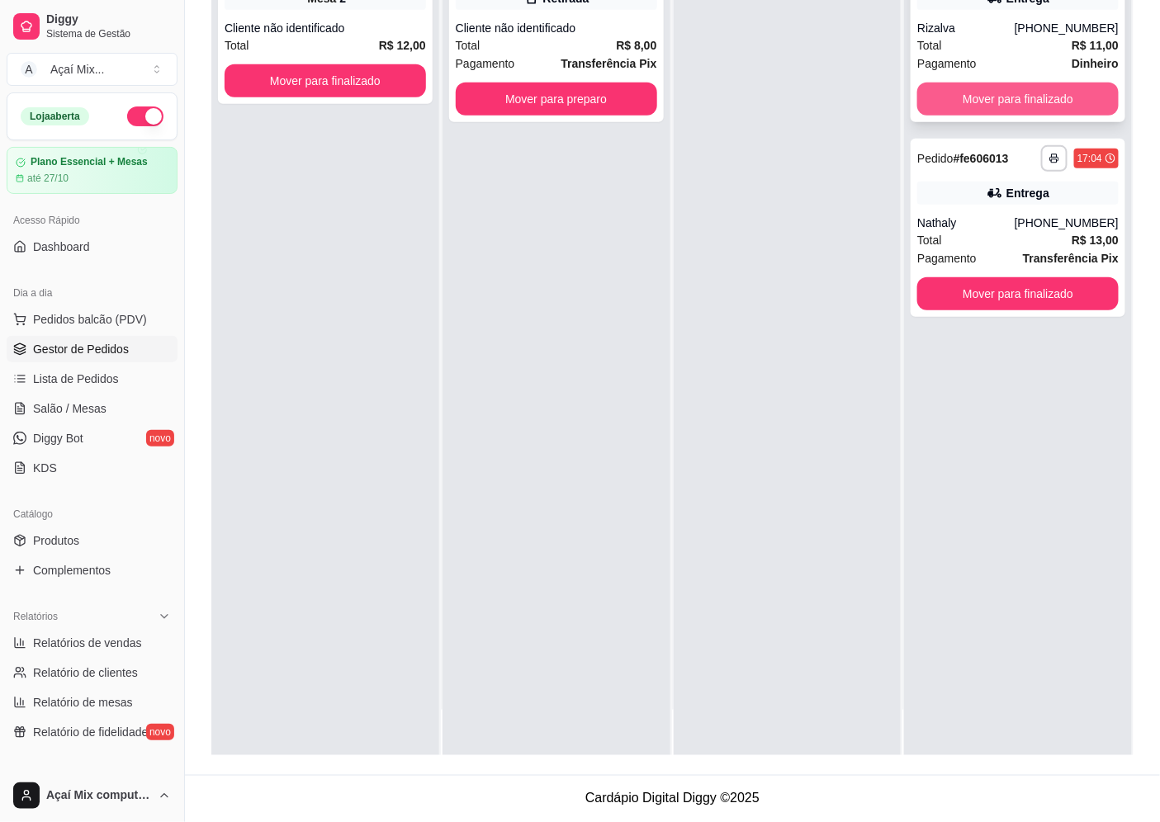
click at [935, 97] on button "Mover para finalizado" at bounding box center [1017, 99] width 201 height 33
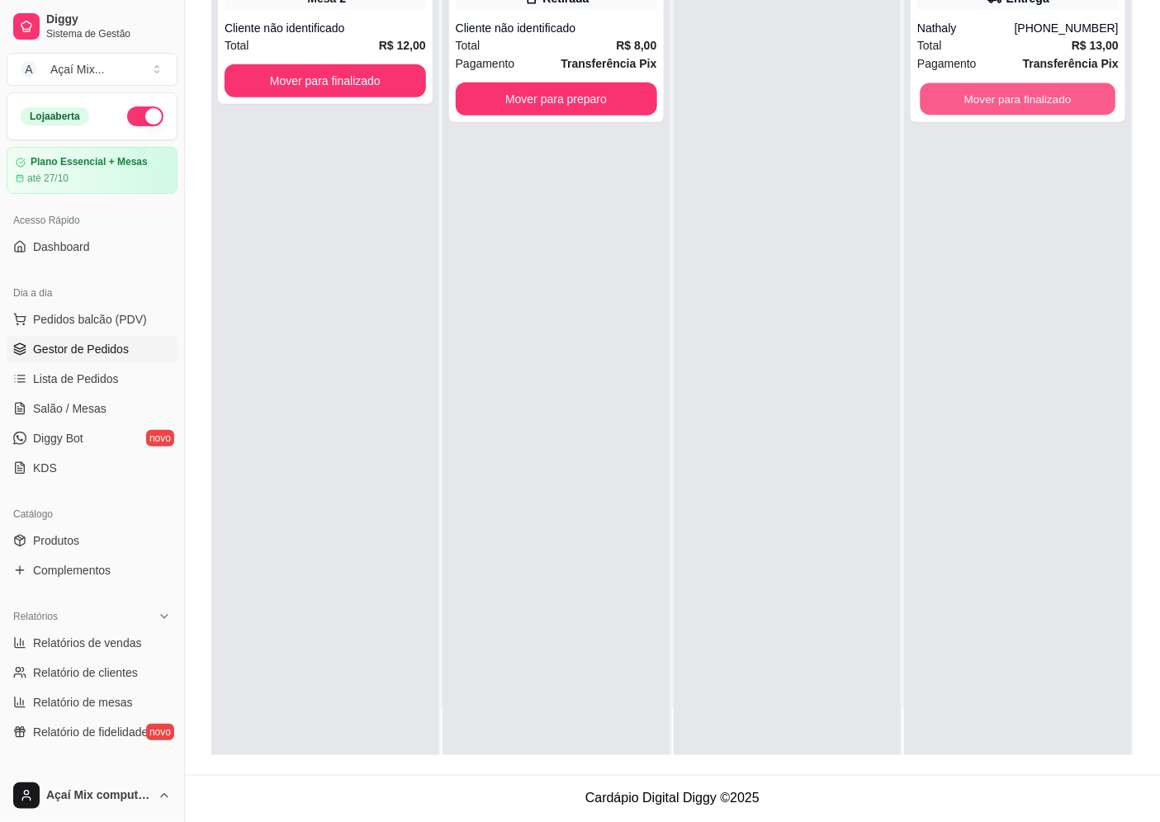
click at [935, 97] on button "Mover para finalizado" at bounding box center [1018, 99] width 195 height 32
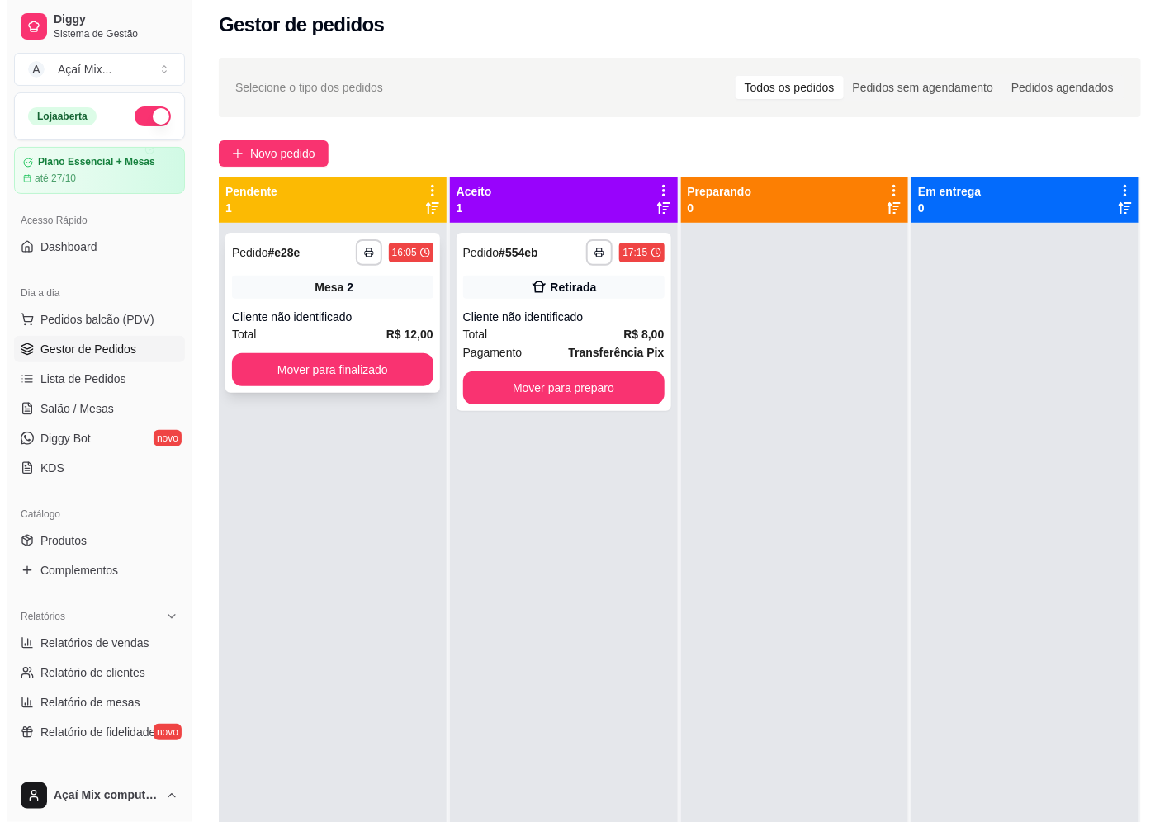
scroll to position [0, 0]
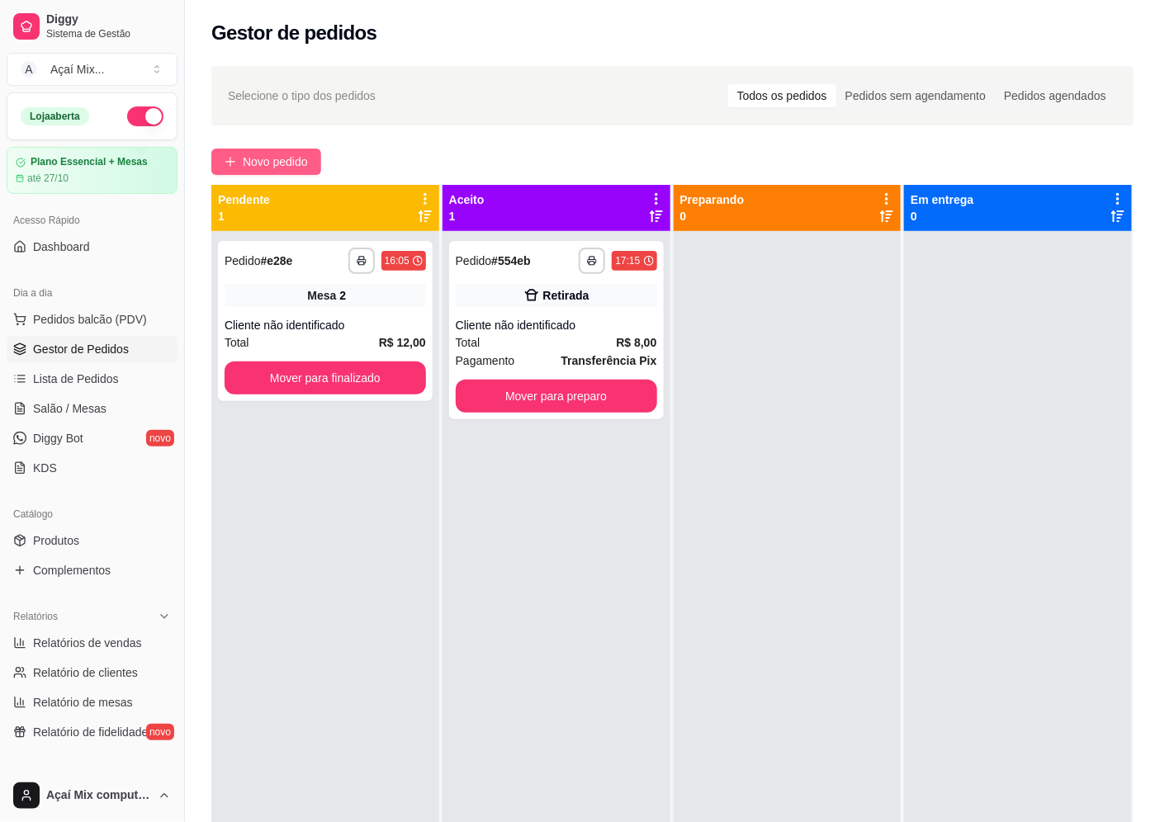
click at [266, 155] on span "Novo pedido" at bounding box center [275, 162] width 65 height 18
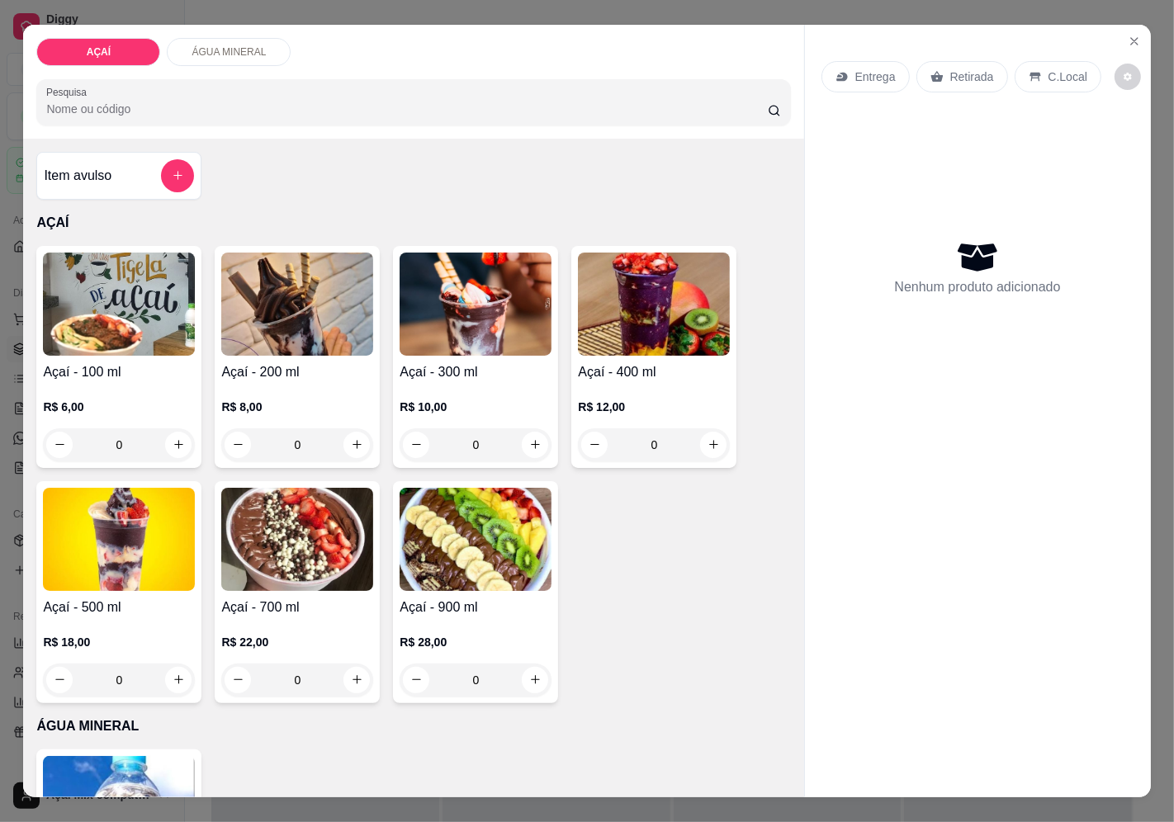
click at [516, 369] on h4 "Açaí - 300 ml" at bounding box center [476, 372] width 152 height 20
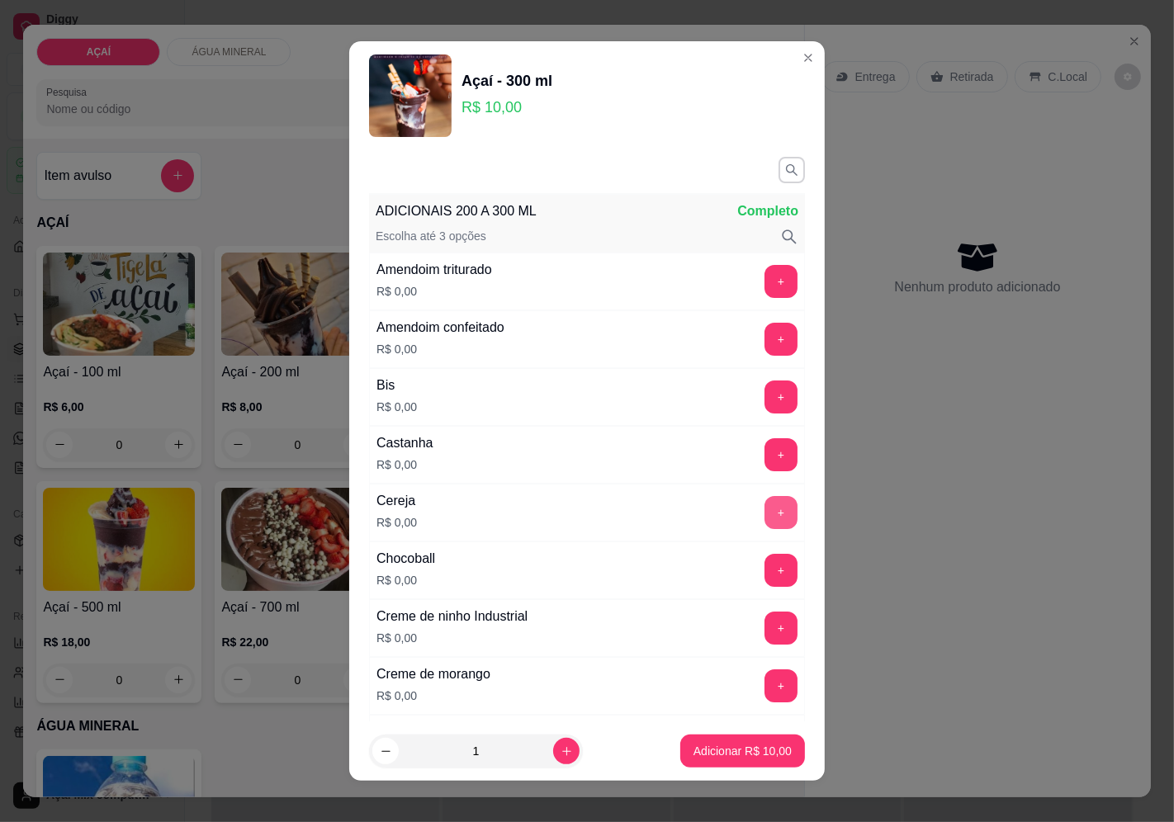
click at [764, 528] on button "+" at bounding box center [780, 512] width 33 height 33
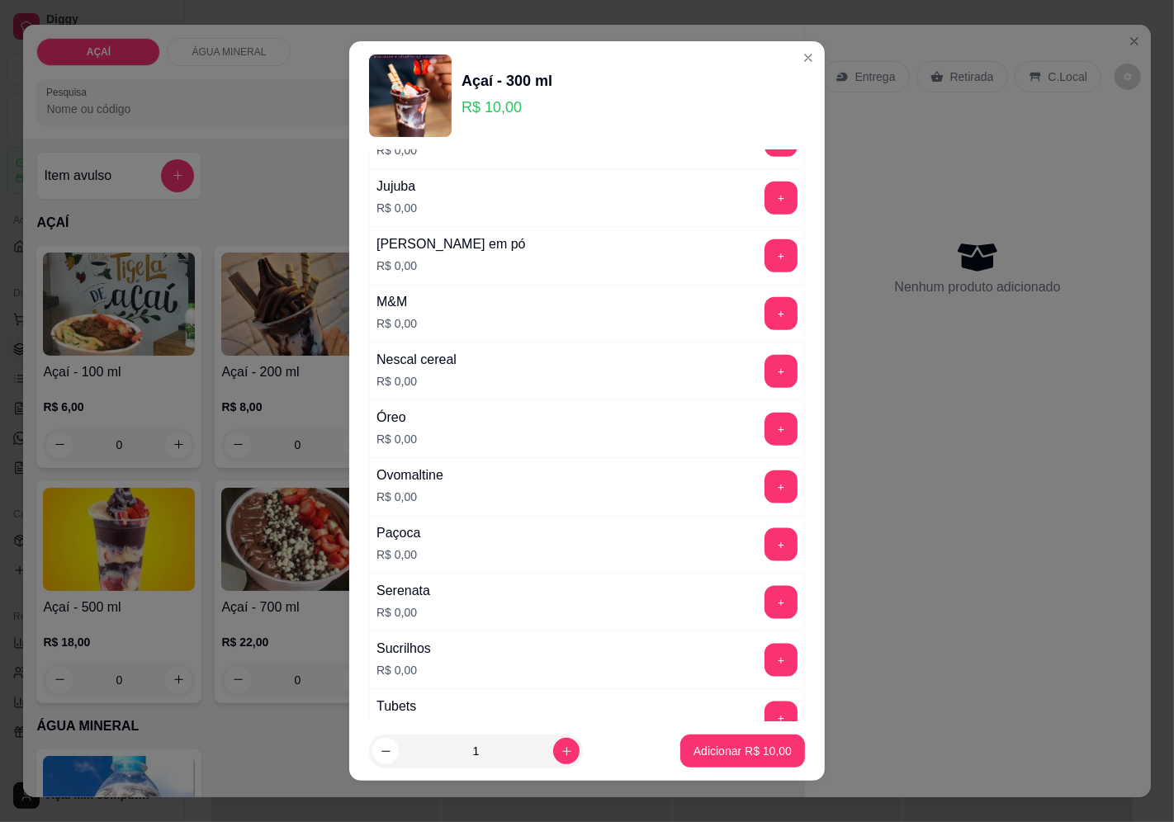
scroll to position [1651, 0]
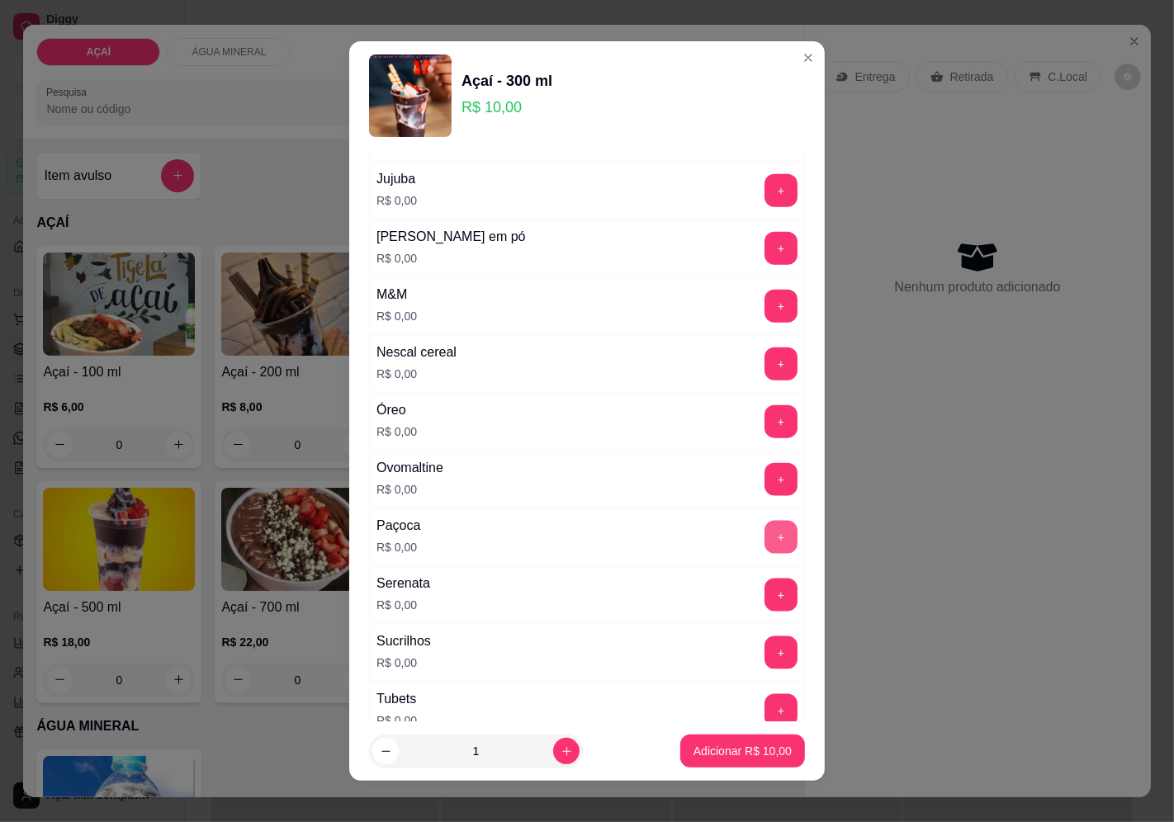
click at [764, 545] on button "+" at bounding box center [780, 537] width 33 height 33
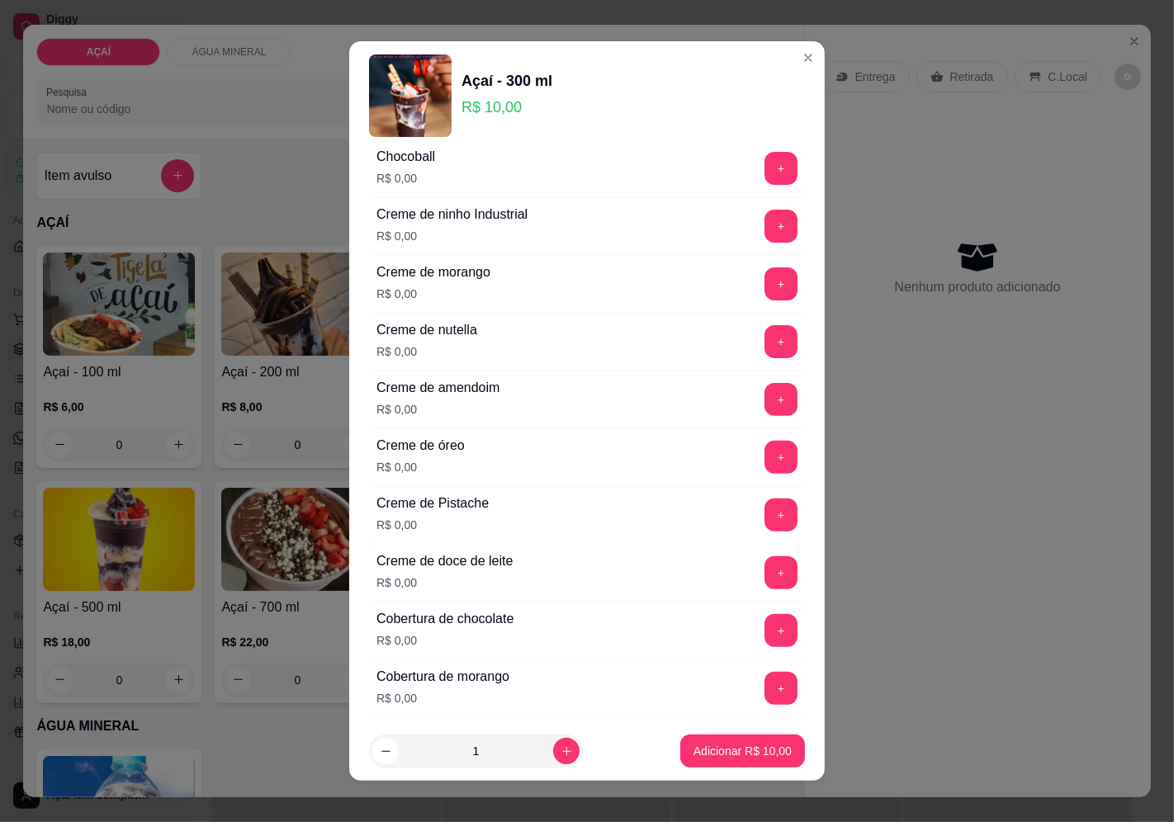
scroll to position [363, 0]
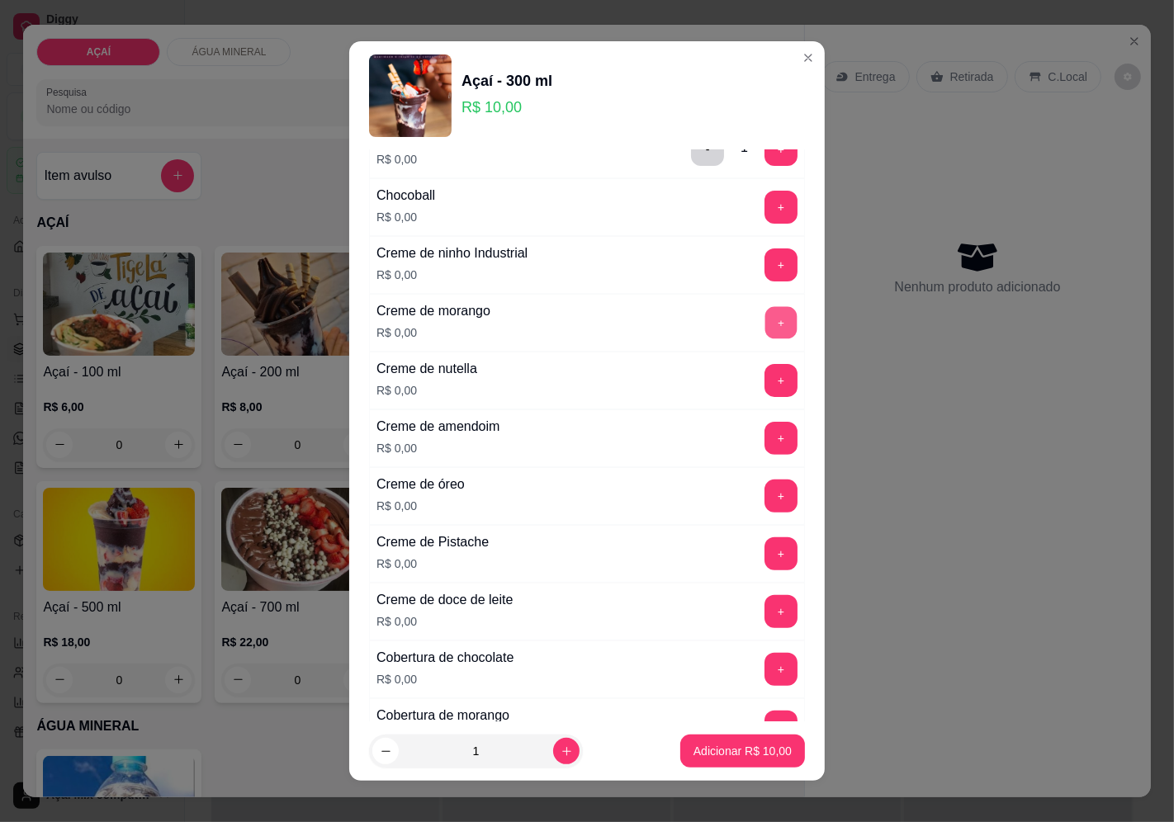
click at [765, 325] on button "+" at bounding box center [781, 322] width 32 height 32
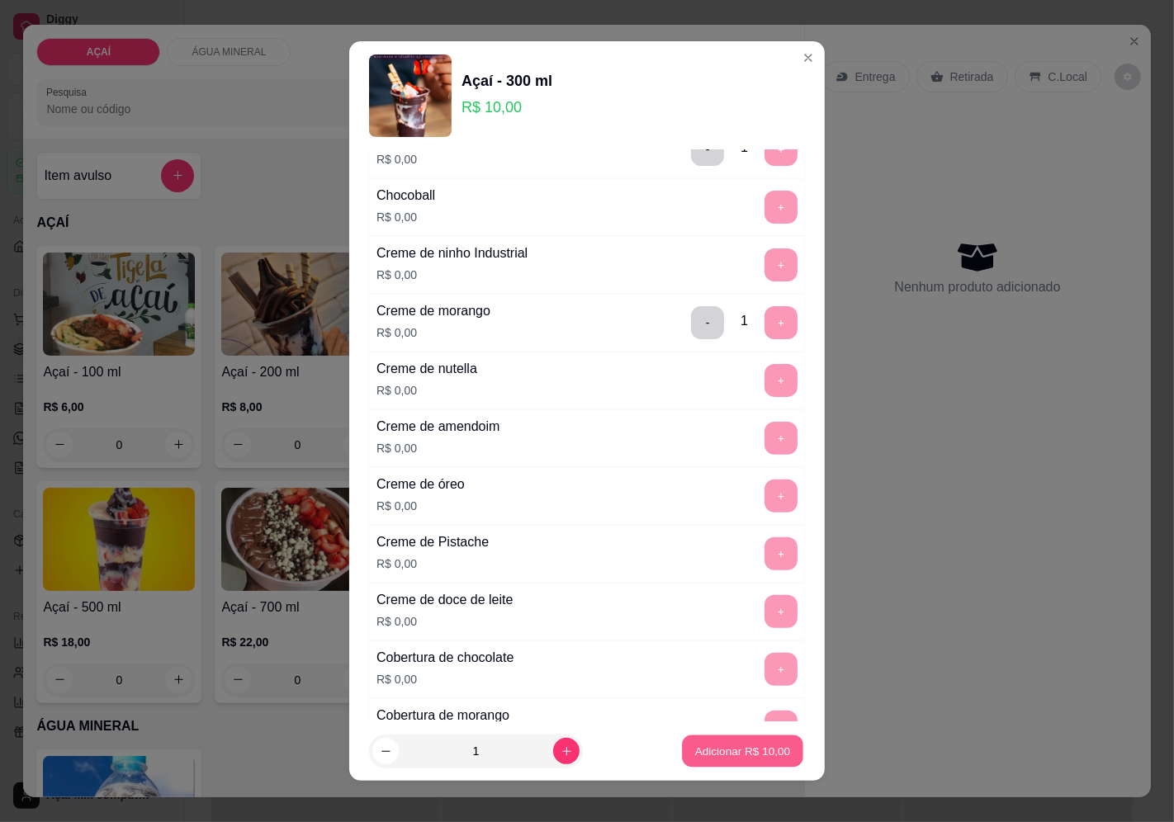
click at [695, 746] on p "Adicionar R$ 10,00" at bounding box center [743, 752] width 96 height 16
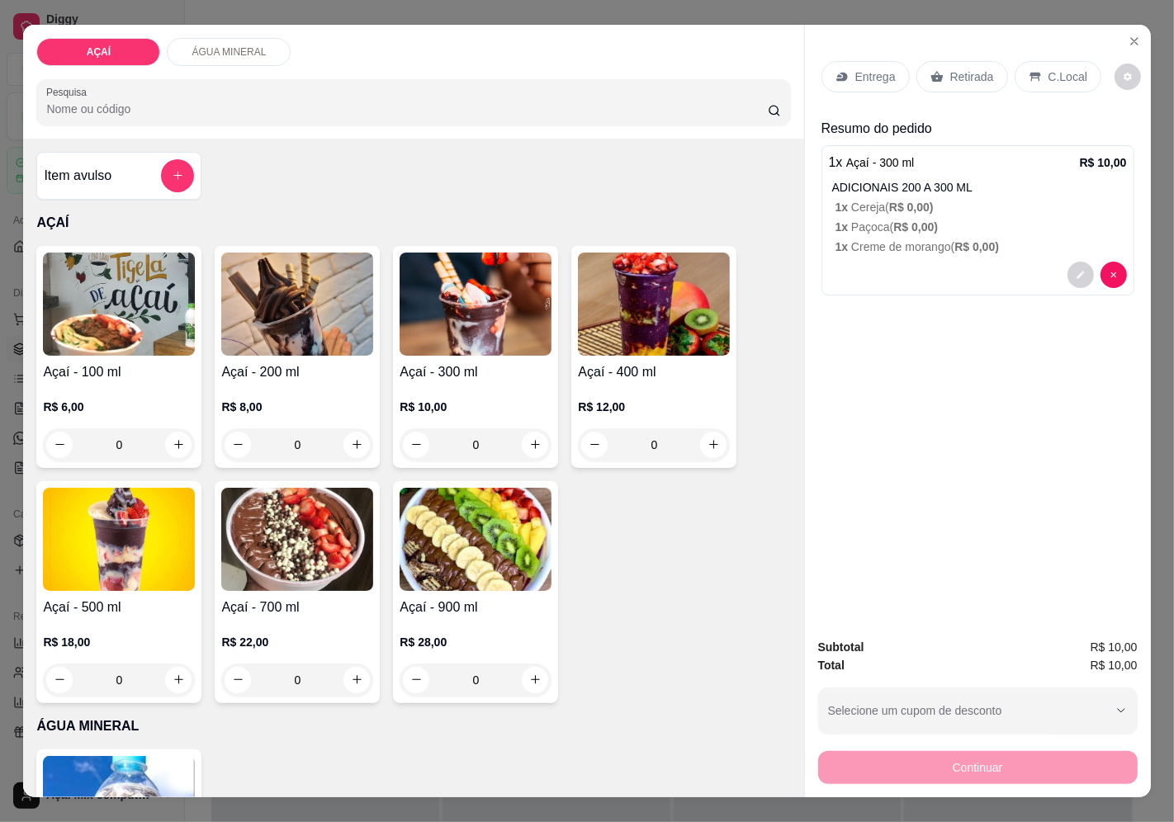
click at [859, 85] on div "Entrega" at bounding box center [865, 76] width 88 height 31
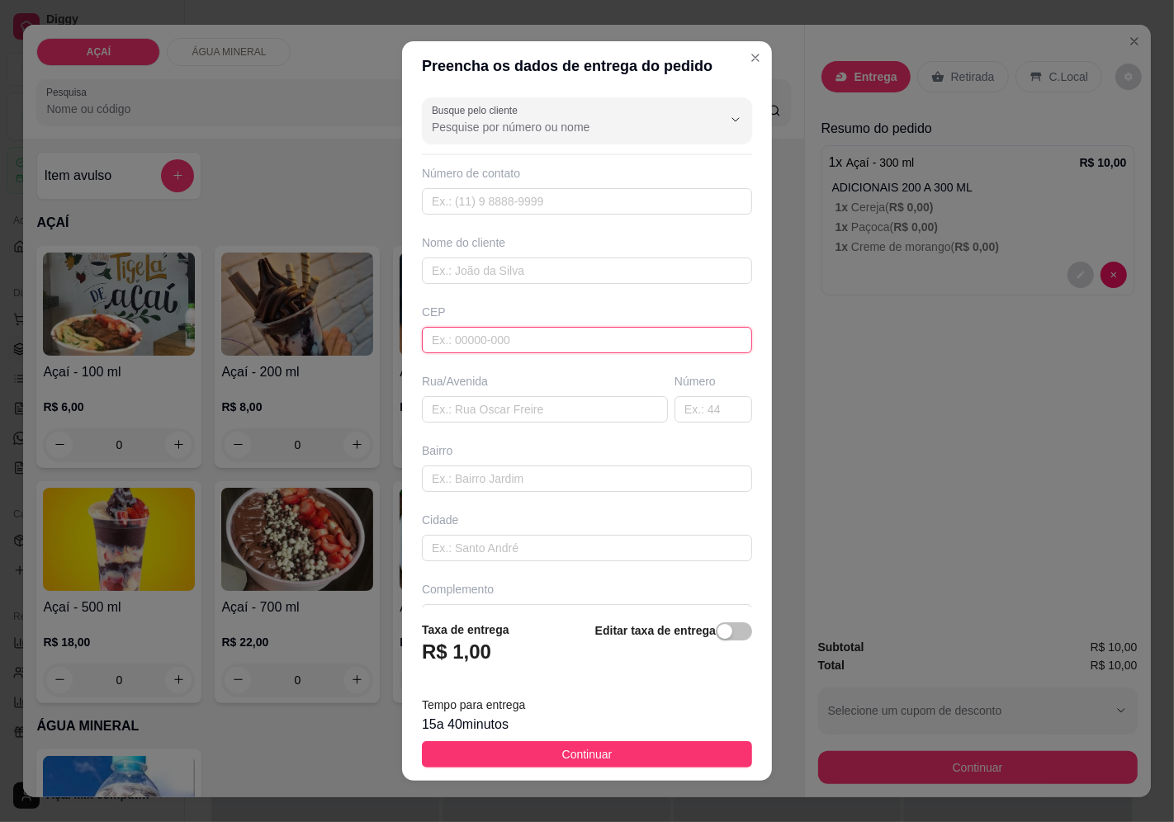
click at [561, 349] on input "text" at bounding box center [587, 340] width 330 height 26
type input "57520000"
type input "Maravilha"
type input "575200000"
type input "[PERSON_NAME]"
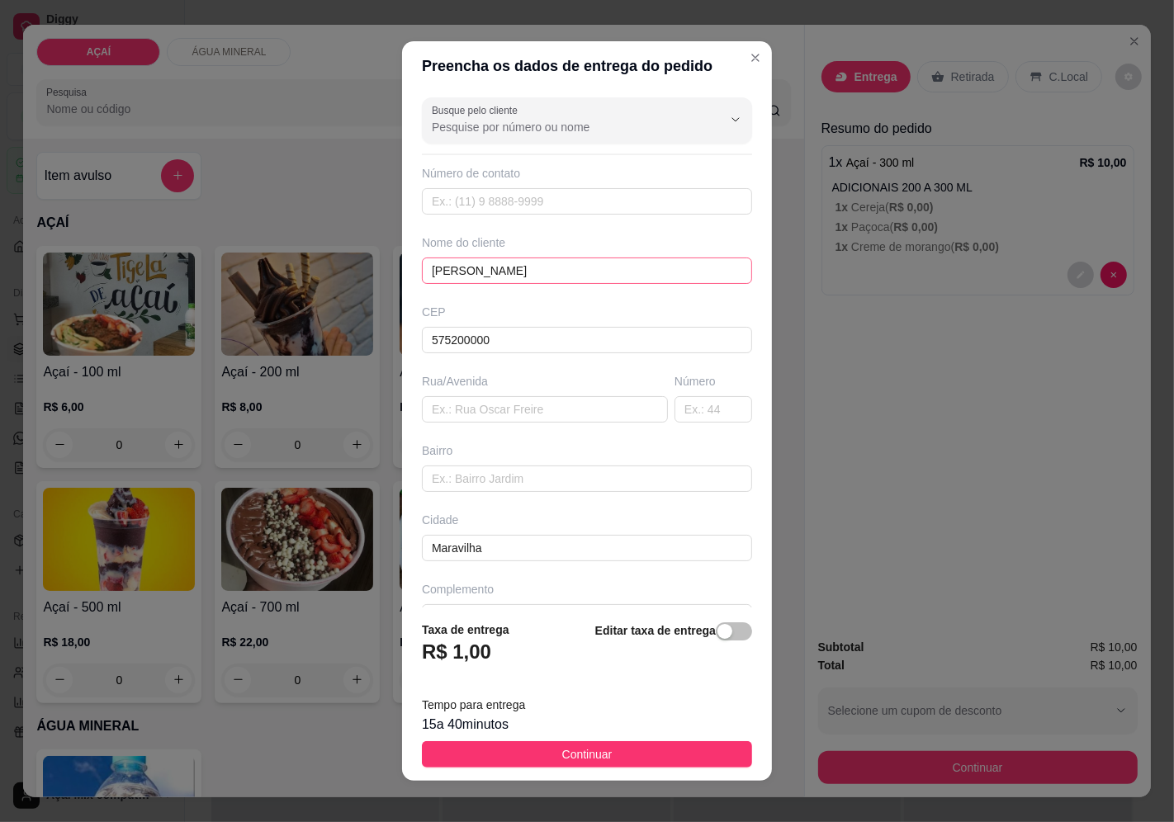
type input "[PERSON_NAME]"
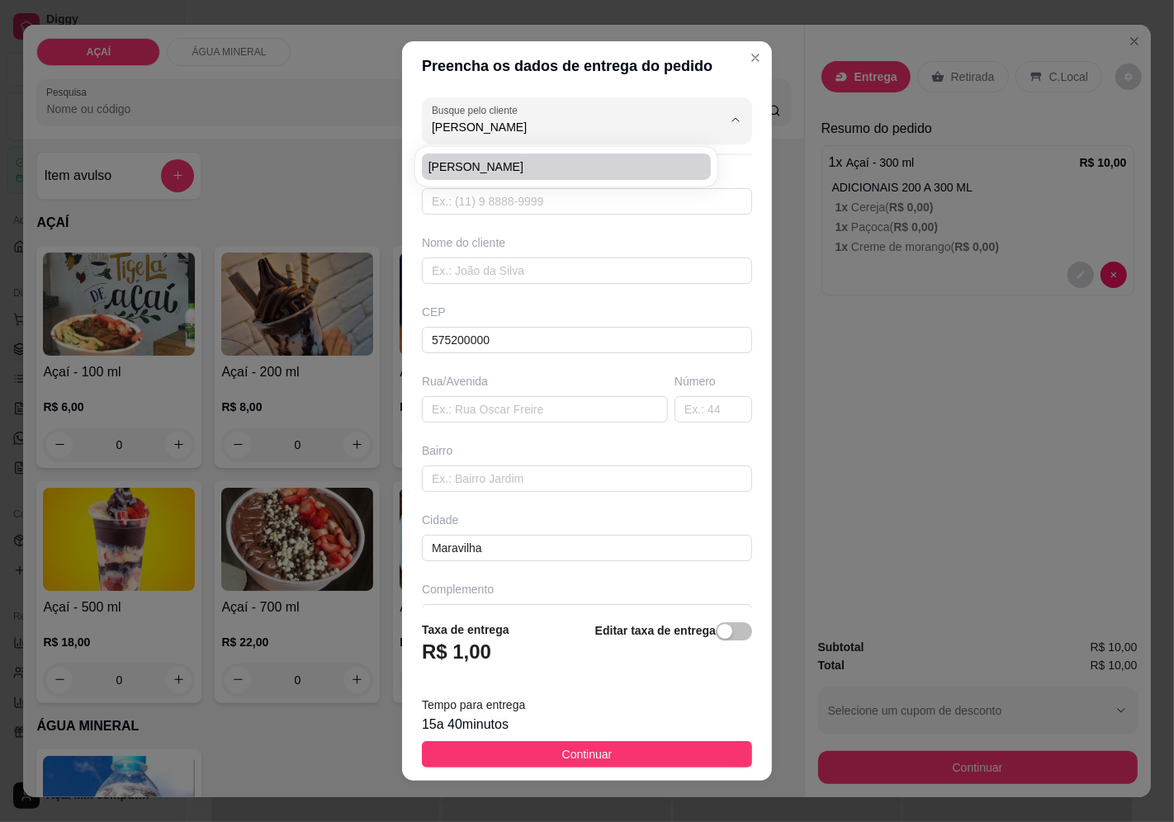
click at [565, 165] on span "[PERSON_NAME]" at bounding box center [558, 167] width 260 height 17
type input "[PERSON_NAME]"
type input "82981234776"
type input "[PERSON_NAME]"
type input "RUA [PERSON_NAME]"
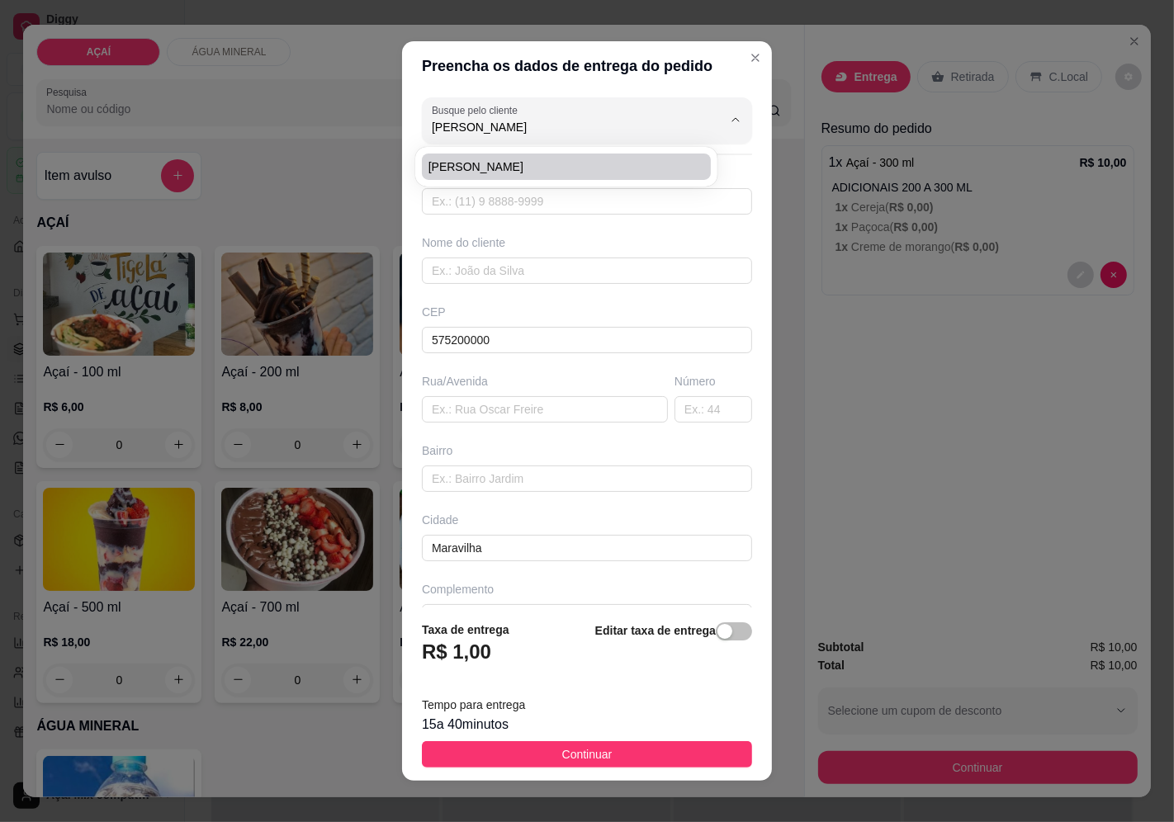
type input "150"
type input "AO LADO DA ACADEMIA DE NAIRAN"
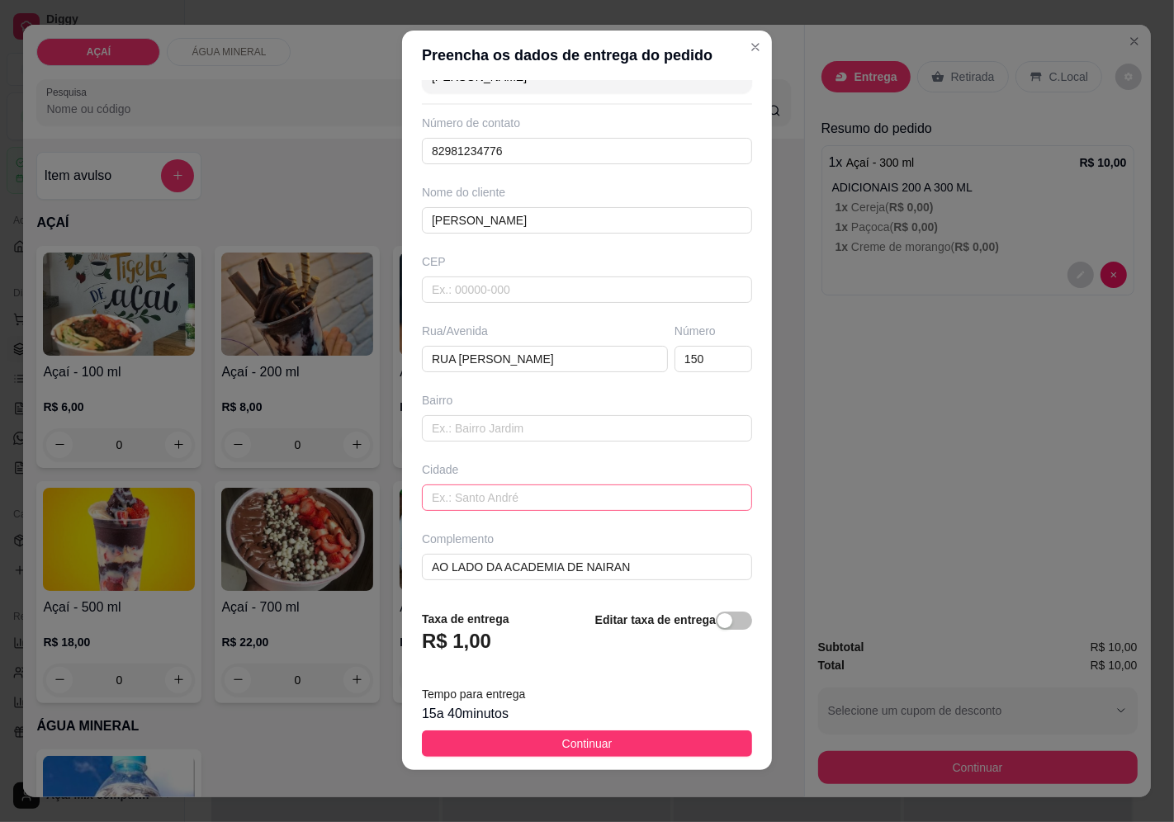
scroll to position [12, 0]
type input "[PERSON_NAME]"
click at [670, 732] on button "Continuar" at bounding box center [587, 743] width 330 height 26
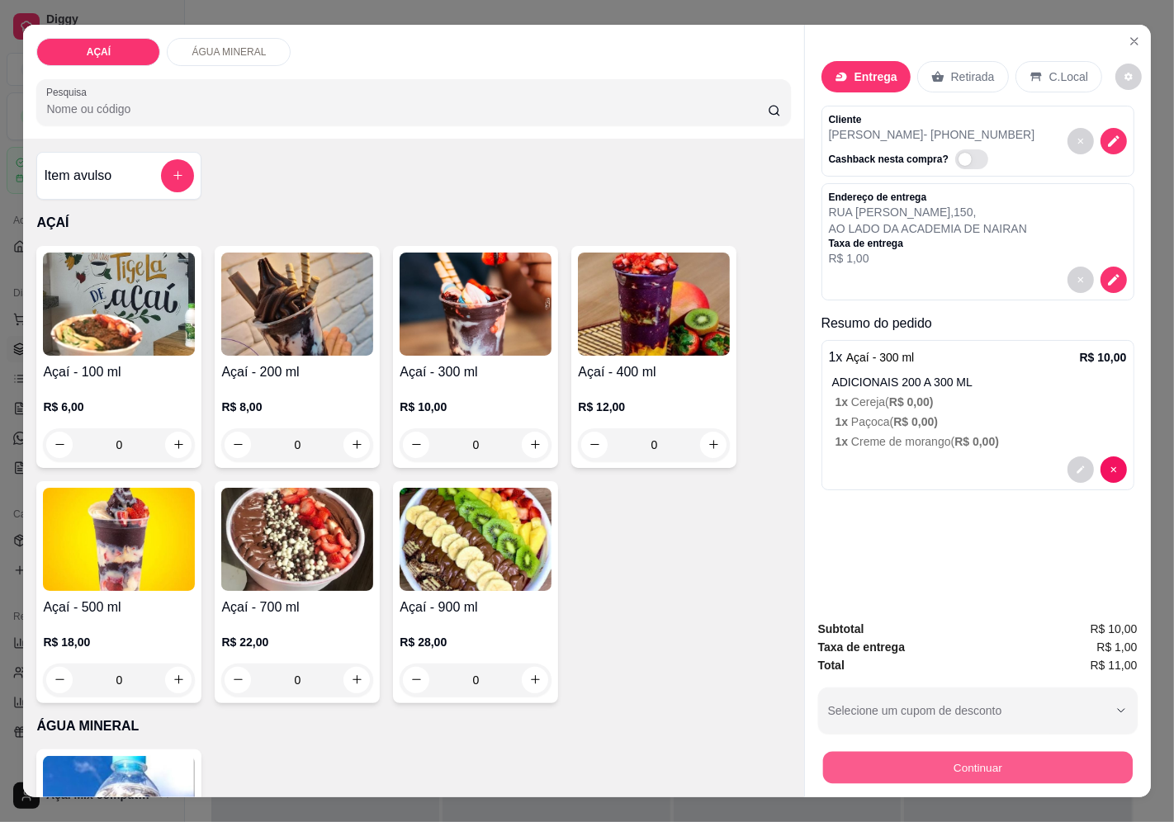
click at [952, 765] on button "Continuar" at bounding box center [977, 768] width 310 height 32
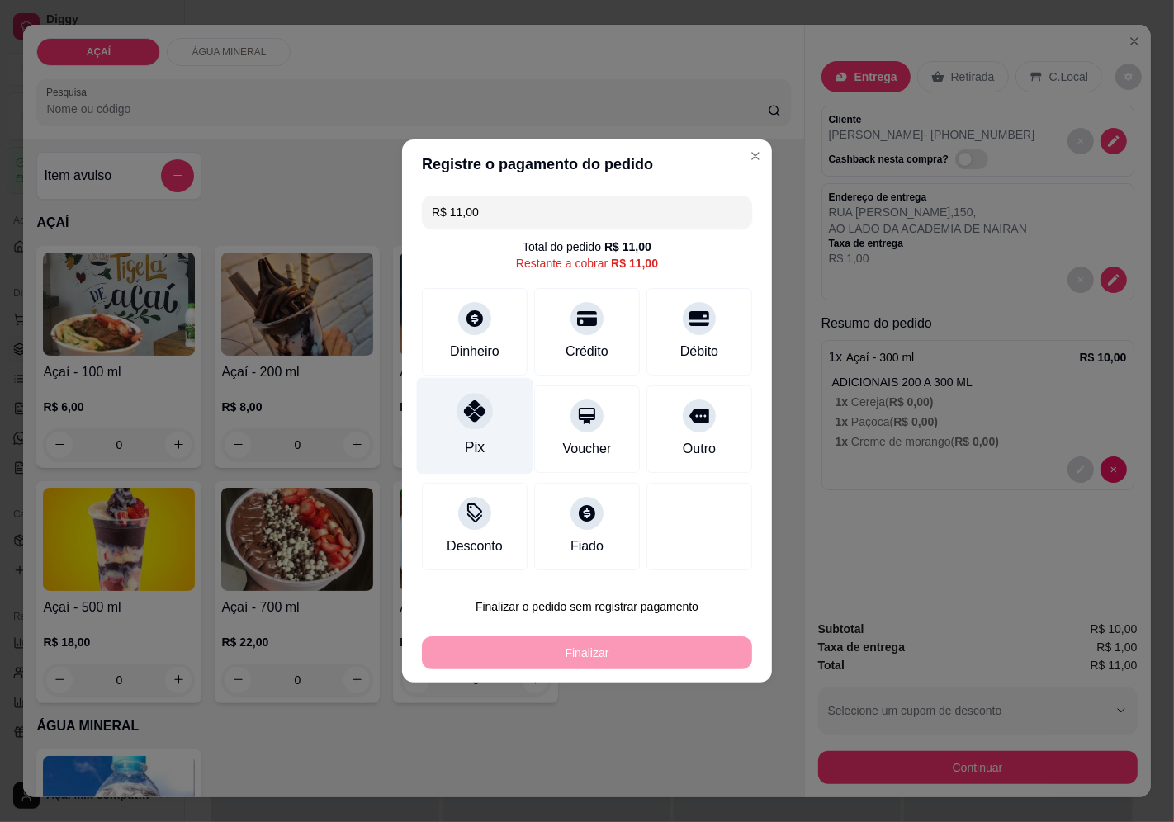
click at [471, 414] on icon at bounding box center [474, 410] width 21 height 21
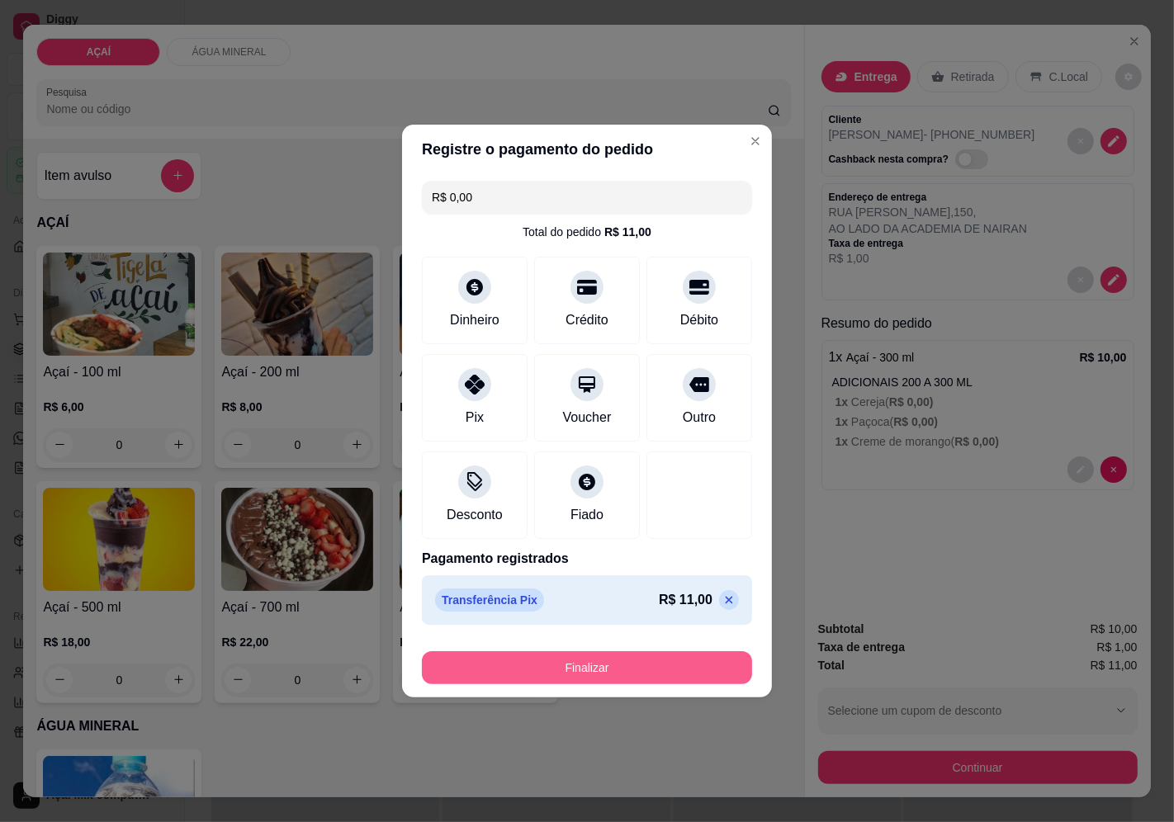
click at [566, 672] on button "Finalizar" at bounding box center [587, 667] width 330 height 33
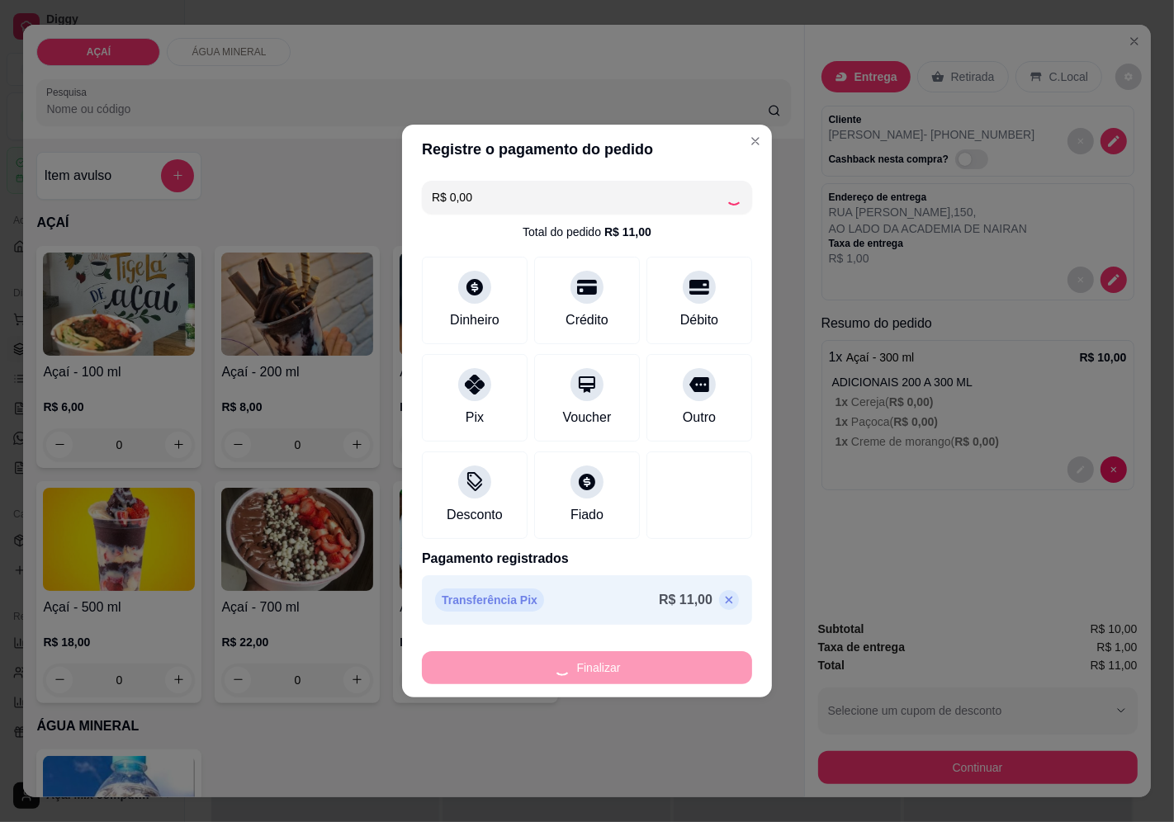
type input "-R$ 11,00"
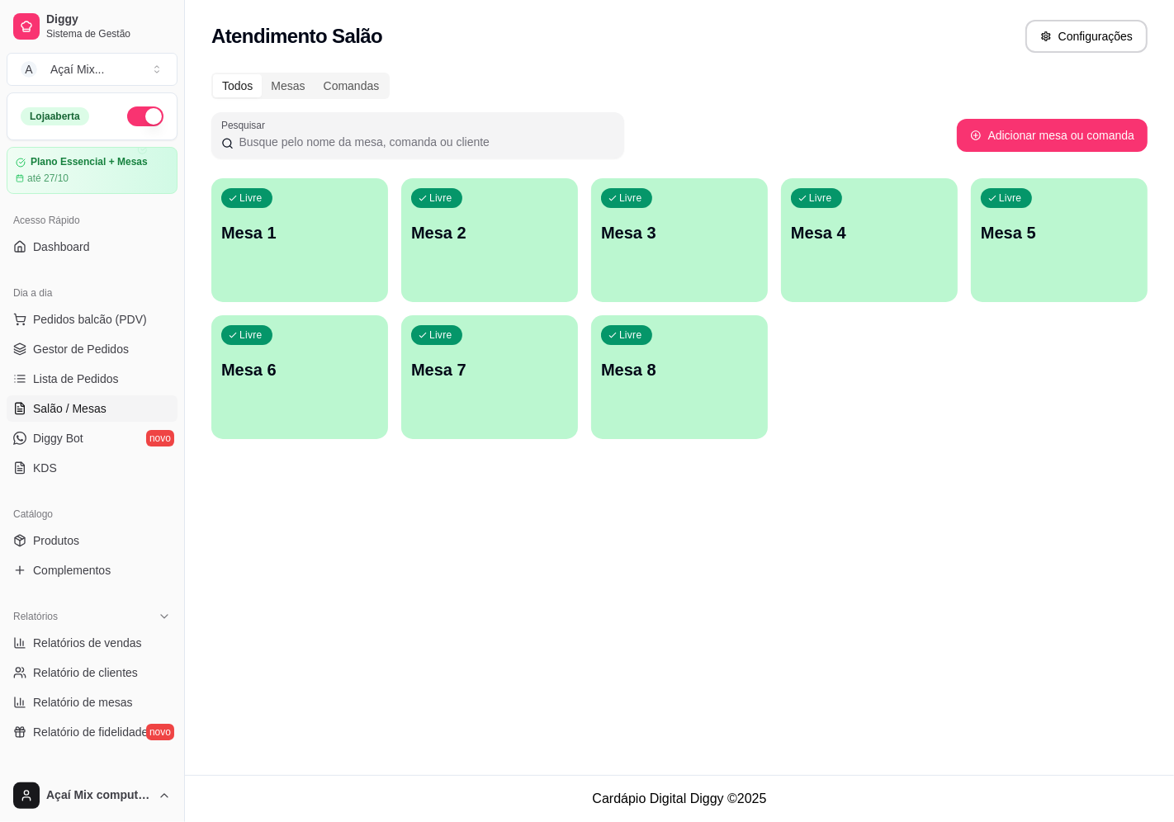
click at [258, 203] on p "Livre" at bounding box center [250, 198] width 23 height 13
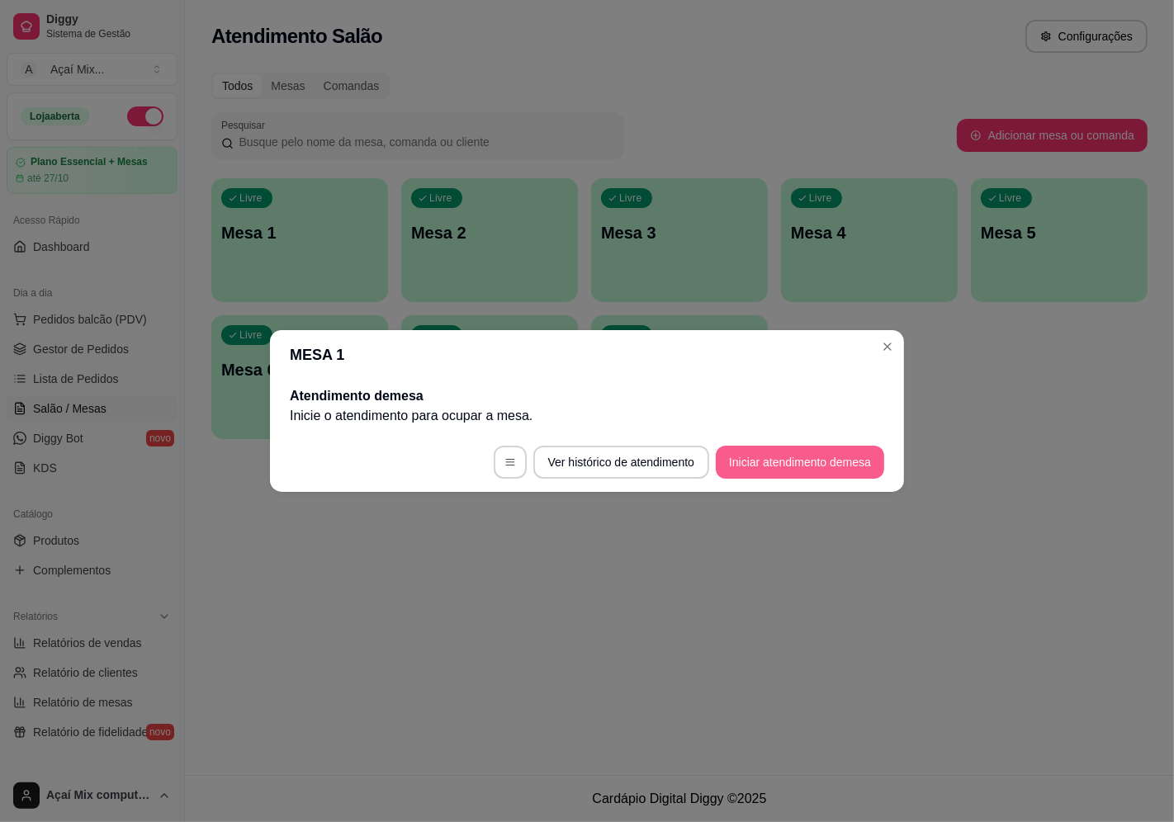
click at [741, 468] on button "Iniciar atendimento de mesa" at bounding box center [800, 462] width 168 height 33
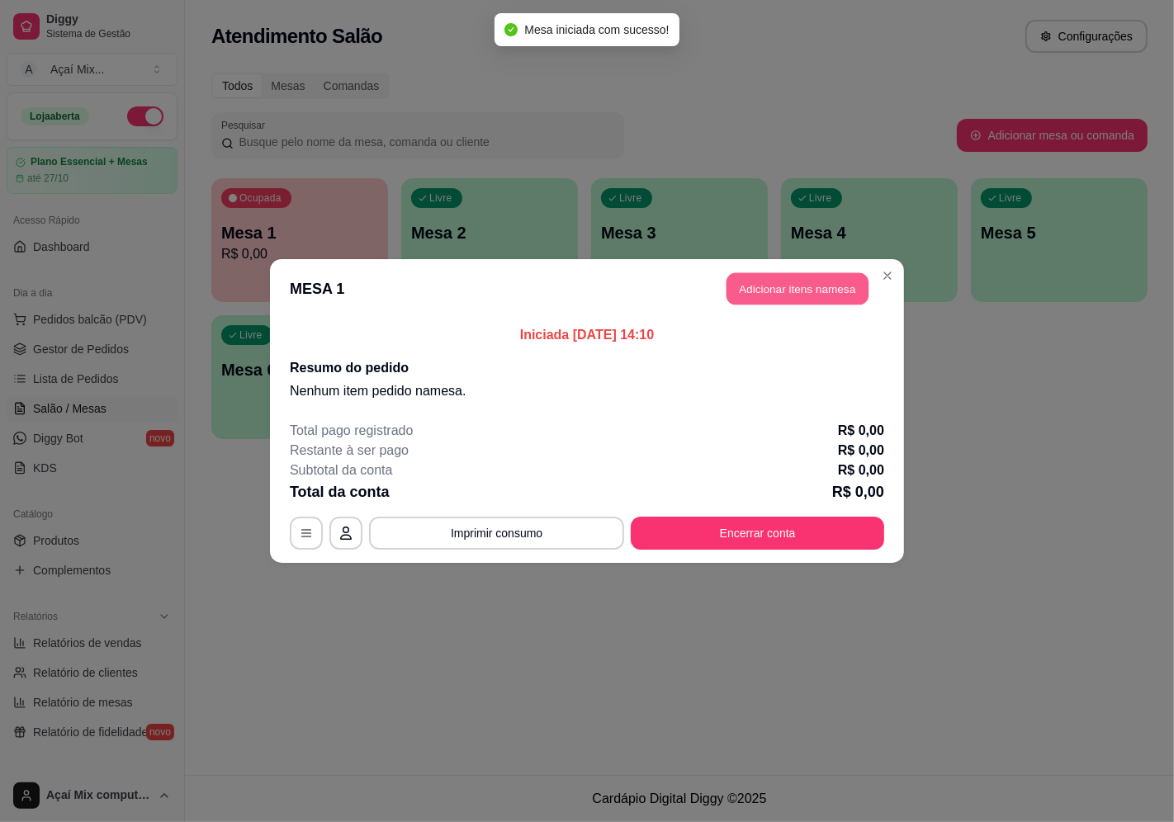
click at [731, 281] on button "Adicionar itens na mesa" at bounding box center [798, 289] width 142 height 32
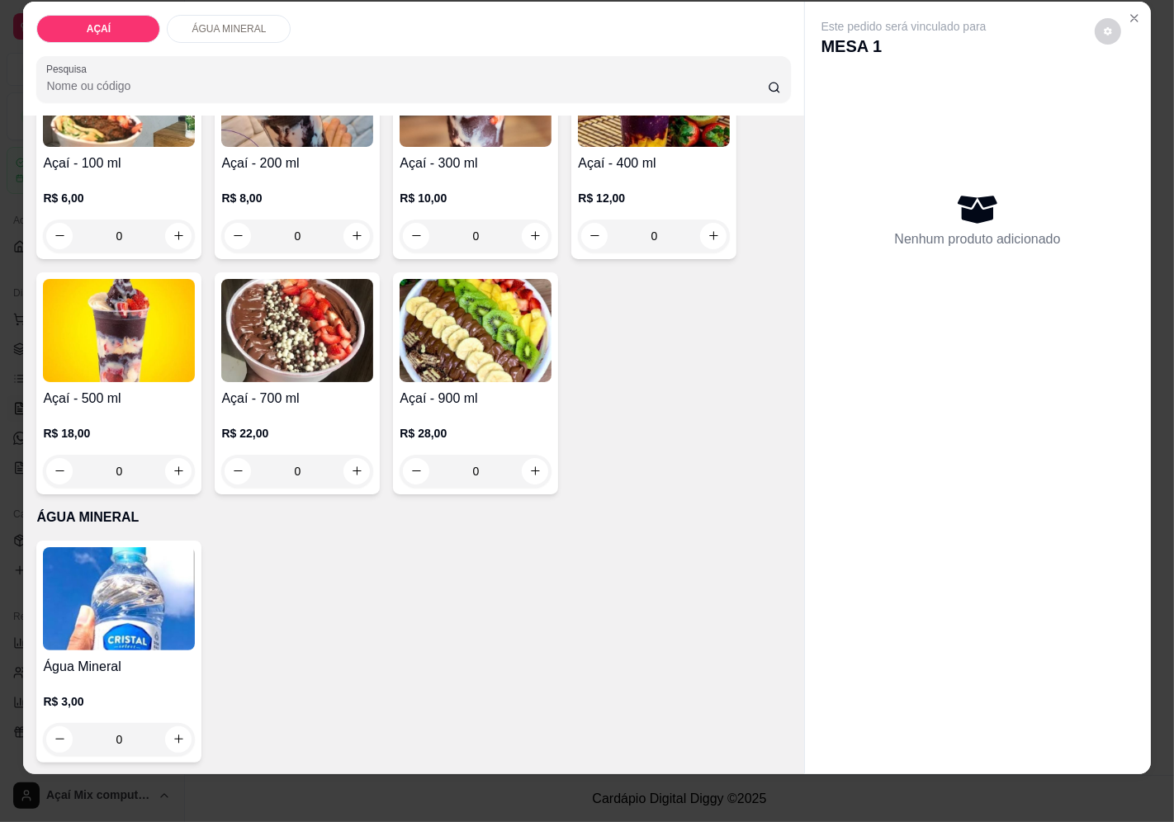
scroll to position [35, 0]
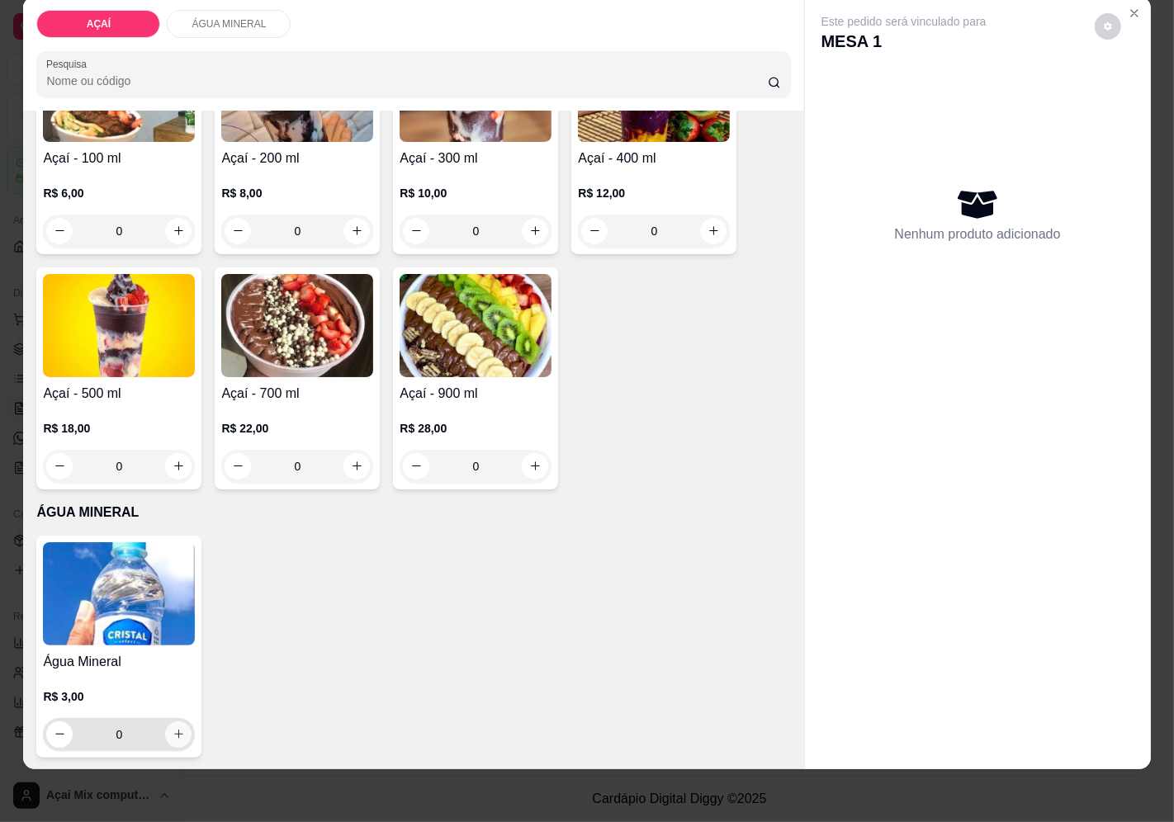
click at [169, 722] on button "increase-product-quantity" at bounding box center [178, 735] width 26 height 26
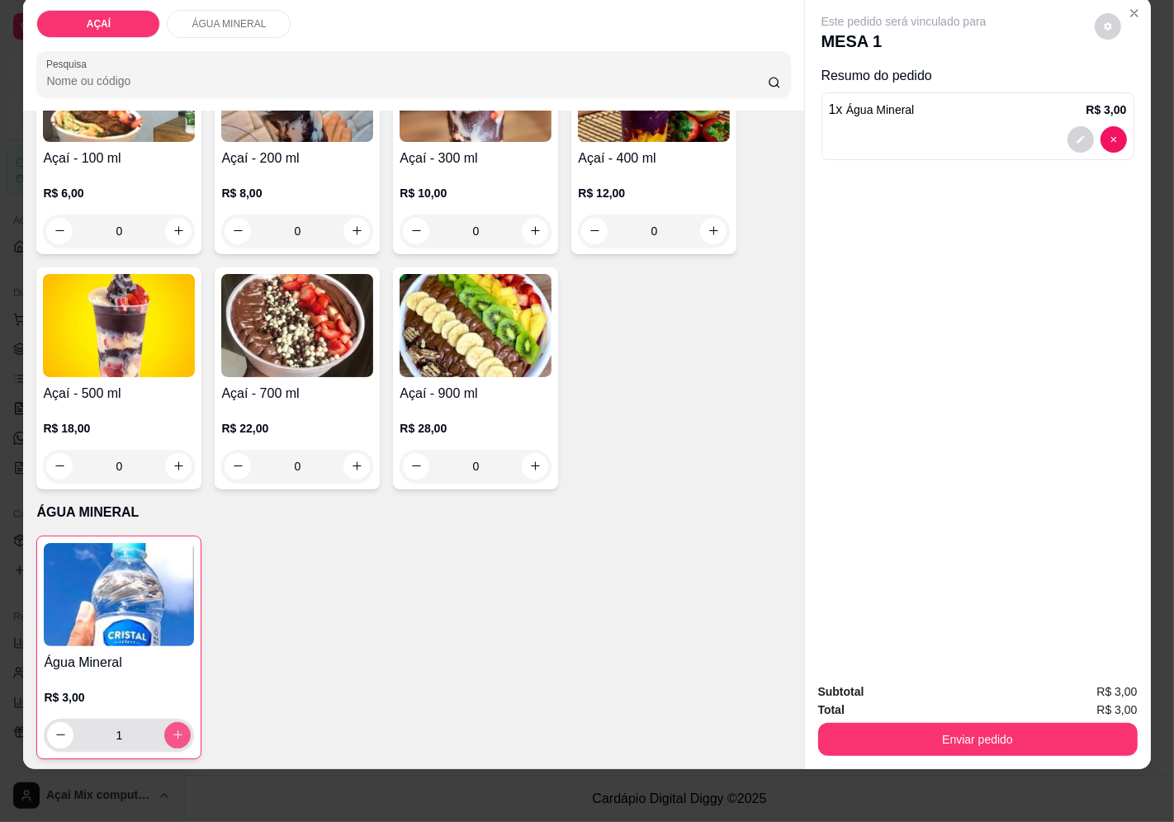
click at [173, 729] on icon "increase-product-quantity" at bounding box center [178, 735] width 12 height 12
type input "2"
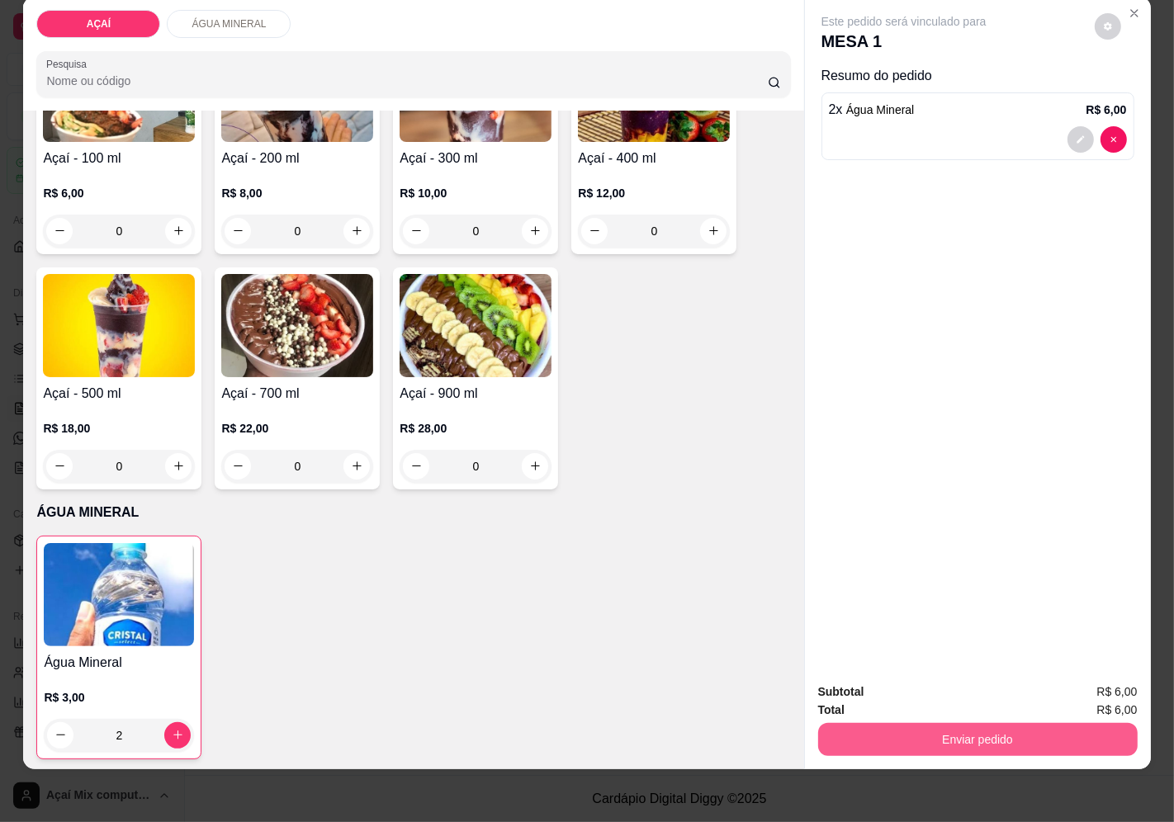
click at [856, 728] on button "Enviar pedido" at bounding box center [978, 739] width 320 height 33
click at [968, 677] on button "Registrar cliente" at bounding box center [983, 685] width 109 height 31
click at [930, 723] on button "Enviar pedido" at bounding box center [978, 739] width 320 height 33
click at [1106, 688] on button "Enviar pedido" at bounding box center [1094, 685] width 93 height 31
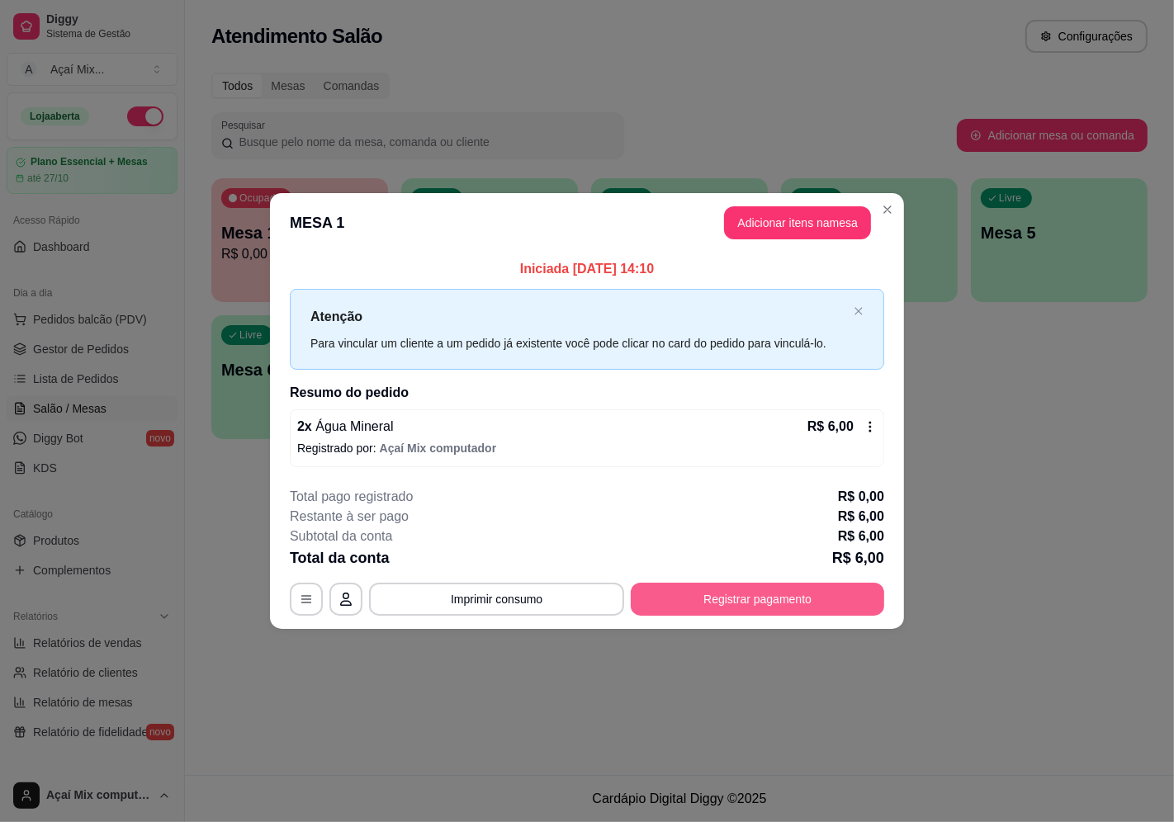
click at [702, 583] on button "Registrar pagamento" at bounding box center [757, 599] width 253 height 33
click at [700, 596] on button "Registrar pagamento" at bounding box center [757, 599] width 253 height 33
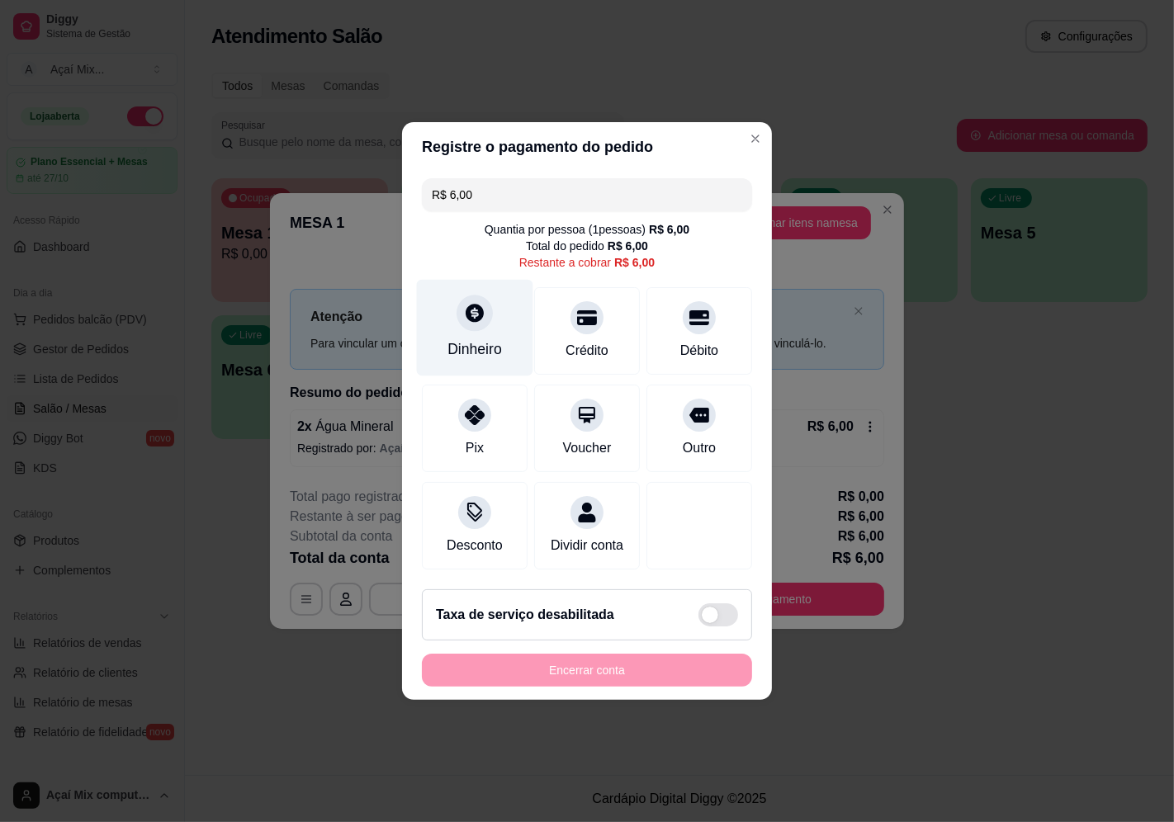
click at [489, 299] on div at bounding box center [475, 313] width 36 height 36
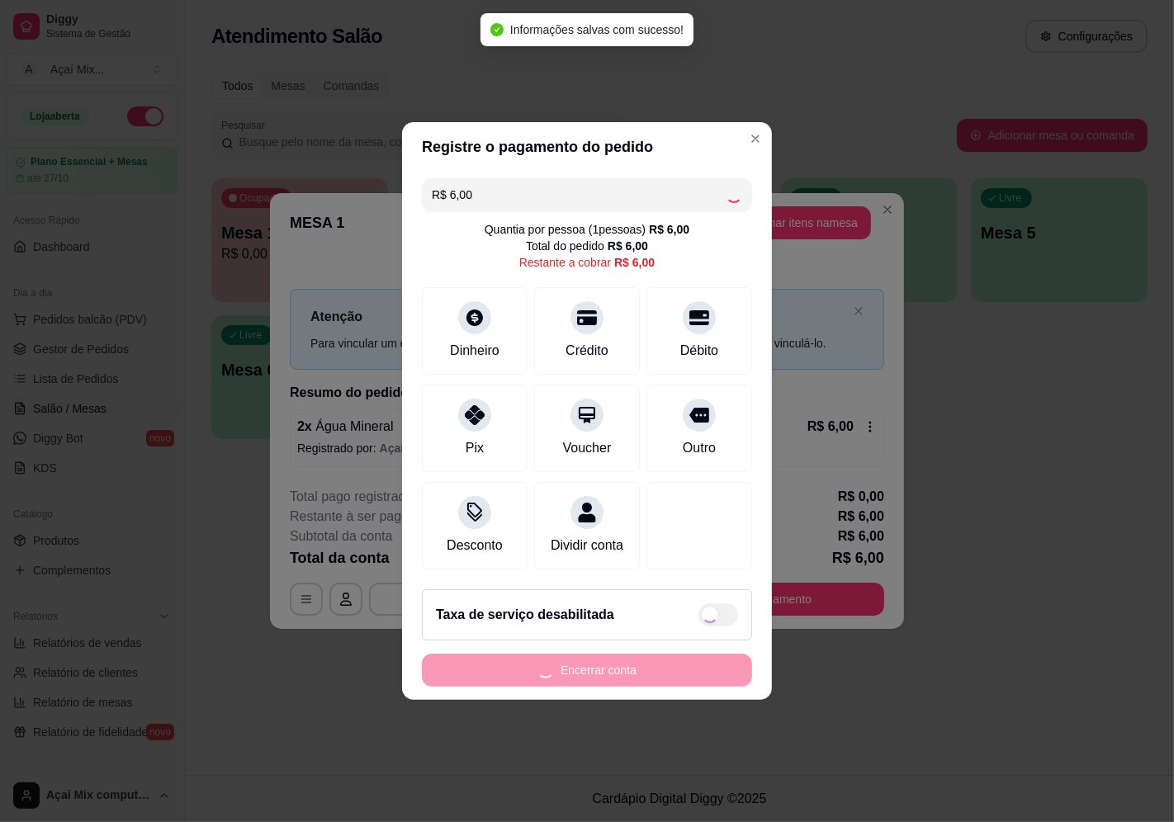
type input "R$ 0,00"
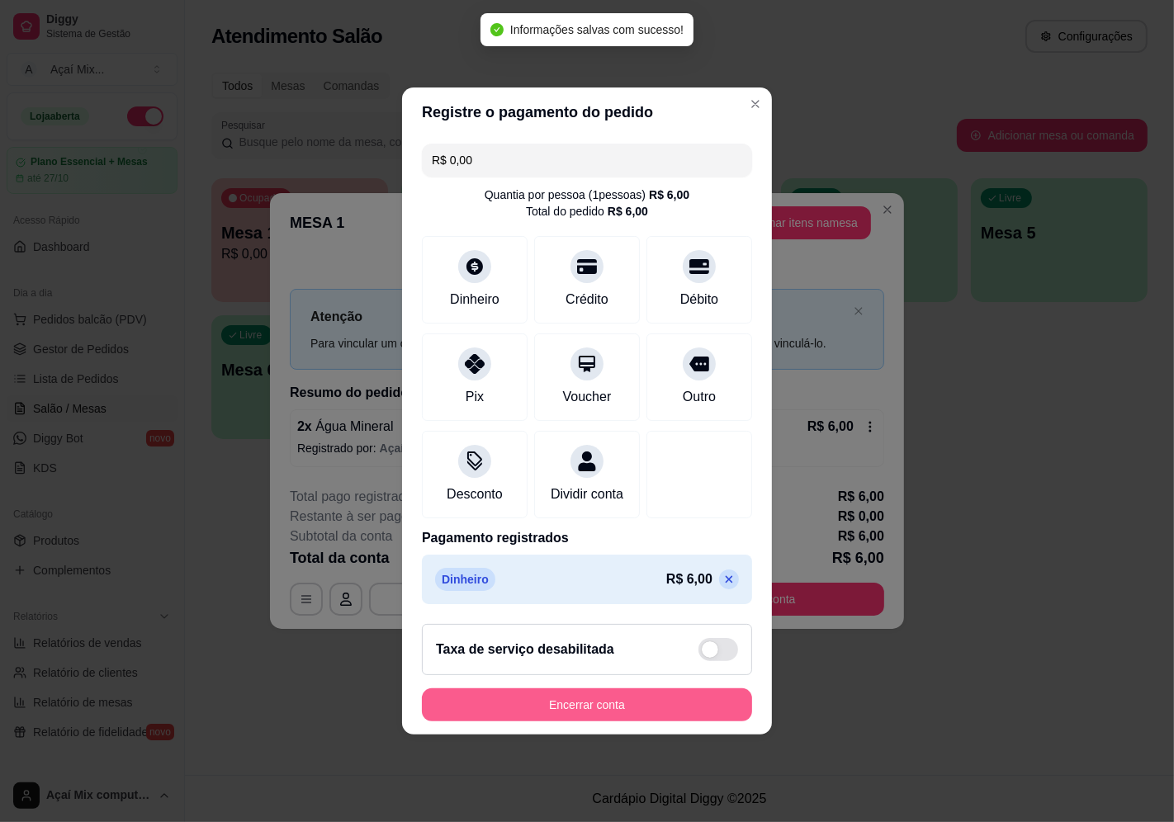
click at [613, 714] on button "Encerrar conta" at bounding box center [587, 705] width 330 height 33
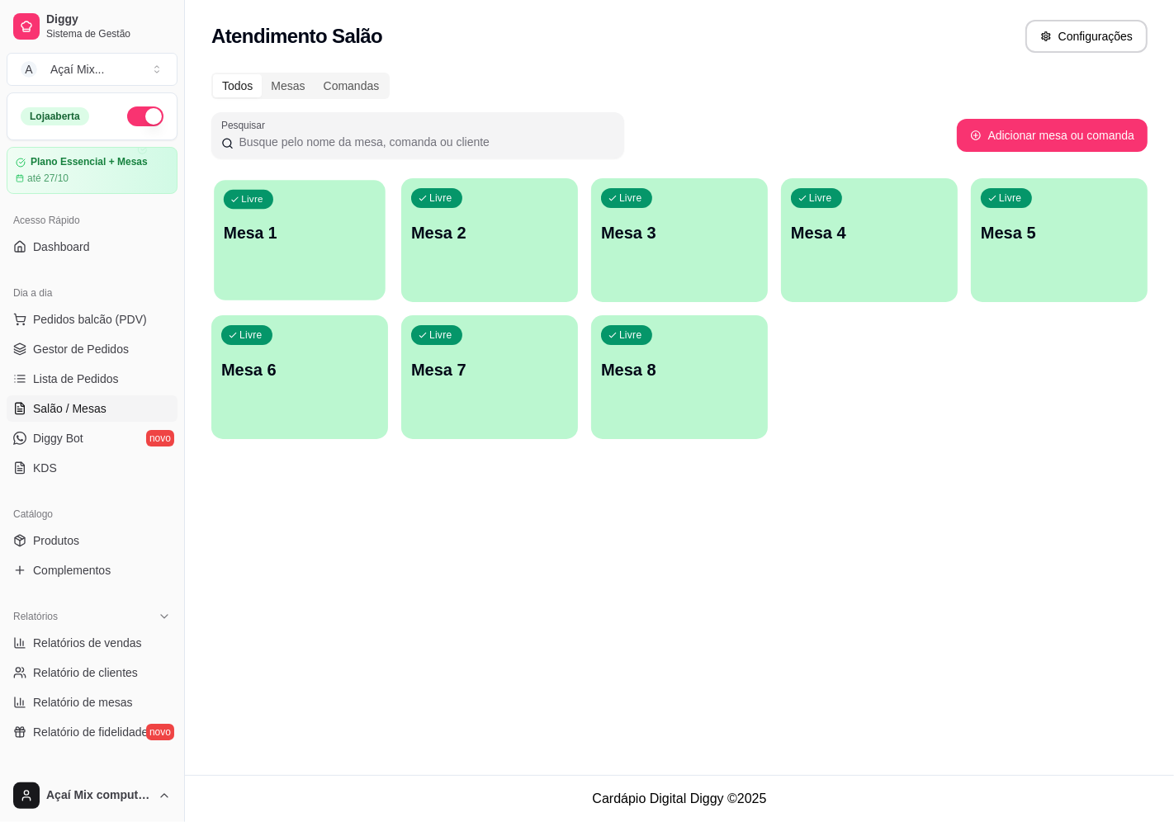
click at [300, 271] on div "Livre Mesa 1" at bounding box center [300, 230] width 172 height 101
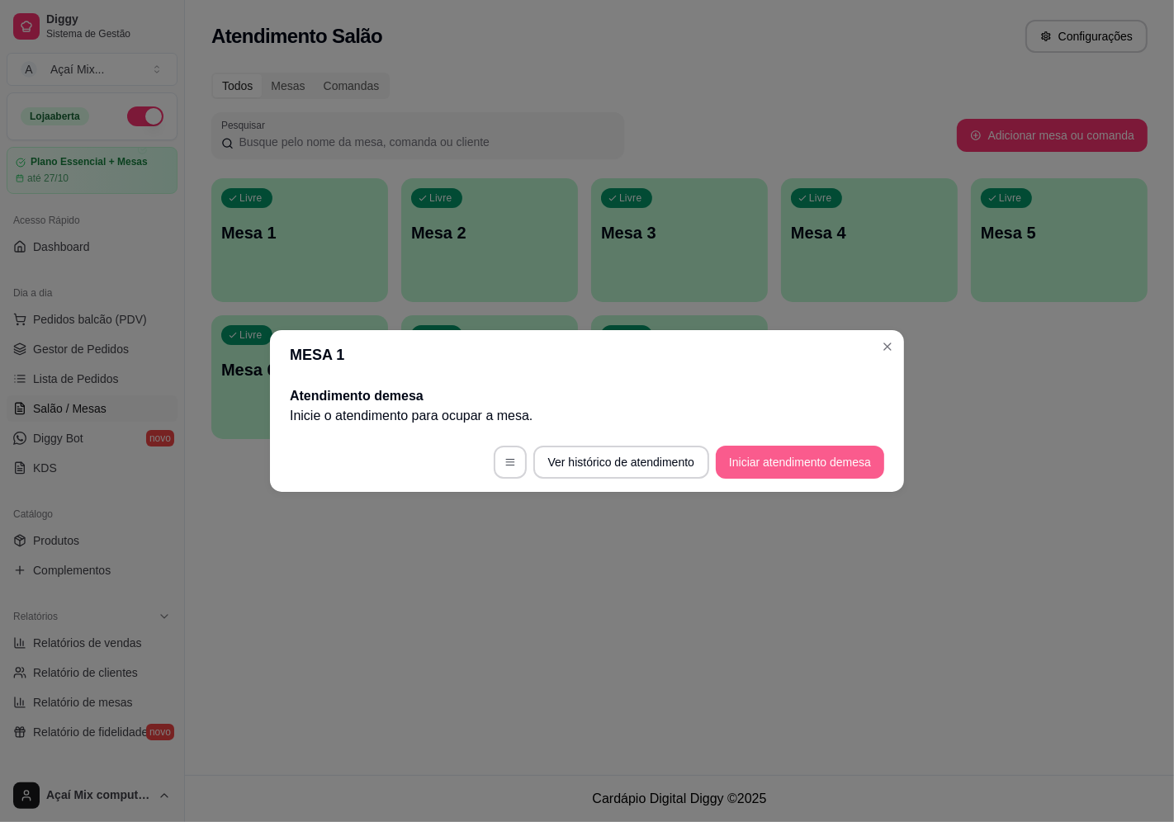
click at [743, 466] on button "Iniciar atendimento de mesa" at bounding box center [800, 462] width 168 height 33
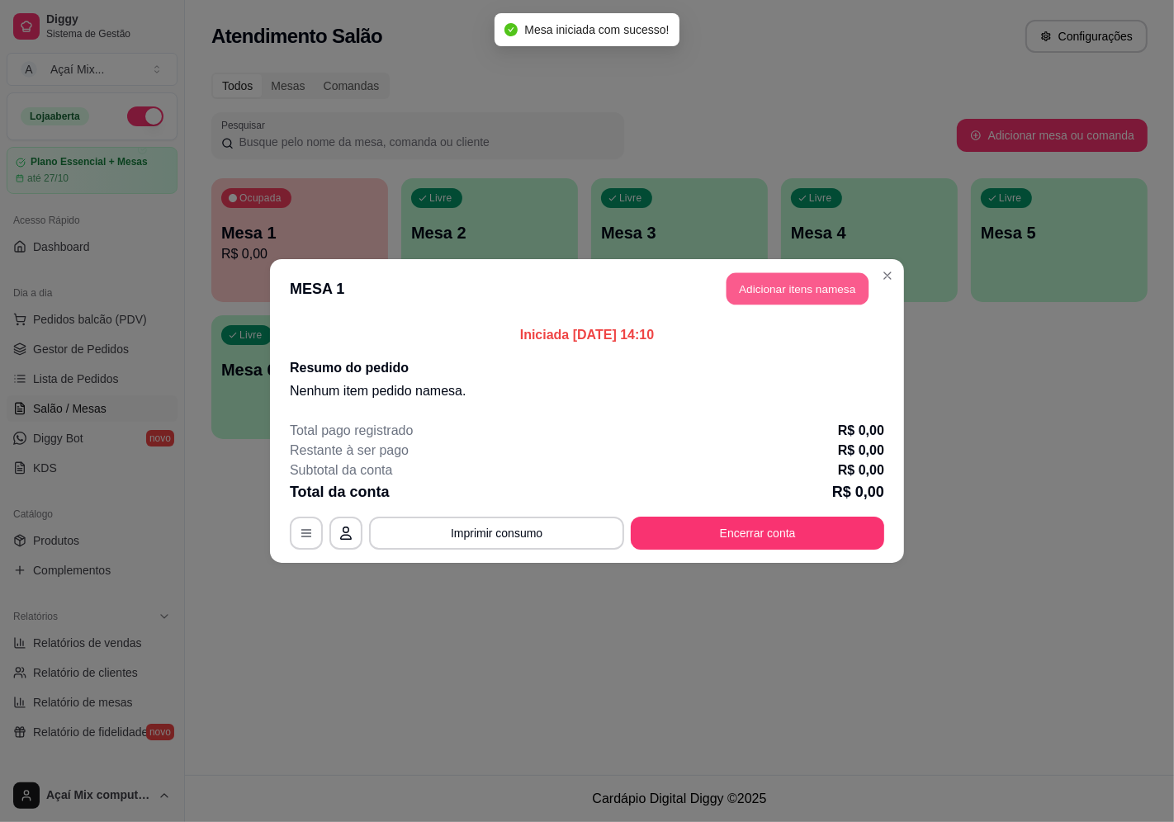
click at [851, 296] on button "Adicionar itens na mesa" at bounding box center [798, 289] width 142 height 32
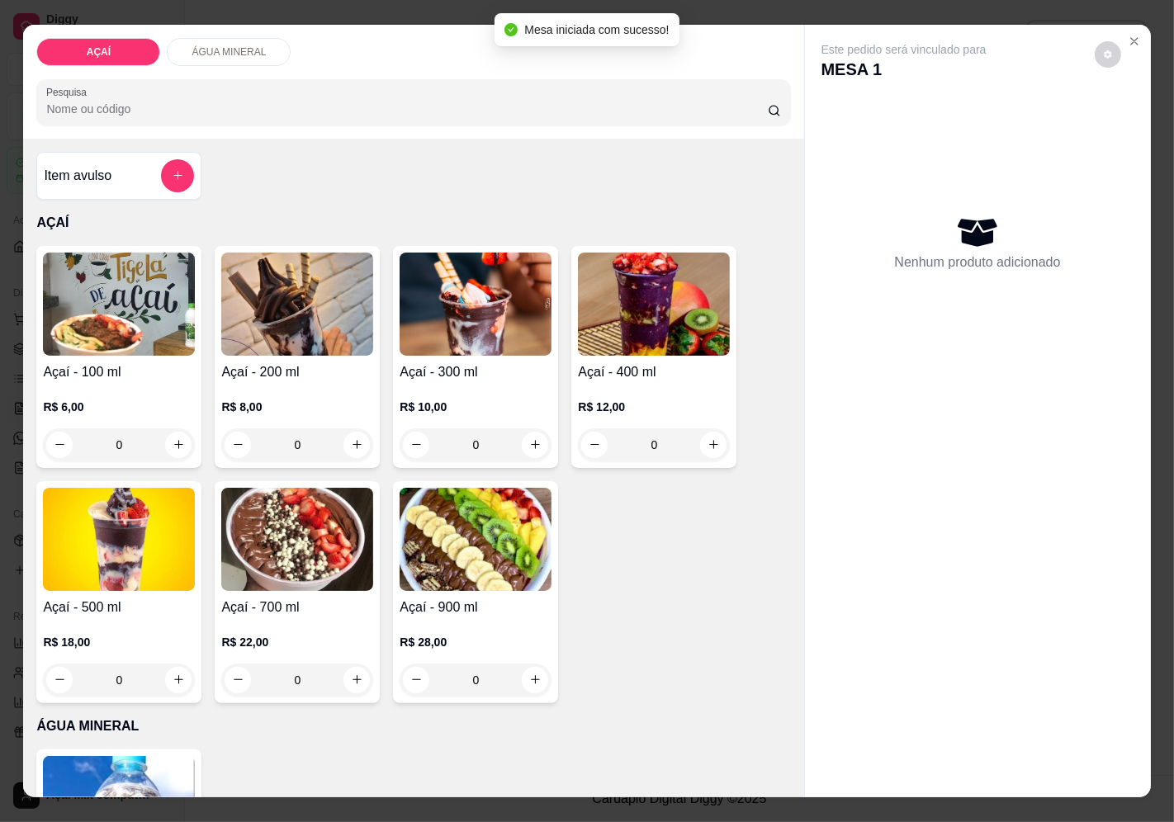
click at [620, 348] on img at bounding box center [654, 304] width 152 height 103
